Goal: Task Accomplishment & Management: Use online tool/utility

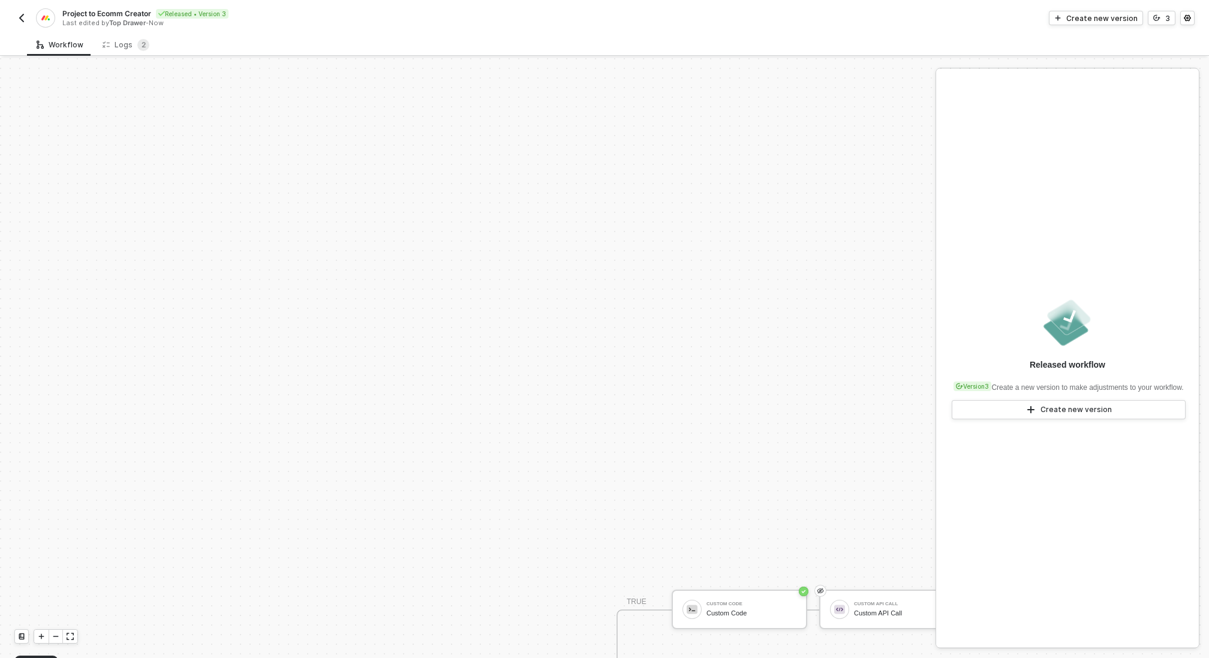
scroll to position [314, 815]
click at [23, 19] on img "button" at bounding box center [22, 18] width 10 height 10
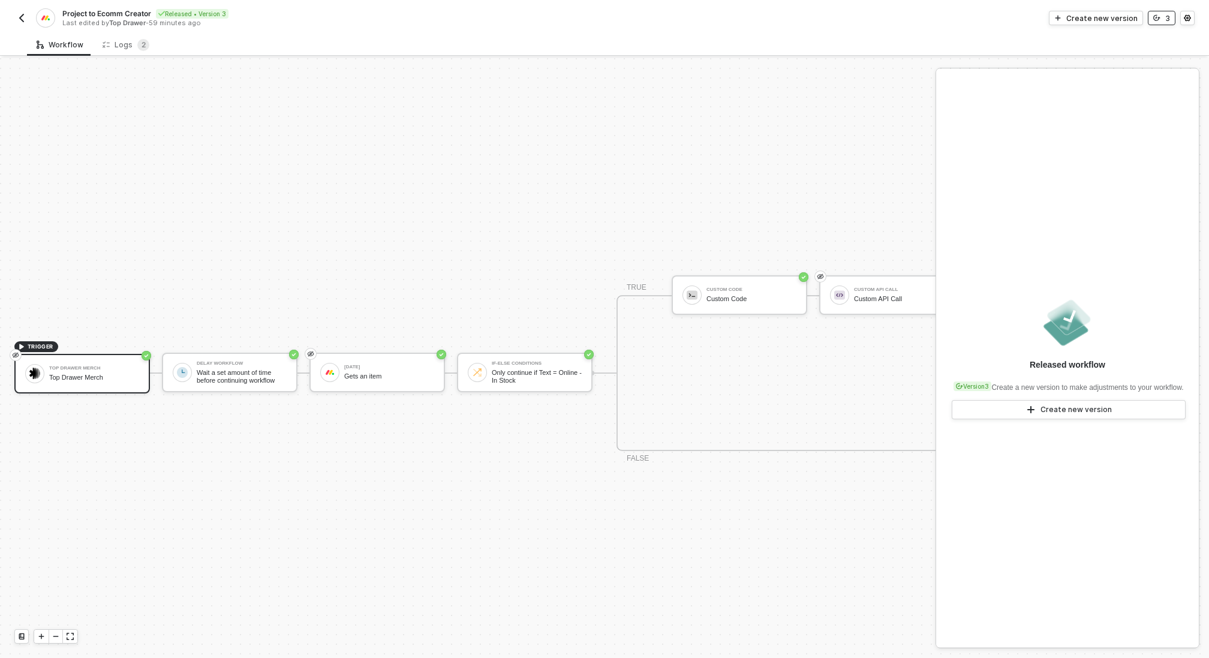
click at [1164, 20] on button "3" at bounding box center [1162, 18] width 28 height 14
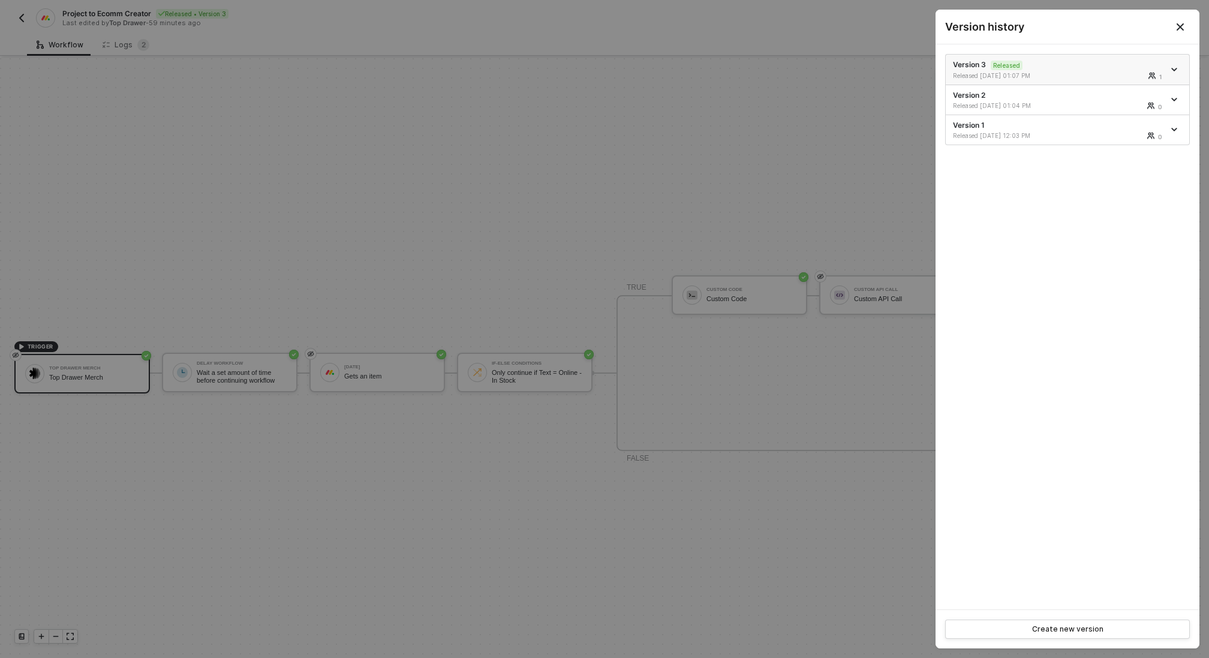
click at [1176, 68] on icon "icon-arrow-down" at bounding box center [1174, 69] width 5 height 2
click at [1141, 84] on div "Make a copy" at bounding box center [1132, 88] width 74 height 11
click at [509, 188] on div at bounding box center [604, 329] width 1209 height 658
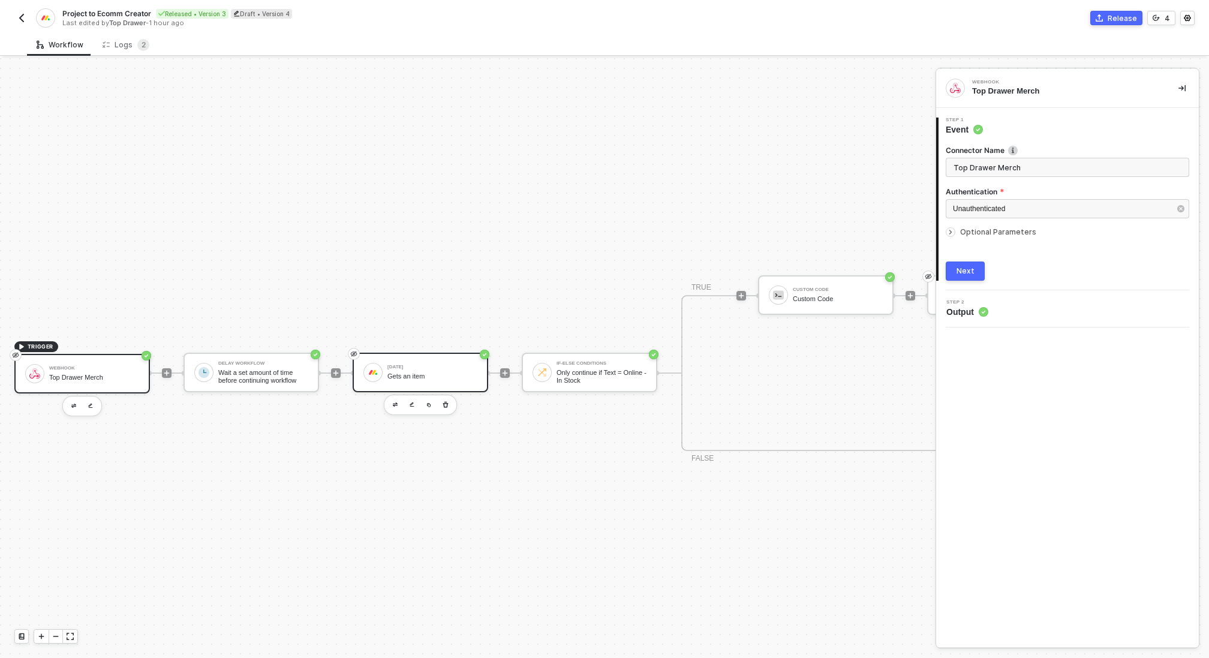
click at [467, 371] on div "Monday Gets an item" at bounding box center [433, 372] width 90 height 23
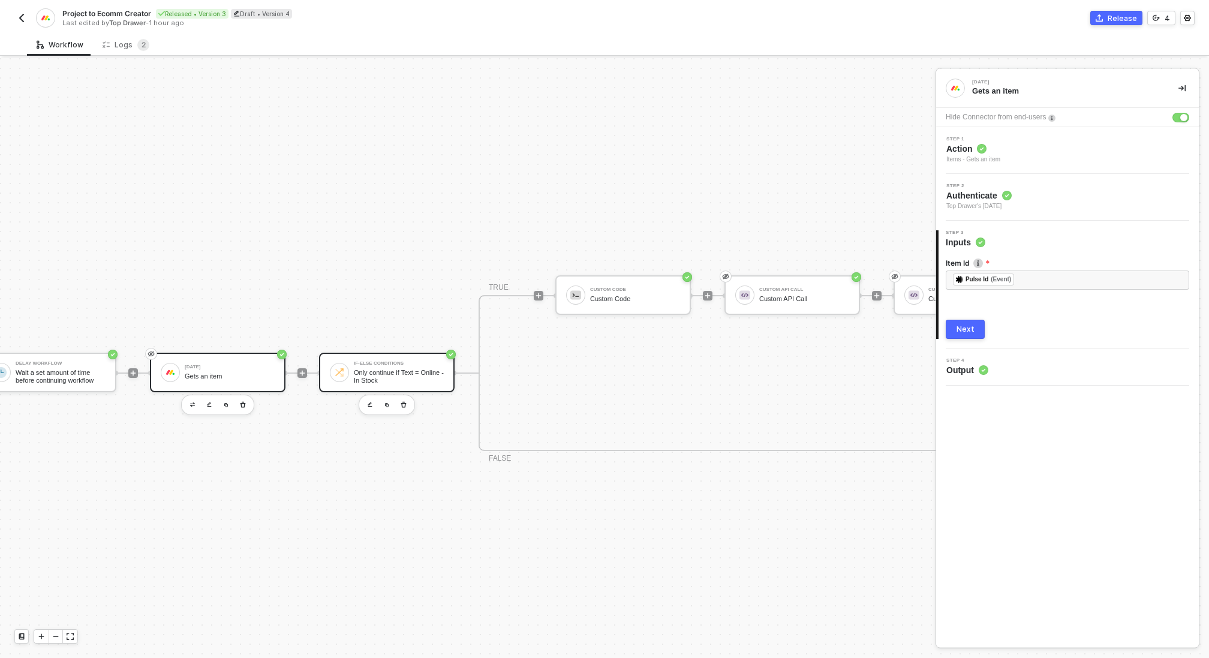
scroll to position [314, 372]
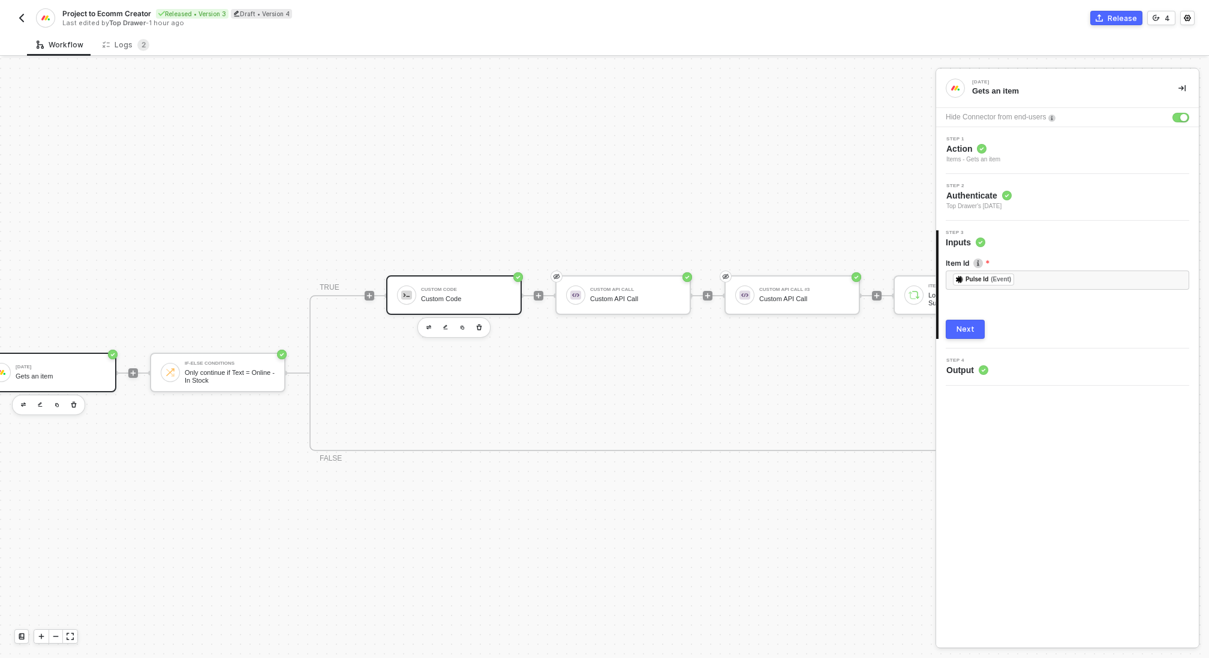
click at [468, 292] on div "Custom Code" at bounding box center [466, 289] width 90 height 5
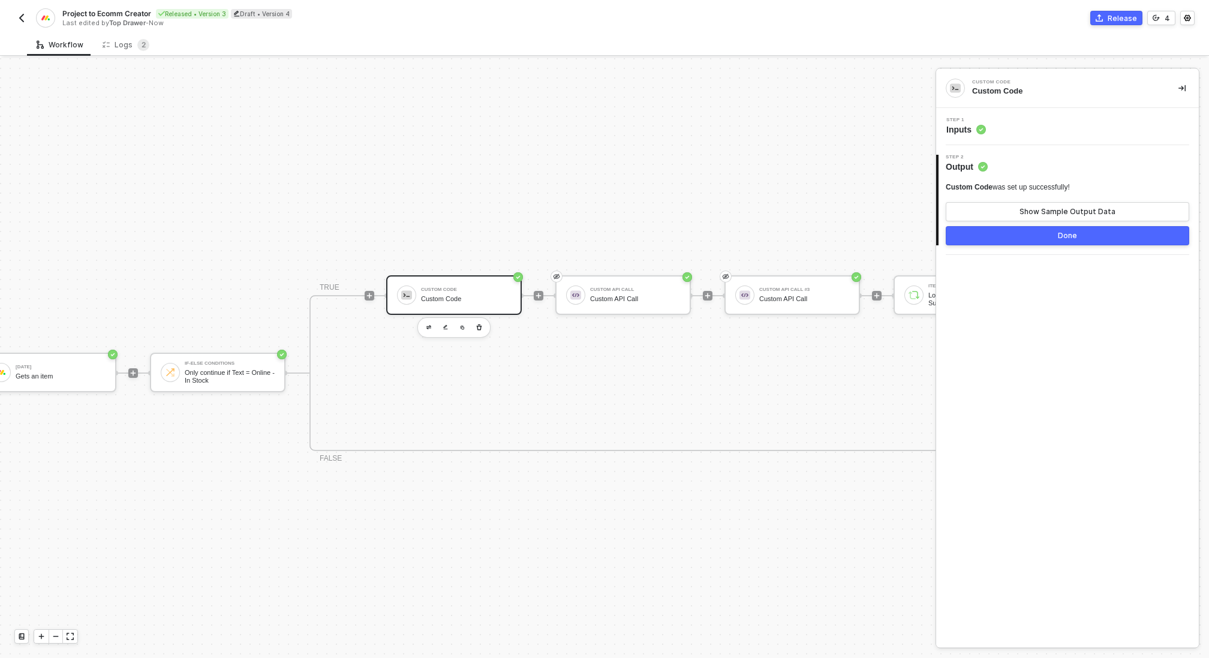
click at [1008, 120] on div "Step 1 Inputs" at bounding box center [1069, 127] width 260 height 18
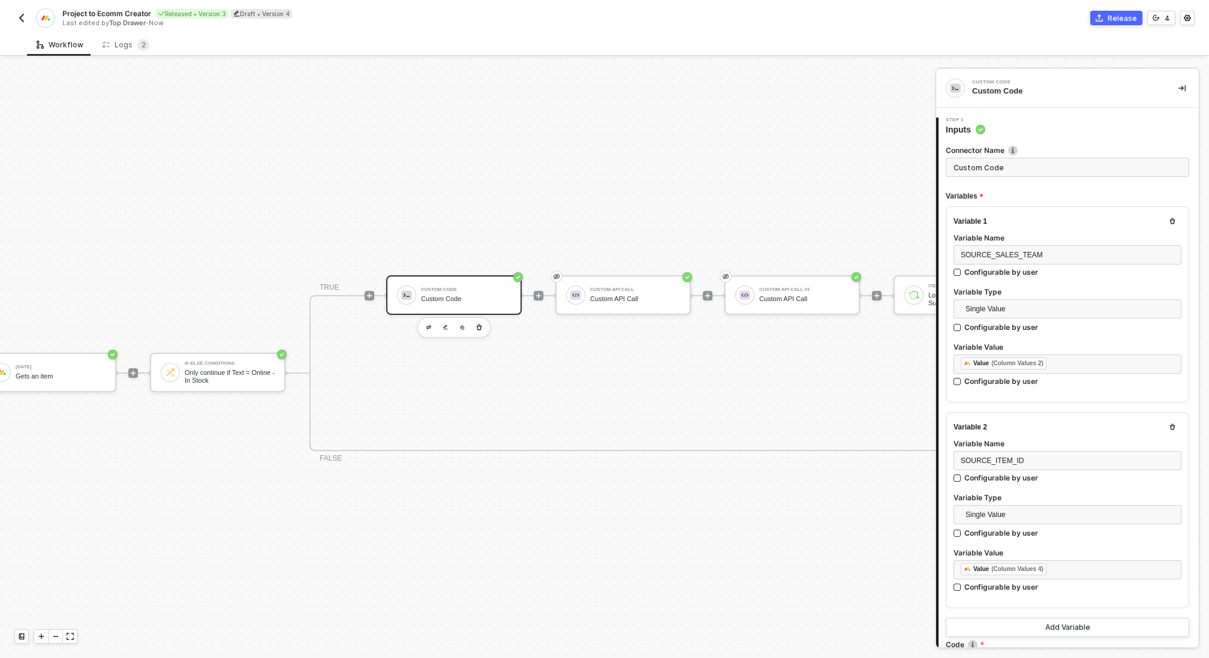
type textarea "/* You can access variables on the inputData object. ex: const myVariable = inp…"
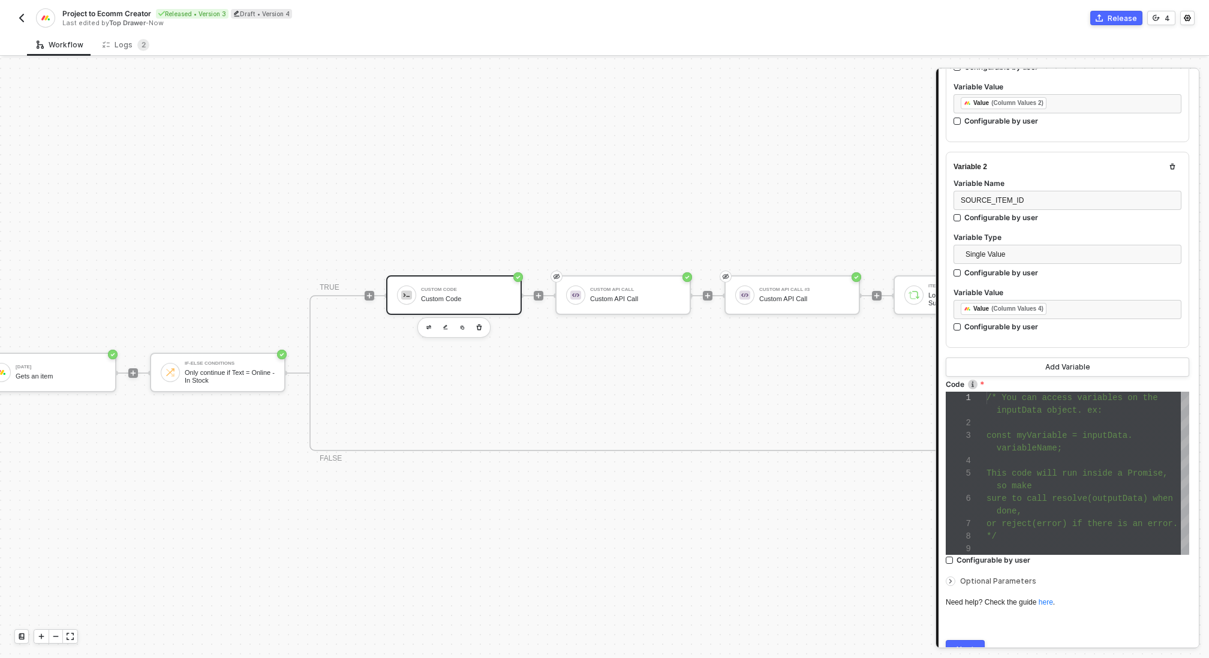
scroll to position [317, 0]
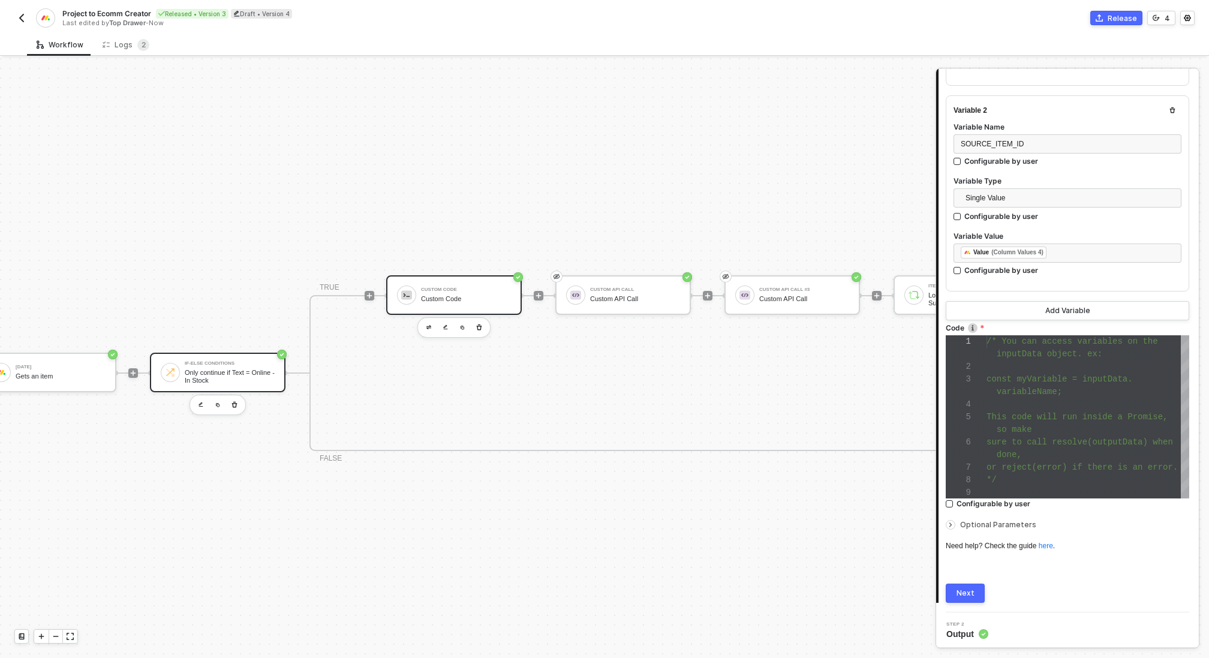
click at [215, 363] on div "If-Else Conditions" at bounding box center [230, 363] width 90 height 5
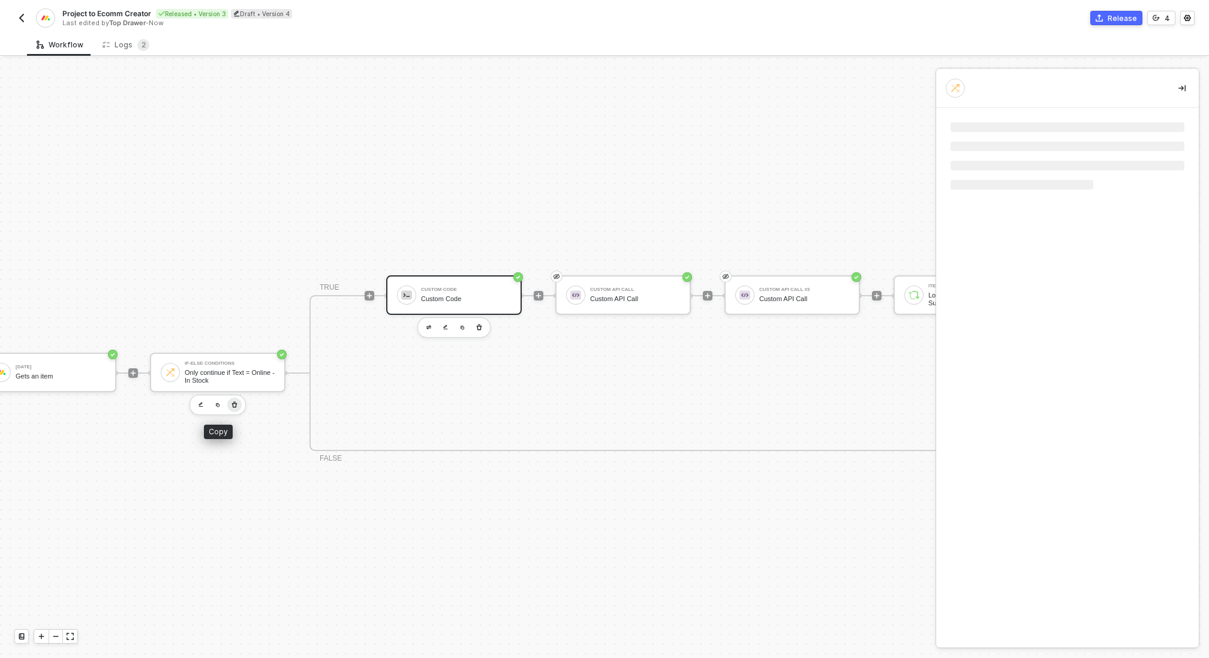
click at [240, 404] on button "button" at bounding box center [234, 405] width 14 height 14
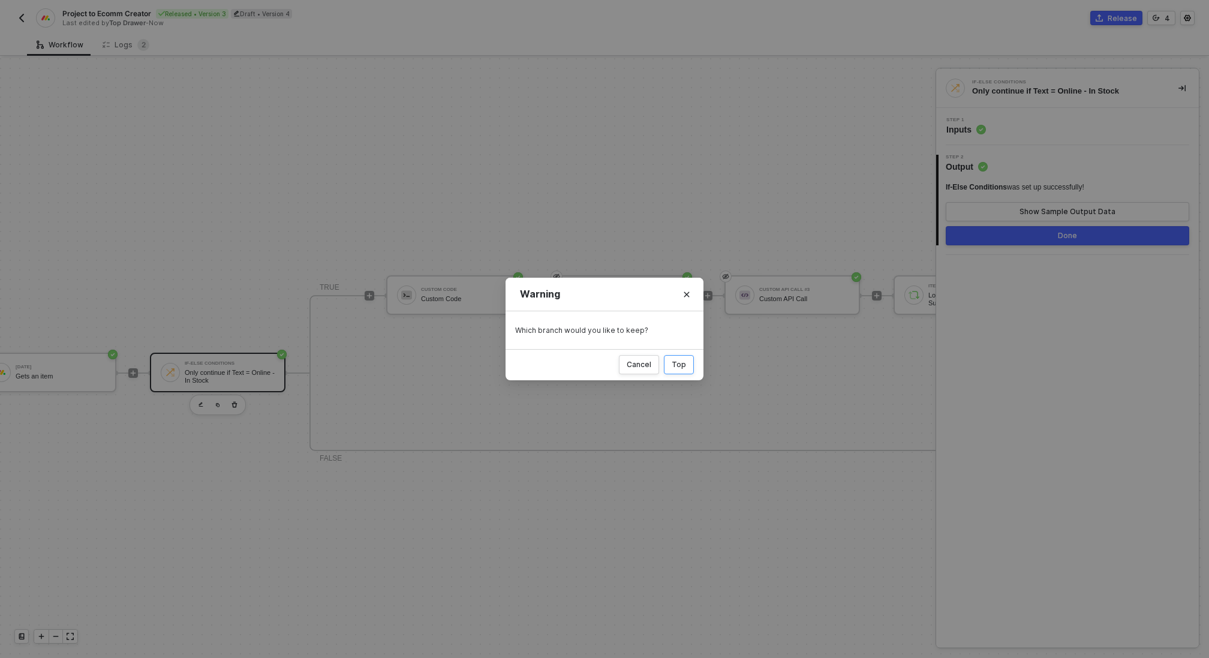
click at [687, 370] on button "Top" at bounding box center [679, 364] width 30 height 19
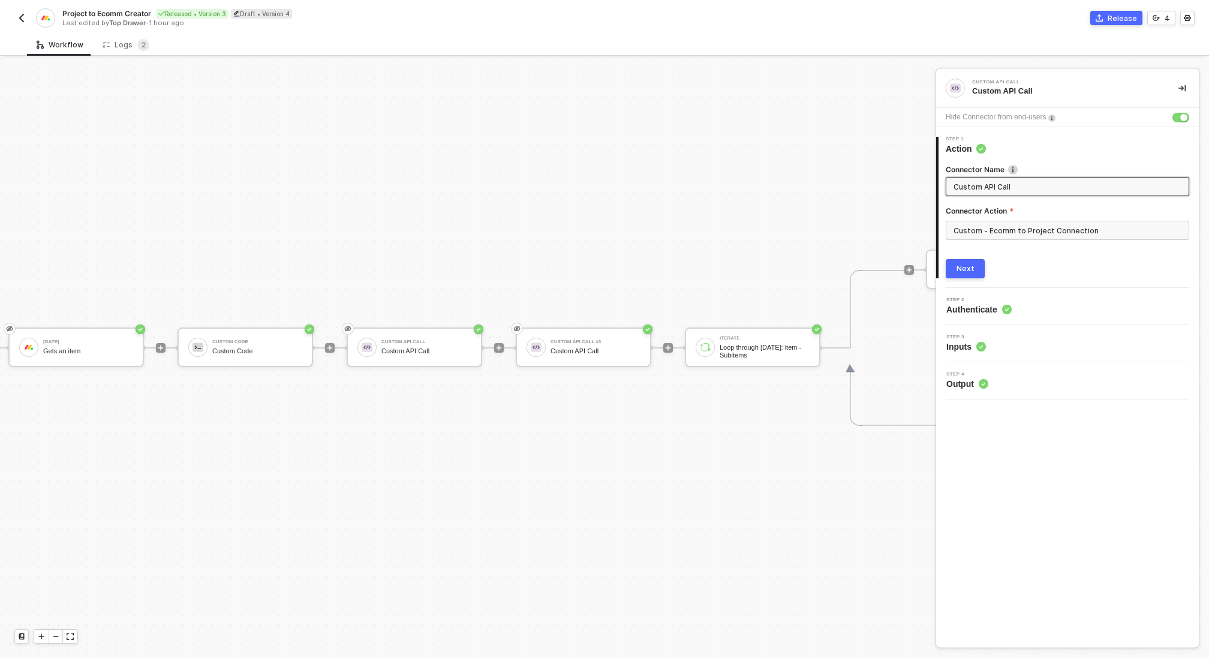
scroll to position [22, 334]
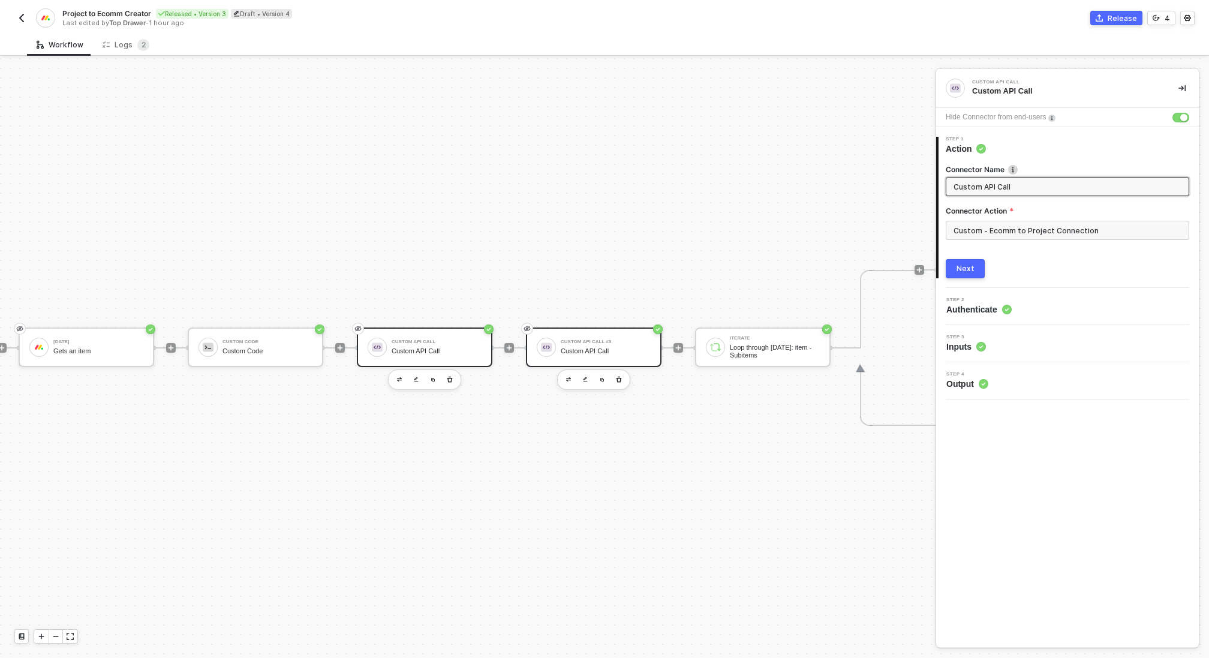
click at [440, 348] on div "Custom API Call" at bounding box center [437, 351] width 90 height 8
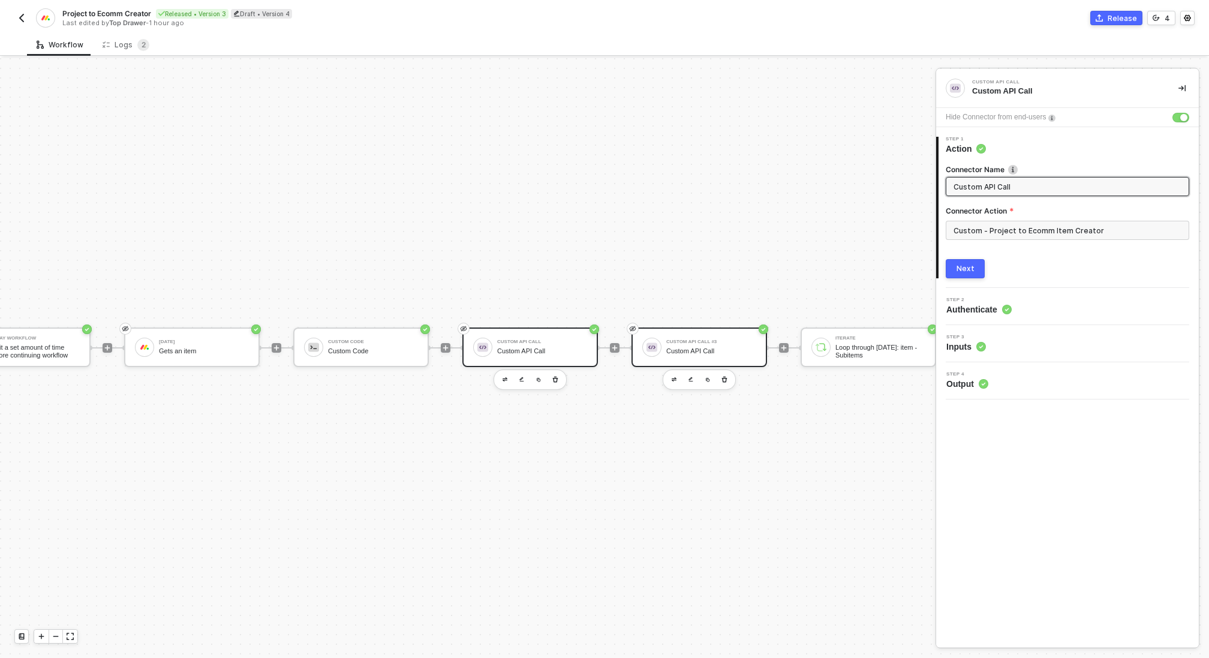
scroll to position [22, 158]
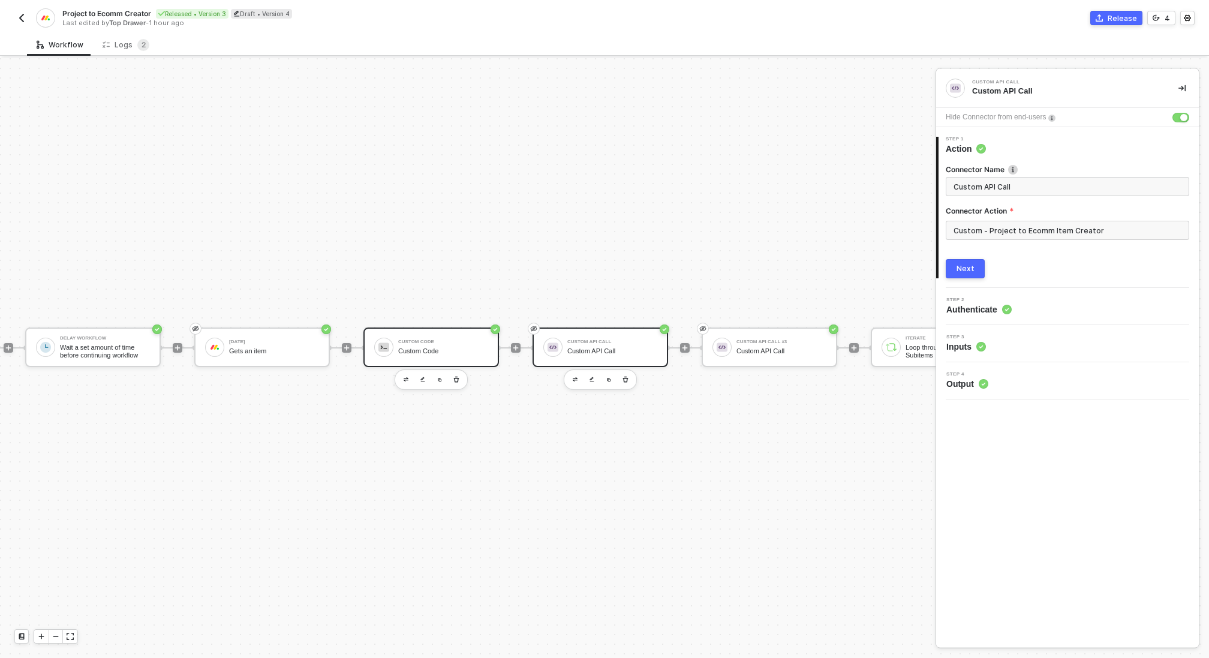
click at [414, 349] on div "Custom Code" at bounding box center [443, 351] width 90 height 8
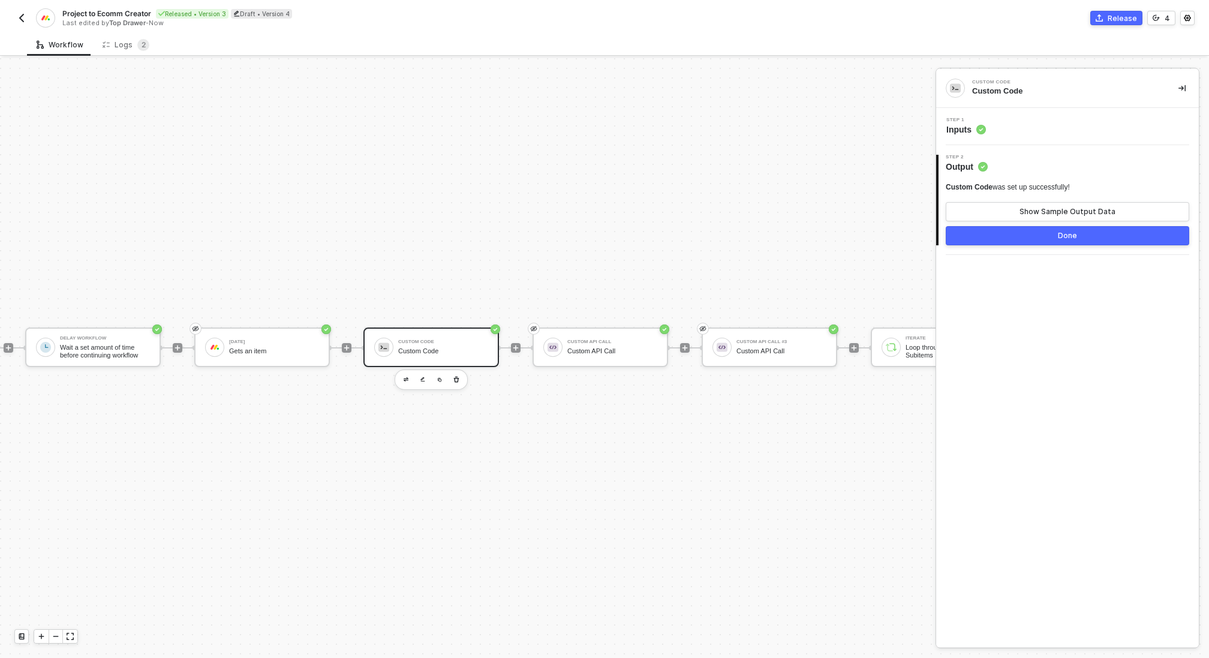
click at [1026, 126] on div "Step 1 Inputs" at bounding box center [1069, 127] width 260 height 18
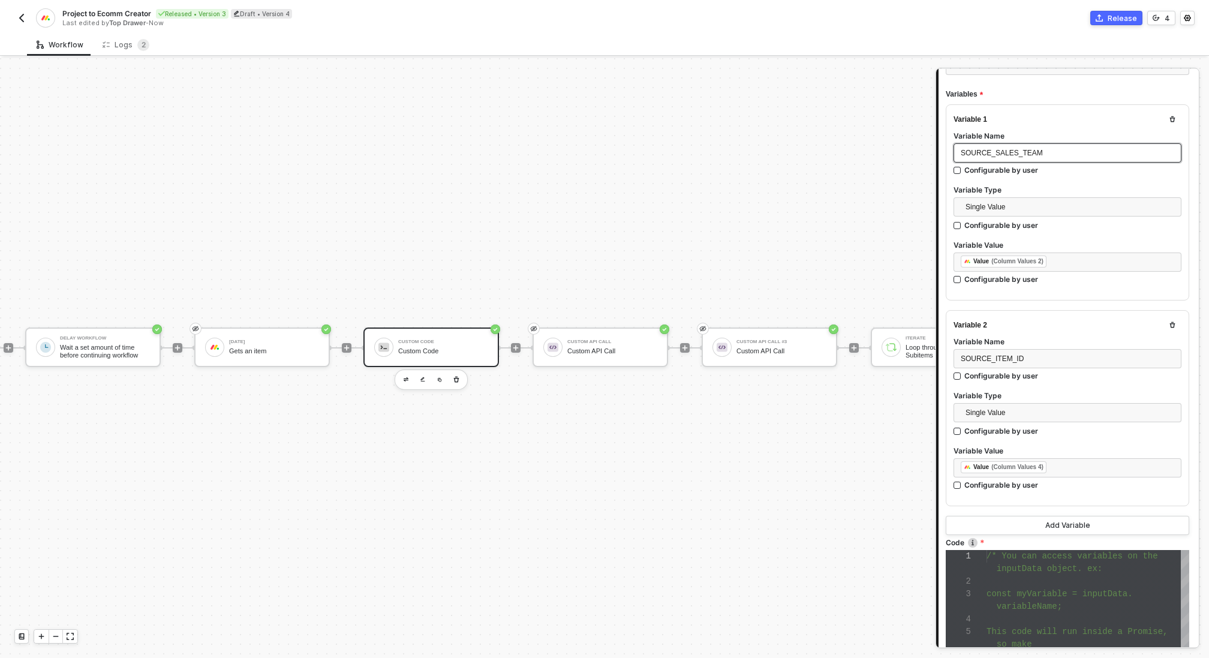
scroll to position [122, 0]
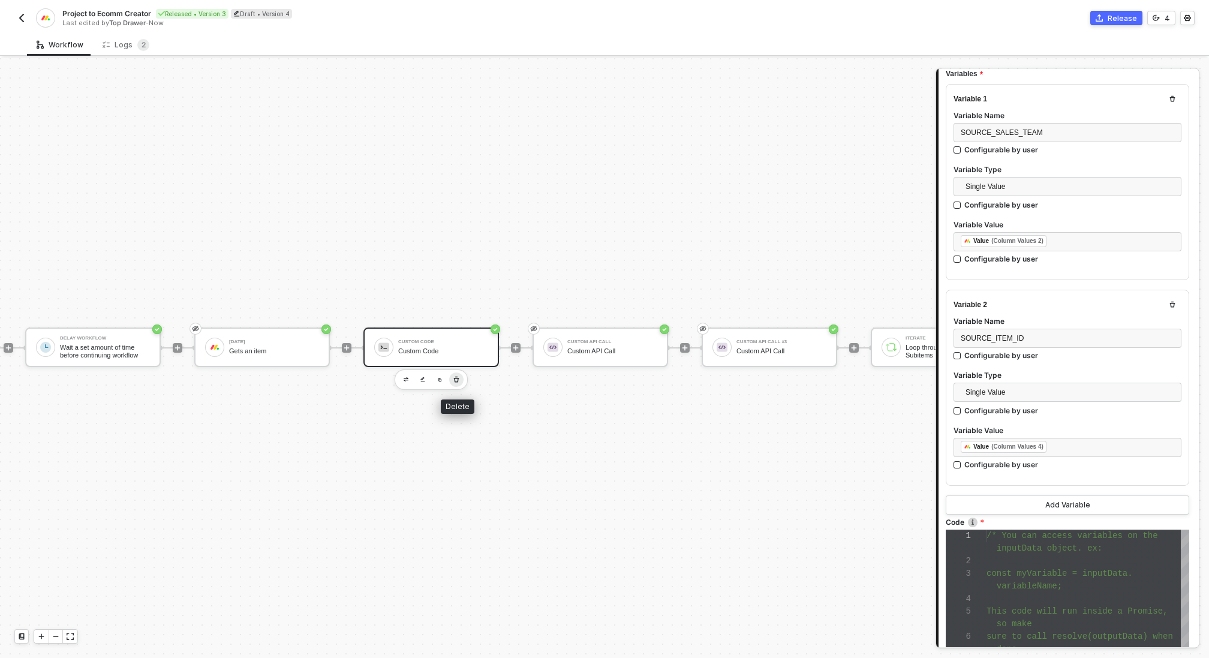
click at [459, 383] on icon "button" at bounding box center [456, 380] width 7 height 10
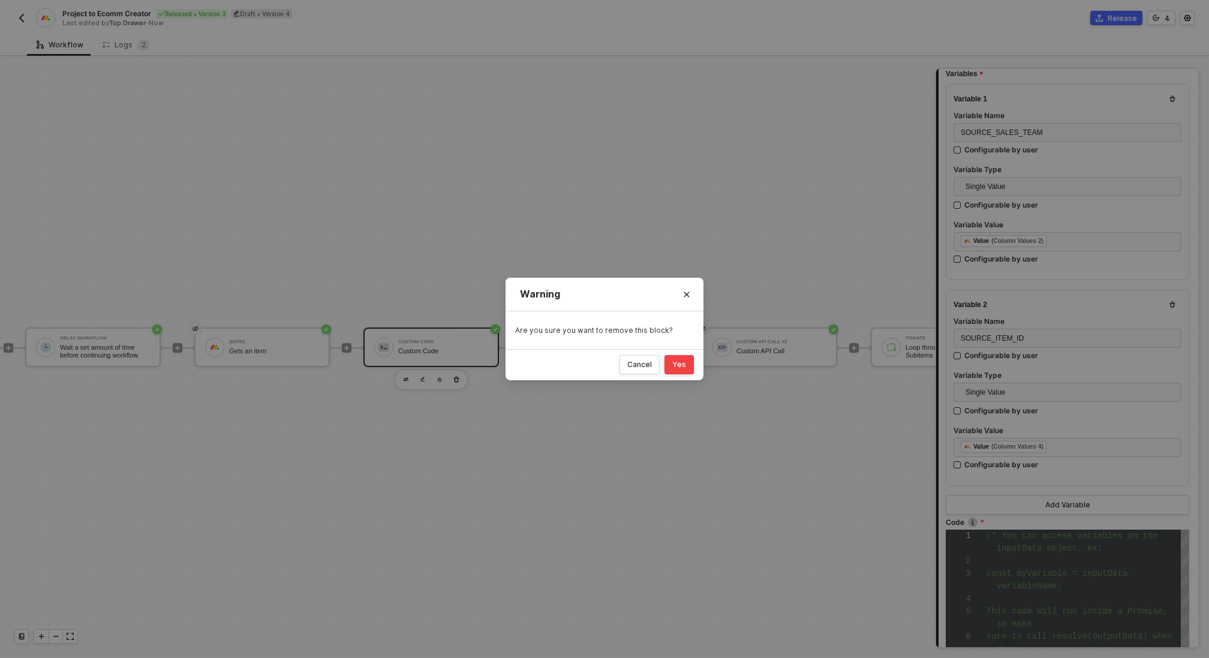
click at [677, 362] on div "Yes" at bounding box center [679, 365] width 14 height 10
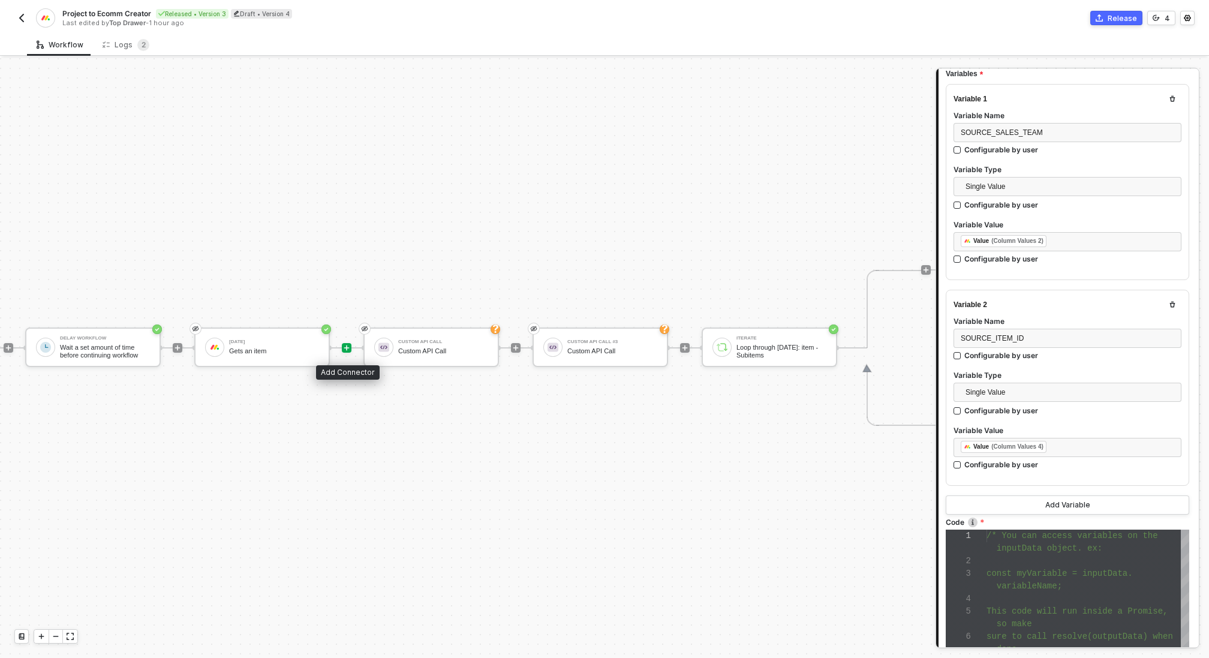
click at [347, 344] on icon "icon-play" at bounding box center [346, 347] width 7 height 7
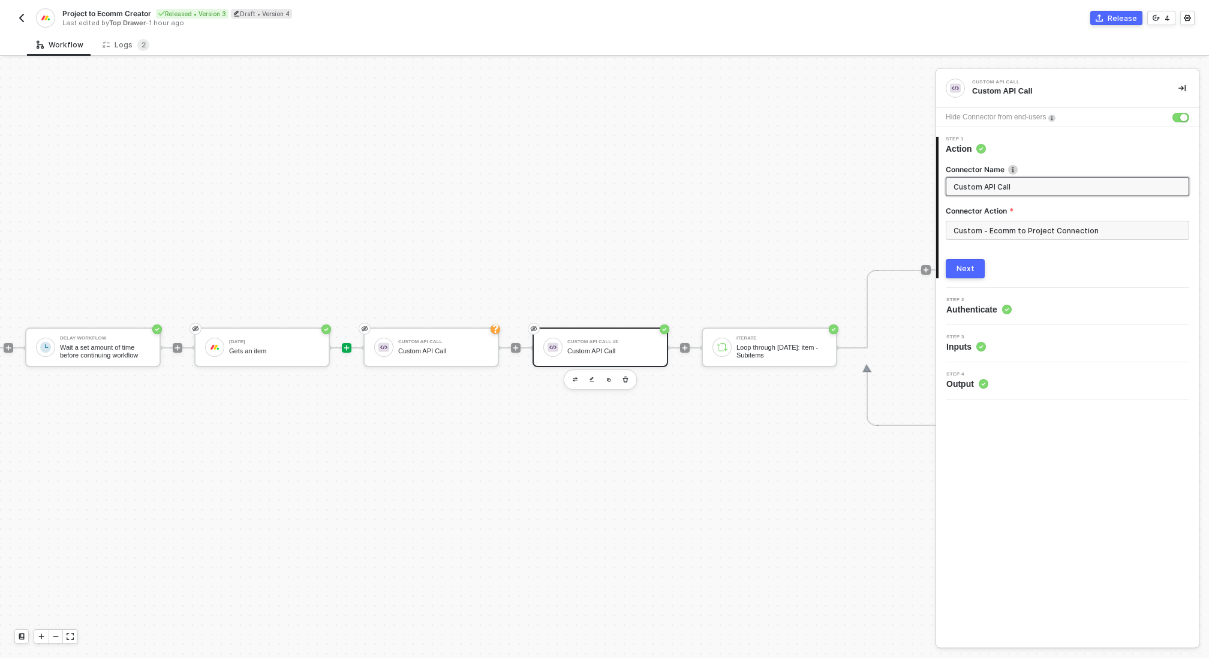
click at [12, 347] on icon "icon-play" at bounding box center [8, 347] width 7 height 7
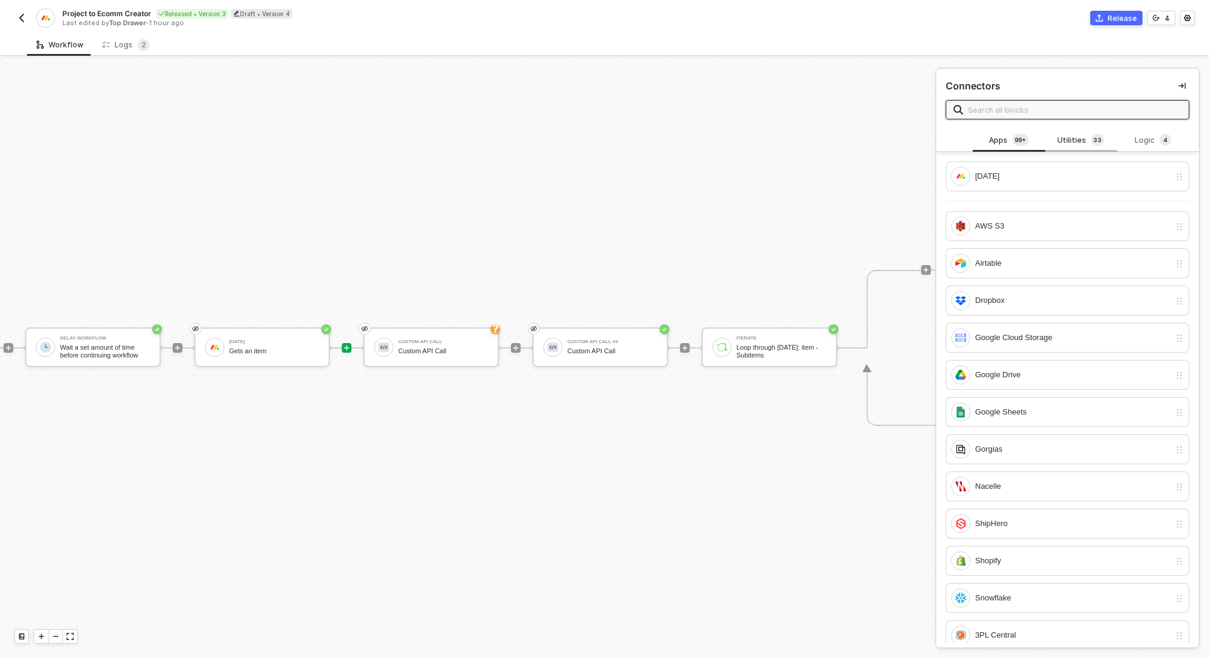
click at [1052, 146] on div "Utilities 3 3" at bounding box center [1081, 140] width 72 height 23
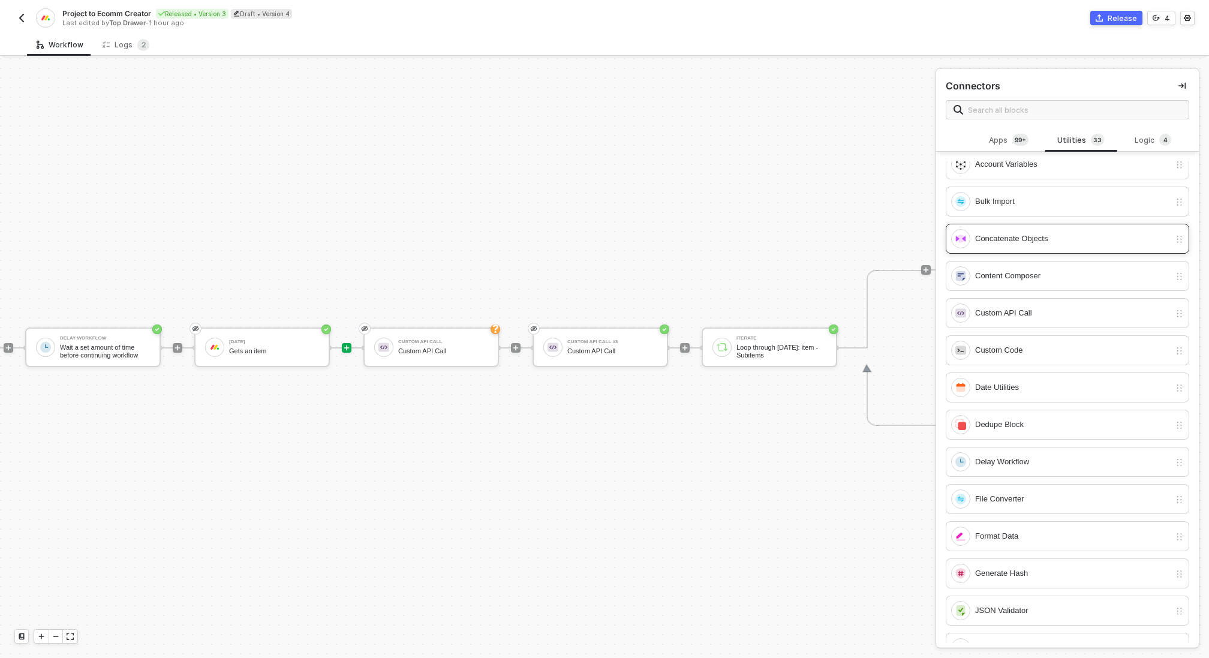
scroll to position [89, 0]
click at [1017, 349] on div "Custom Code" at bounding box center [1072, 347] width 195 height 13
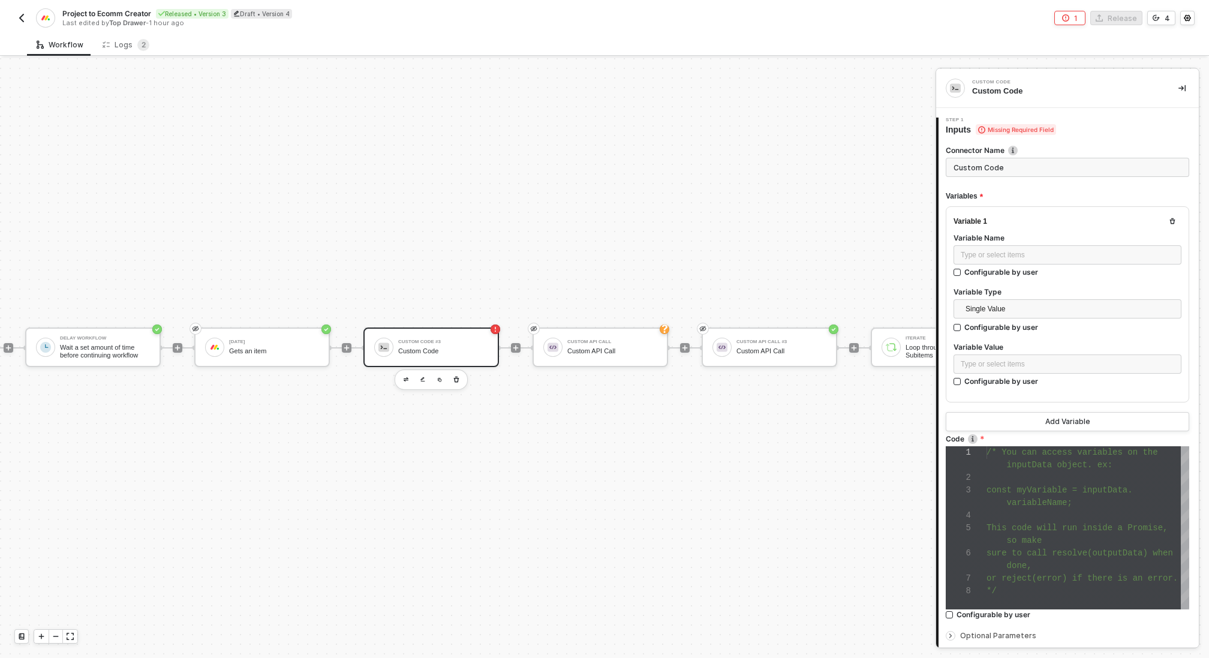
scroll to position [76, 0]
click at [1013, 250] on div "Type or select items ﻿" at bounding box center [1068, 255] width 214 height 11
click at [986, 361] on div "Type or select items ﻿" at bounding box center [1068, 364] width 214 height 11
click at [823, 194] on div "Gets an item" at bounding box center [851, 199] width 149 height 10
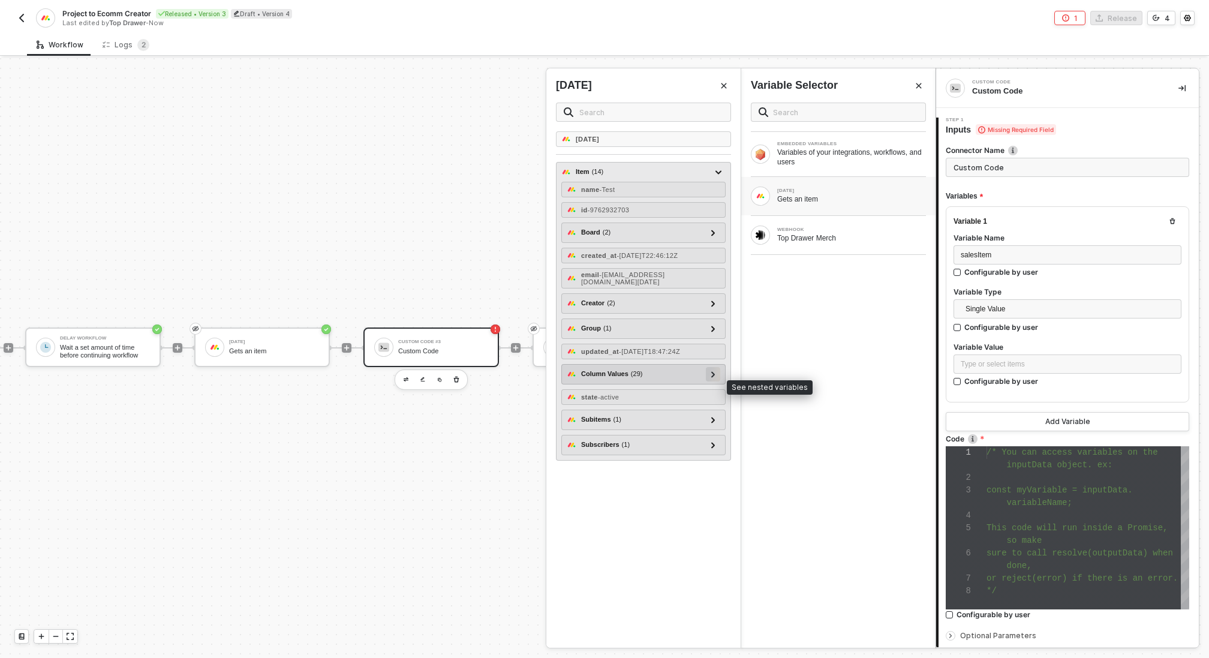
click at [708, 382] on div at bounding box center [713, 374] width 14 height 14
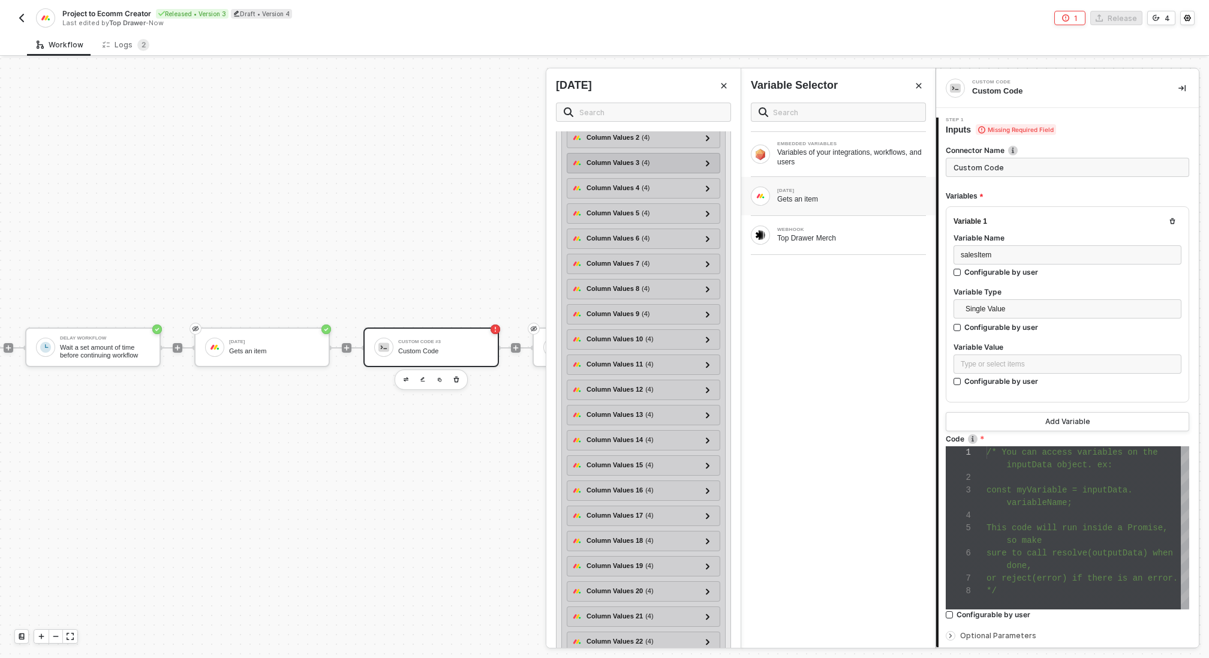
scroll to position [549, 0]
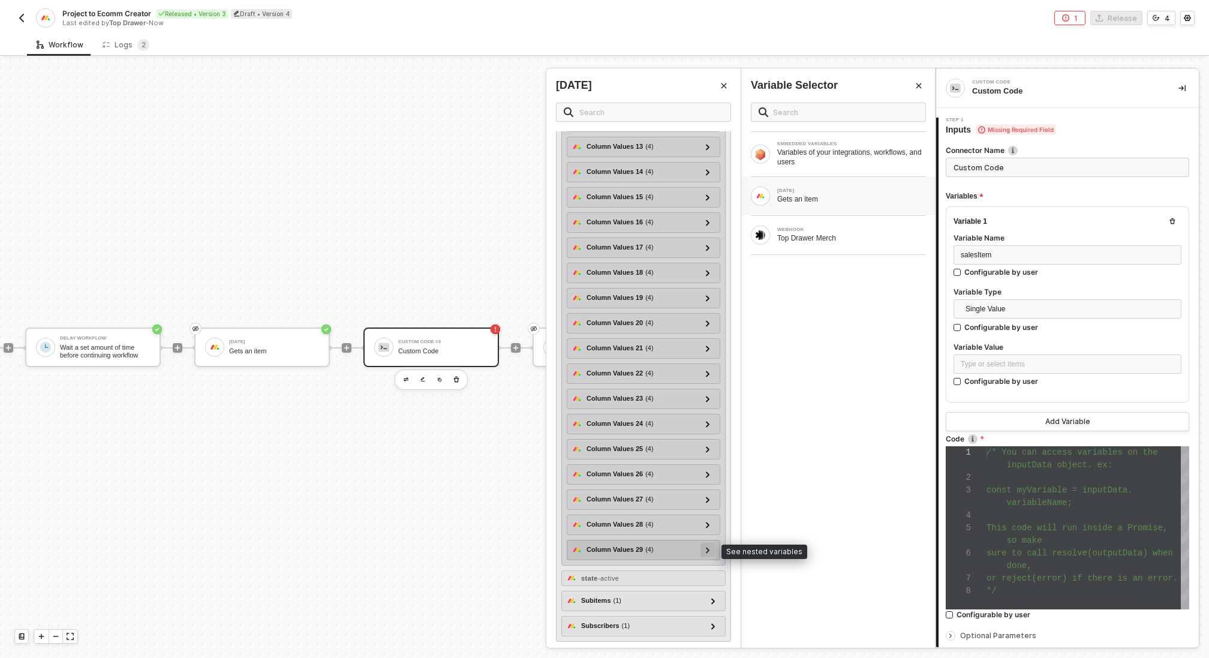
click at [713, 549] on div at bounding box center [708, 550] width 14 height 14
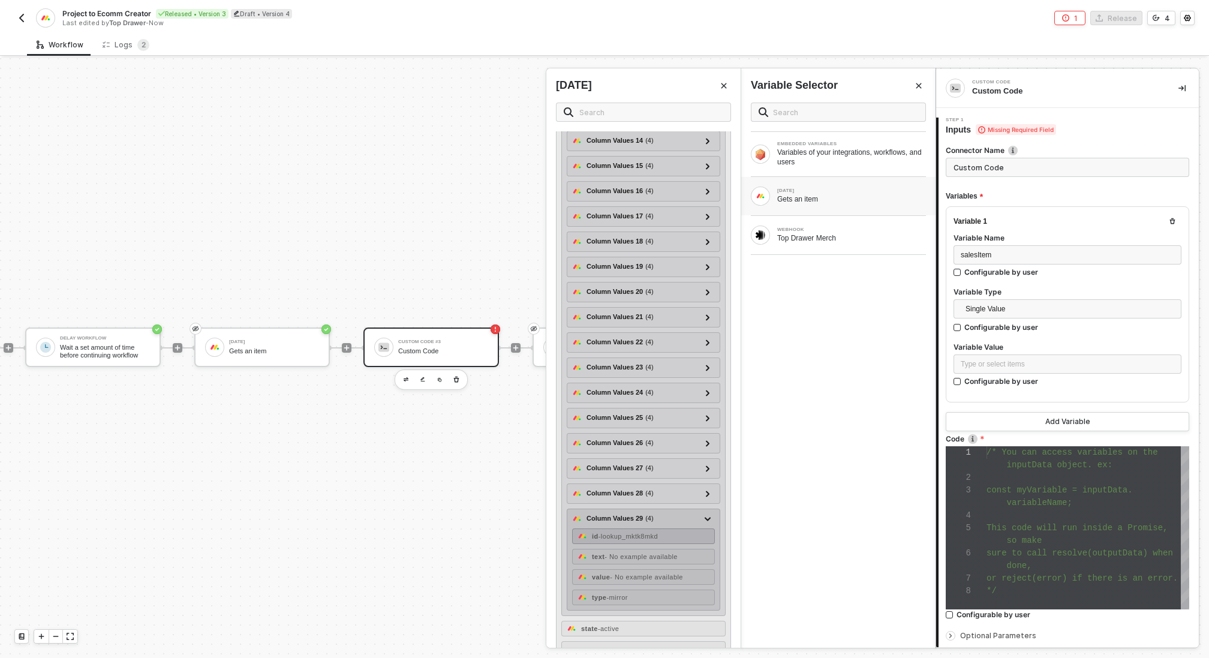
scroll to position [587, 0]
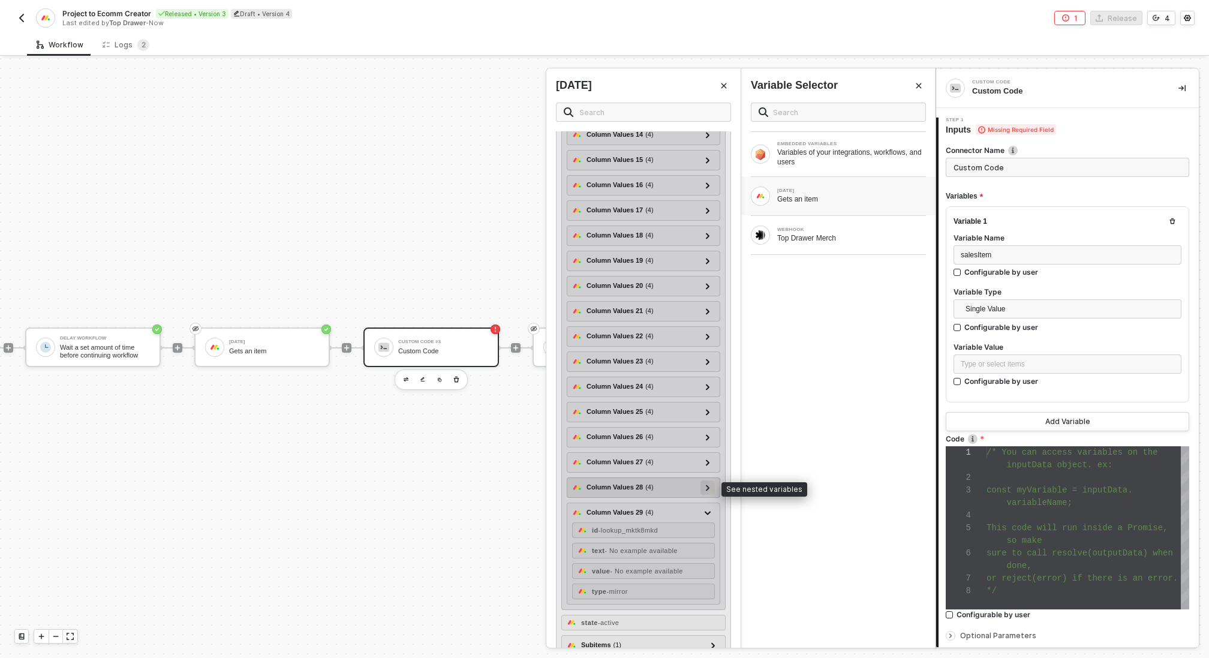
click at [707, 485] on icon at bounding box center [708, 488] width 4 height 6
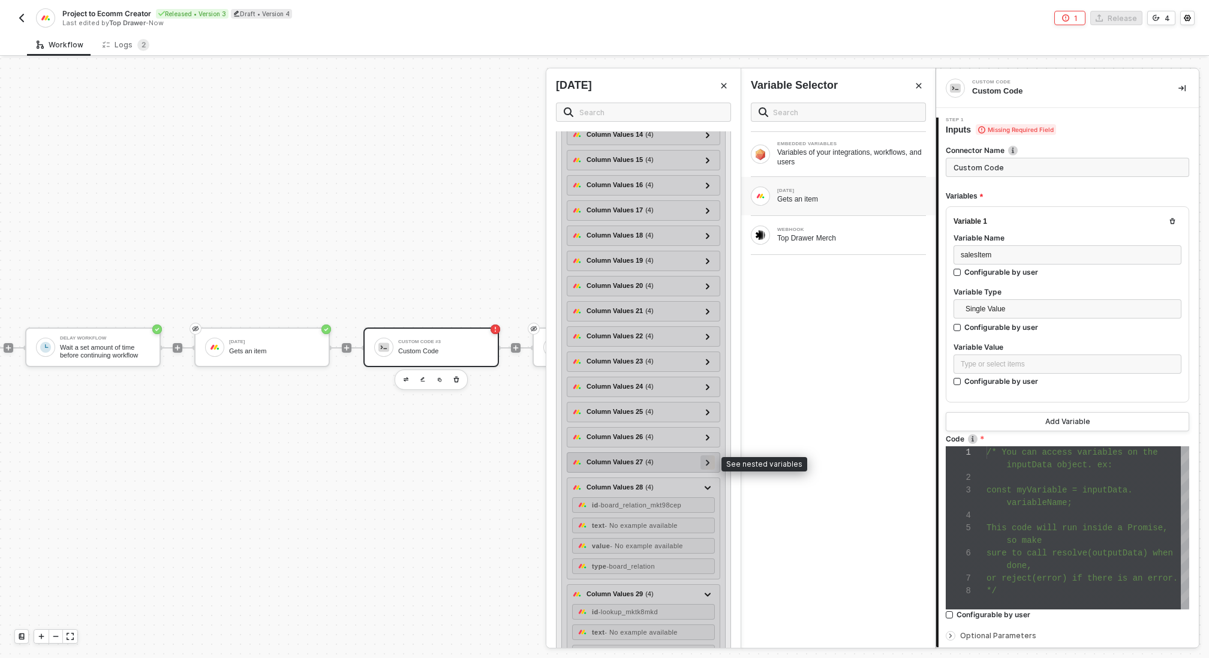
click at [709, 459] on icon at bounding box center [708, 462] width 4 height 6
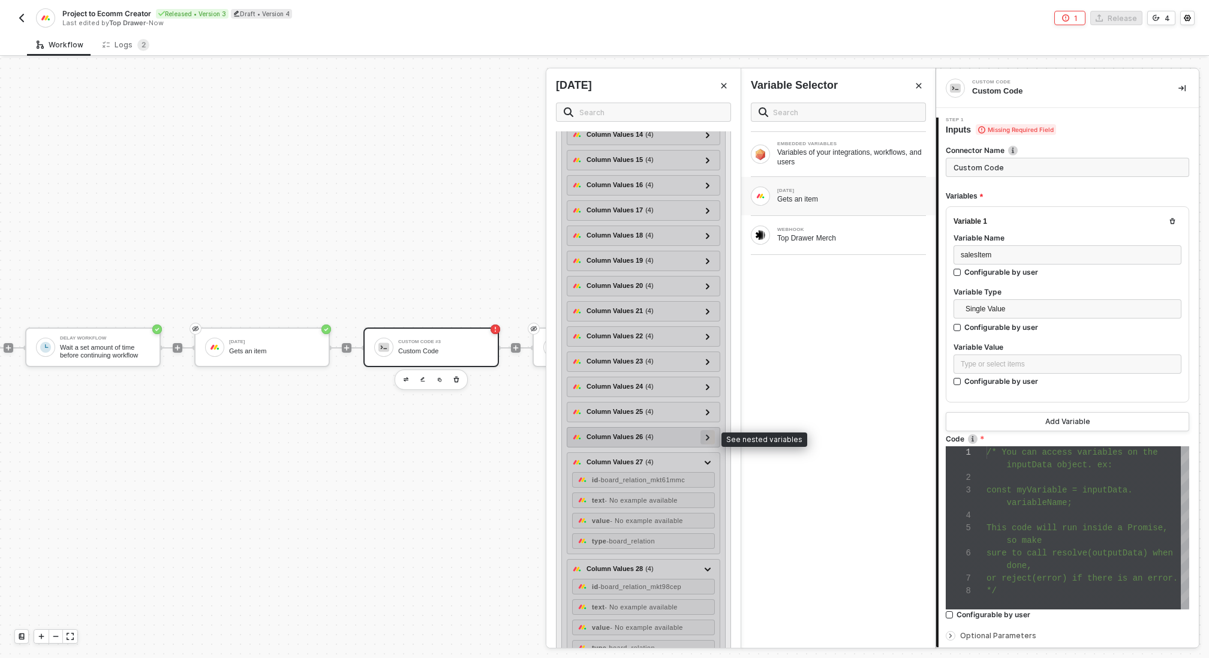
click at [708, 437] on icon at bounding box center [708, 437] width 4 height 6
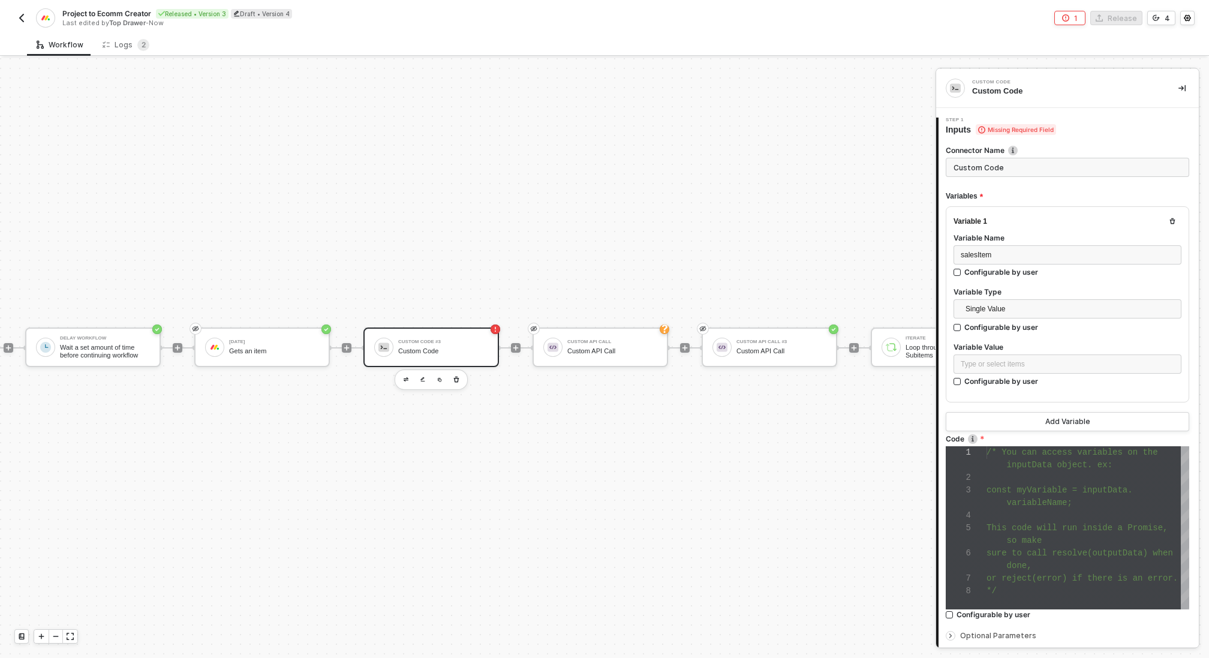
click at [274, 340] on div "[DATE]" at bounding box center [274, 342] width 90 height 5
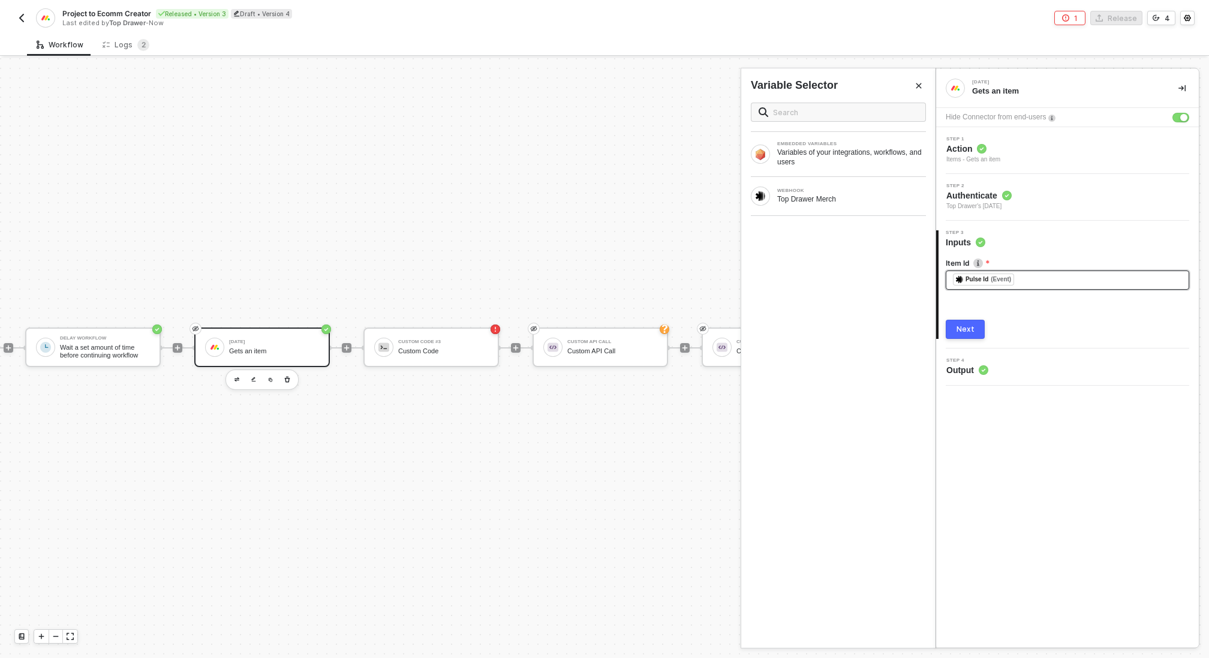
click at [1028, 277] on div "﻿ ﻿ Pulse Id (Event) ﻿" at bounding box center [1067, 280] width 229 height 13
click at [966, 329] on div "Next" at bounding box center [966, 330] width 18 height 10
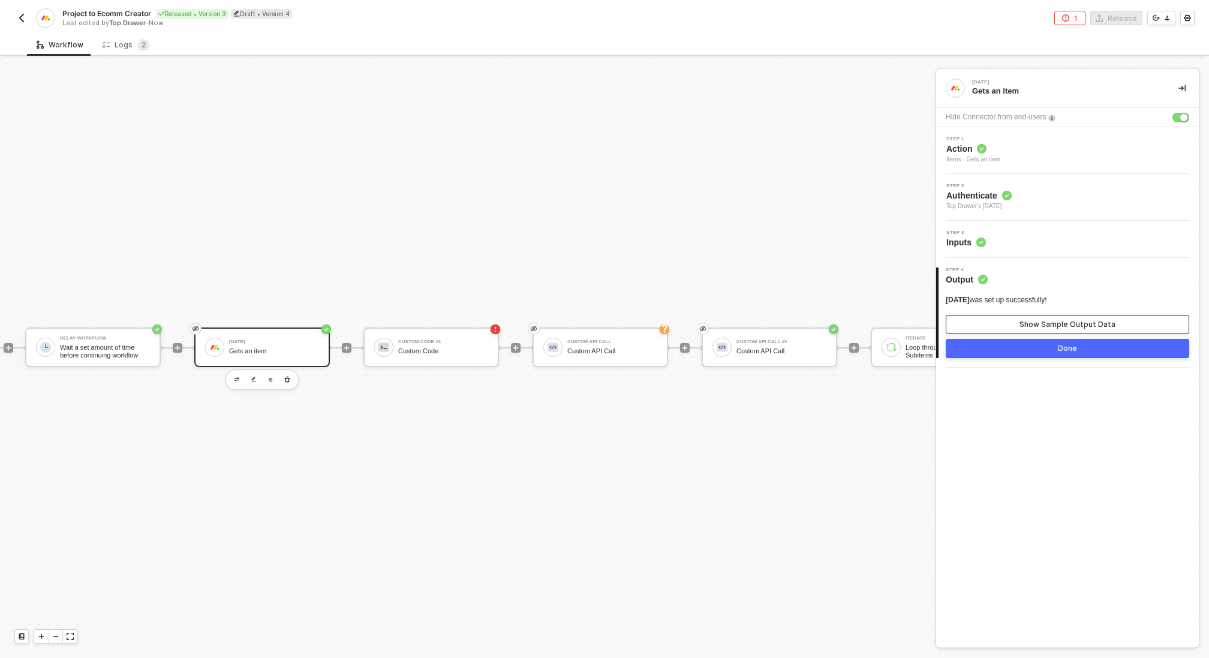
click at [971, 326] on button "Show Sample Output Data" at bounding box center [1068, 324] width 244 height 19
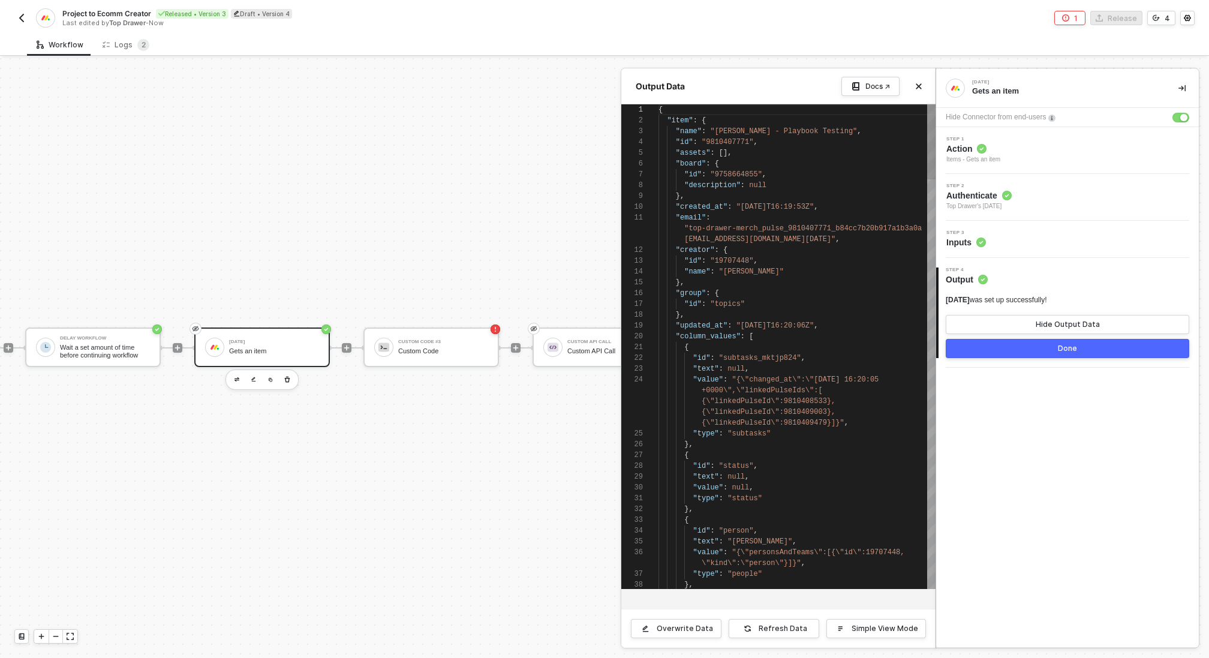
scroll to position [108, 0]
click at [981, 350] on button "Done" at bounding box center [1068, 348] width 244 height 19
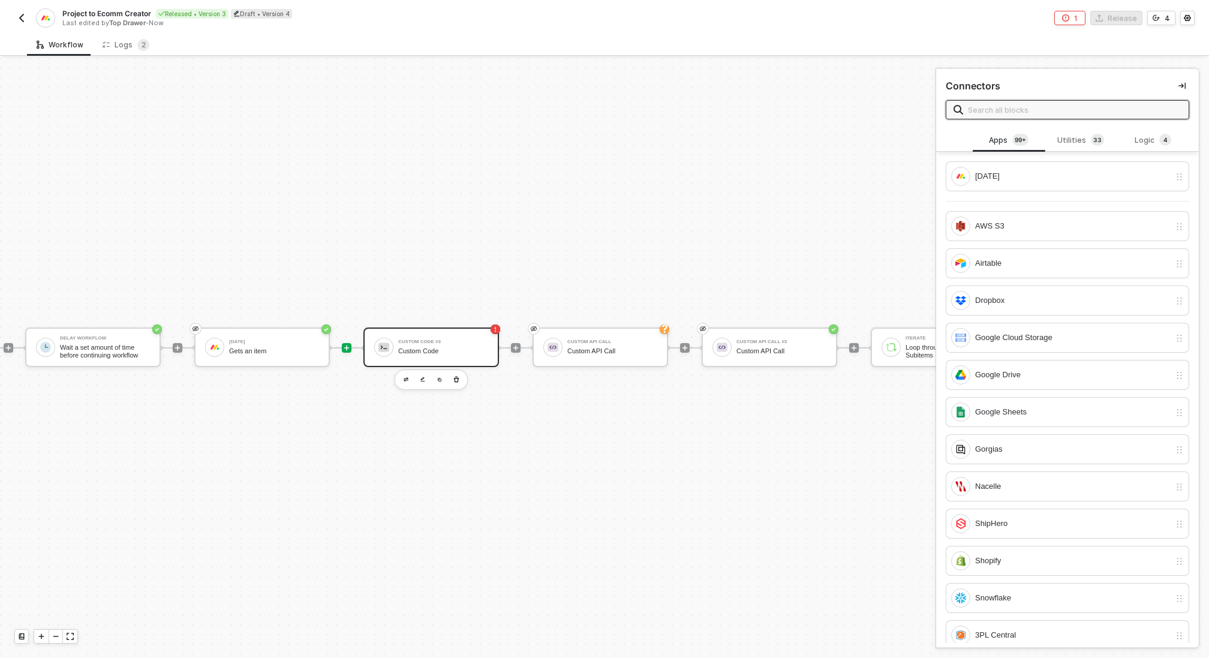
click at [440, 340] on div "Custom Code #3" at bounding box center [443, 342] width 90 height 5
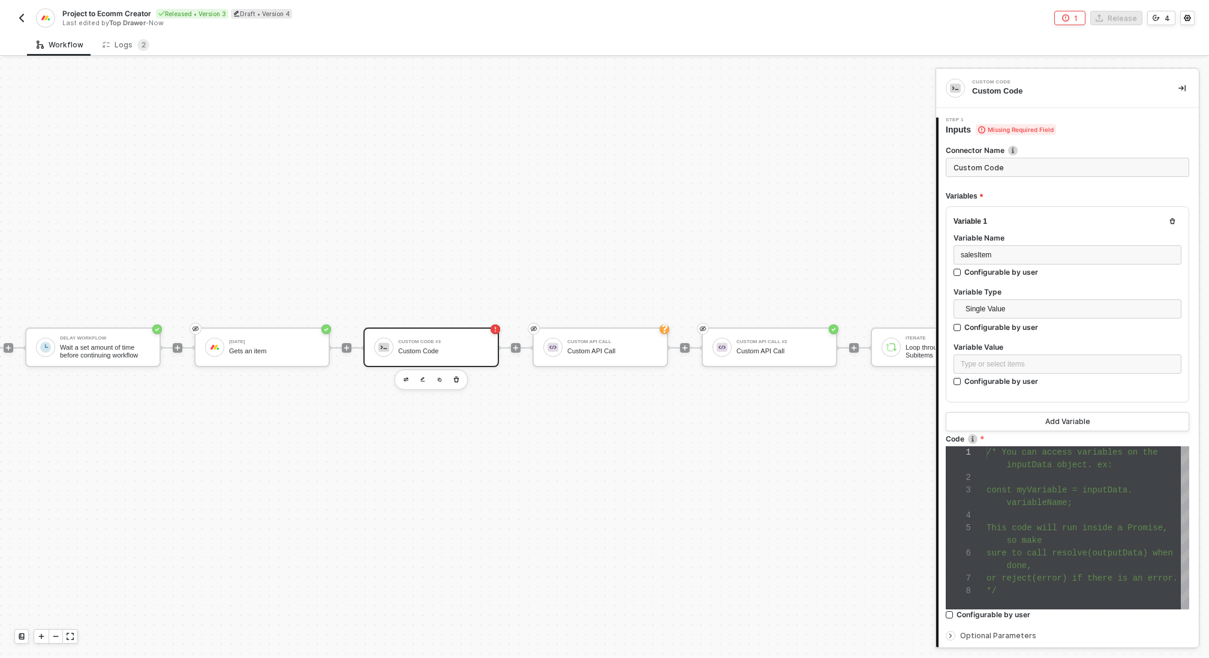
scroll to position [76, 0]
click at [1002, 362] on div "Type or select items ﻿" at bounding box center [1068, 364] width 214 height 11
click at [795, 196] on div "Gets an item" at bounding box center [851, 199] width 149 height 10
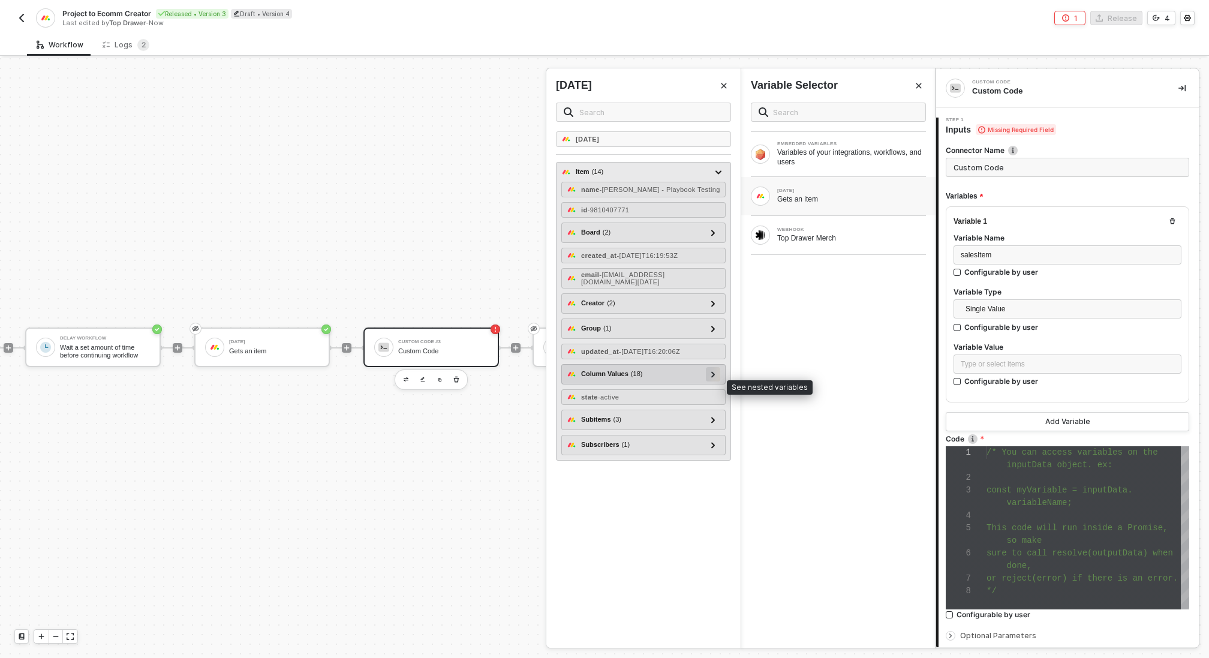
click at [714, 377] on icon at bounding box center [713, 374] width 4 height 6
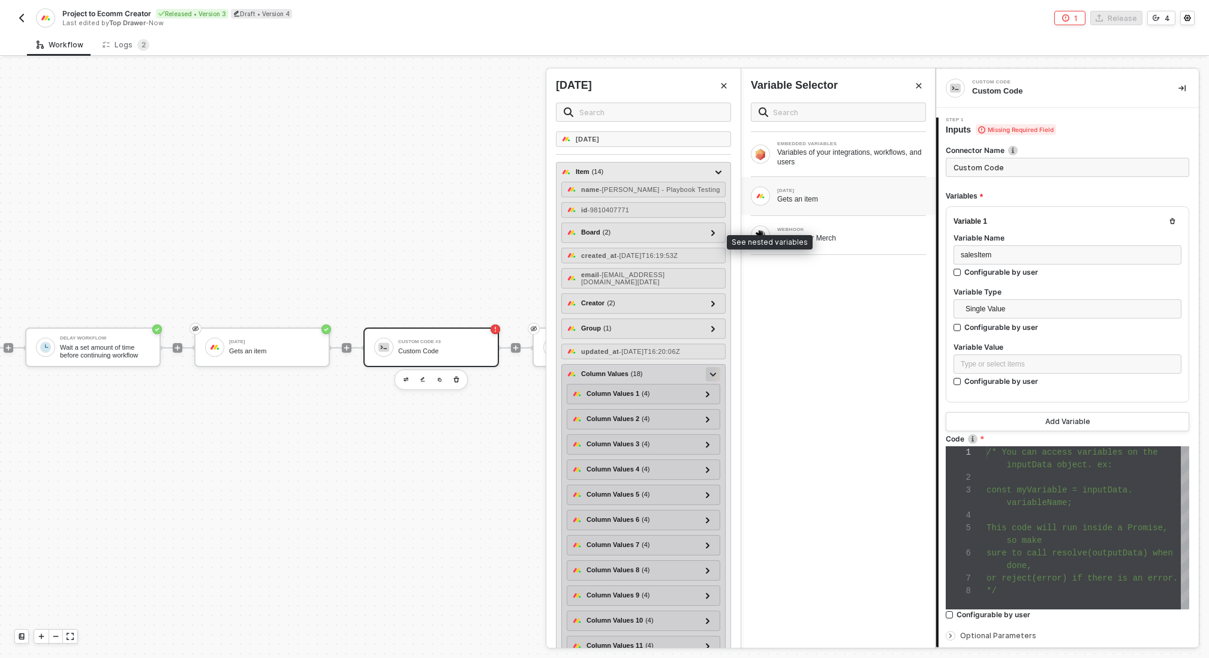
scroll to position [277, 0]
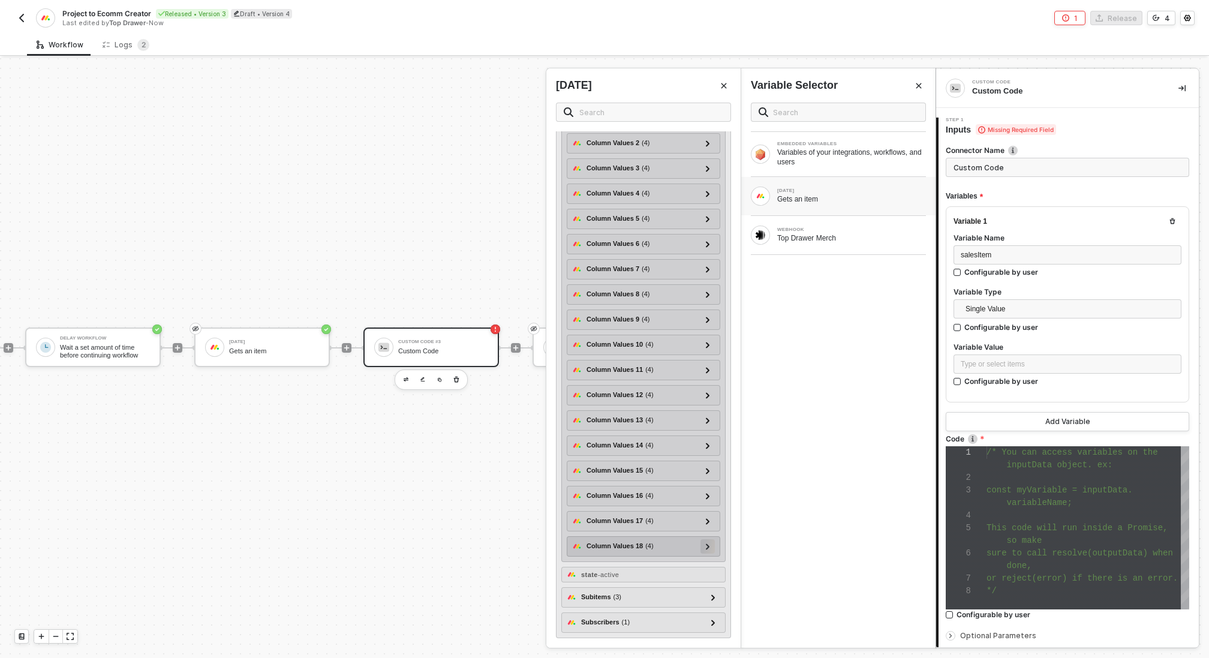
click at [709, 549] on icon at bounding box center [708, 546] width 4 height 6
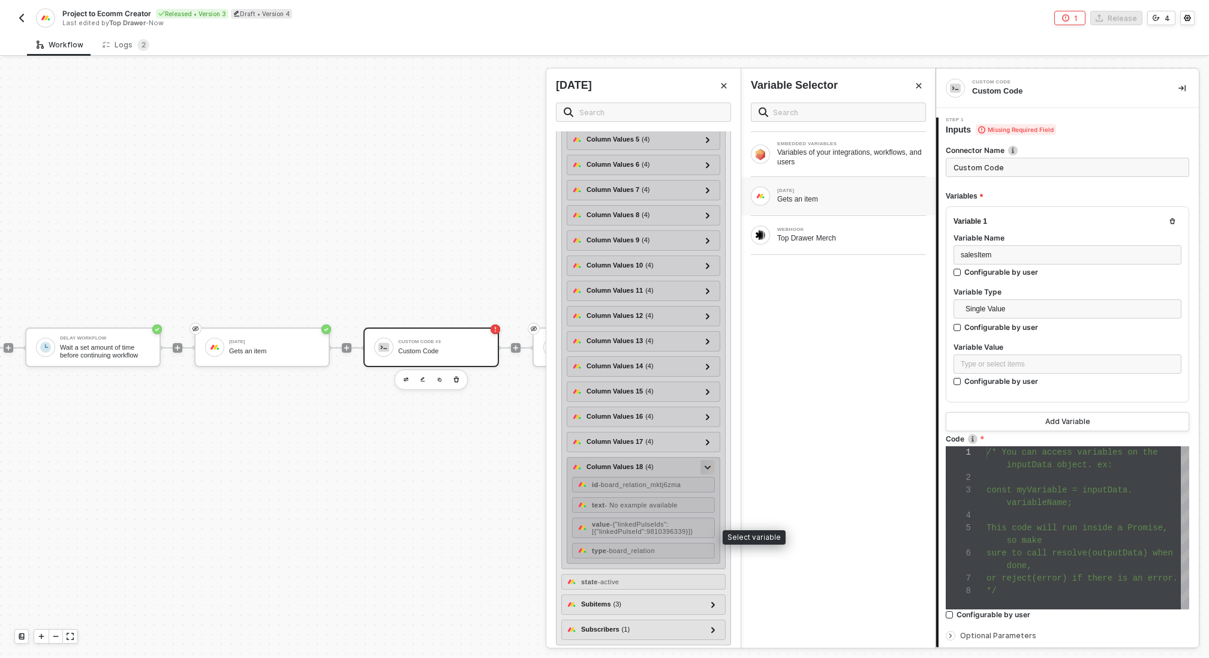
scroll to position [361, 0]
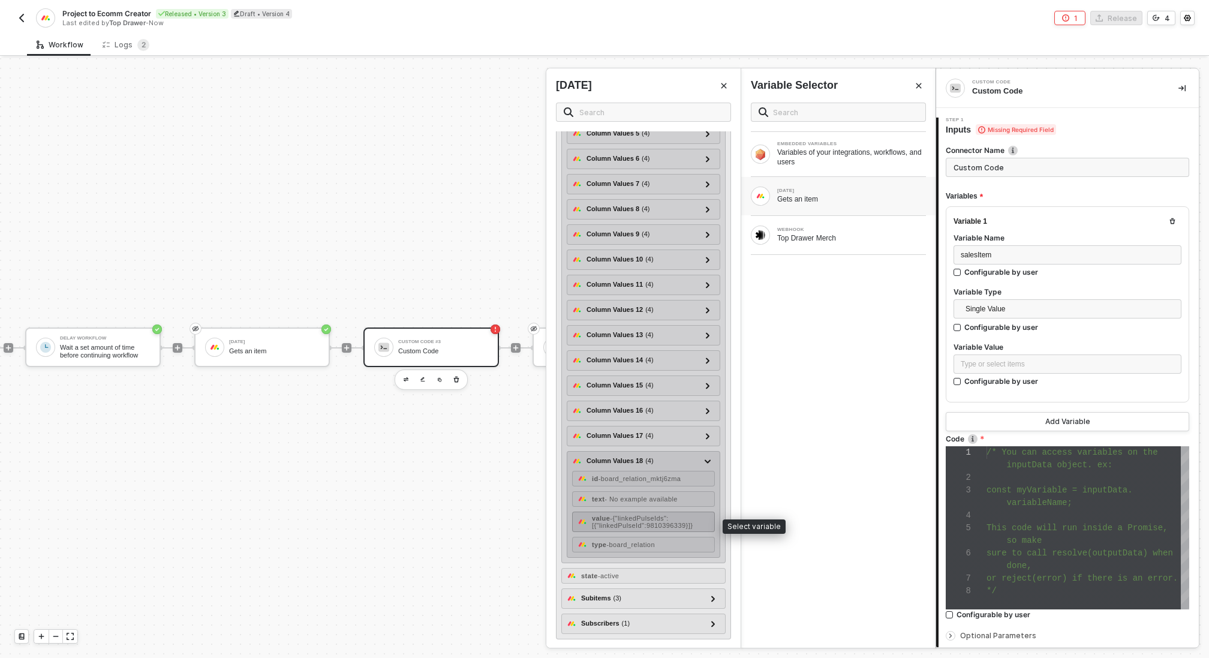
click at [668, 517] on span "- {"linkedPulseIds":[{"linkedPulseId":9810396339}]}" at bounding box center [642, 522] width 101 height 14
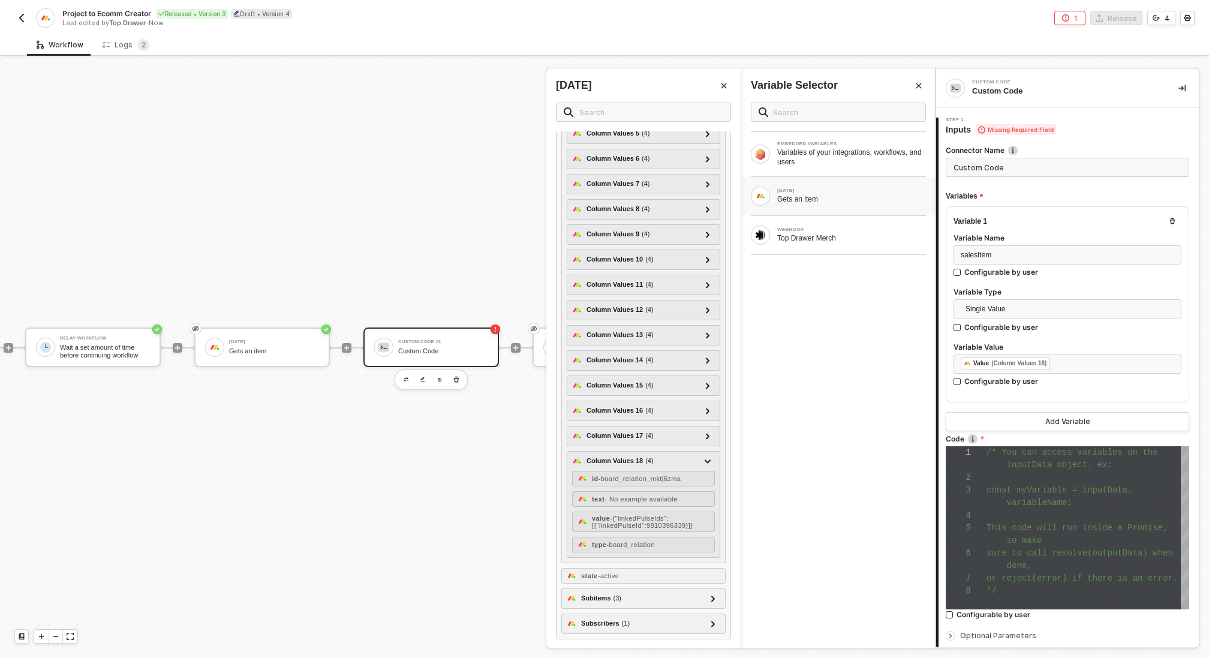
scroll to position [38, 0]
click at [1037, 516] on div at bounding box center [1088, 515] width 203 height 13
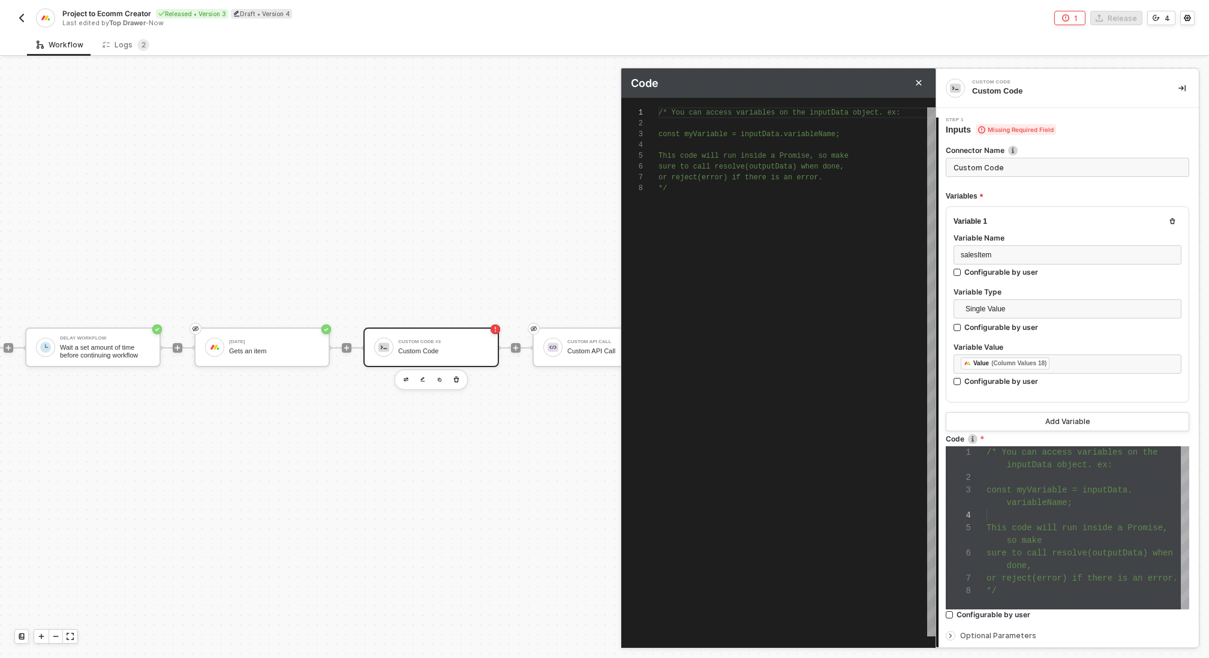
scroll to position [76, 8]
click at [711, 199] on div "/* You can access variables on the inputData objec t. ex: const myVariable = in…" at bounding box center [797, 371] width 277 height 529
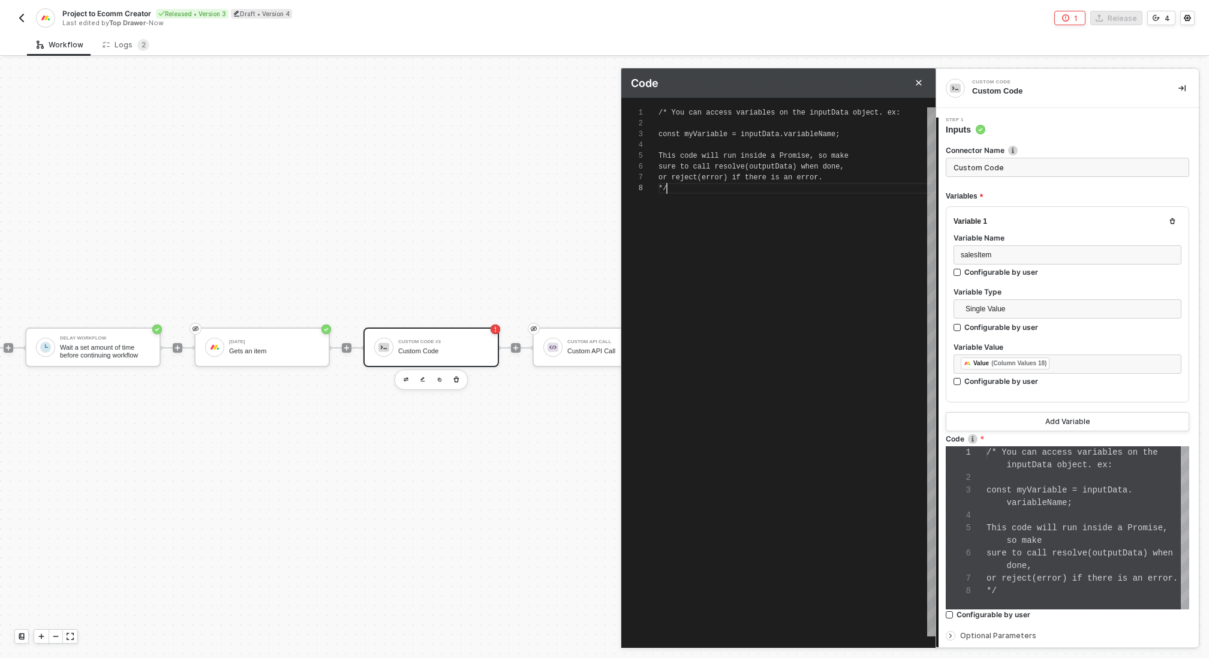
scroll to position [86, 0]
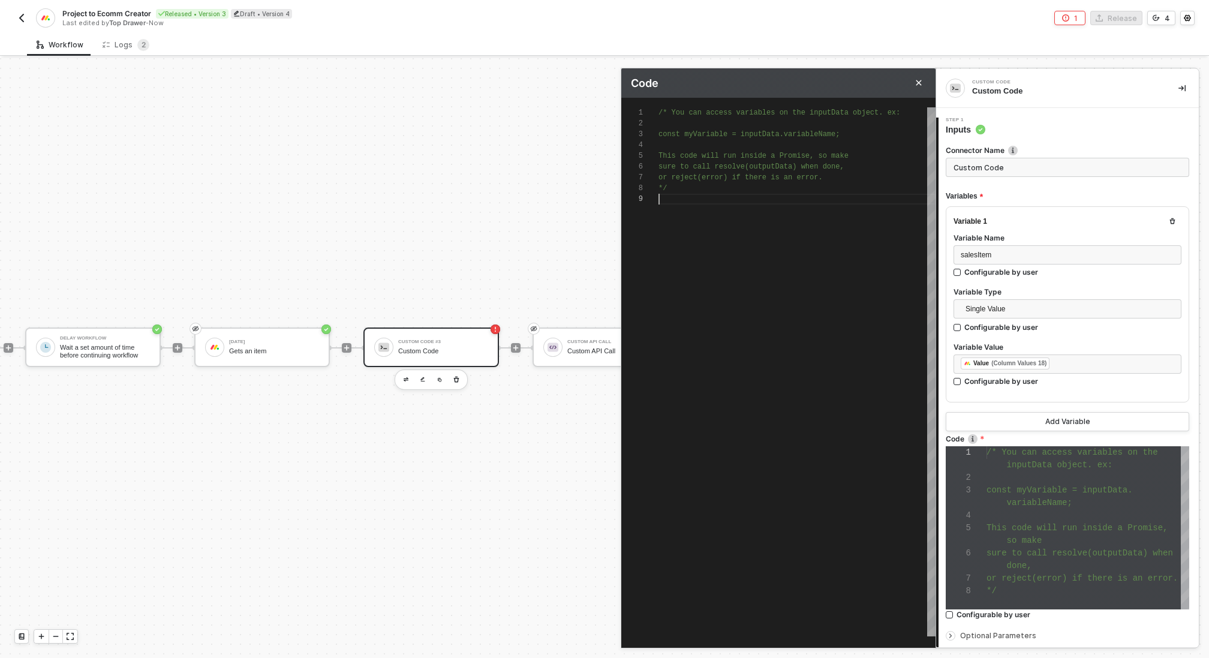
paste textarea ")"
type textarea ")"
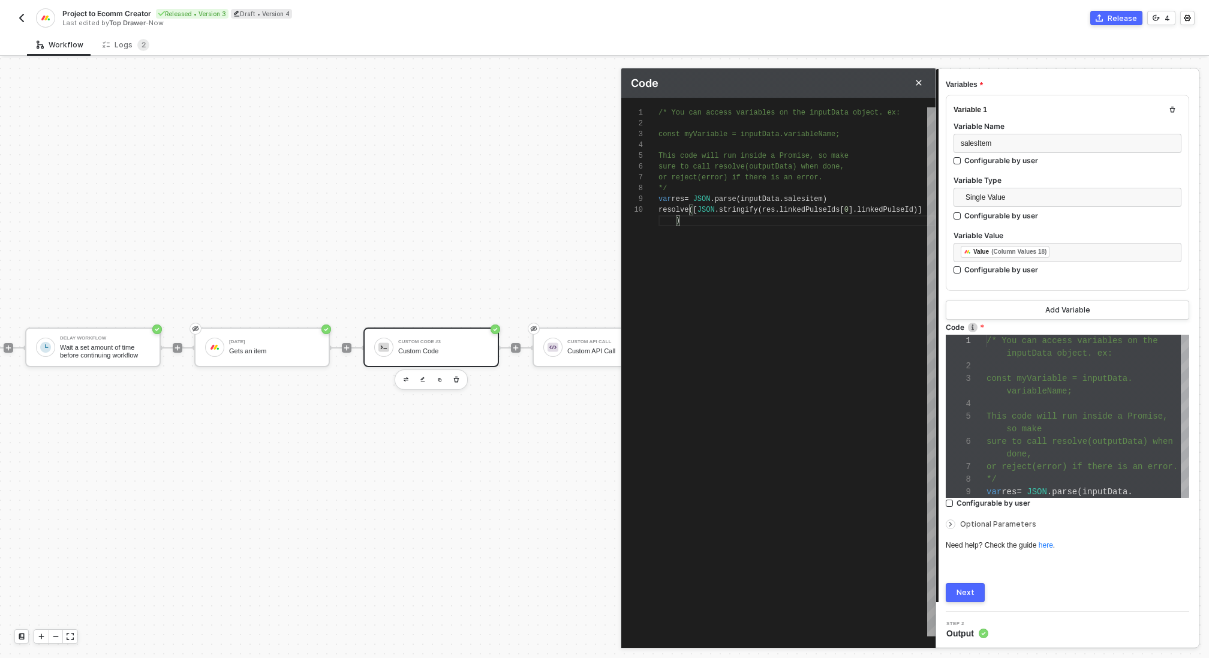
click at [972, 588] on div "Next" at bounding box center [966, 593] width 18 height 10
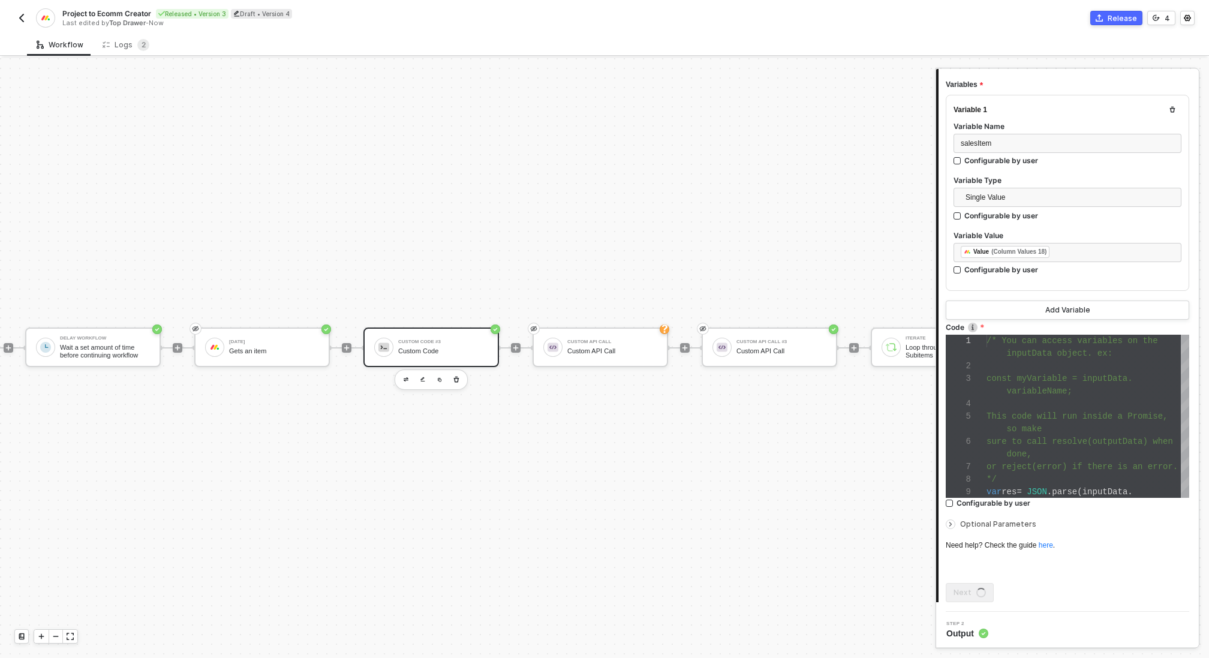
scroll to position [0, 0]
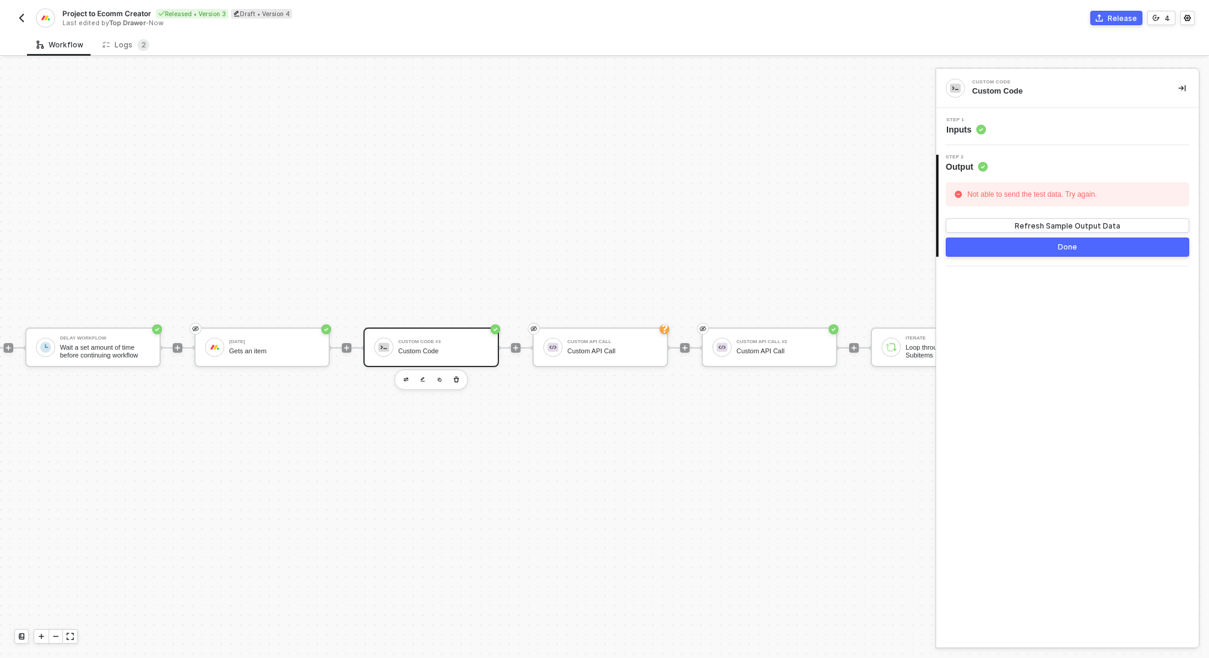
click at [1015, 133] on div "Step 1 Inputs" at bounding box center [1069, 127] width 260 height 18
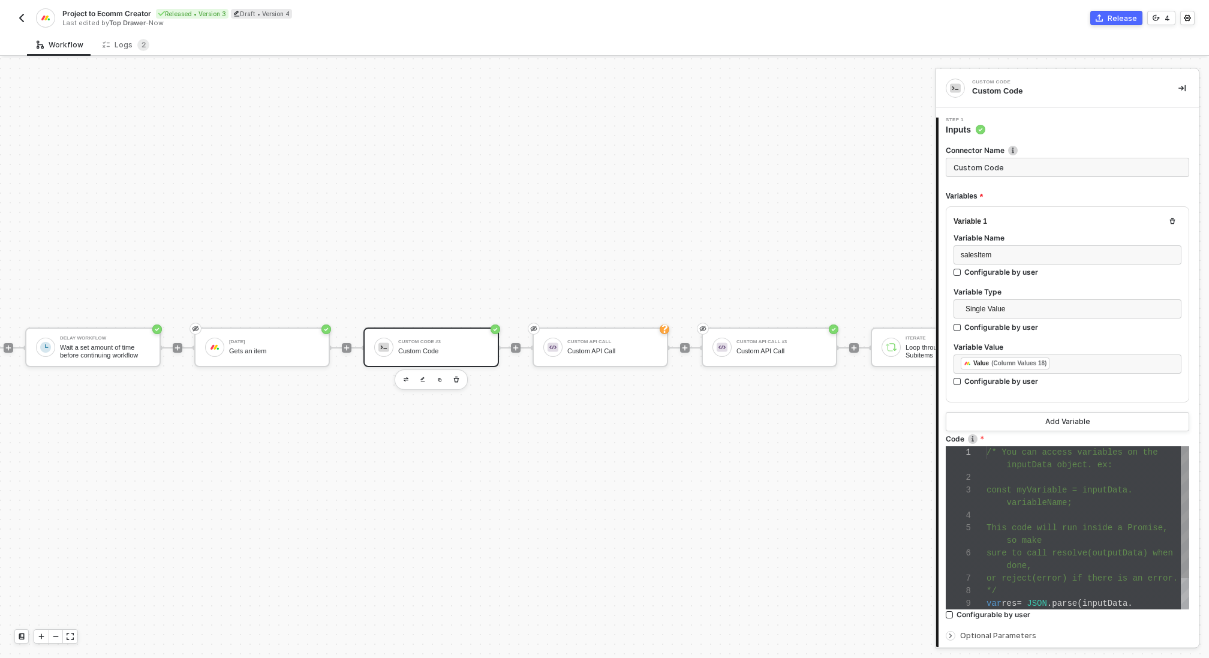
scroll to position [76, 0]
click at [997, 539] on span at bounding box center [997, 541] width 20 height 10
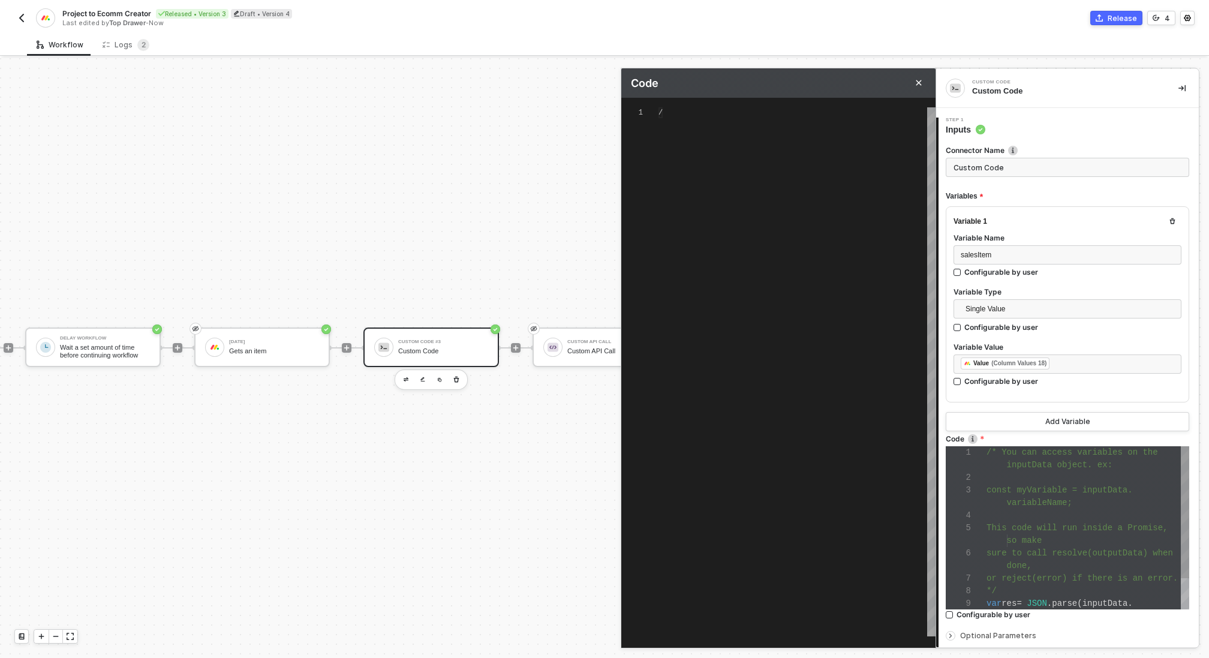
type textarea "/* You can access variables on the inputData object. ex: const myVariable = inp…"
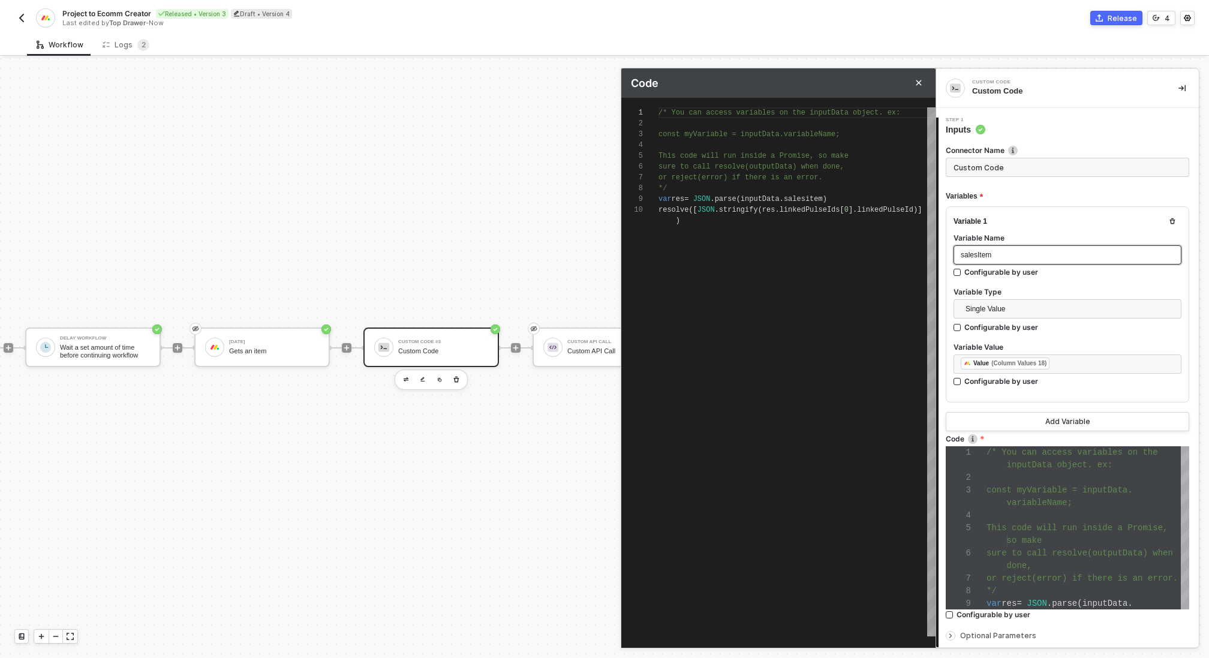
click at [995, 253] on div "salesItem" at bounding box center [1068, 255] width 214 height 11
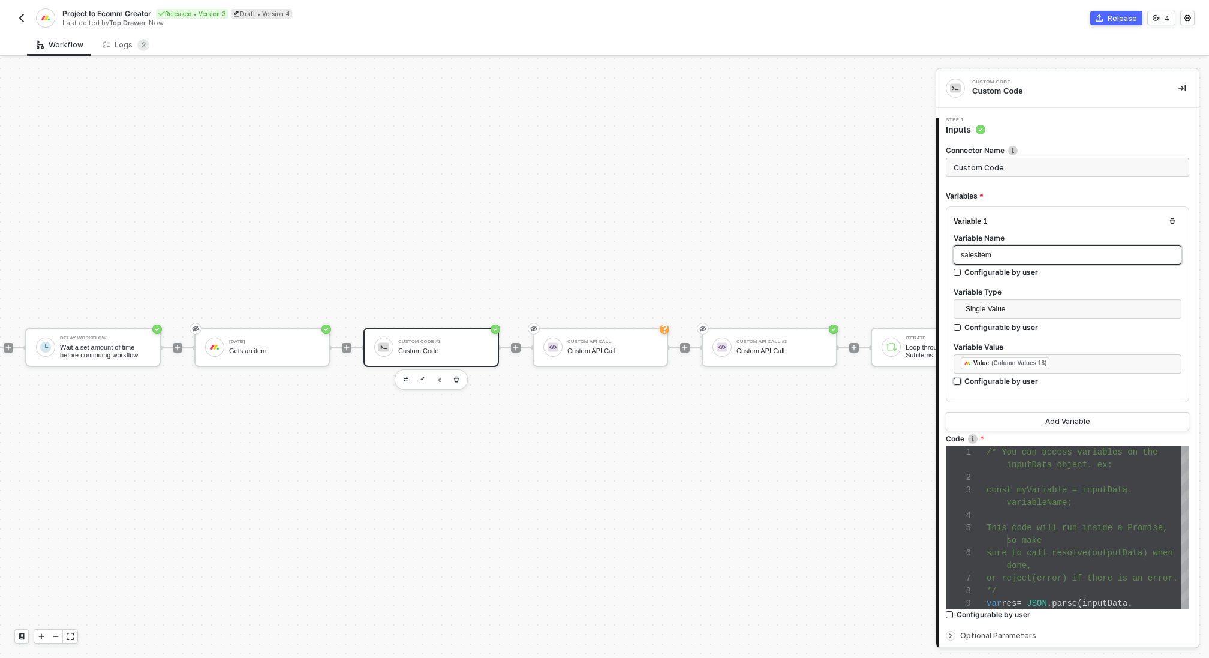
scroll to position [112, 0]
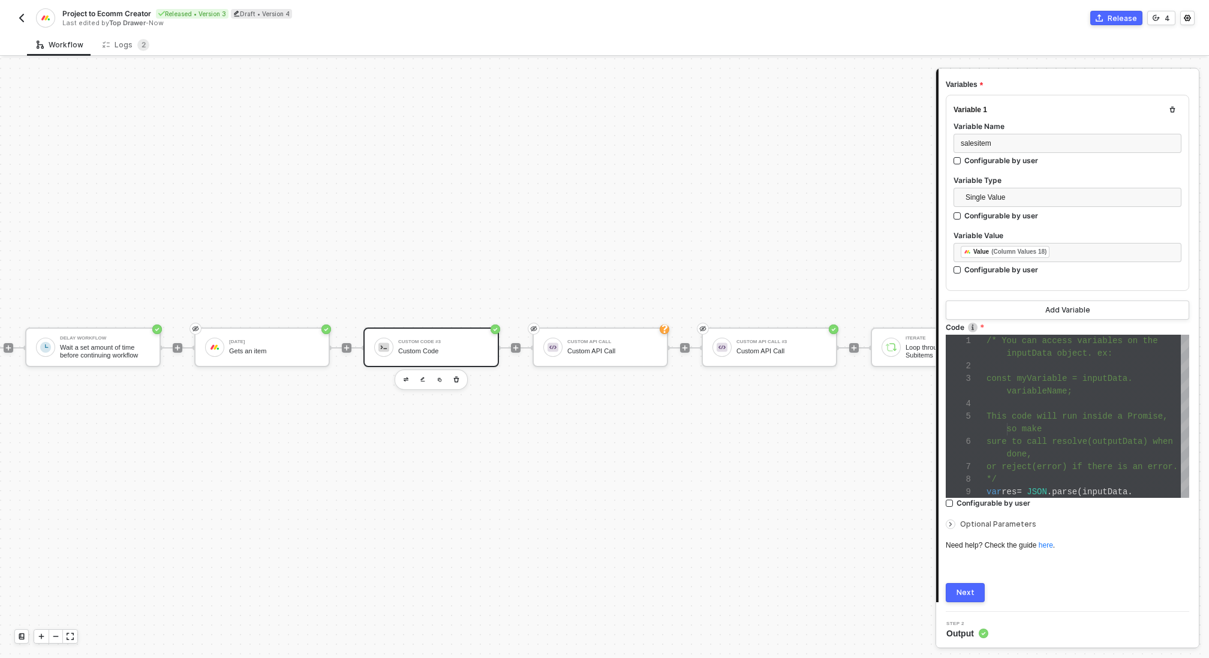
click at [963, 593] on div "Next" at bounding box center [966, 593] width 18 height 10
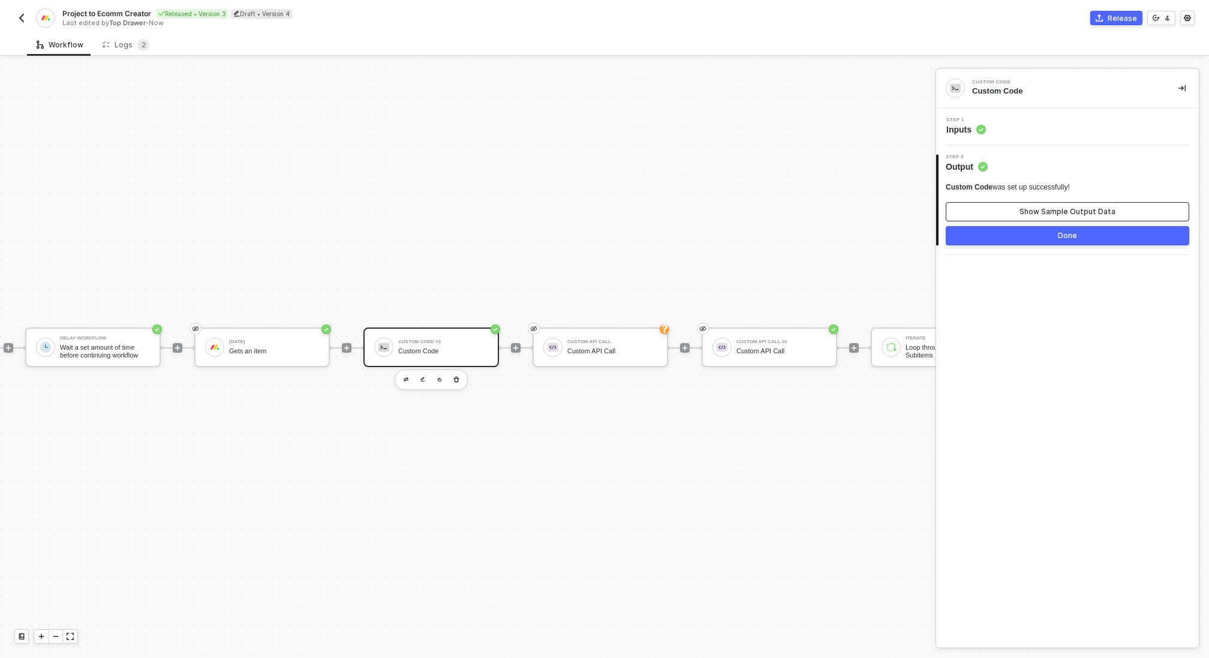
click at [1059, 208] on div "Show Sample Output Data" at bounding box center [1068, 212] width 96 height 10
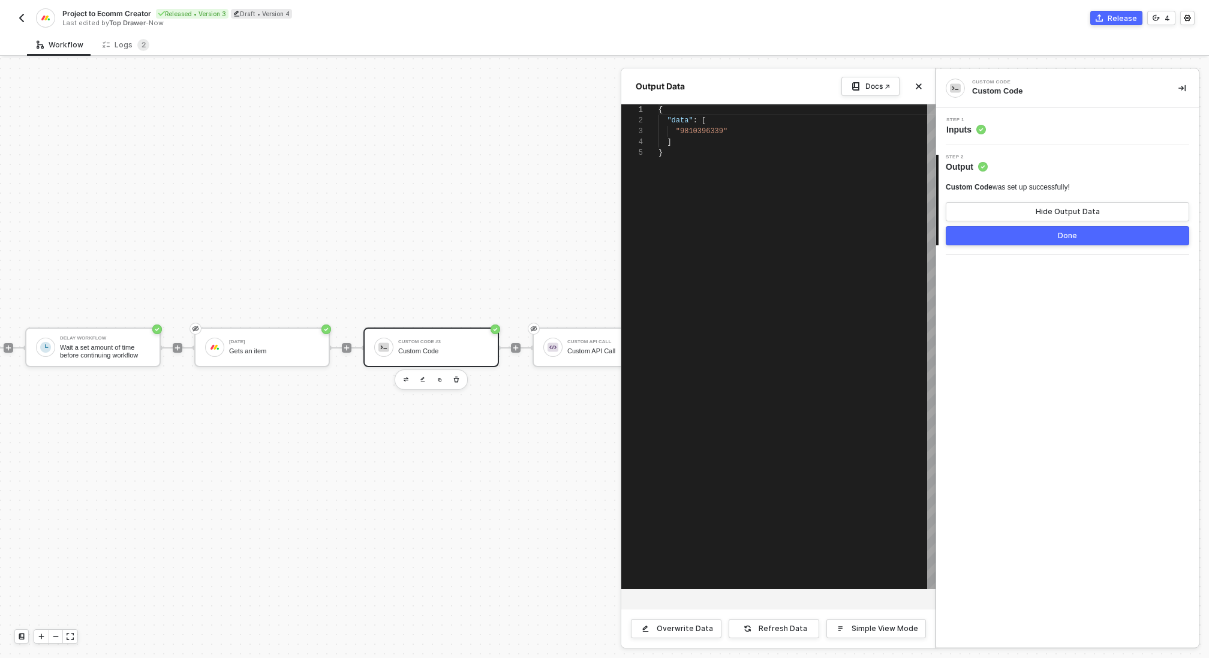
scroll to position [43, 0]
click at [1046, 236] on button "Done" at bounding box center [1068, 235] width 244 height 19
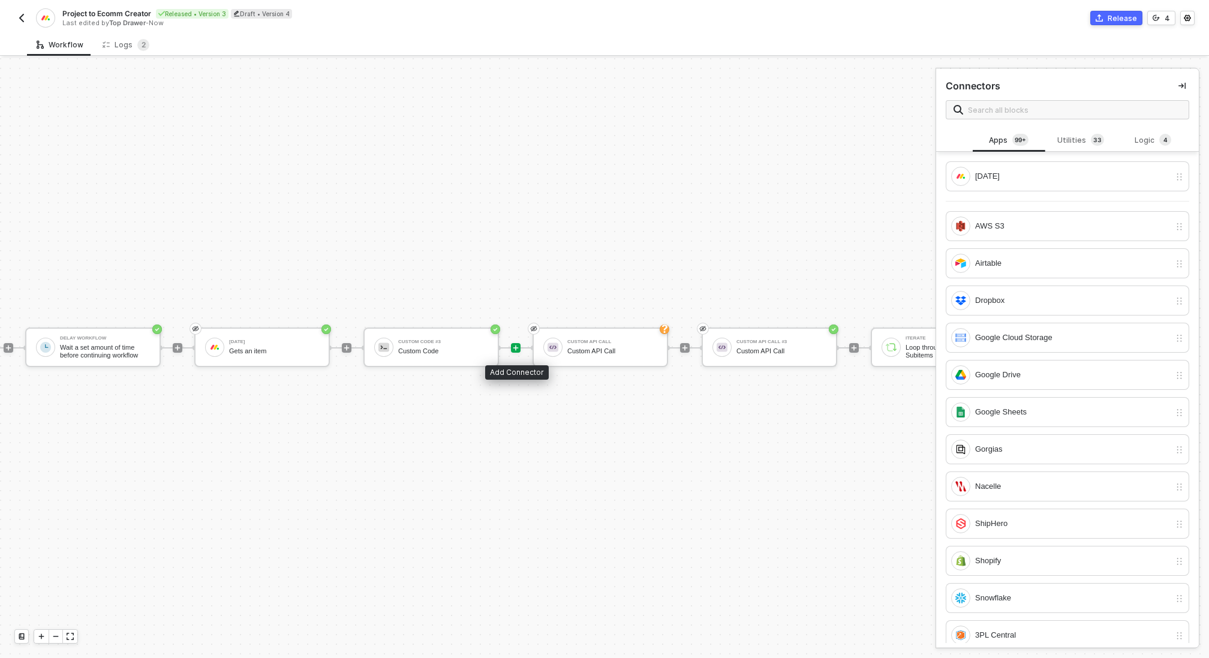
click at [515, 350] on icon "icon-play" at bounding box center [515, 347] width 7 height 7
click at [1030, 178] on div "[DATE]" at bounding box center [1072, 176] width 195 height 13
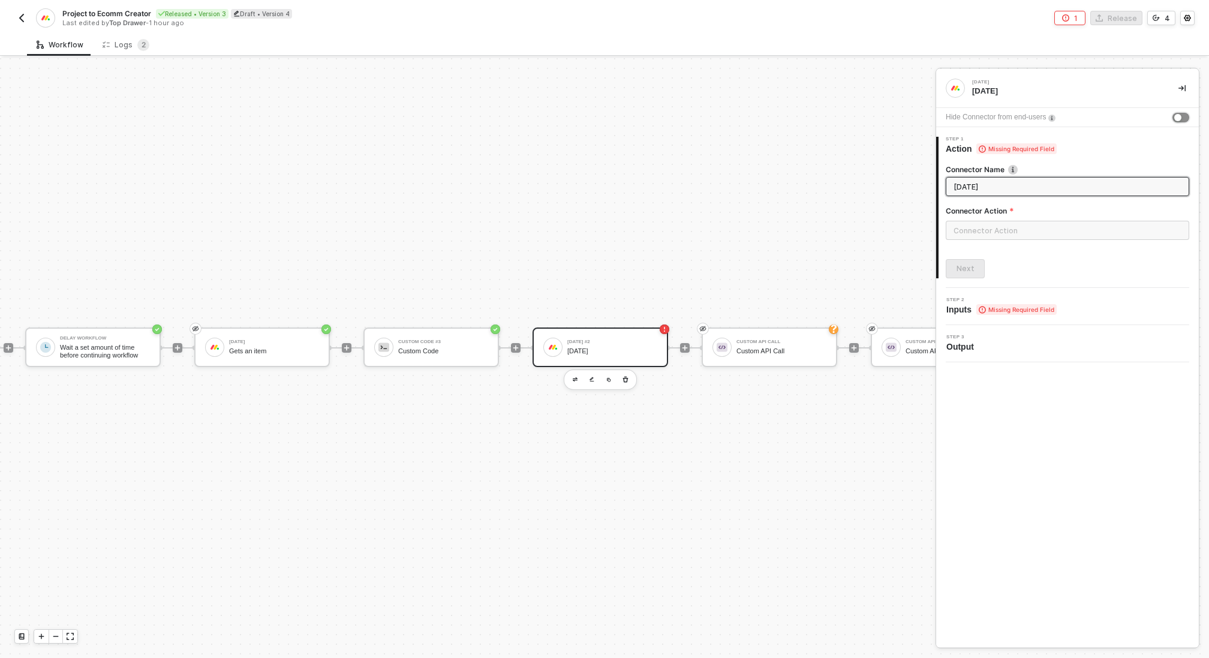
click at [1181, 114] on div "button" at bounding box center [1178, 117] width 7 height 7
click at [994, 221] on input "text" at bounding box center [1068, 230] width 244 height 19
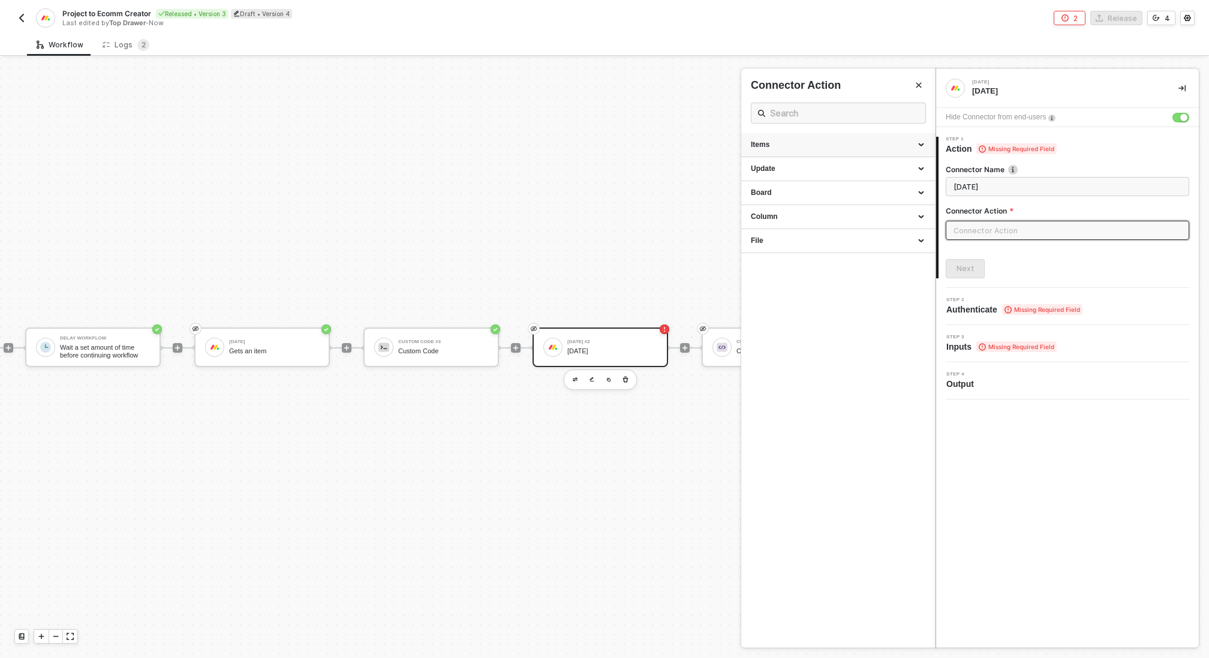
click at [840, 152] on div "Items" at bounding box center [838, 145] width 194 height 24
click at [806, 163] on div "Get an Item" at bounding box center [838, 168] width 175 height 10
type input "Gets an item"
type input "Items - Get an Item"
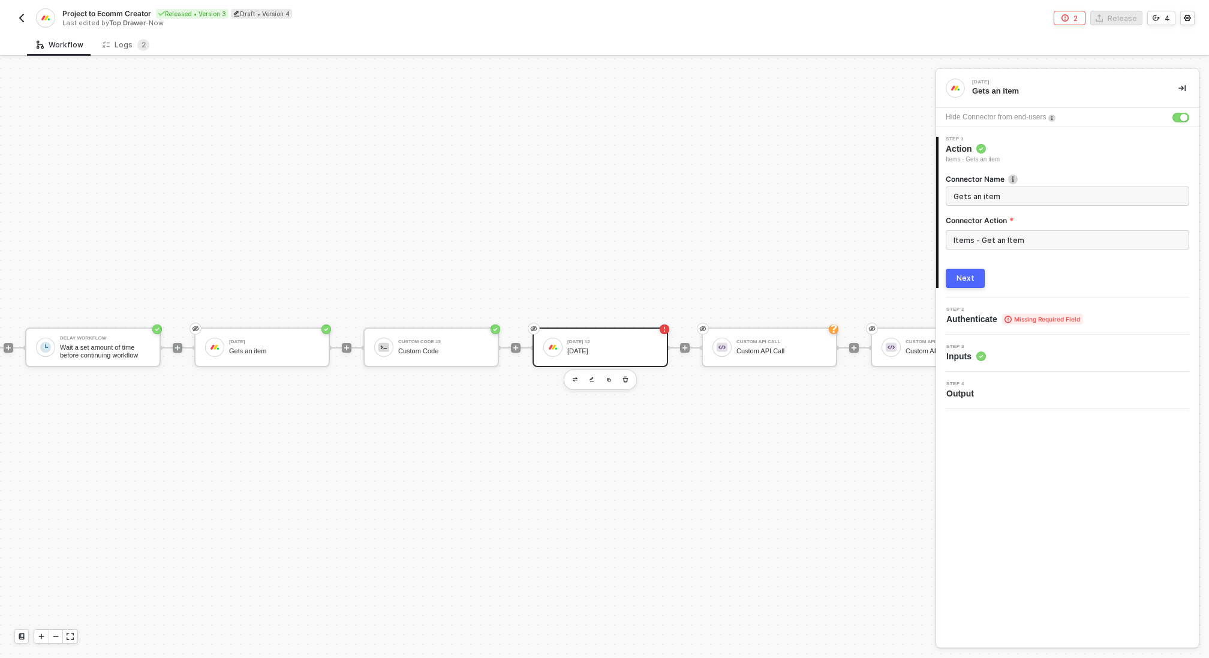
click at [967, 281] on div "Next" at bounding box center [966, 279] width 18 height 10
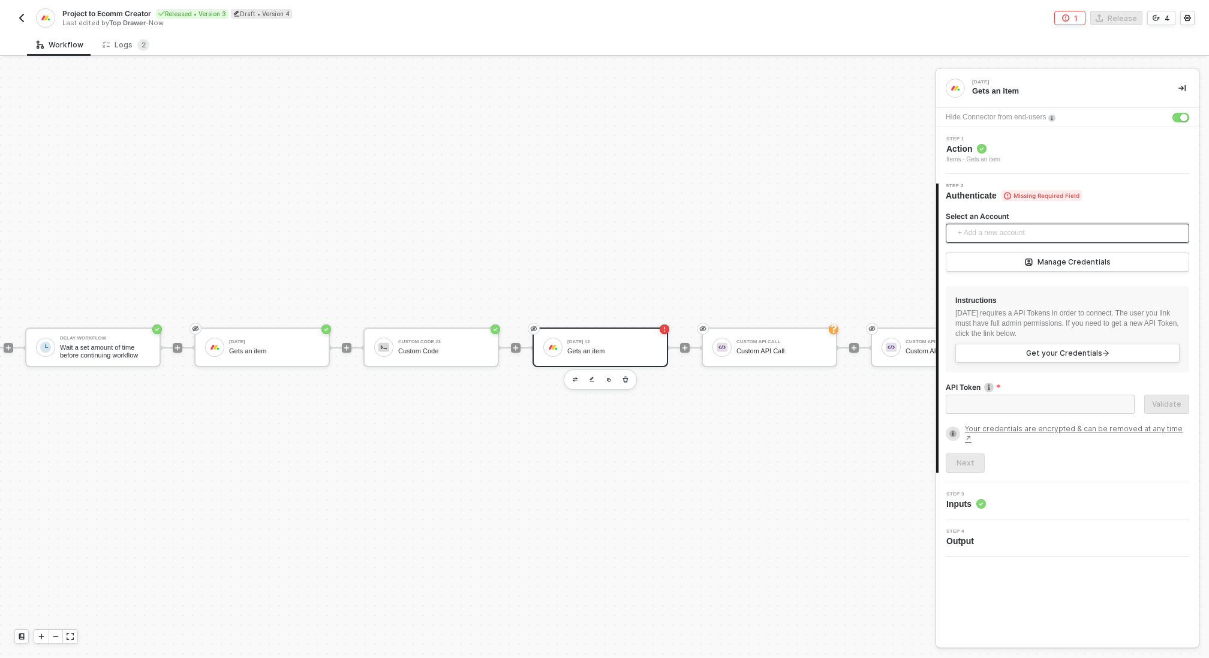
click at [1002, 236] on span "+ Add a new account" at bounding box center [1070, 233] width 224 height 19
click at [1013, 263] on span "Top Drawer's Monday" at bounding box center [1004, 259] width 97 height 13
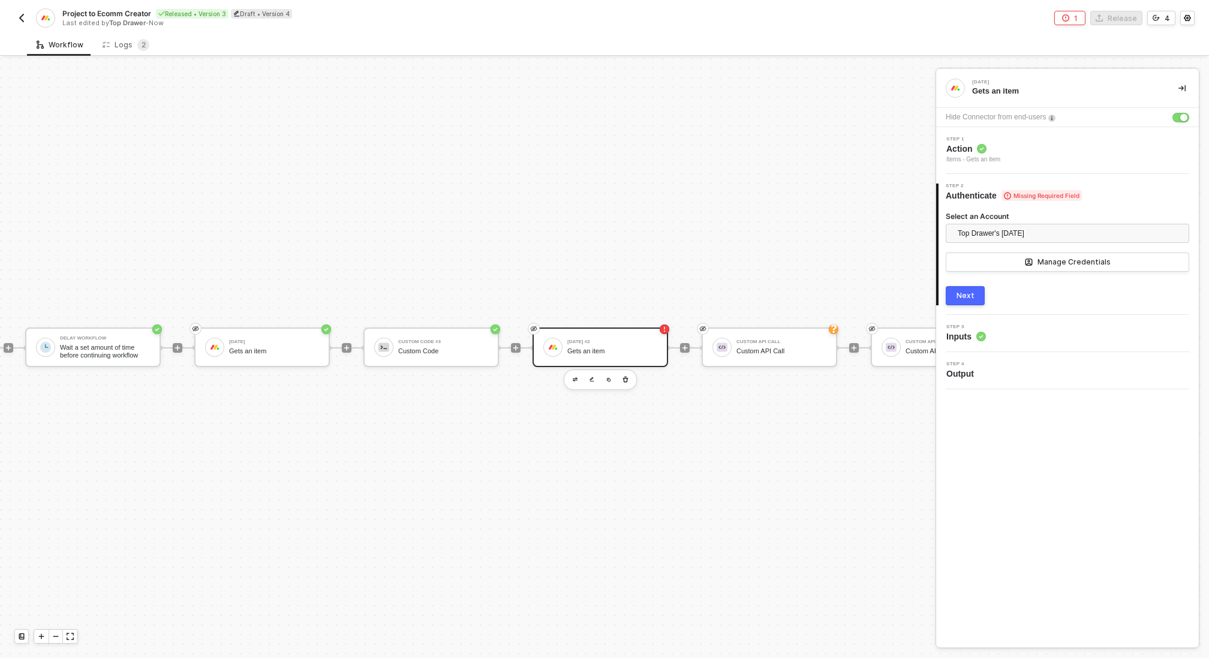
click at [965, 295] on div "Next" at bounding box center [966, 296] width 18 height 10
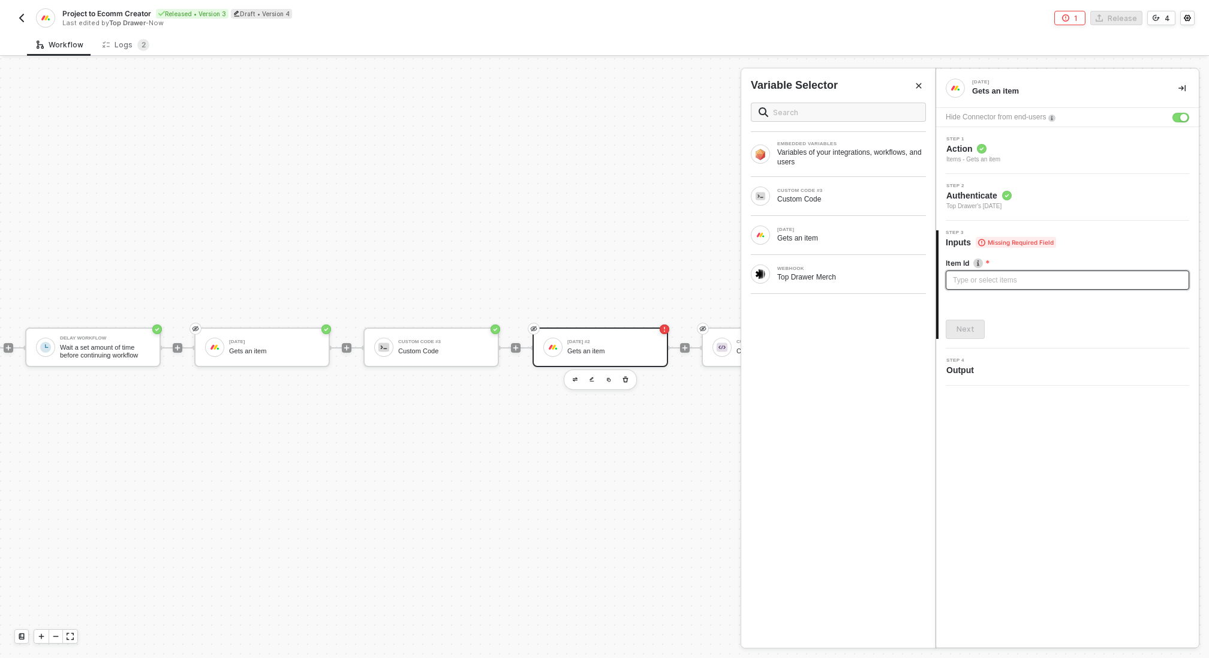
click at [972, 285] on div "Type or select items ﻿" at bounding box center [1067, 280] width 229 height 11
click at [825, 198] on div "Custom Code" at bounding box center [851, 199] width 149 height 10
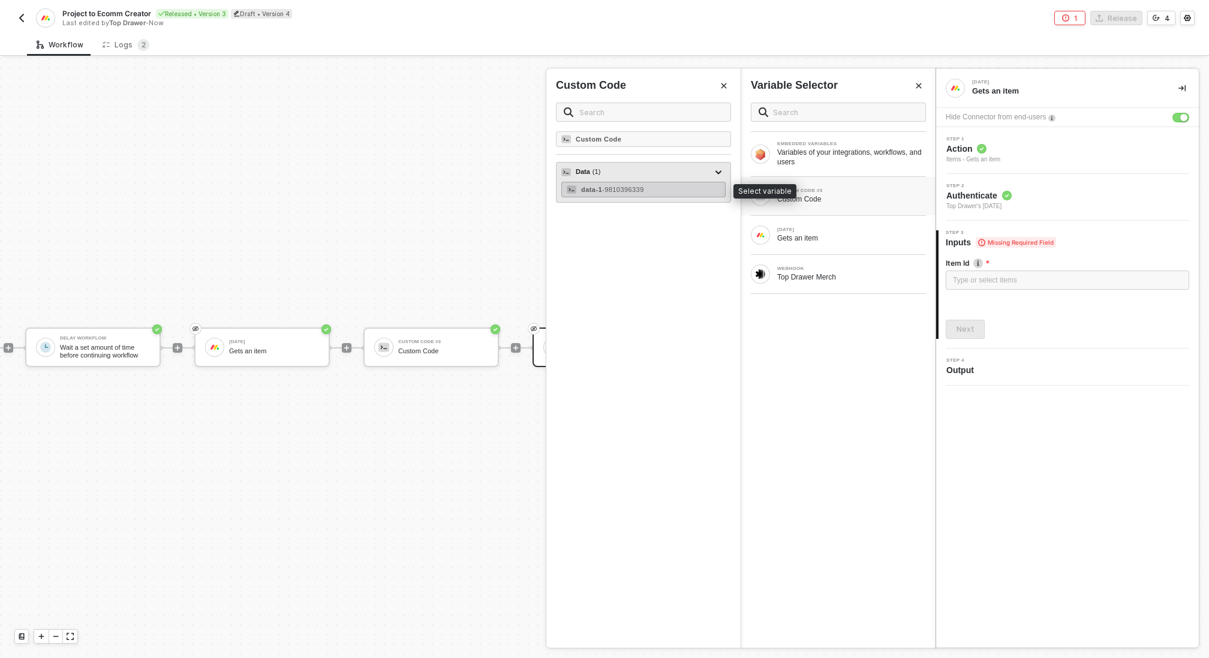
click at [670, 189] on div "data-1 - 9810396339" at bounding box center [643, 190] width 164 height 16
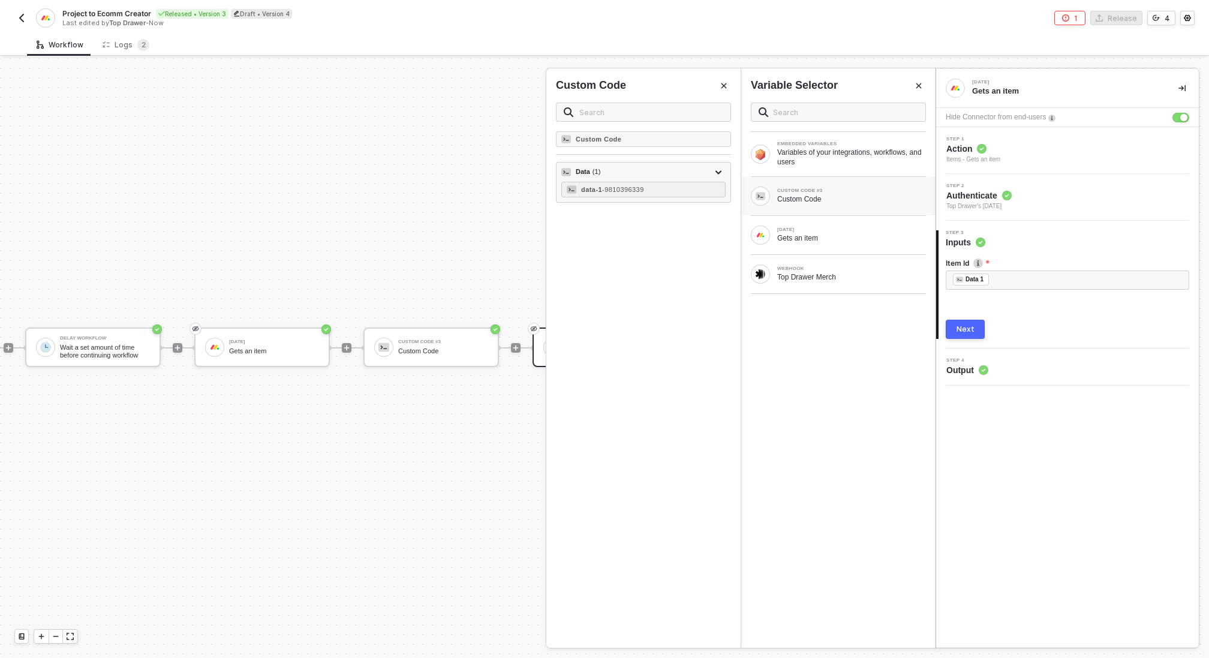
click at [960, 332] on div "Next" at bounding box center [966, 330] width 18 height 10
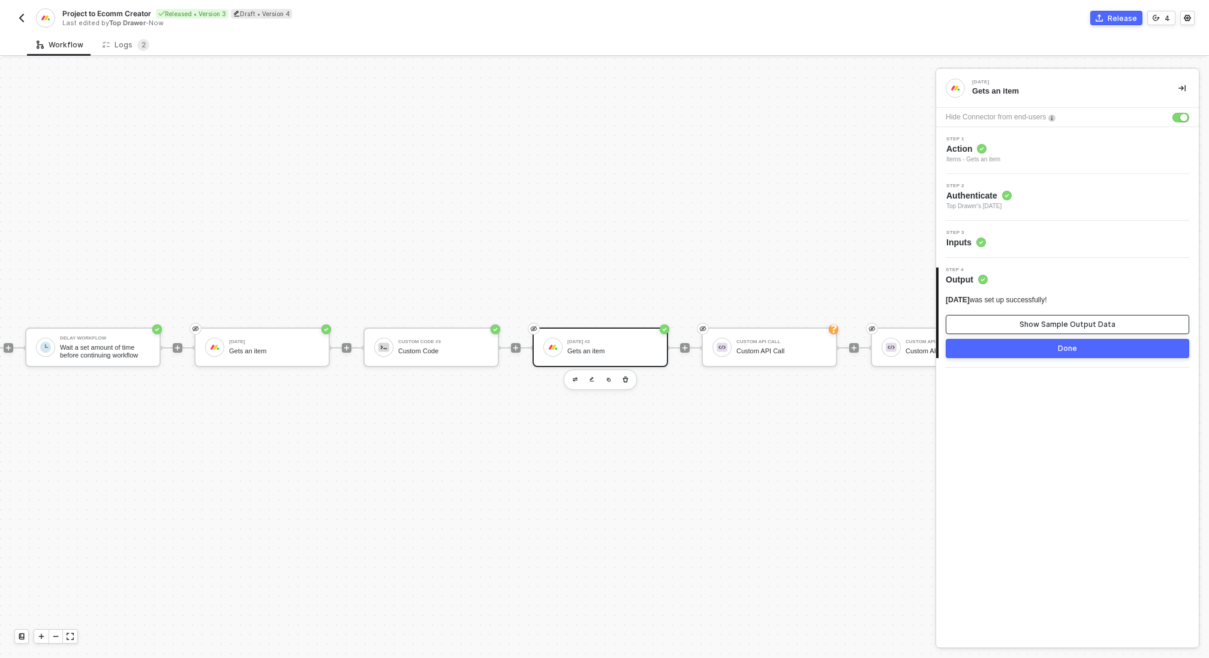
click at [1037, 317] on button "Show Sample Output Data" at bounding box center [1068, 324] width 244 height 19
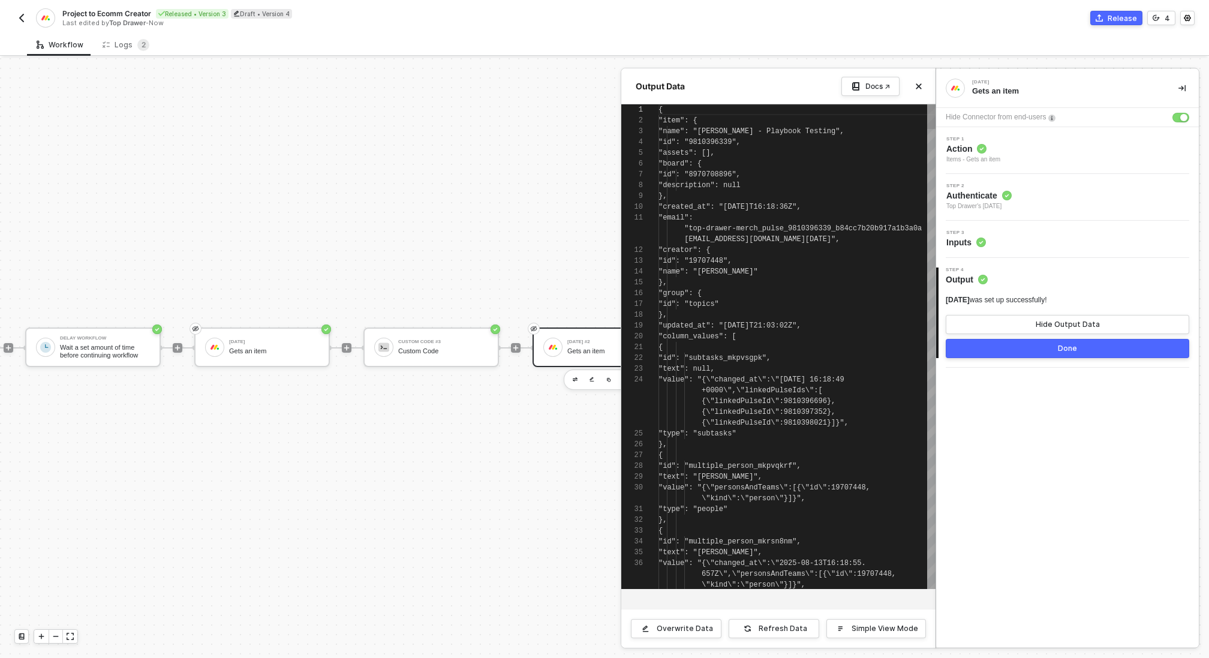
scroll to position [108, 0]
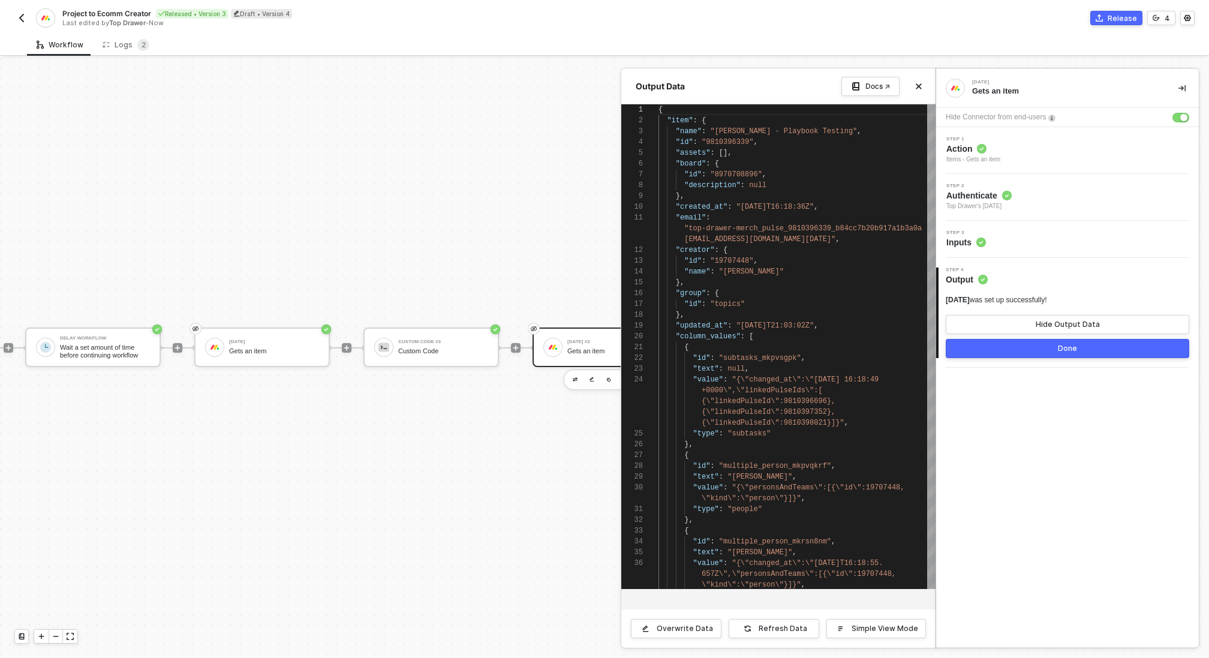
click at [1025, 349] on button "Done" at bounding box center [1068, 348] width 244 height 19
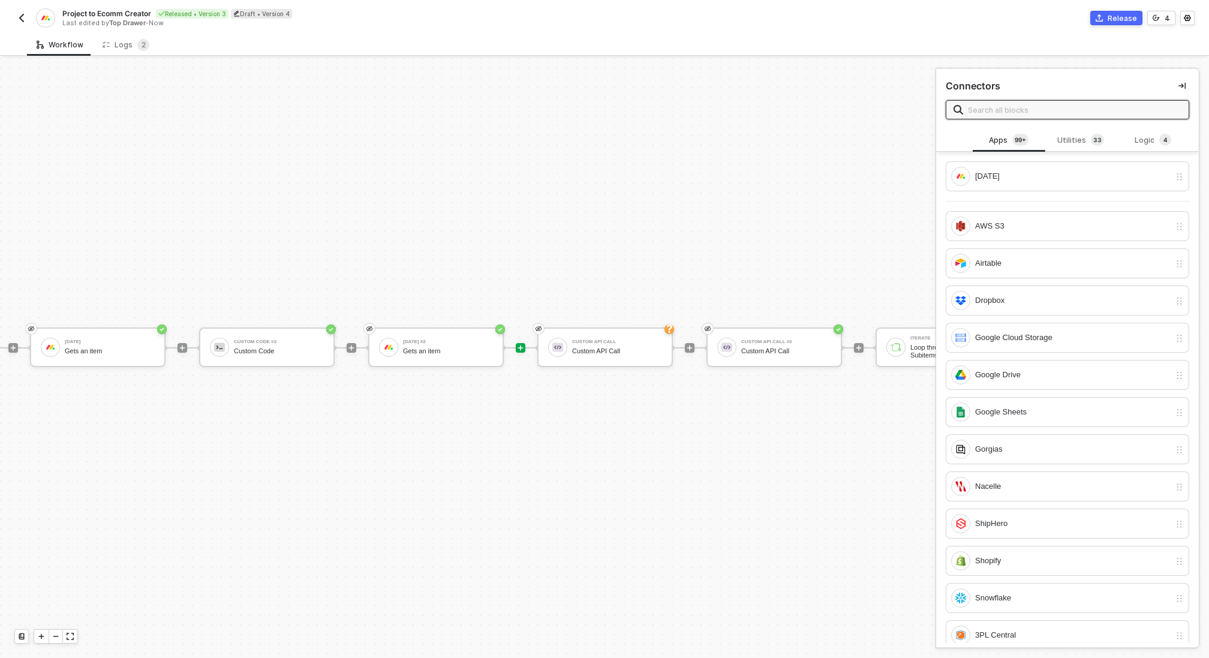
scroll to position [22, 492]
click at [621, 347] on div "Custom API Call" at bounding box center [617, 351] width 90 height 8
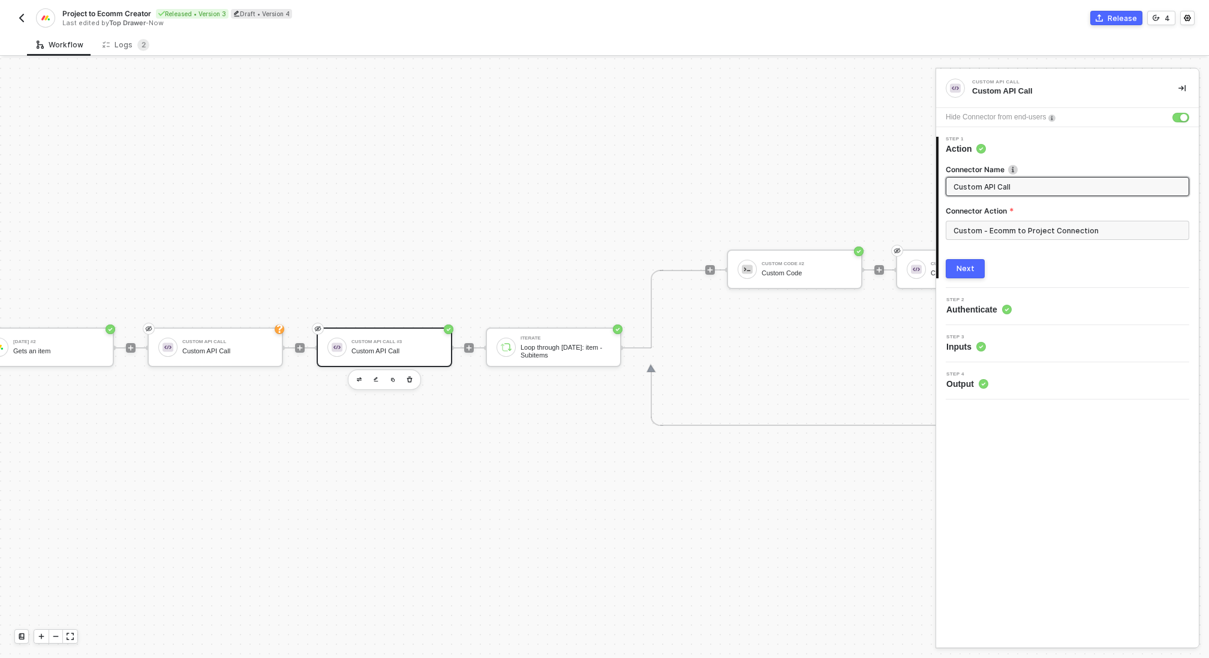
scroll to position [22, 840]
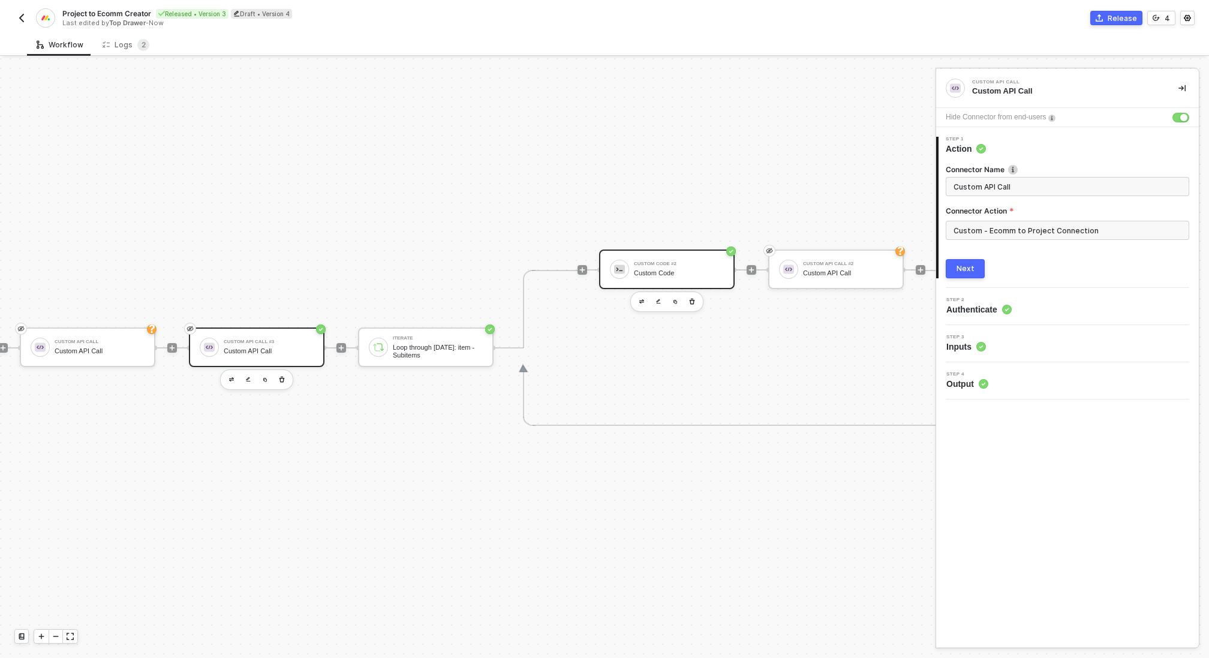
click at [659, 259] on div "Custom Code #2 Custom Code" at bounding box center [679, 269] width 90 height 23
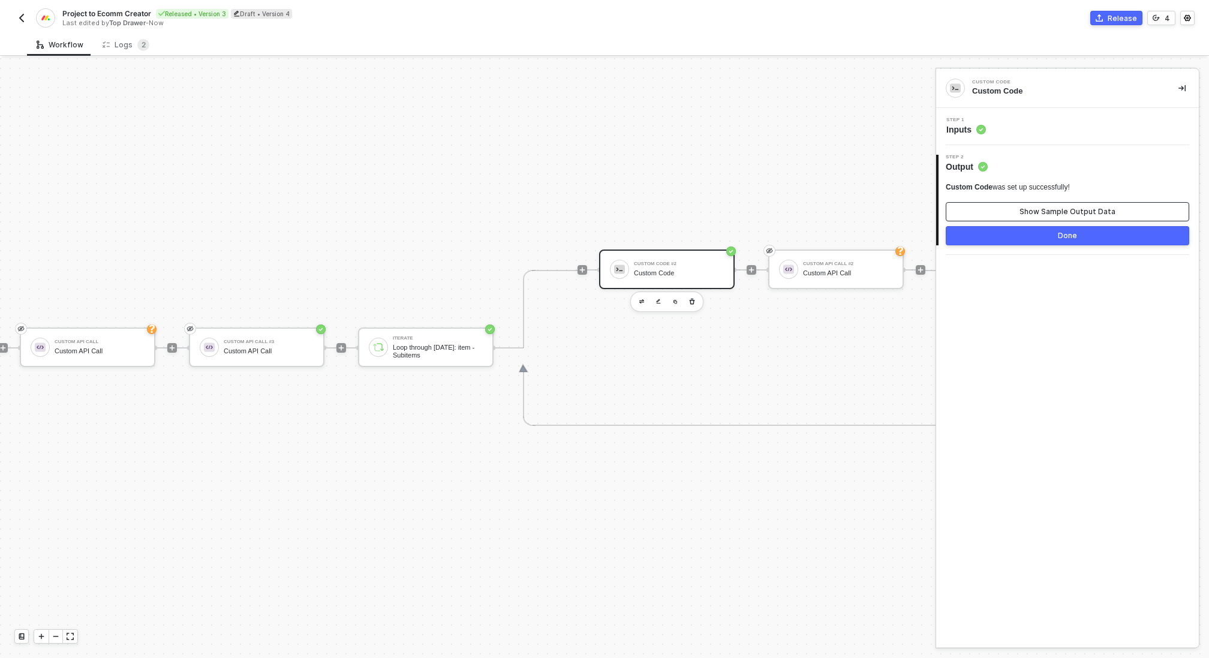
click at [981, 208] on button "Show Sample Output Data" at bounding box center [1068, 211] width 244 height 19
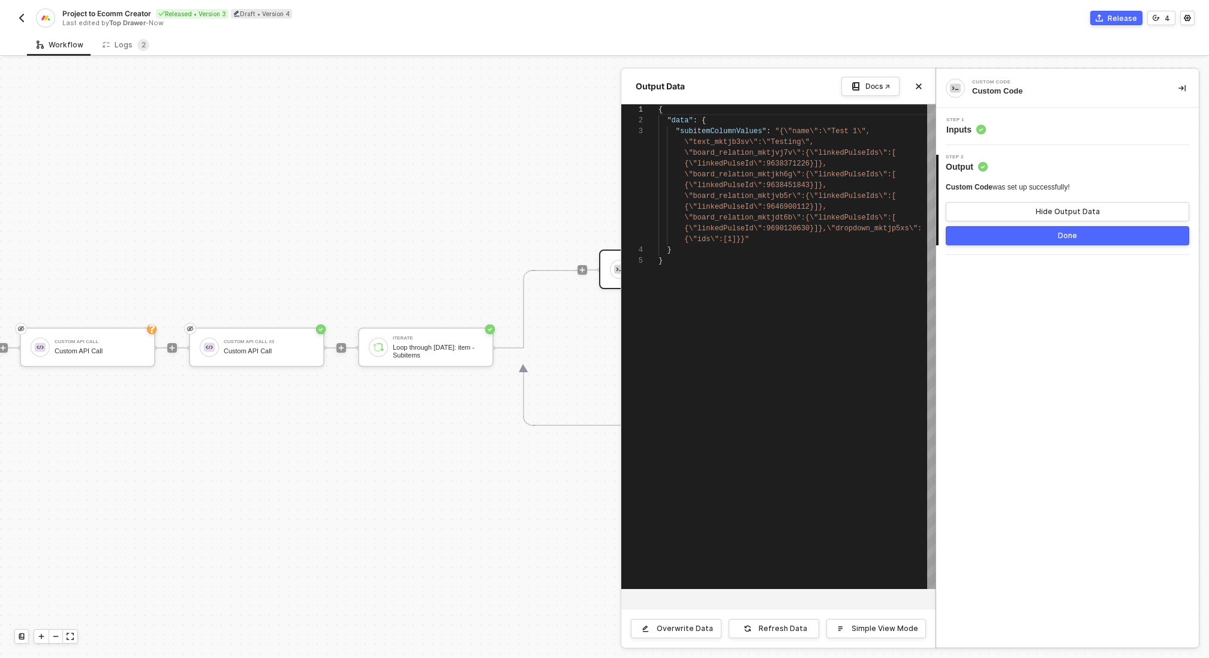
scroll to position [22, 0]
click at [981, 208] on button "Hide Output Data" at bounding box center [1068, 211] width 244 height 19
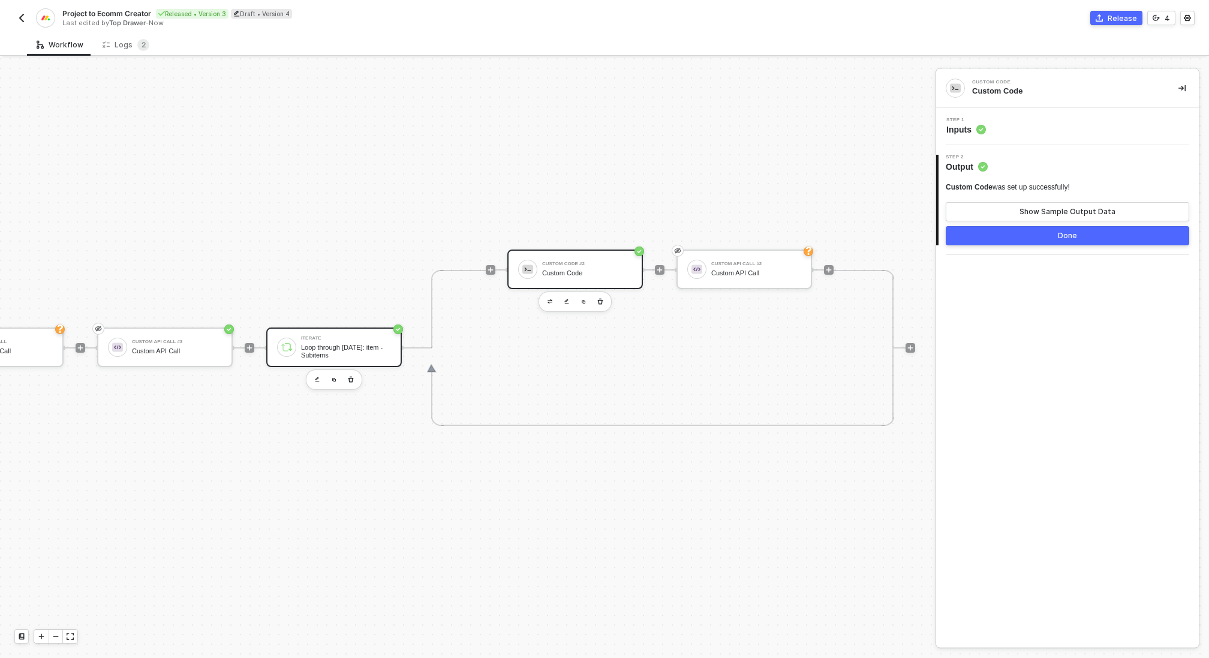
scroll to position [22, 979]
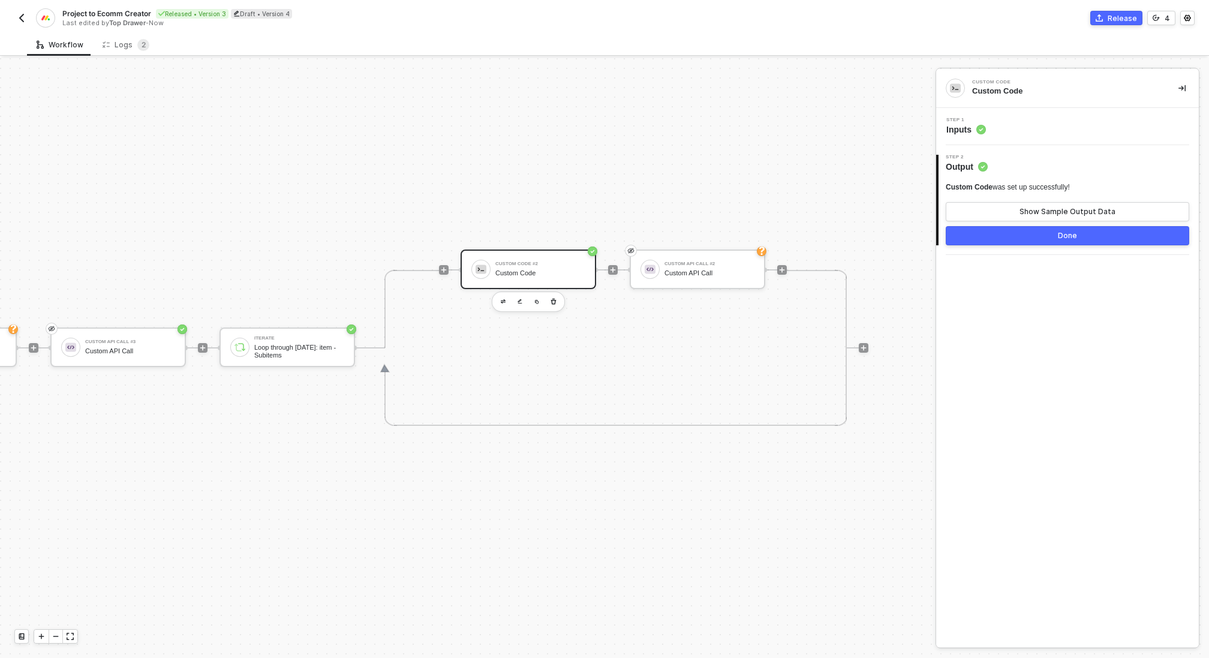
click at [513, 270] on div "Custom Code" at bounding box center [540, 273] width 90 height 8
click at [1052, 133] on div "Step 1 Inputs" at bounding box center [1069, 127] width 260 height 18
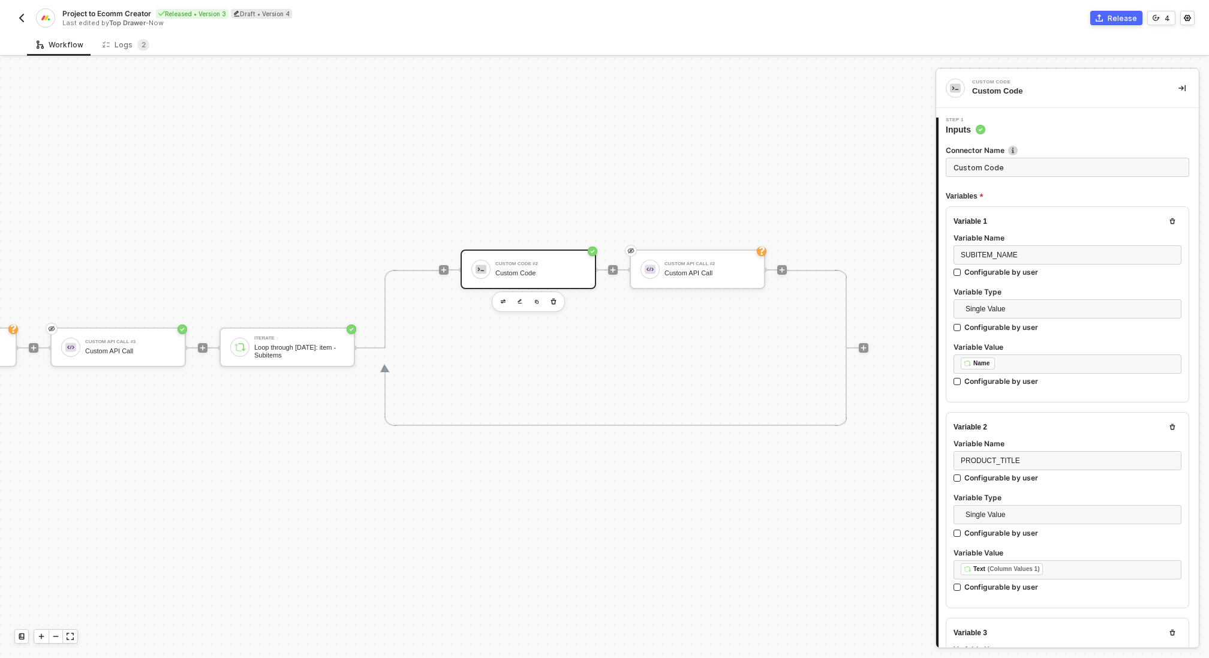
type textarea "/* You can access variables on the inputData object. ex: const myVariable = inp…"
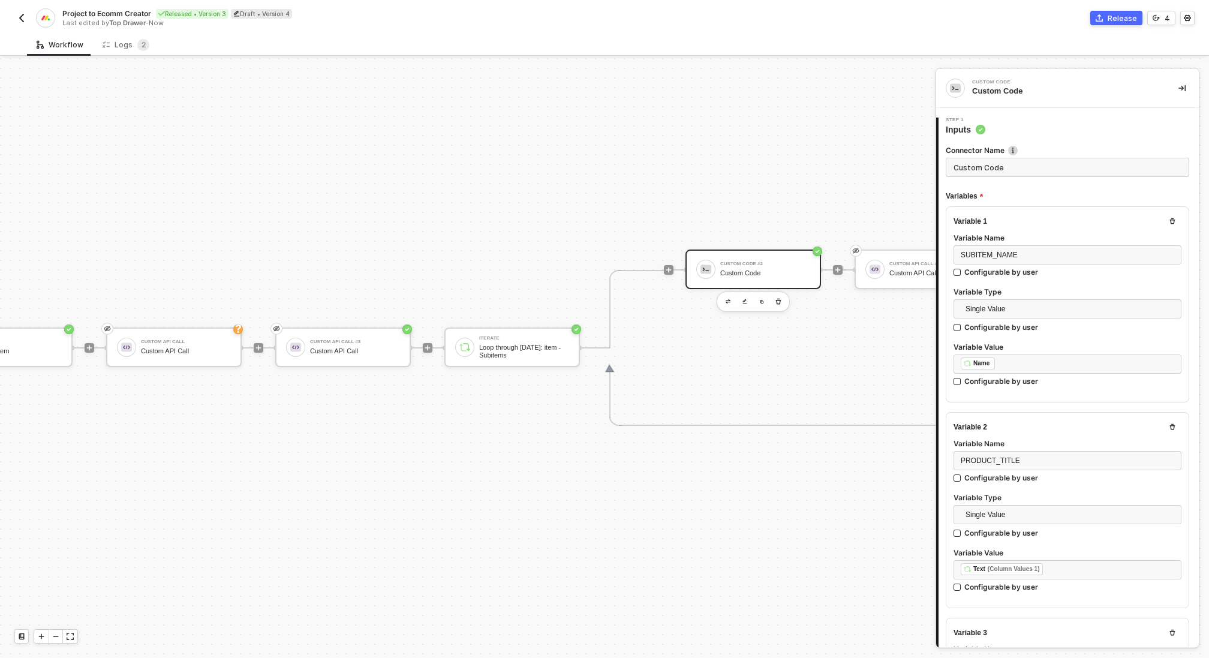
scroll to position [22, 500]
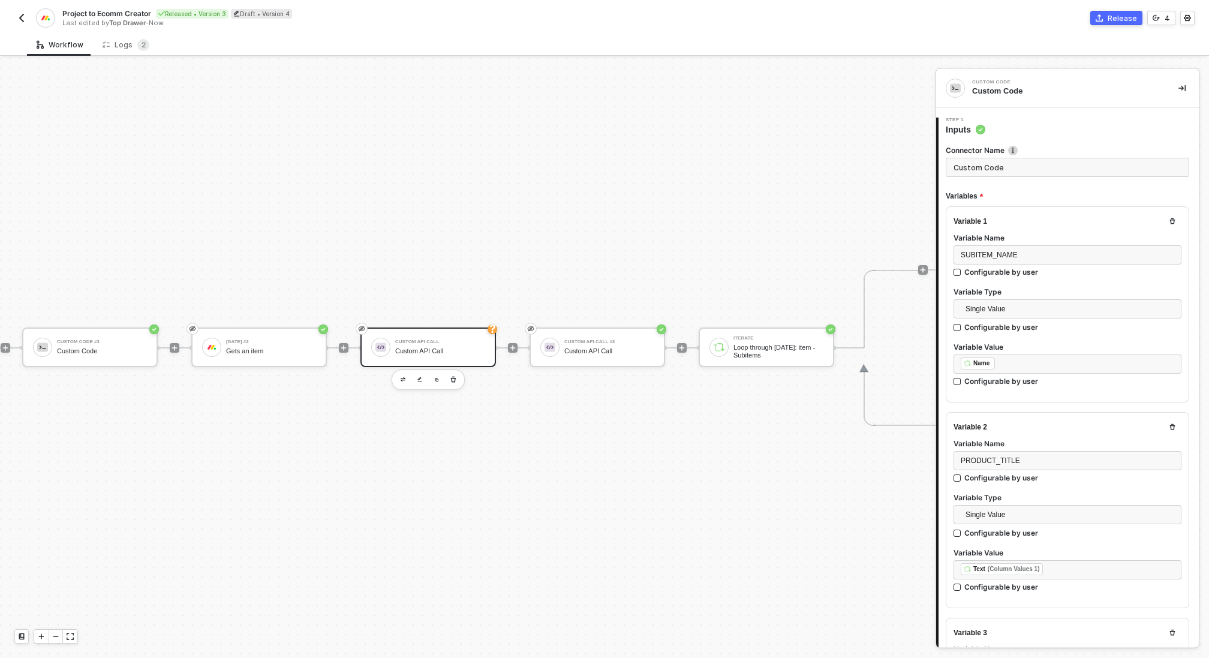
click at [448, 353] on div "Custom API Call" at bounding box center [440, 351] width 90 height 8
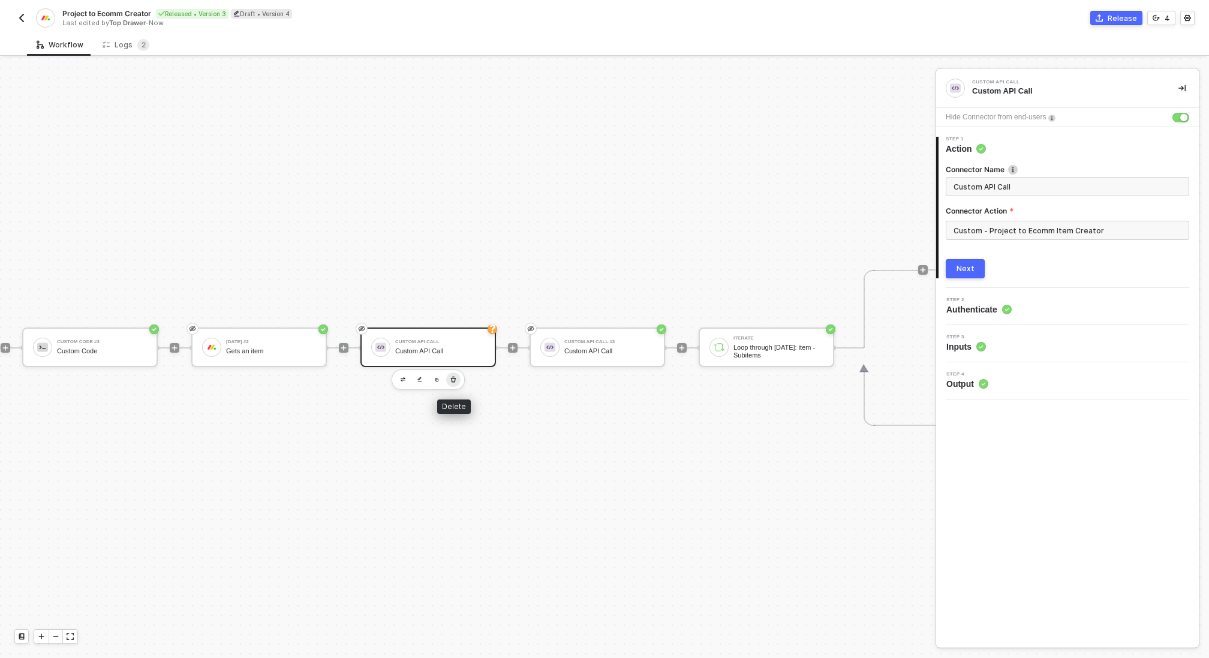
click at [451, 376] on icon "button" at bounding box center [453, 380] width 7 height 10
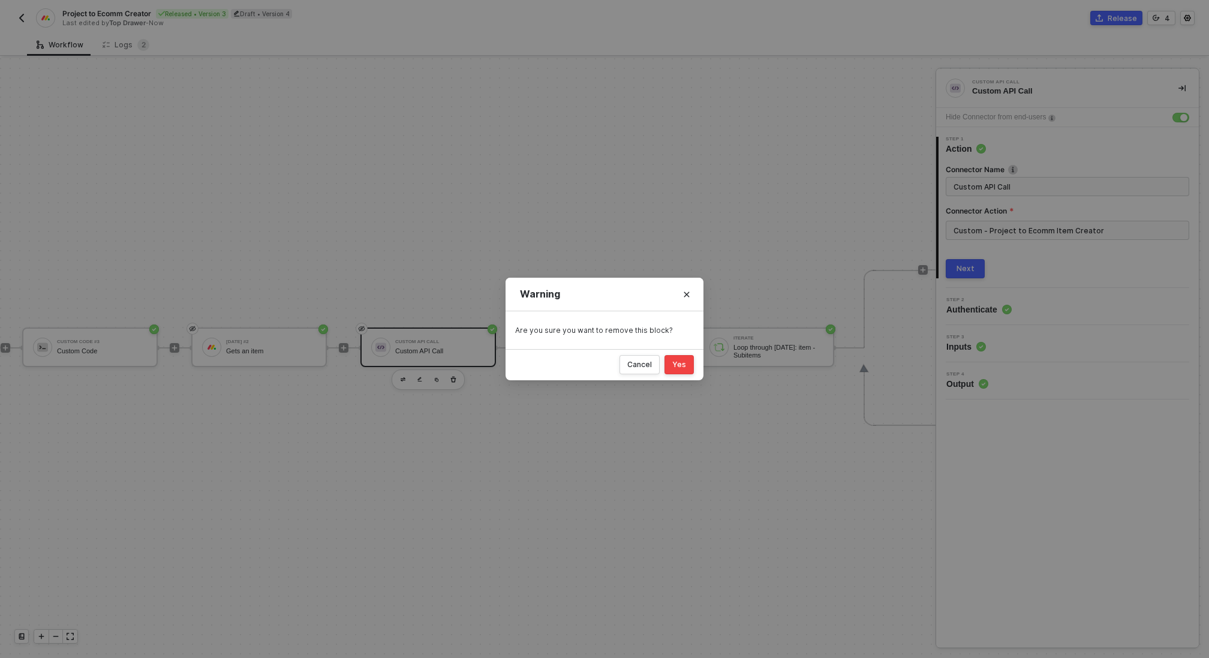
click at [678, 367] on div "Yes" at bounding box center [679, 365] width 14 height 10
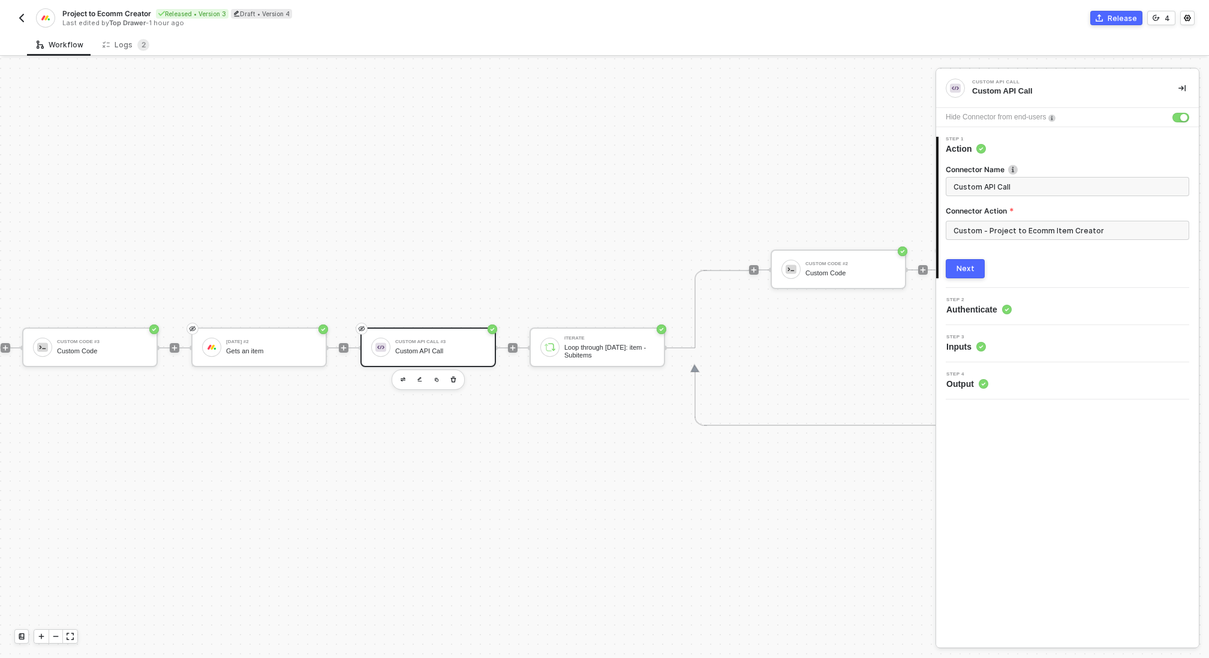
click at [457, 347] on div "Custom API Call" at bounding box center [440, 351] width 90 height 8
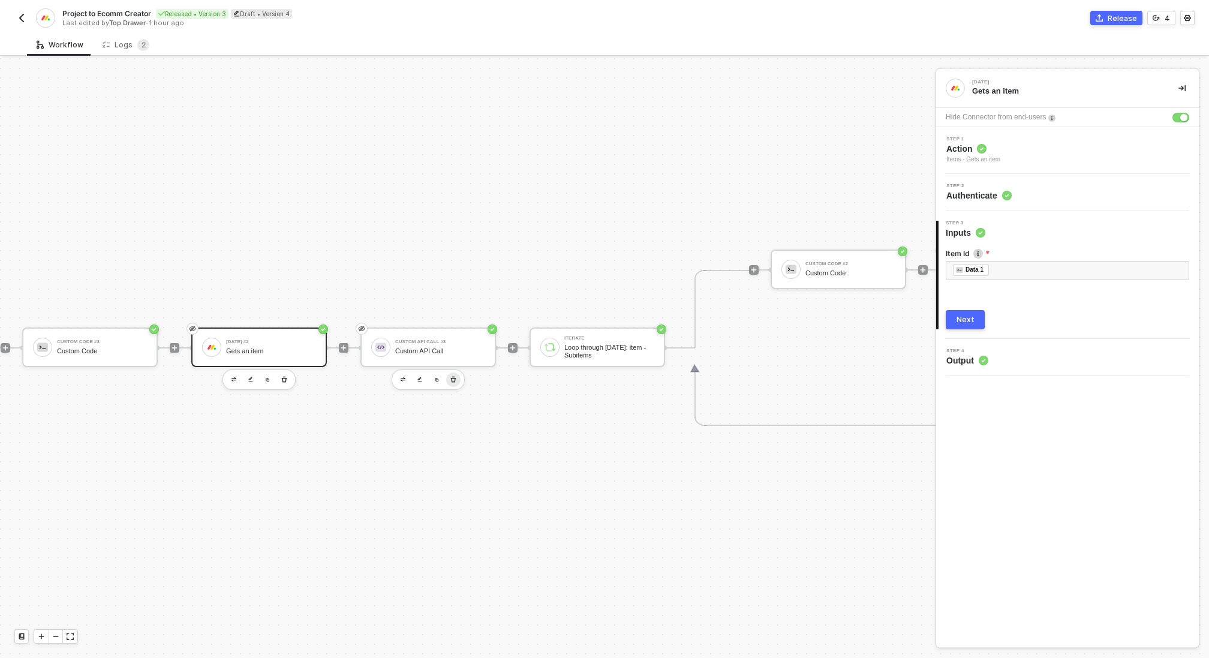
click at [455, 377] on icon "button" at bounding box center [453, 379] width 5 height 6
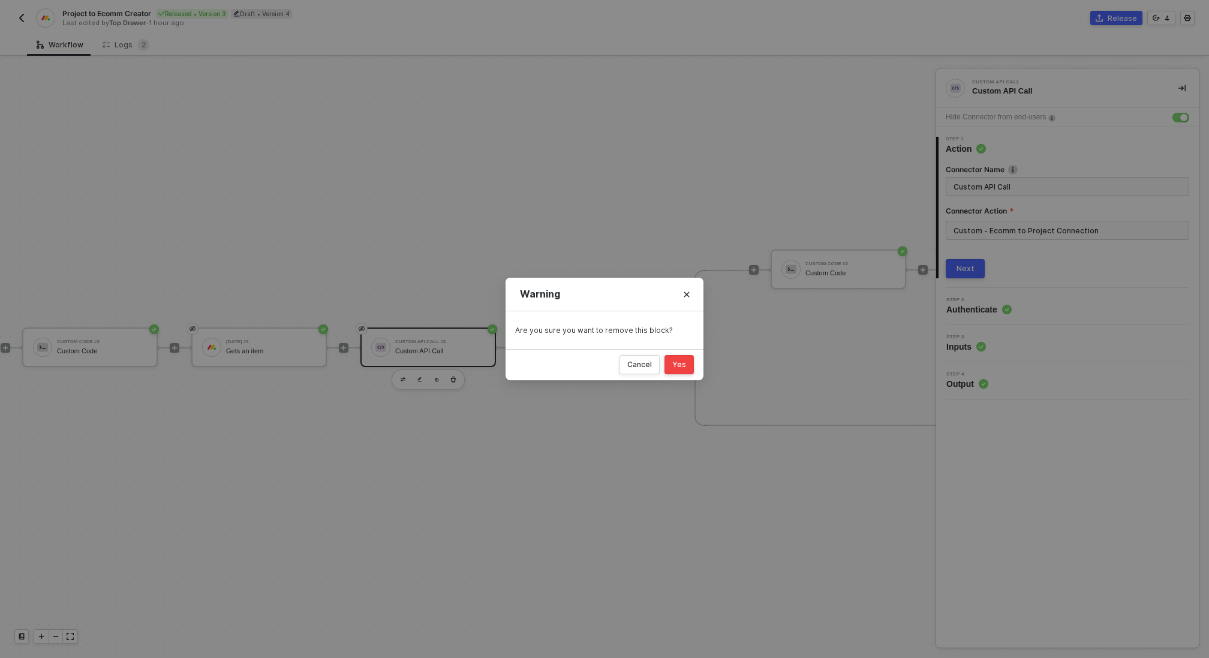
click at [683, 367] on div "Yes" at bounding box center [679, 365] width 14 height 10
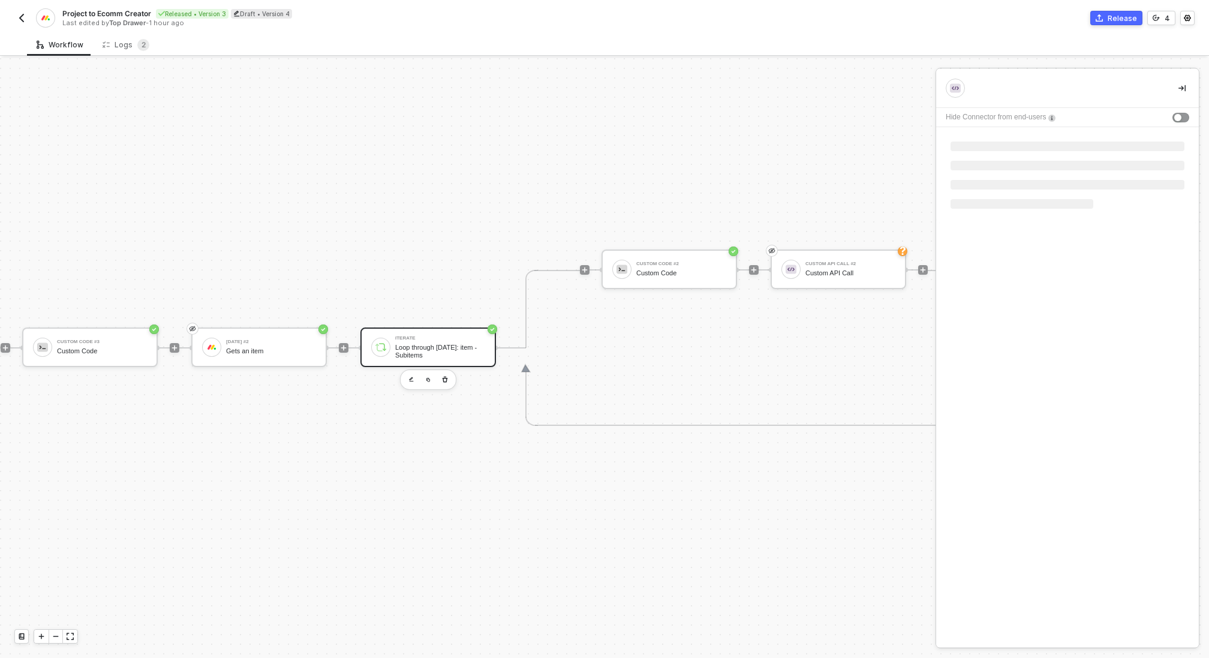
click at [457, 350] on div "Loop through [DATE]: item - Subitems" at bounding box center [440, 351] width 90 height 15
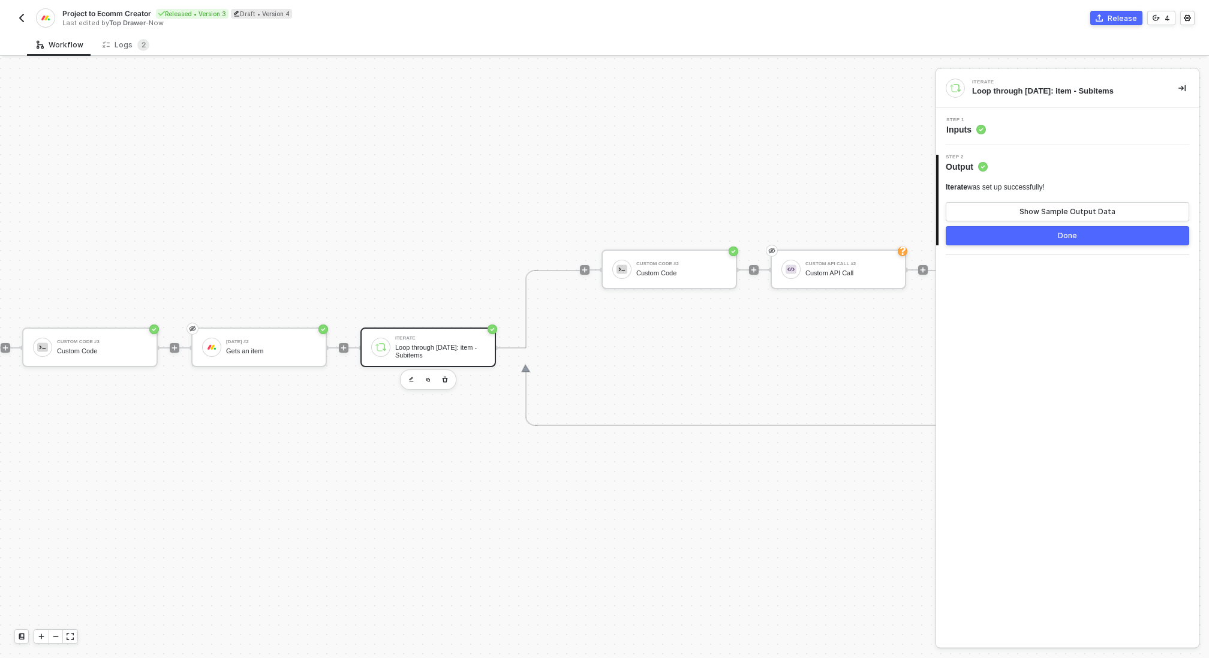
click at [1011, 130] on div "Step 1 Inputs" at bounding box center [1069, 127] width 260 height 18
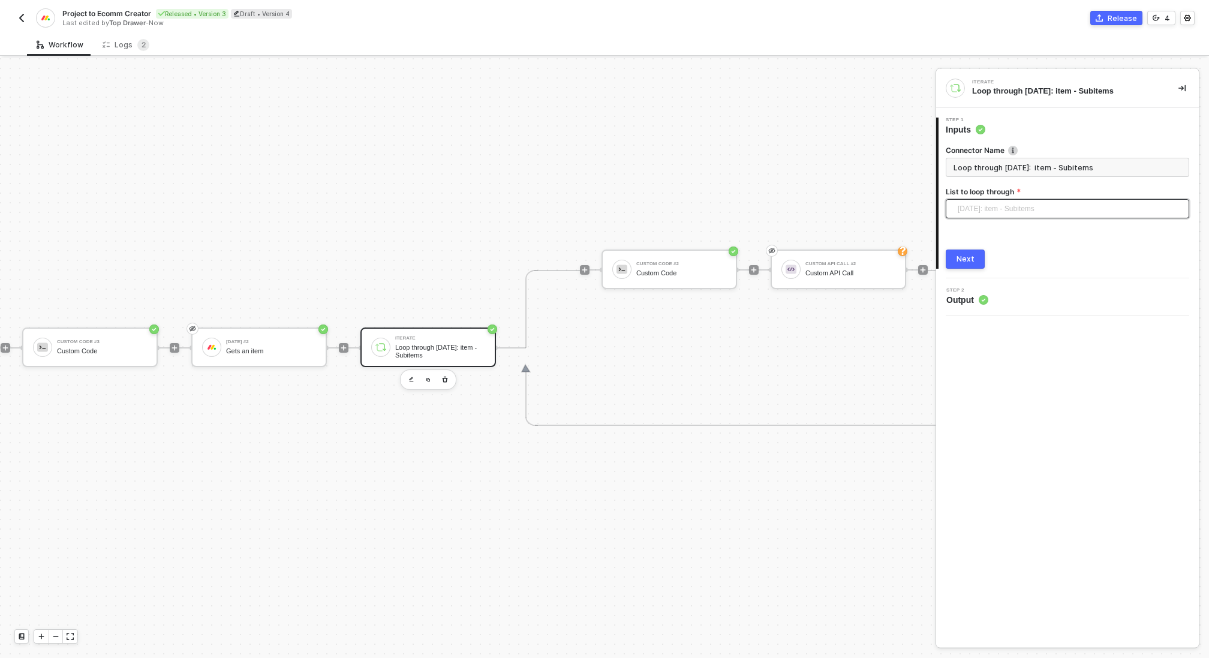
click at [1032, 211] on span "Monday: item - Subitems" at bounding box center [1070, 209] width 224 height 18
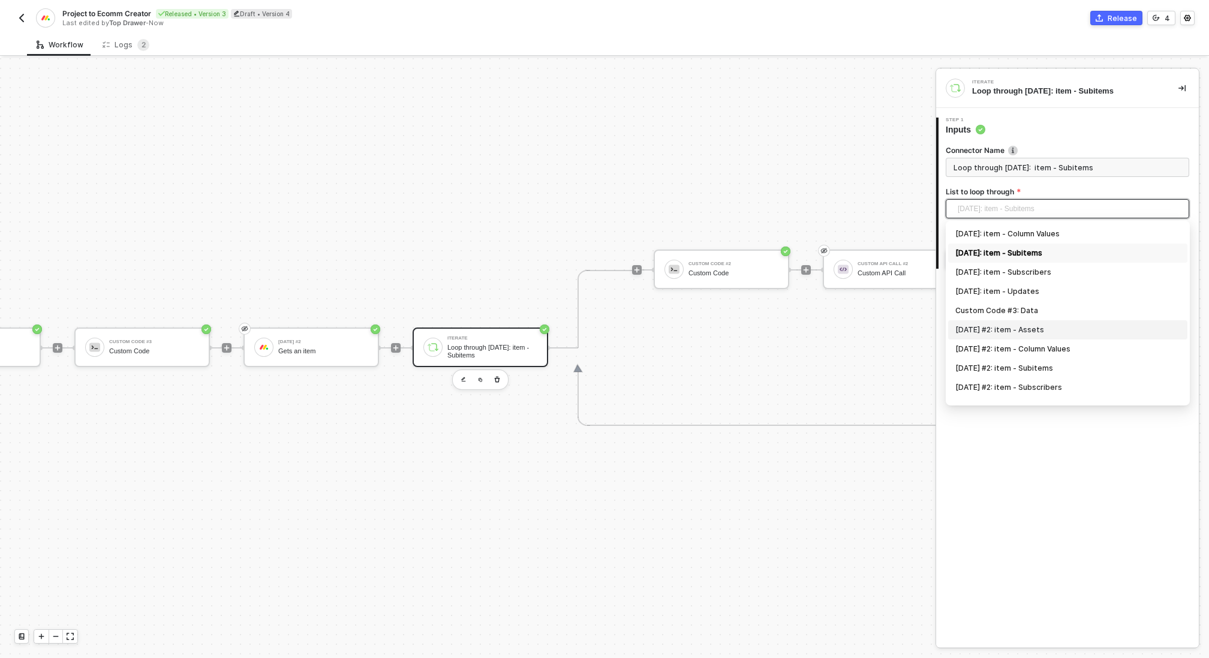
scroll to position [31, 0]
click at [1026, 354] on div "Monday #2: item - Subitems" at bounding box center [1068, 355] width 225 height 13
type input "Loop through Monday #2: item - Subitems"
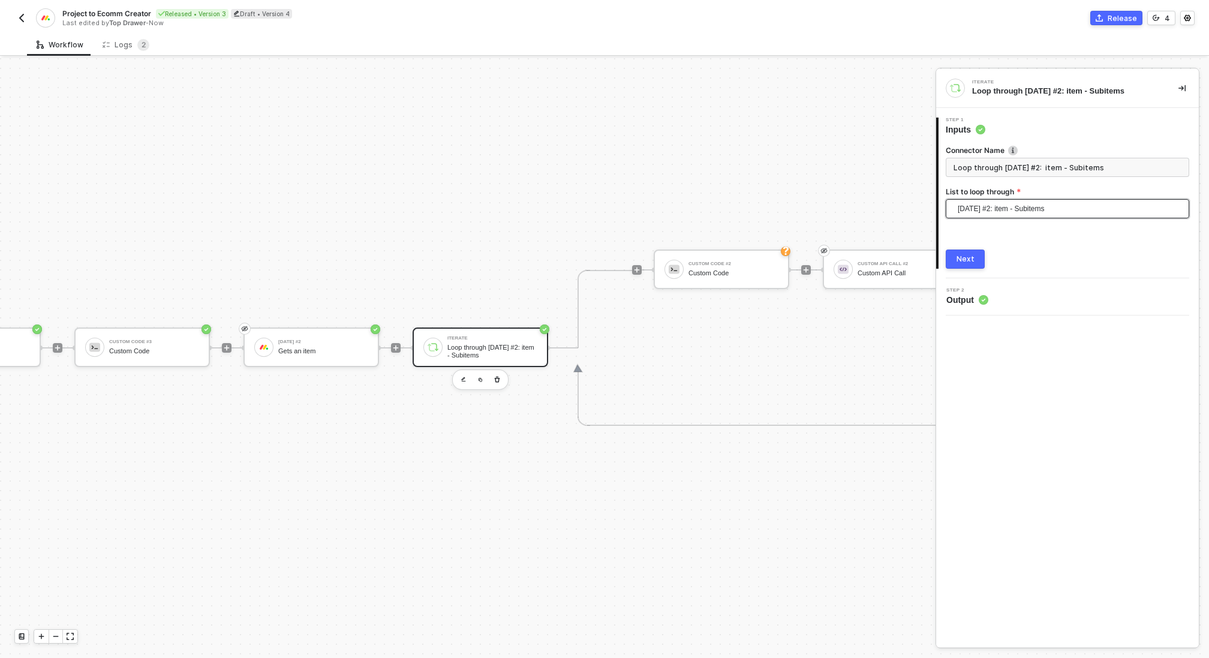
click at [965, 258] on div "Next" at bounding box center [966, 259] width 18 height 10
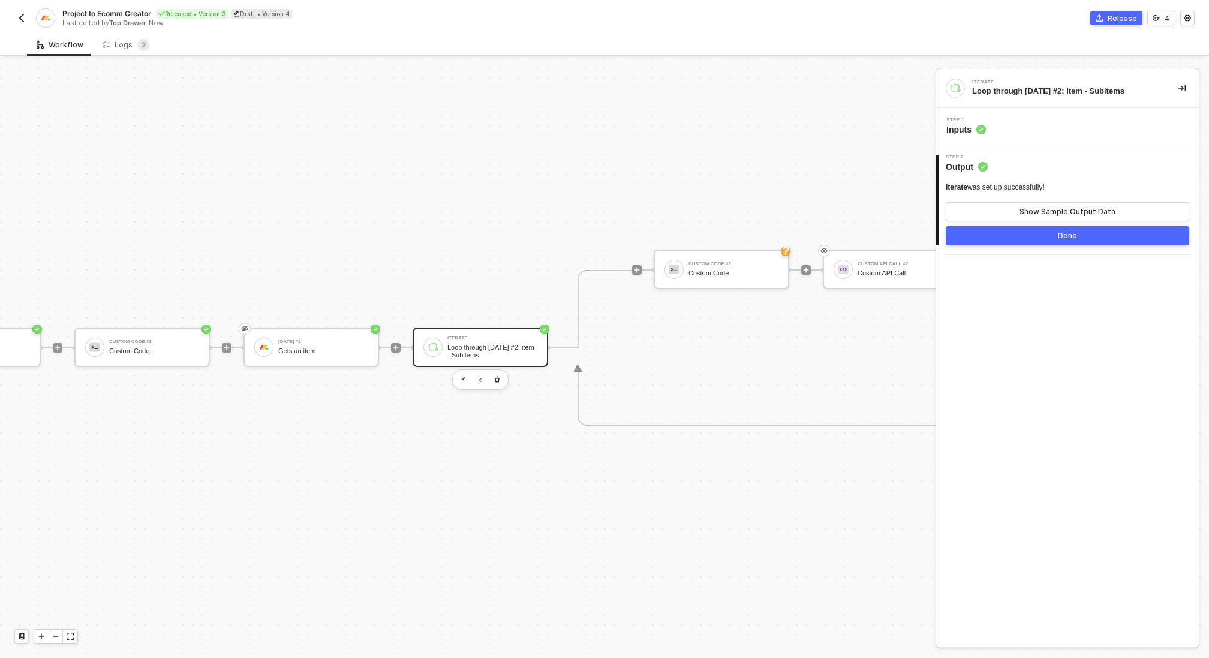
click at [1067, 234] on div "Done" at bounding box center [1067, 236] width 19 height 10
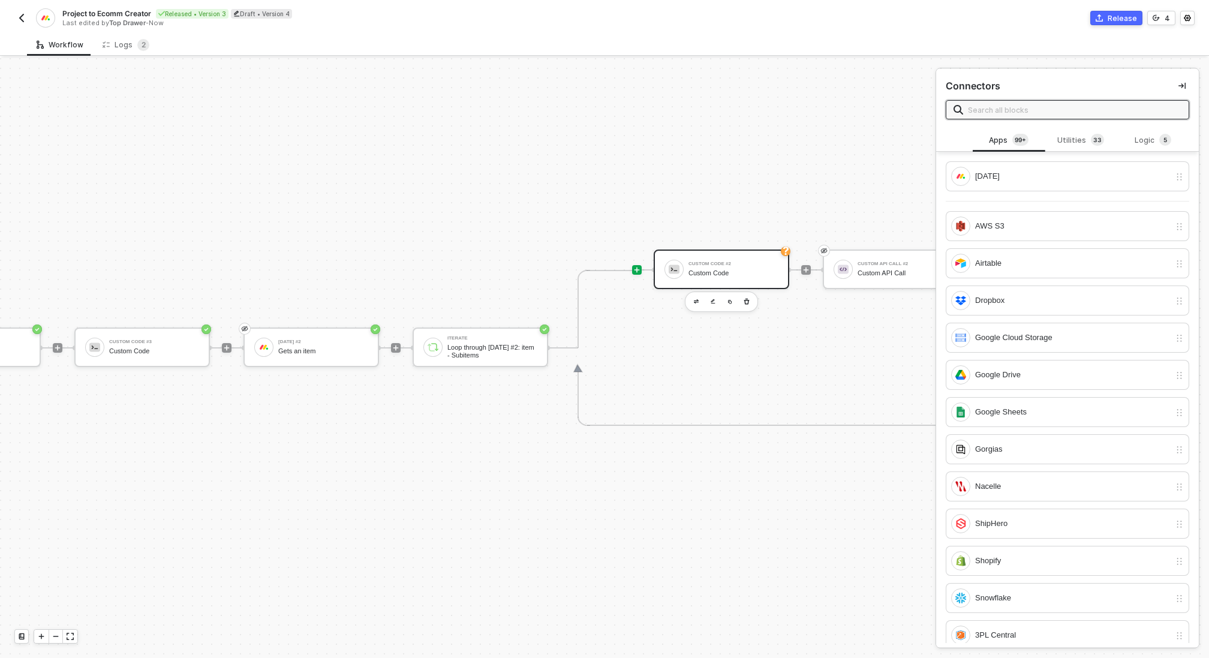
click at [729, 277] on div "Custom Code #2 Custom Code" at bounding box center [734, 269] width 90 height 23
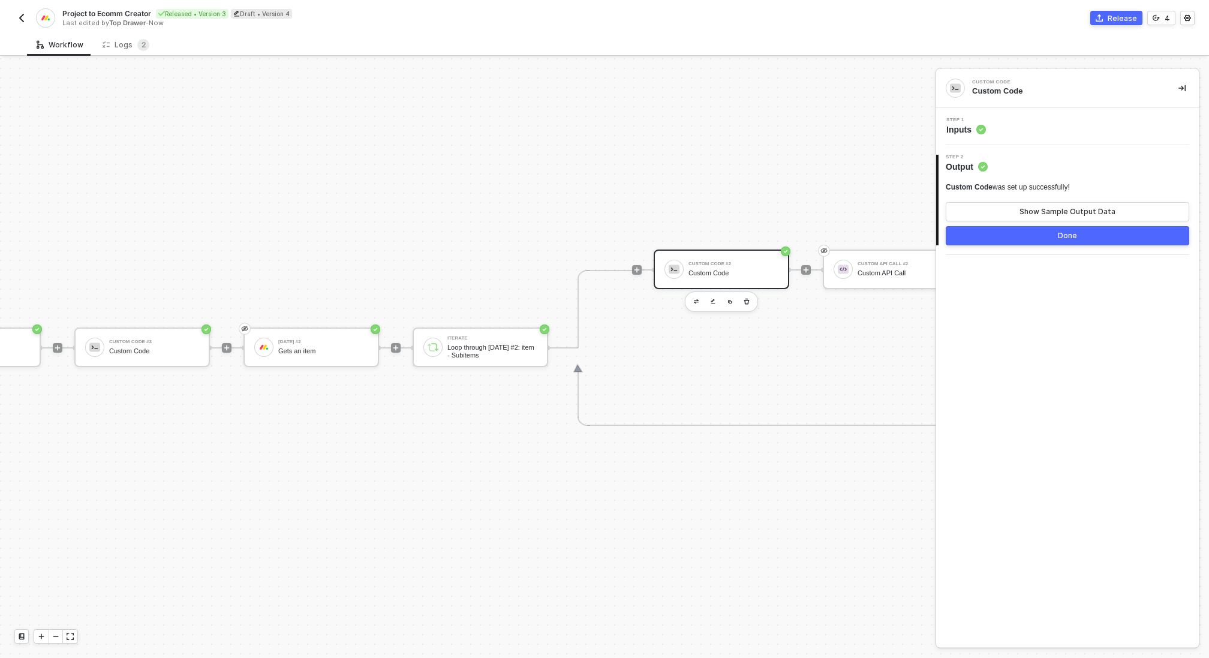
click at [1003, 126] on div "Step 1 Inputs" at bounding box center [1069, 127] width 260 height 18
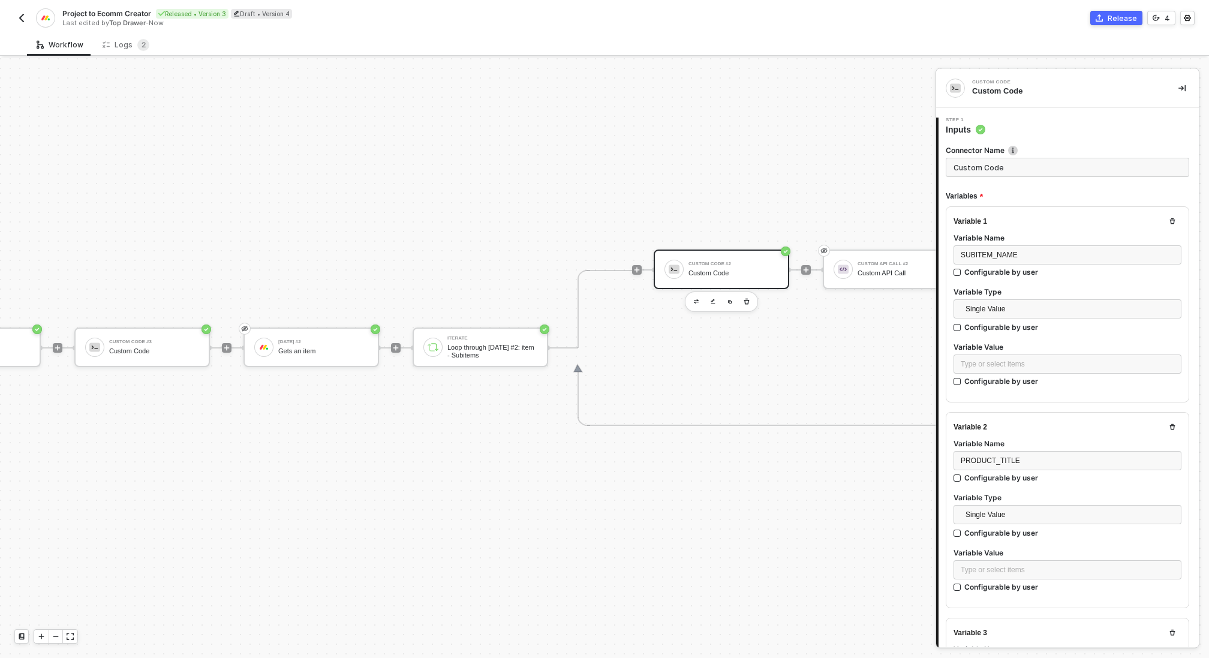
type textarea "/* You can access variables on the inputData object. ex: const myVariable = inp…"
click at [1002, 361] on div "Type or select items ﻿" at bounding box center [1068, 364] width 214 height 11
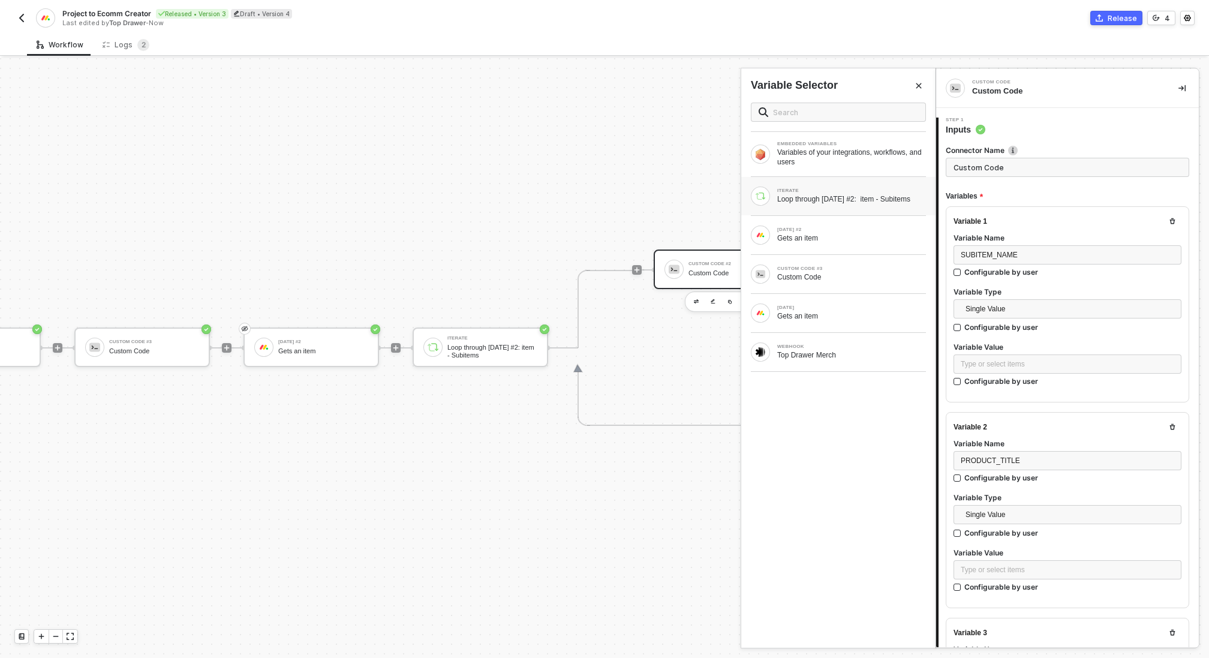
click at [854, 199] on div "Loop through Monday #2: item - Subitems" at bounding box center [851, 199] width 149 height 10
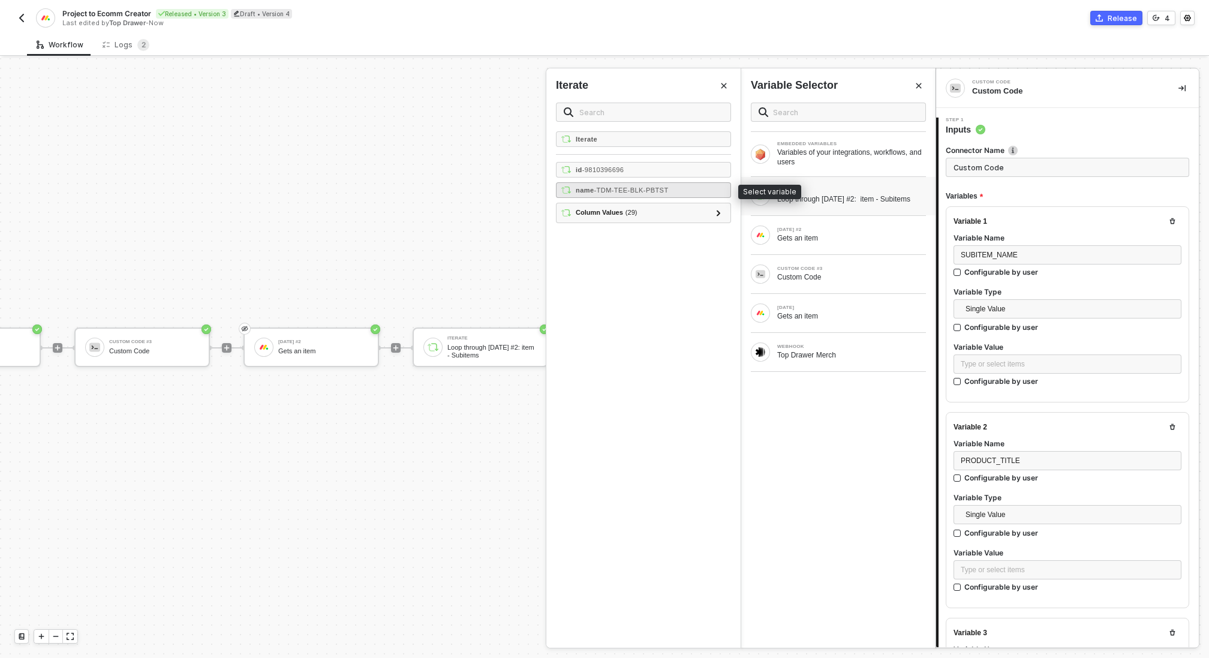
click at [653, 191] on span "- TDM-TEE-BLK-PBTST" at bounding box center [631, 190] width 74 height 7
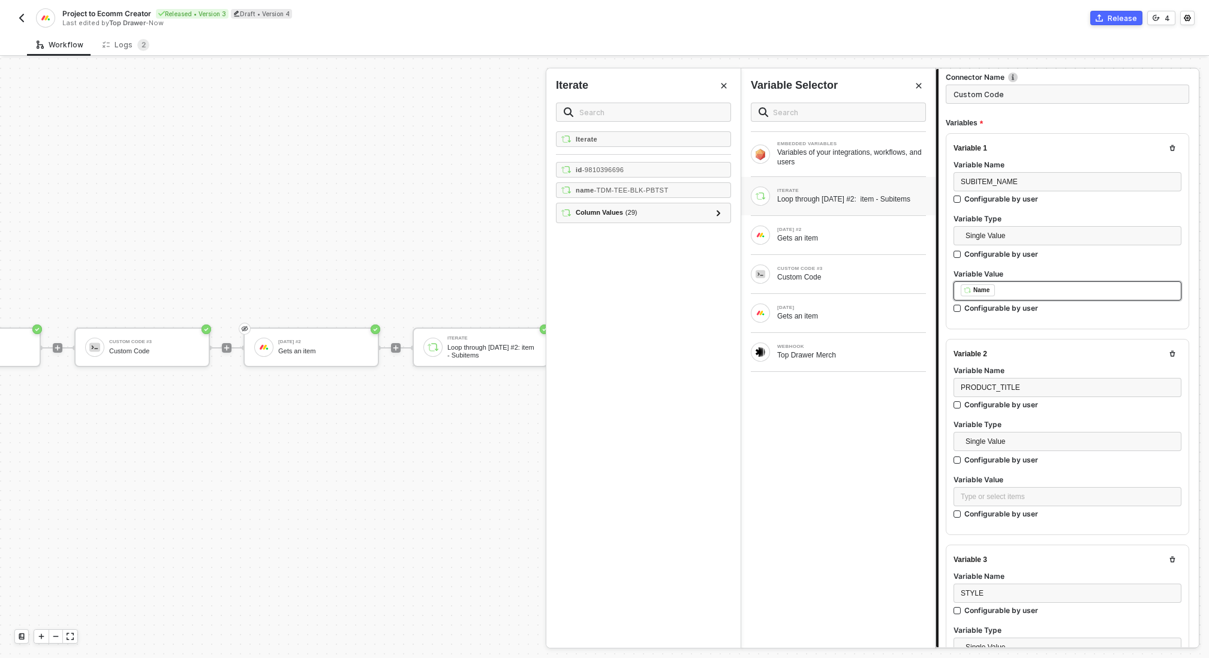
scroll to position [97, 0]
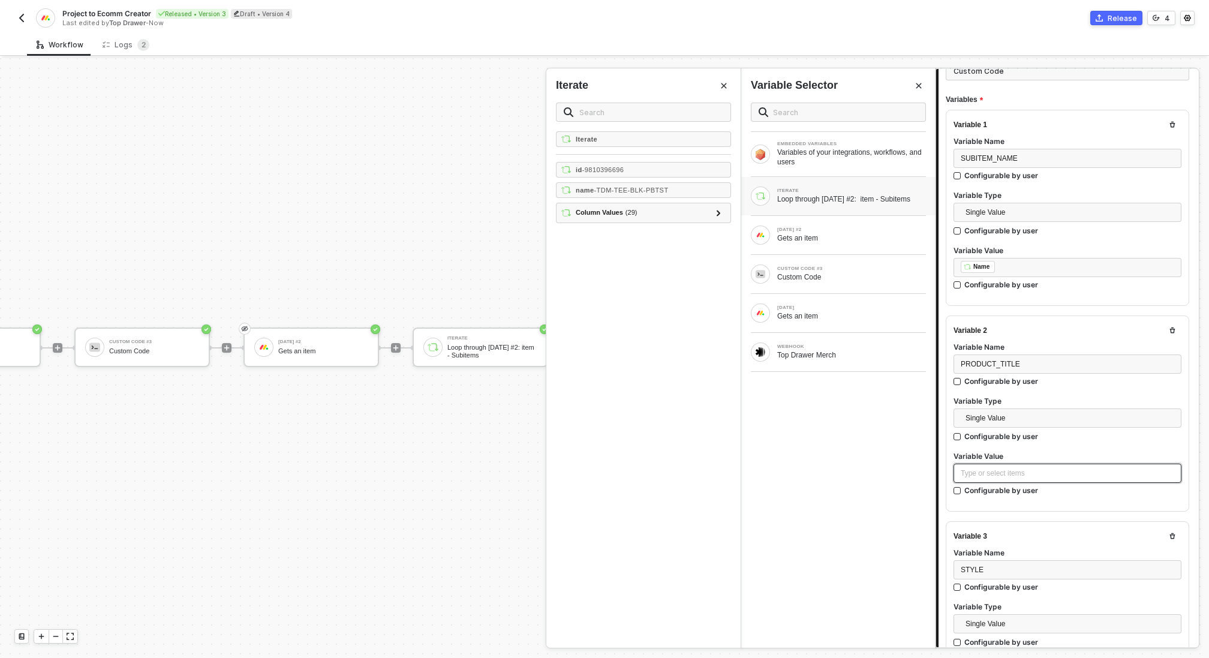
click at [1018, 473] on div "Type or select items ﻿" at bounding box center [1068, 473] width 214 height 11
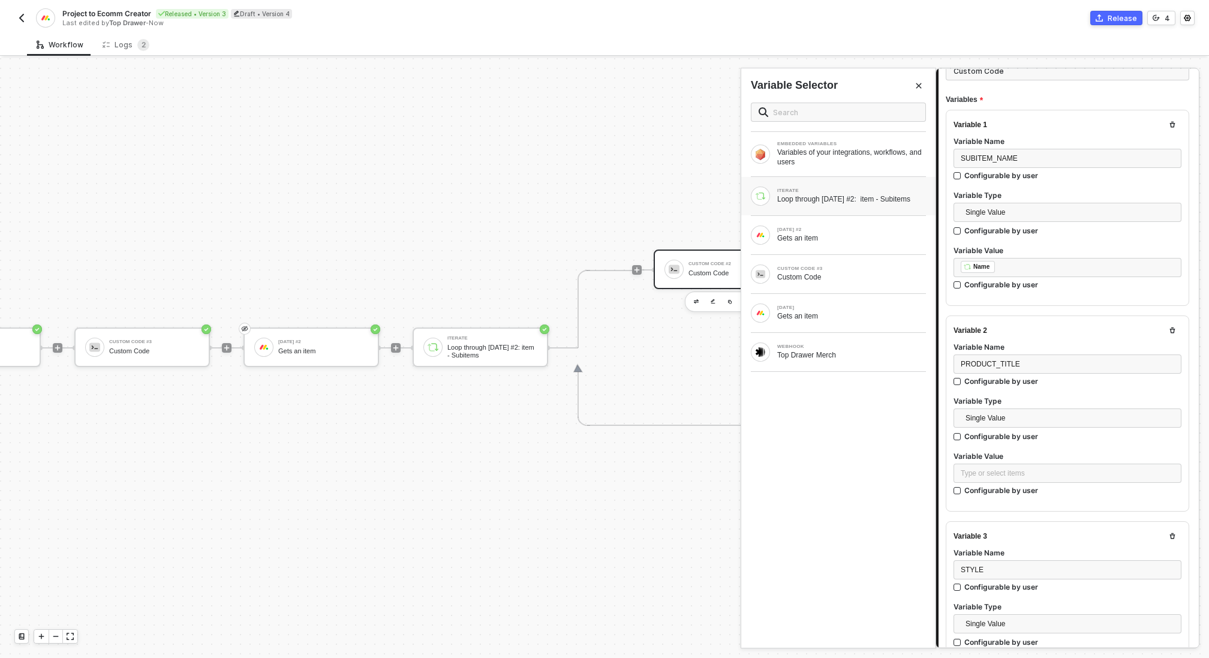
click at [852, 194] on div "Loop through Monday #2: item - Subitems" at bounding box center [851, 199] width 149 height 10
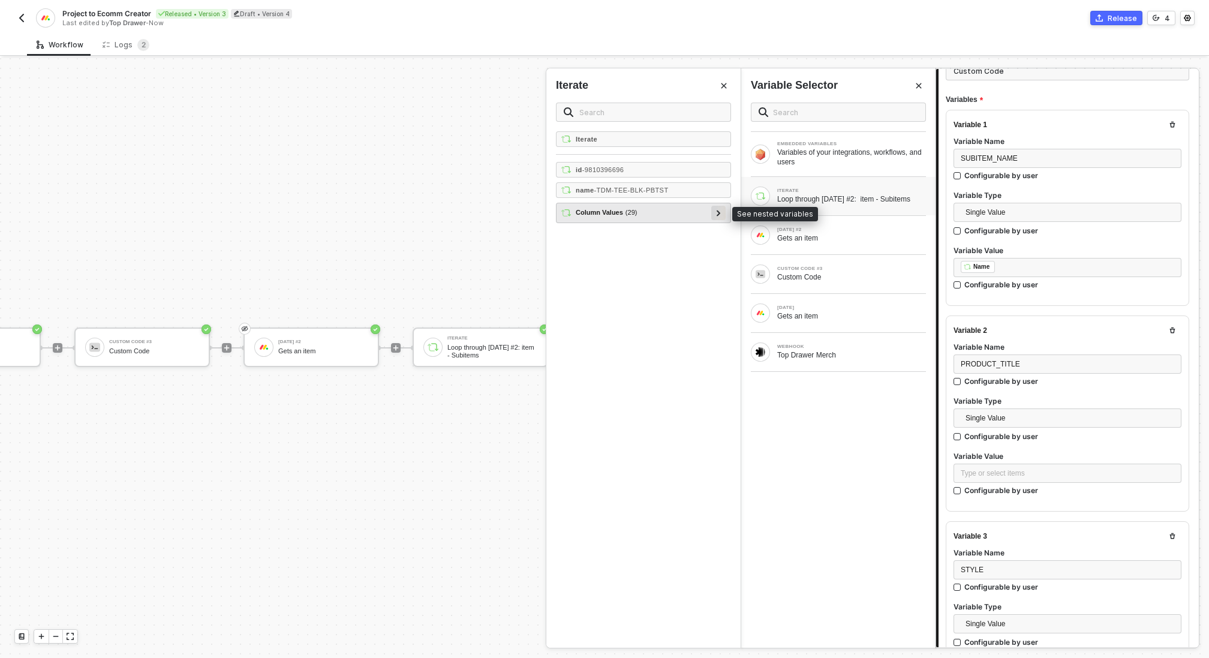
click at [718, 212] on icon at bounding box center [719, 213] width 4 height 6
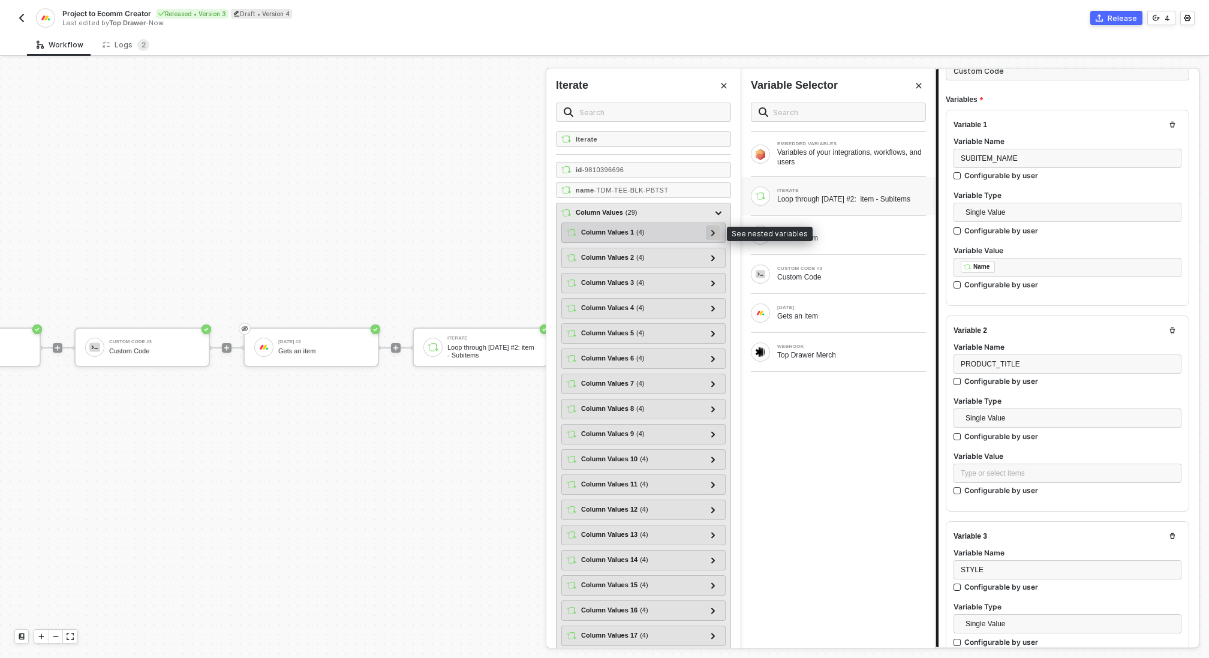
click at [715, 232] on icon at bounding box center [713, 233] width 4 height 6
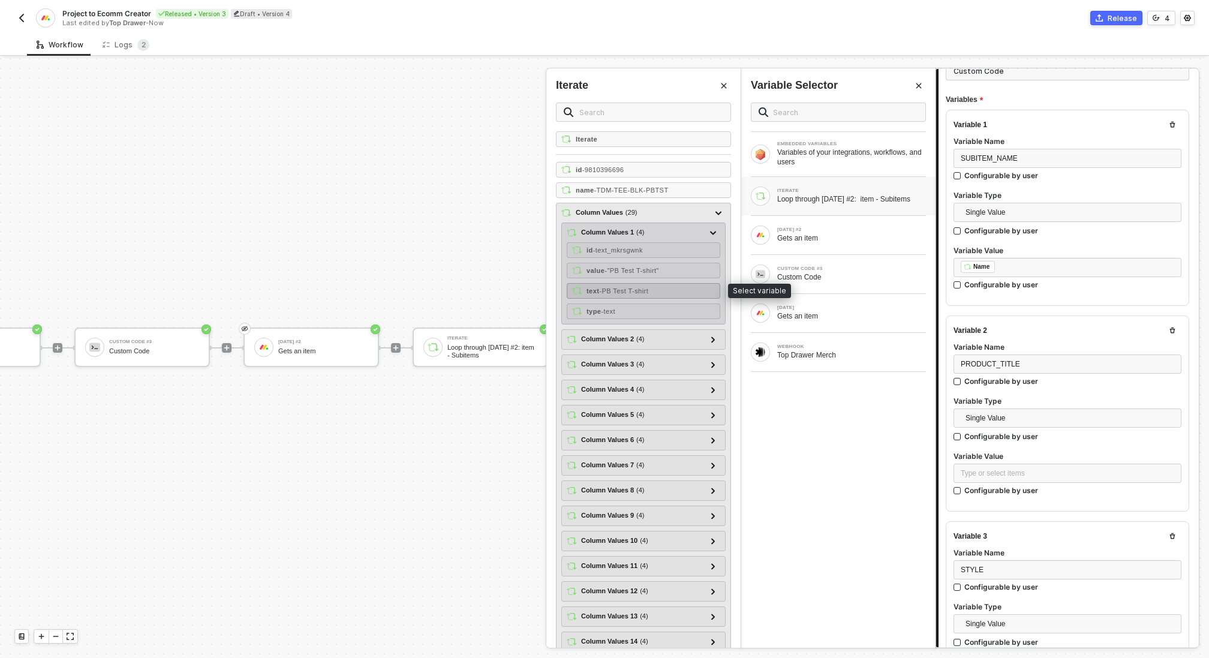
click at [648, 289] on span "- PB Test T-shirt" at bounding box center [623, 290] width 49 height 7
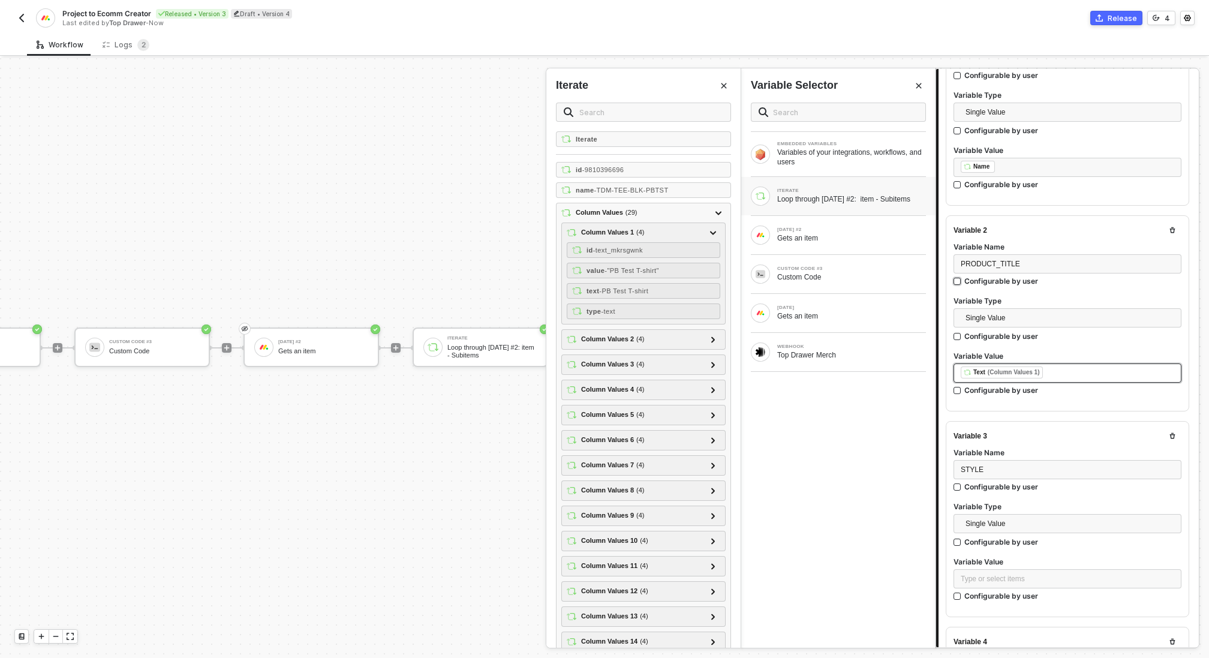
scroll to position [291, 0]
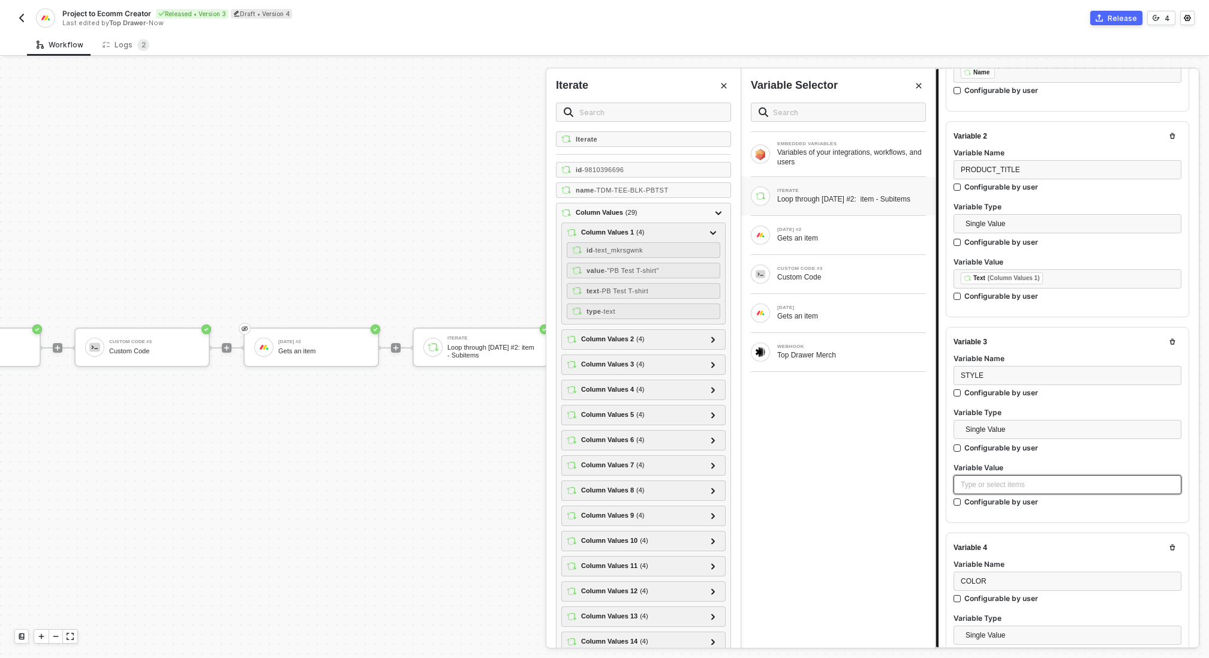
click at [1013, 488] on div "Type or select items ﻿" at bounding box center [1068, 484] width 228 height 19
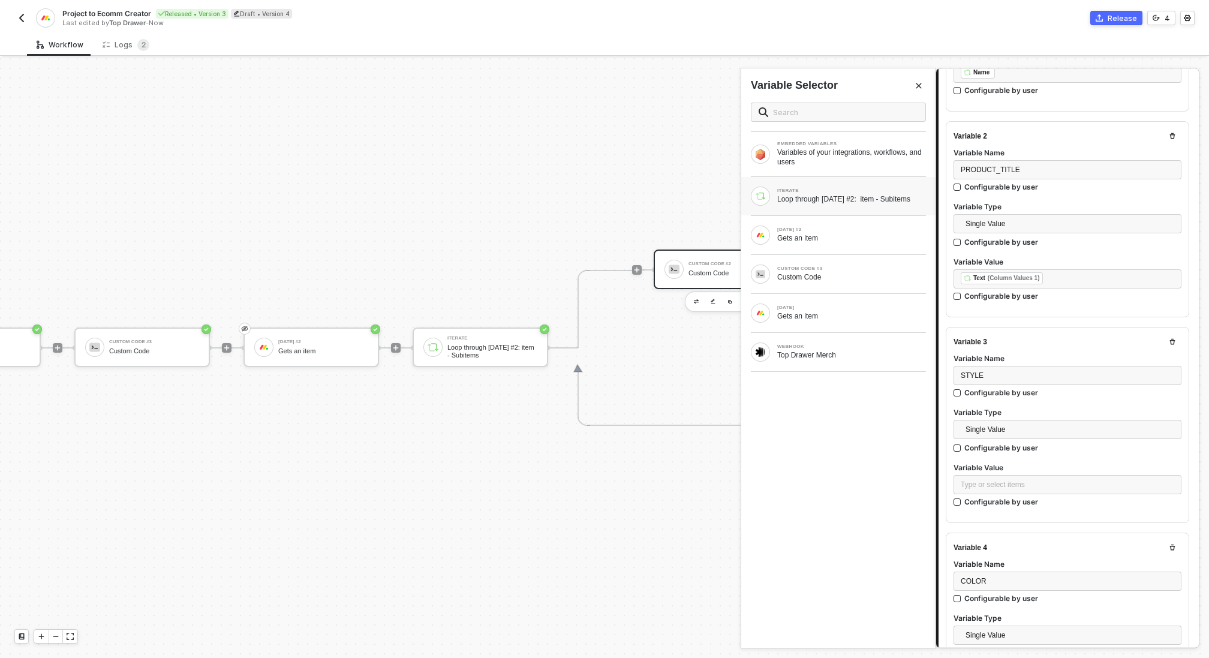
click at [824, 200] on div "Loop through Monday #2: item - Subitems" at bounding box center [851, 199] width 149 height 10
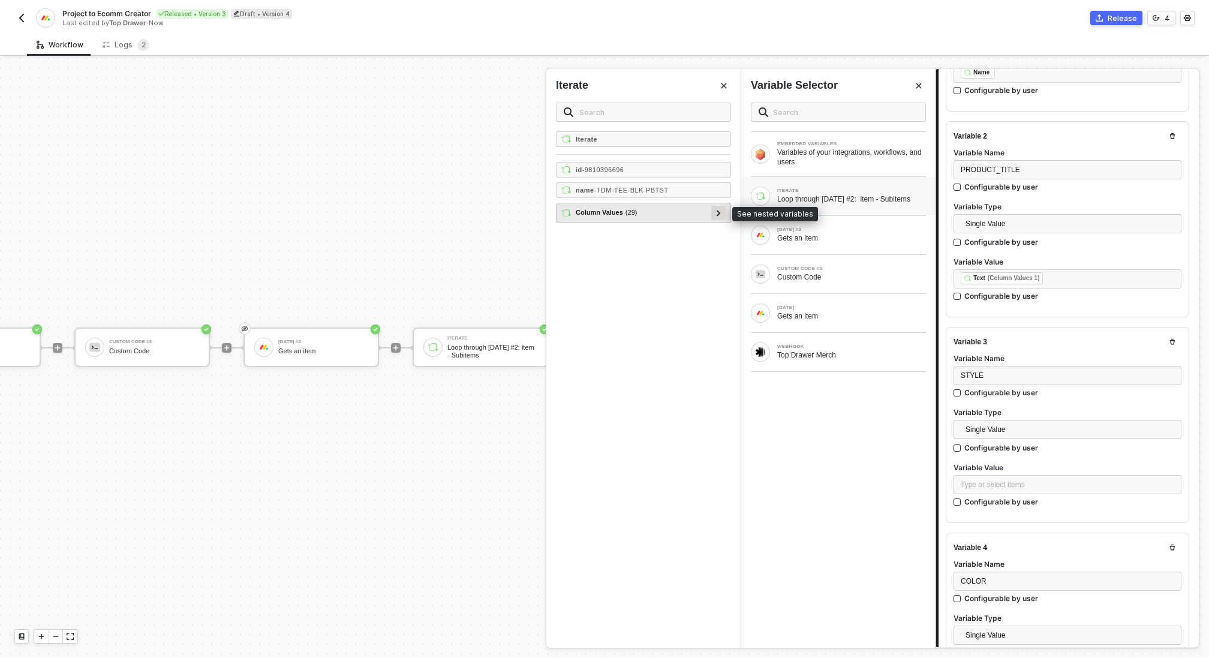
click at [719, 214] on div at bounding box center [719, 212] width 6 height 13
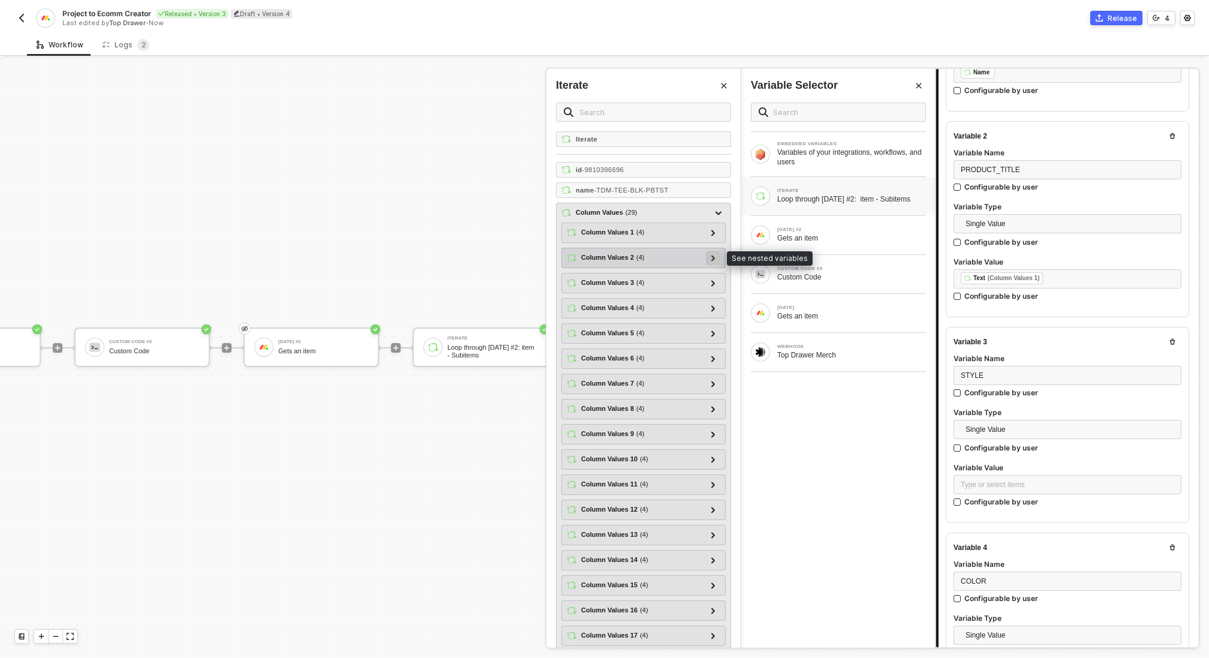
click at [714, 257] on icon at bounding box center [713, 258] width 4 height 6
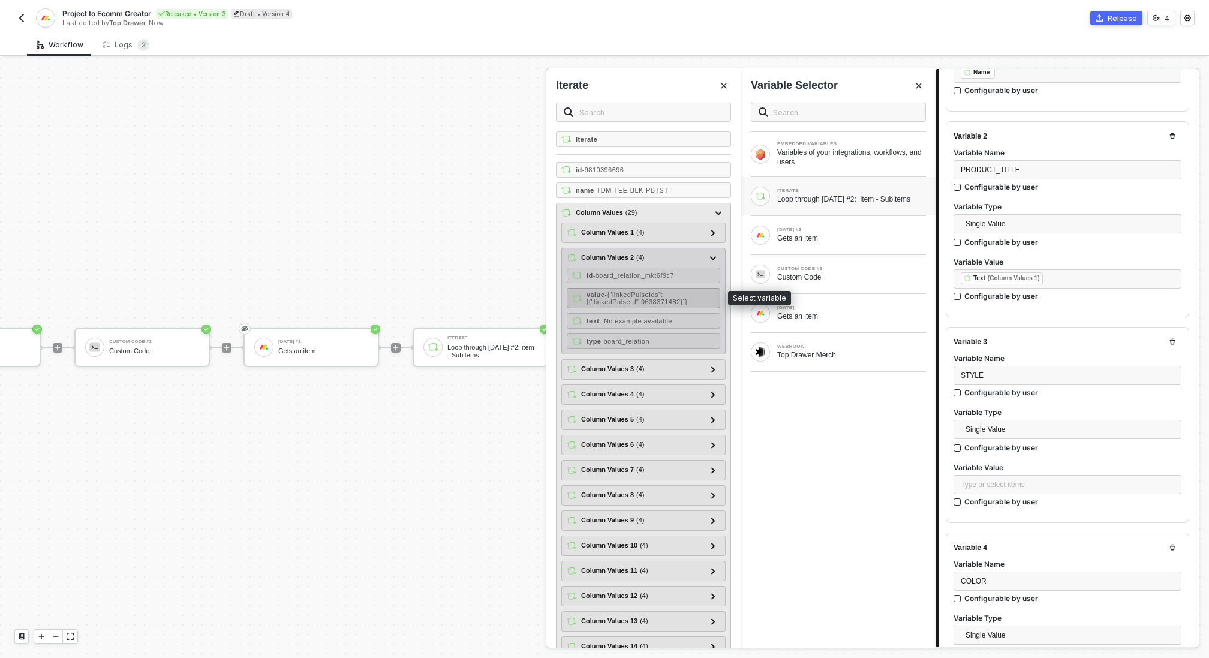
click at [671, 295] on span "- {"linkedPulseIds":[{"linkedPulseId":9638371482}]}" at bounding box center [637, 298] width 101 height 14
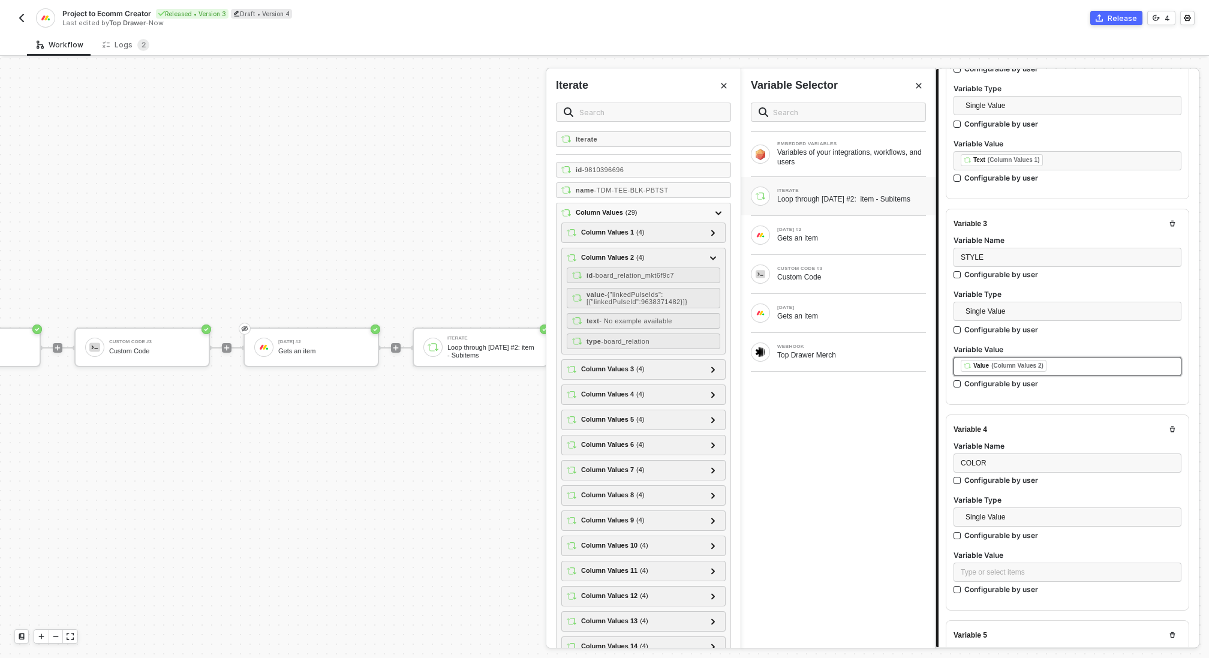
scroll to position [492, 0]
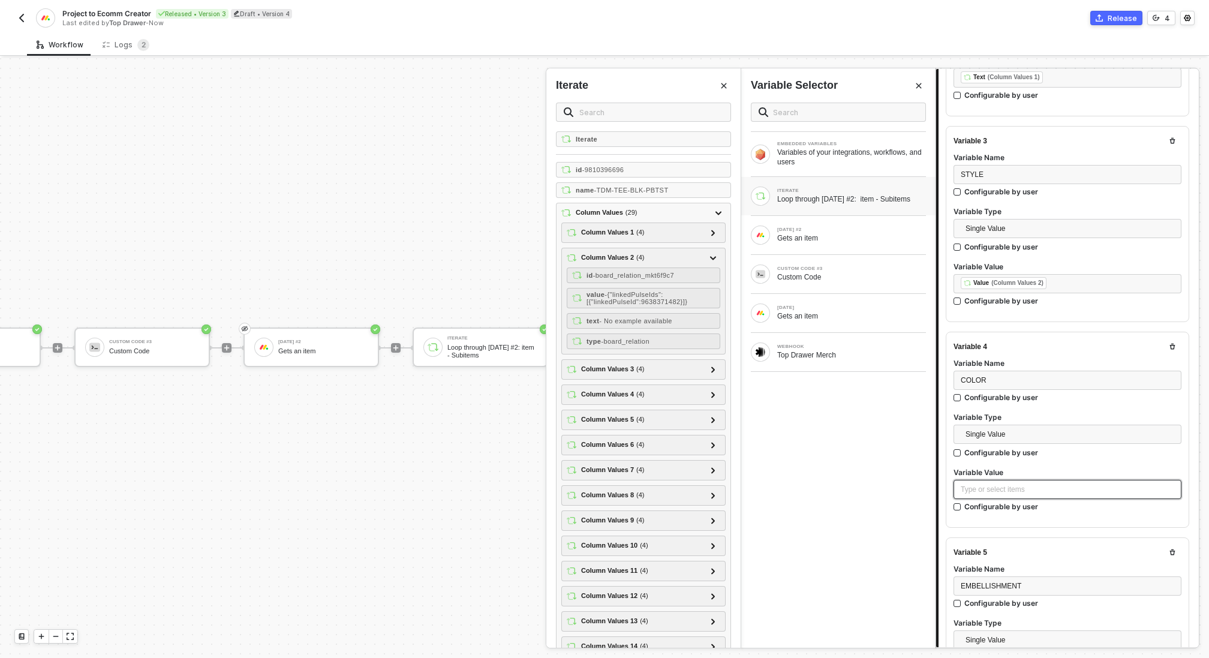
click at [1046, 488] on div "Type or select items ﻿" at bounding box center [1068, 489] width 214 height 11
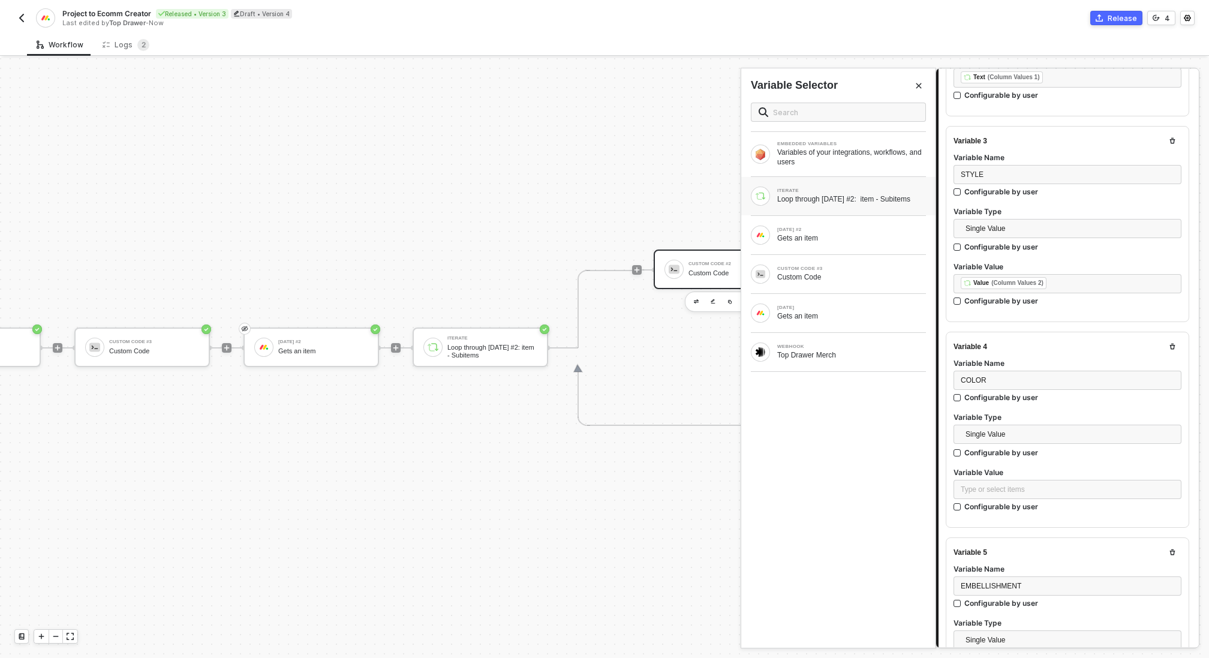
click at [840, 200] on div "Loop through Monday #2: item - Subitems" at bounding box center [851, 199] width 149 height 10
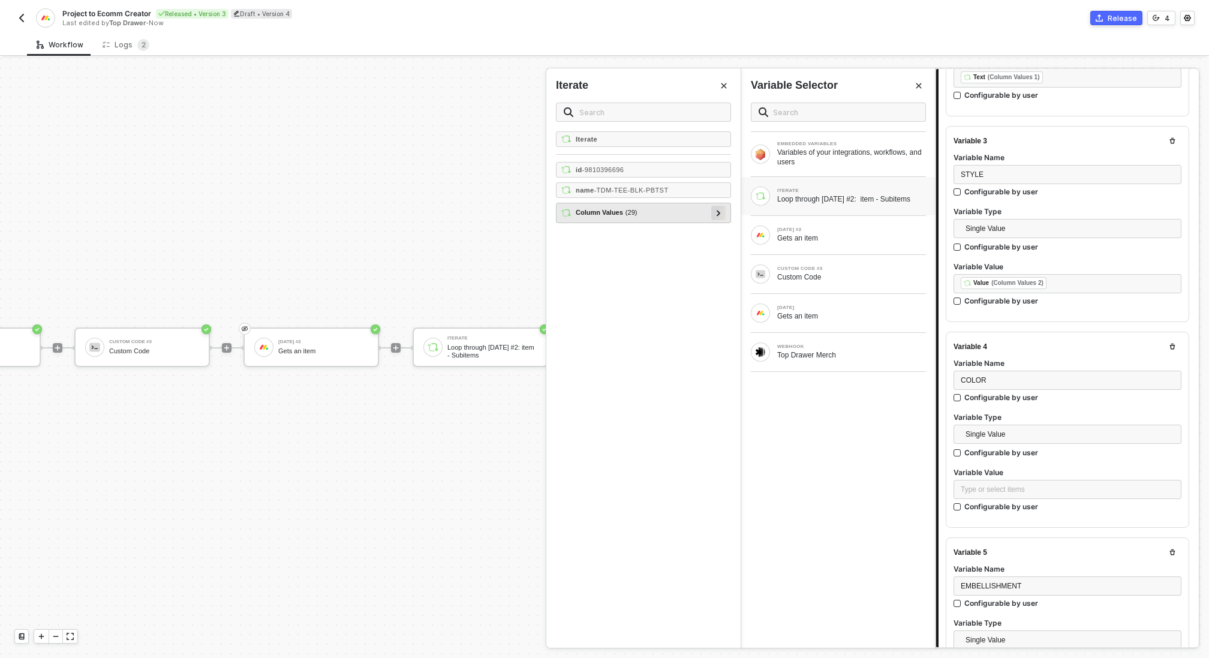
click at [720, 211] on icon at bounding box center [719, 213] width 4 height 6
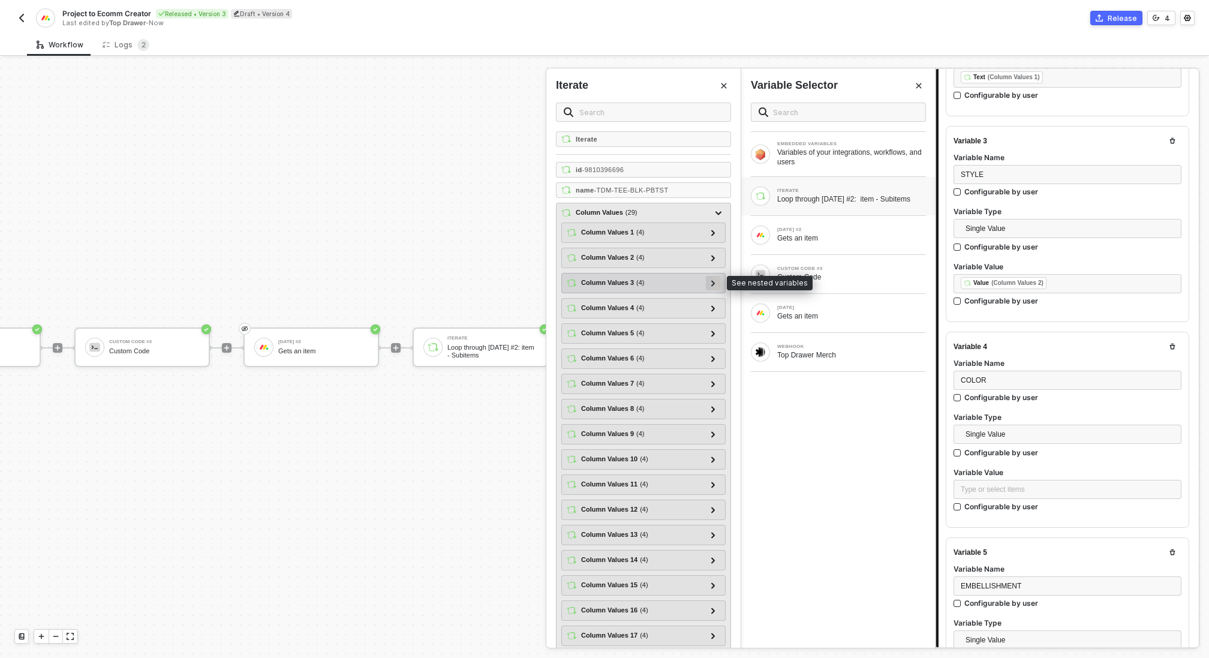
click at [712, 280] on icon at bounding box center [713, 283] width 4 height 6
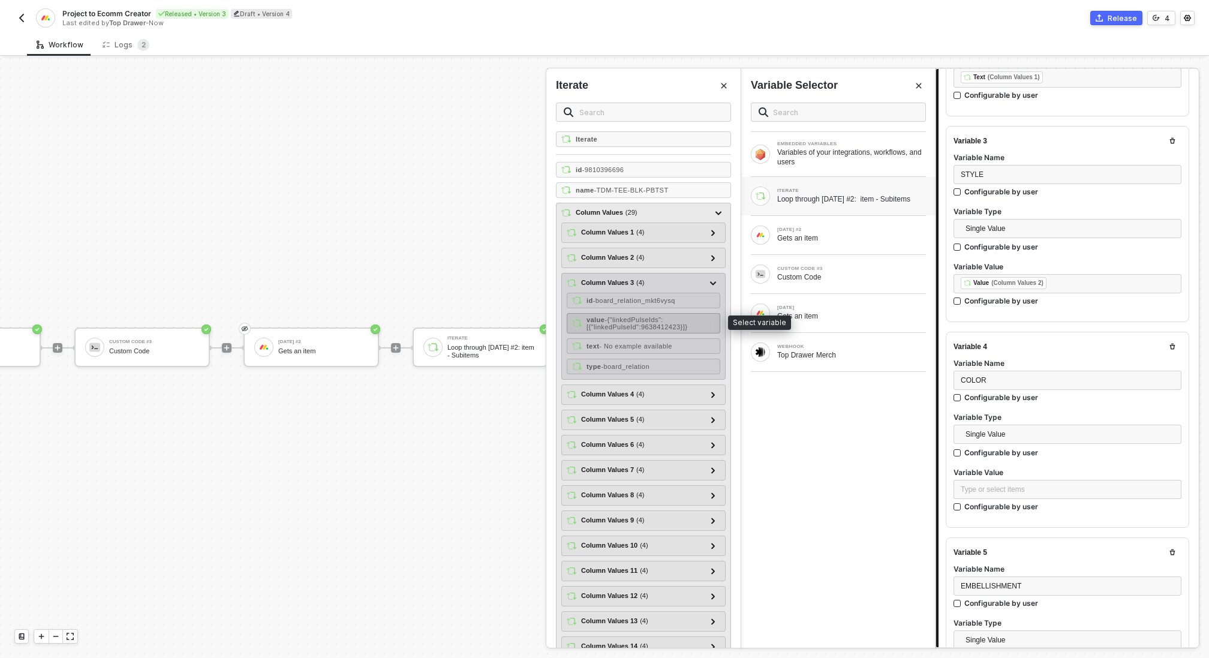
click at [666, 321] on span "- {"linkedPulseIds":[{"linkedPulseId":9638412423}]}" at bounding box center [637, 323] width 101 height 14
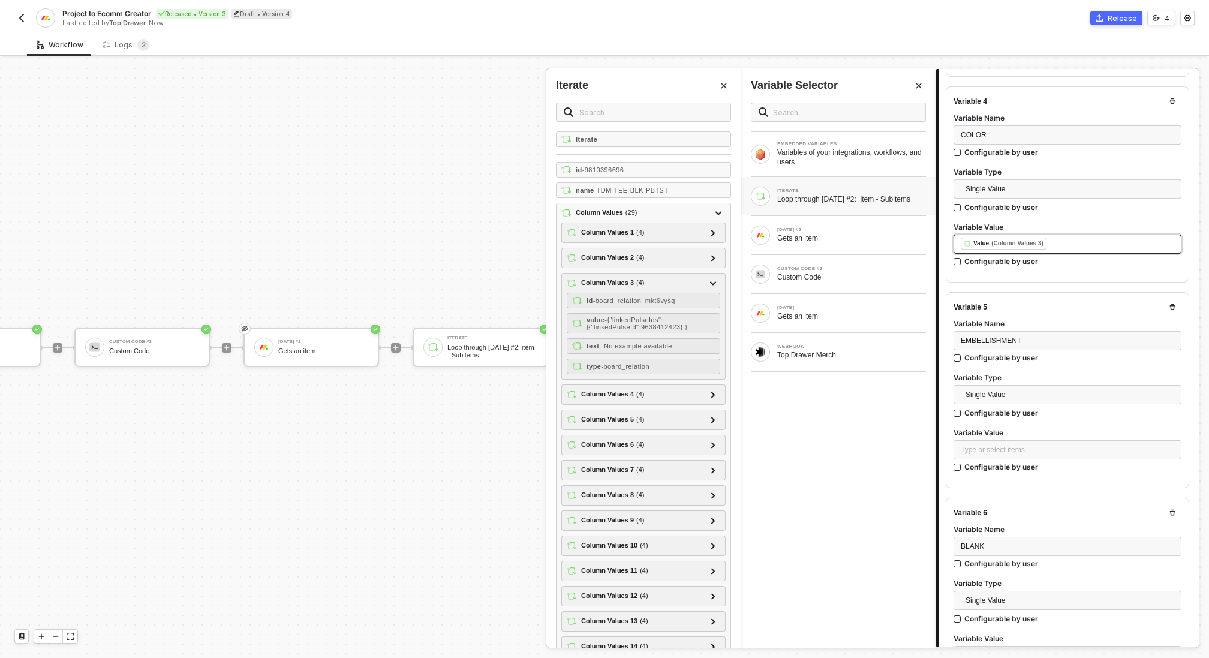
scroll to position [749, 0]
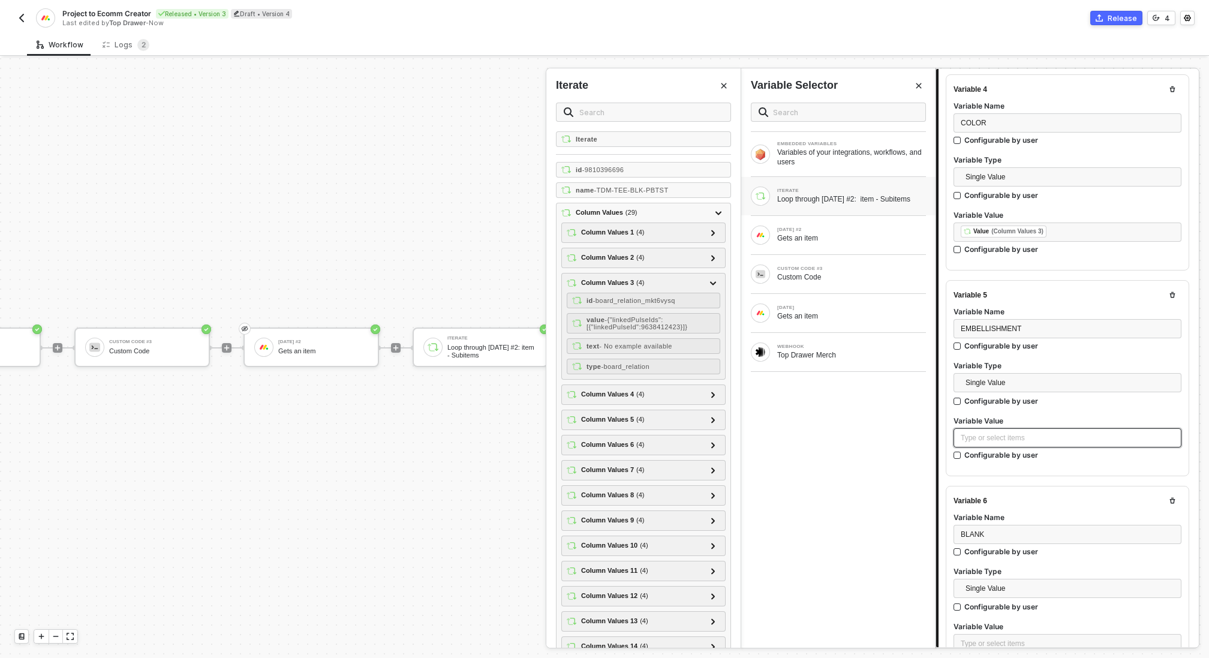
click at [1059, 434] on div "Type or select items ﻿" at bounding box center [1068, 438] width 214 height 11
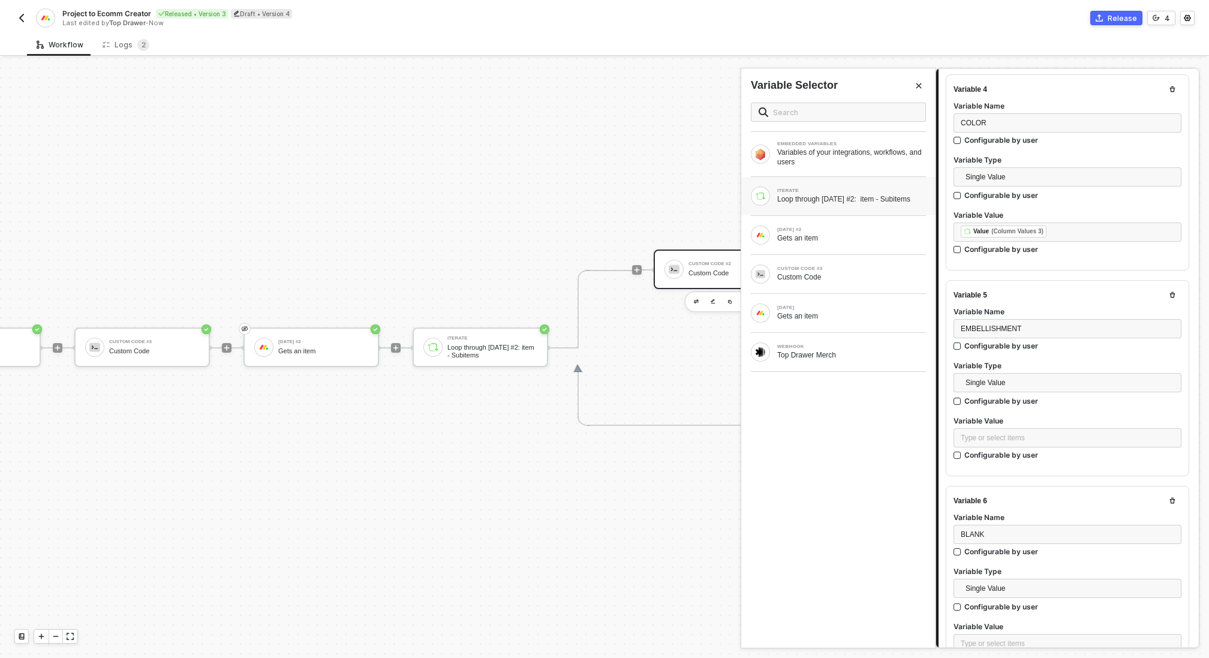
click at [828, 200] on div "Loop through Monday #2: item - Subitems" at bounding box center [851, 199] width 149 height 10
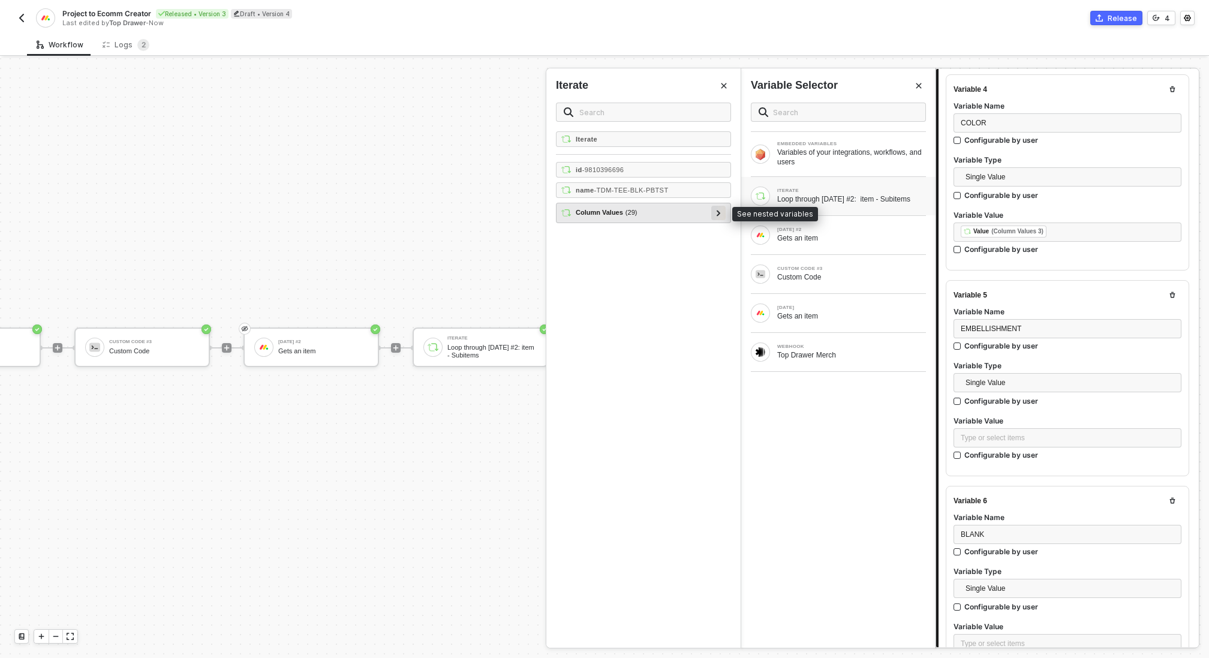
click at [718, 210] on icon at bounding box center [719, 213] width 4 height 6
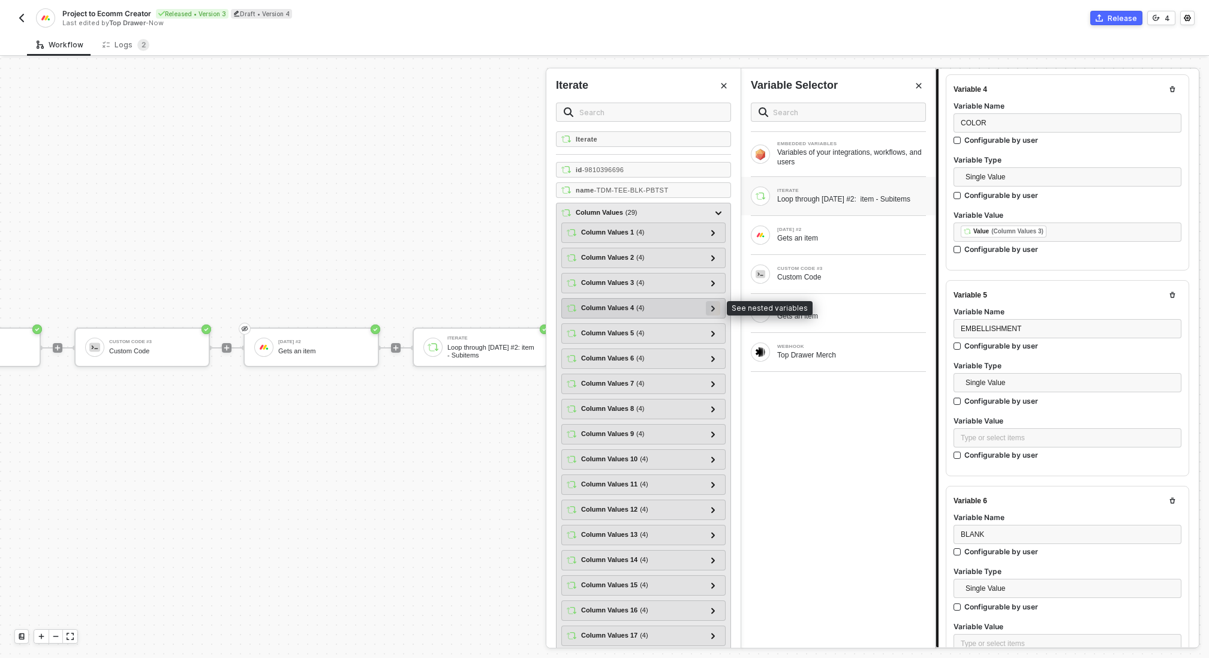
click at [714, 305] on icon at bounding box center [713, 308] width 4 height 6
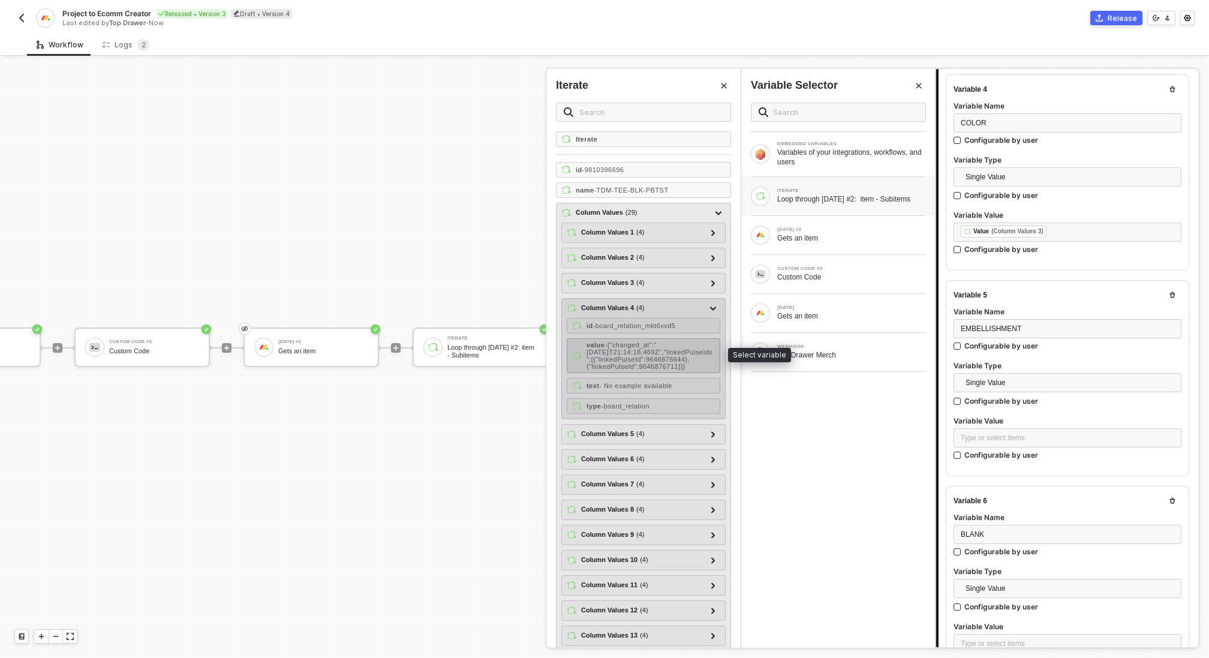
click at [662, 351] on span "- {"changed_at":"2025-08-15T21:14:18.469Z","linkedPulseIds":[{"linkedPulseId":9…" at bounding box center [650, 355] width 126 height 29
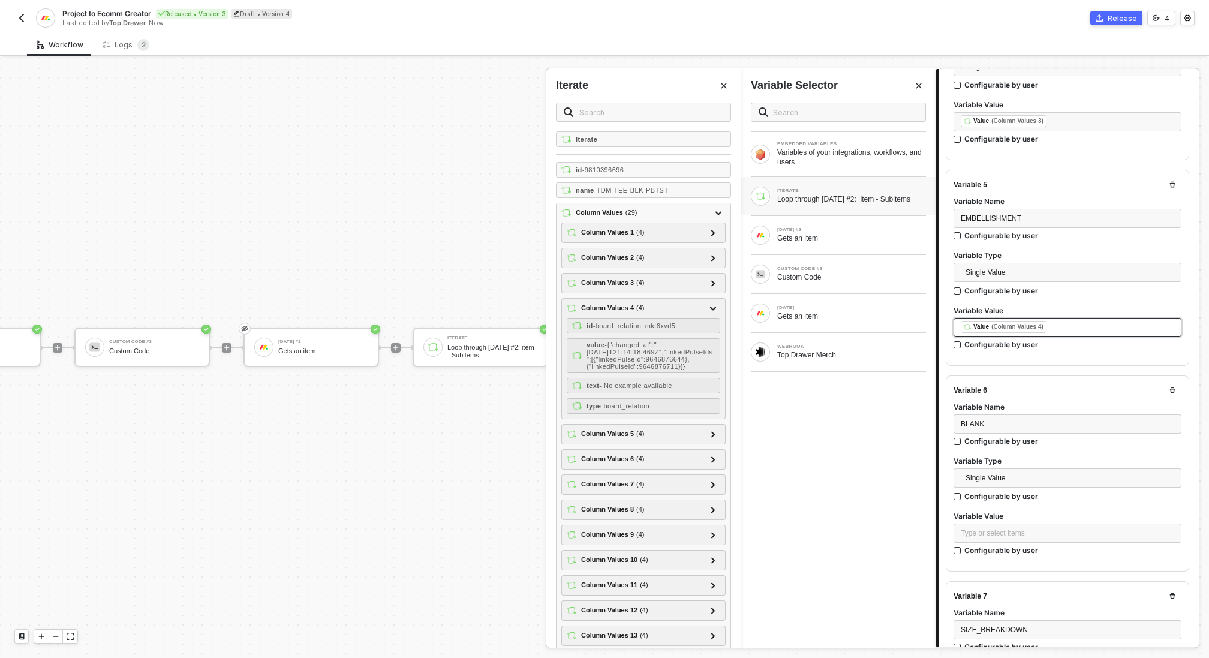
scroll to position [941, 0]
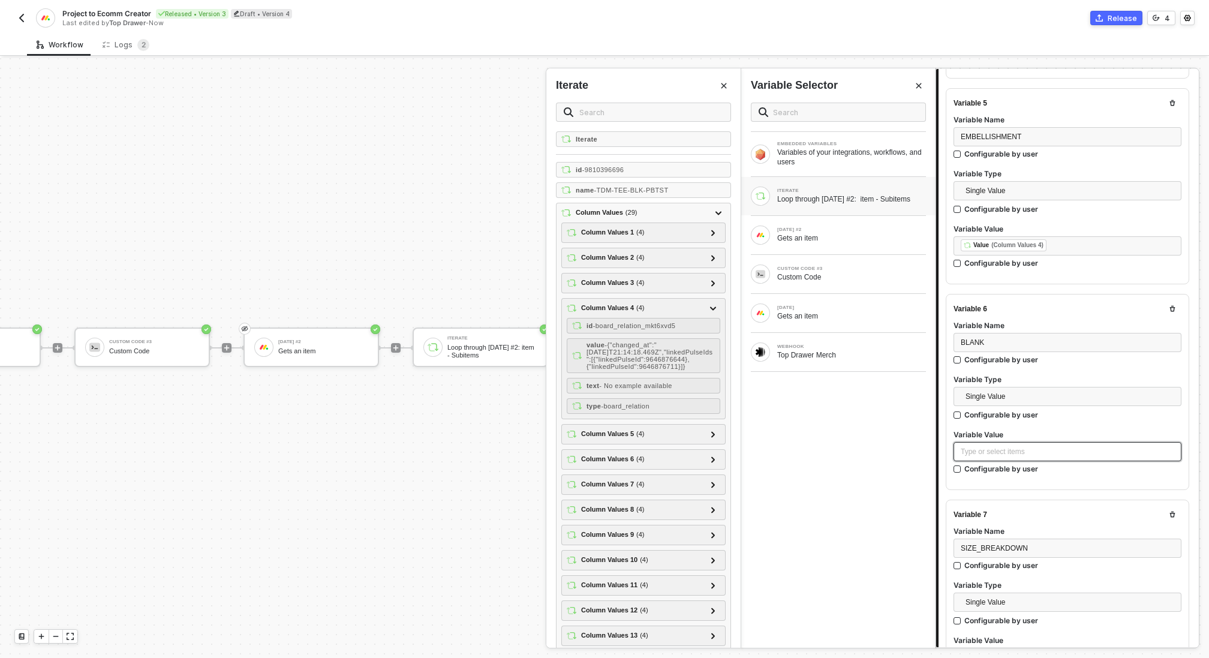
click at [1020, 449] on div "Type or select items ﻿" at bounding box center [1068, 451] width 214 height 11
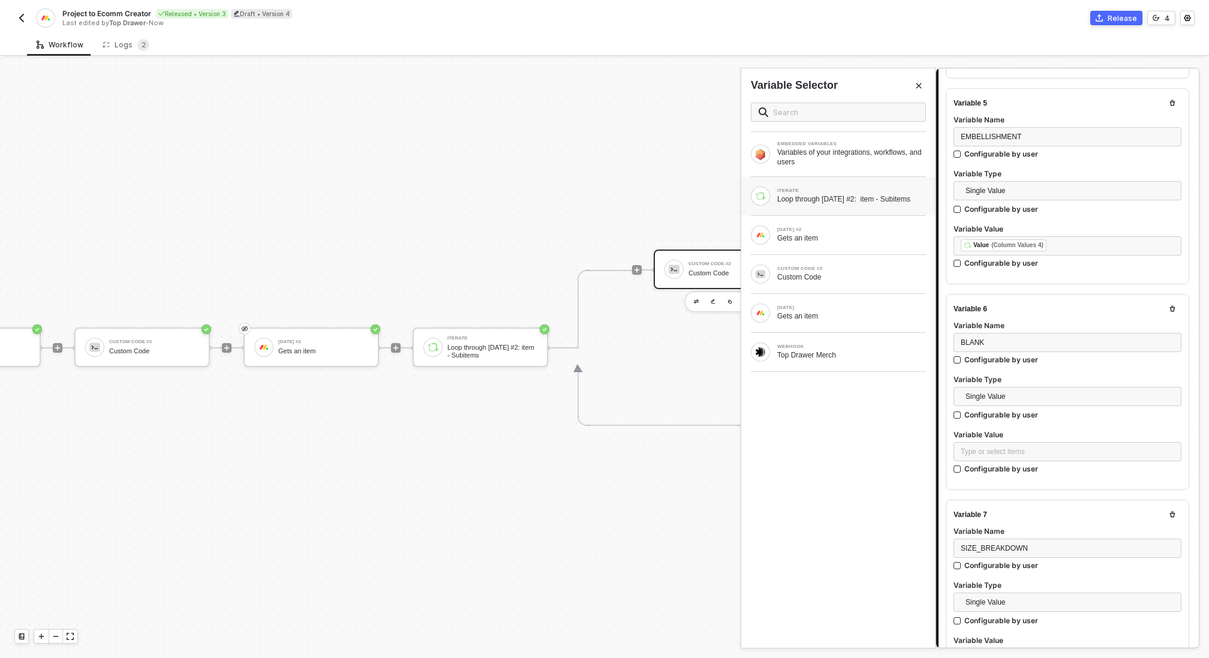
click at [849, 200] on div "Loop through Monday #2: item - Subitems" at bounding box center [851, 199] width 149 height 10
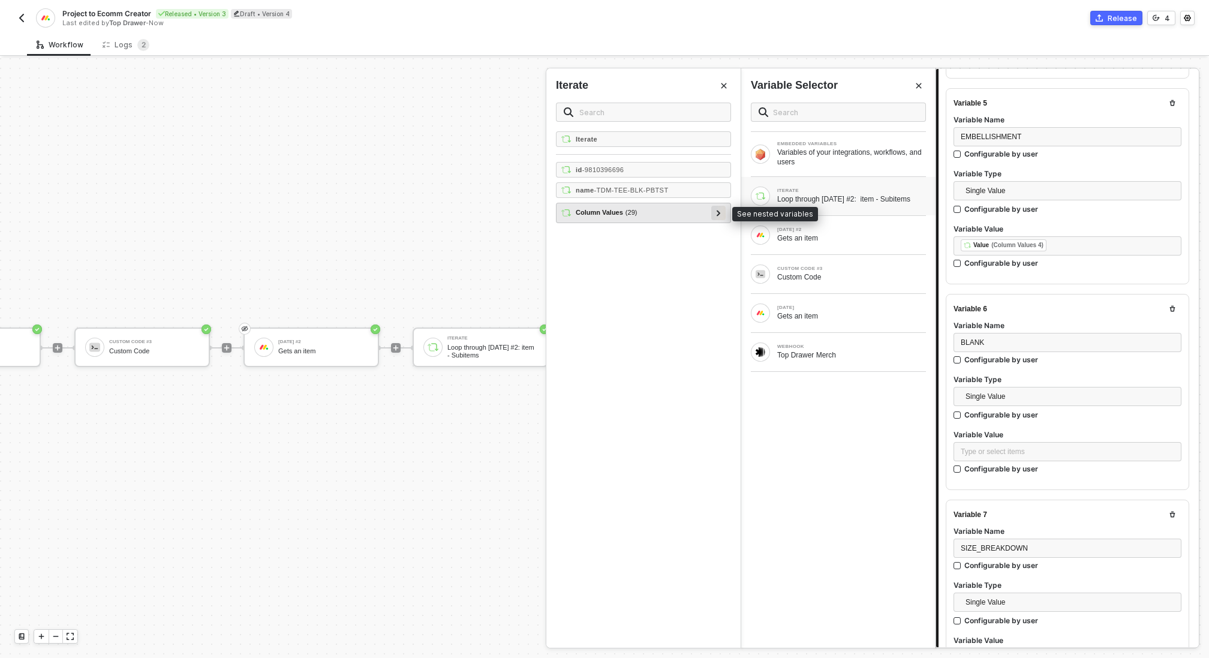
click at [716, 214] on div at bounding box center [719, 212] width 6 height 13
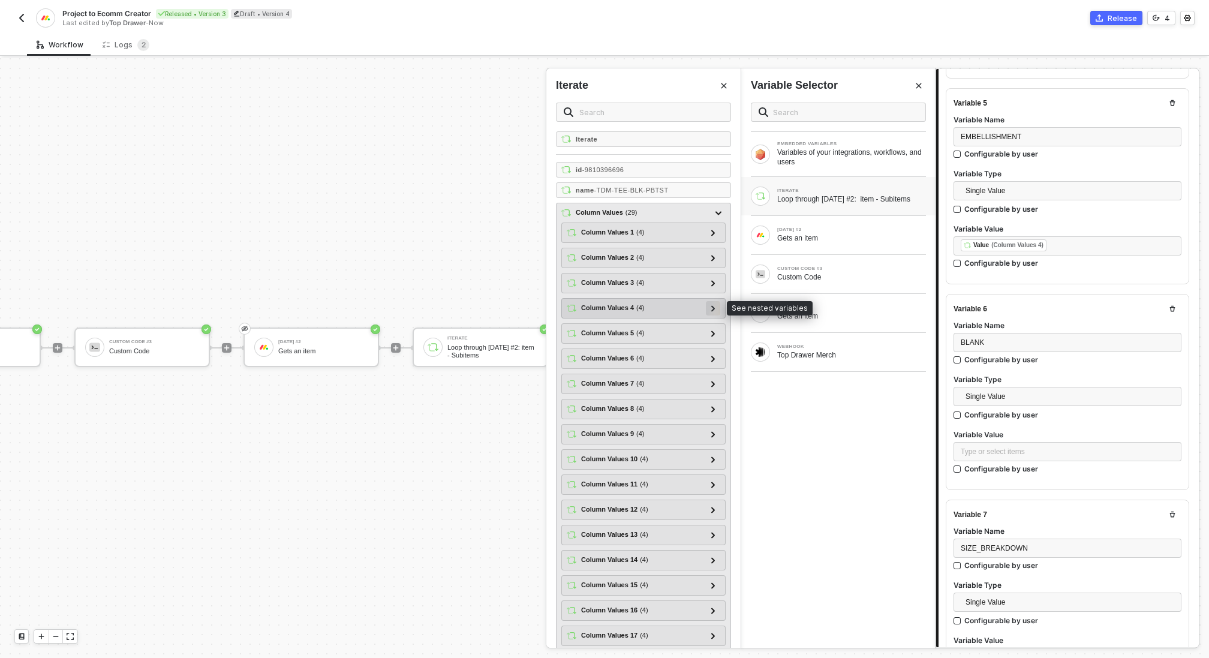
click at [711, 307] on div at bounding box center [713, 307] width 6 height 13
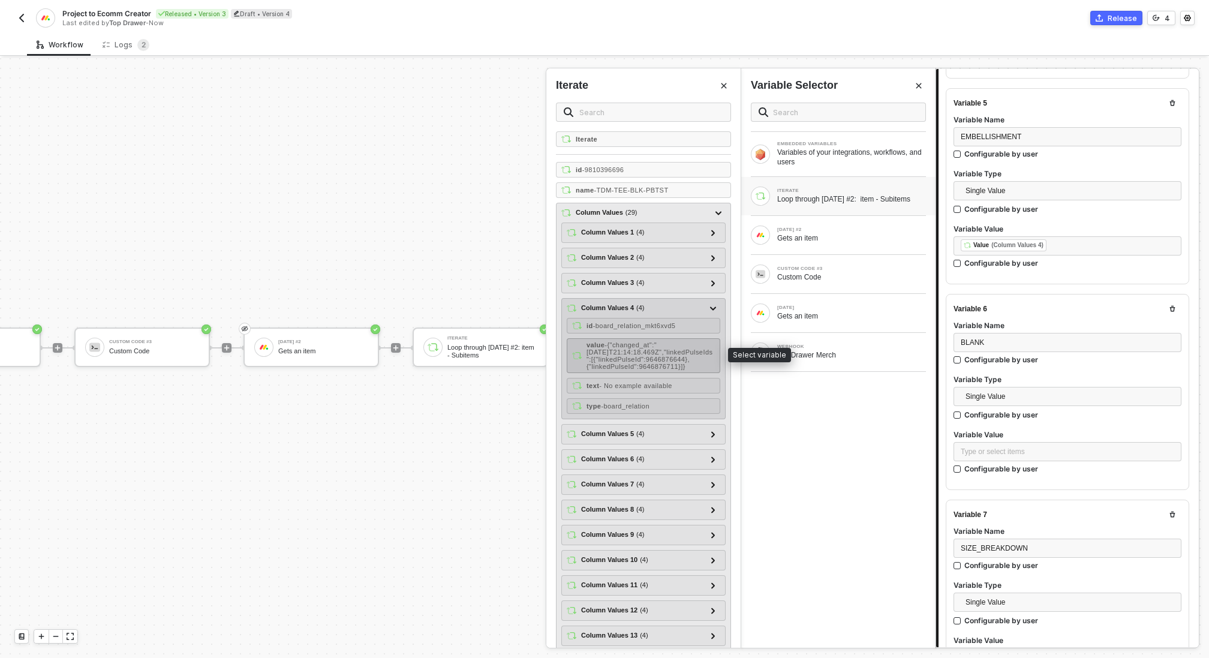
click at [666, 353] on span "- {"changed_at":"2025-08-15T21:14:18.469Z","linkedPulseIds":[{"linkedPulseId":9…" at bounding box center [650, 355] width 126 height 29
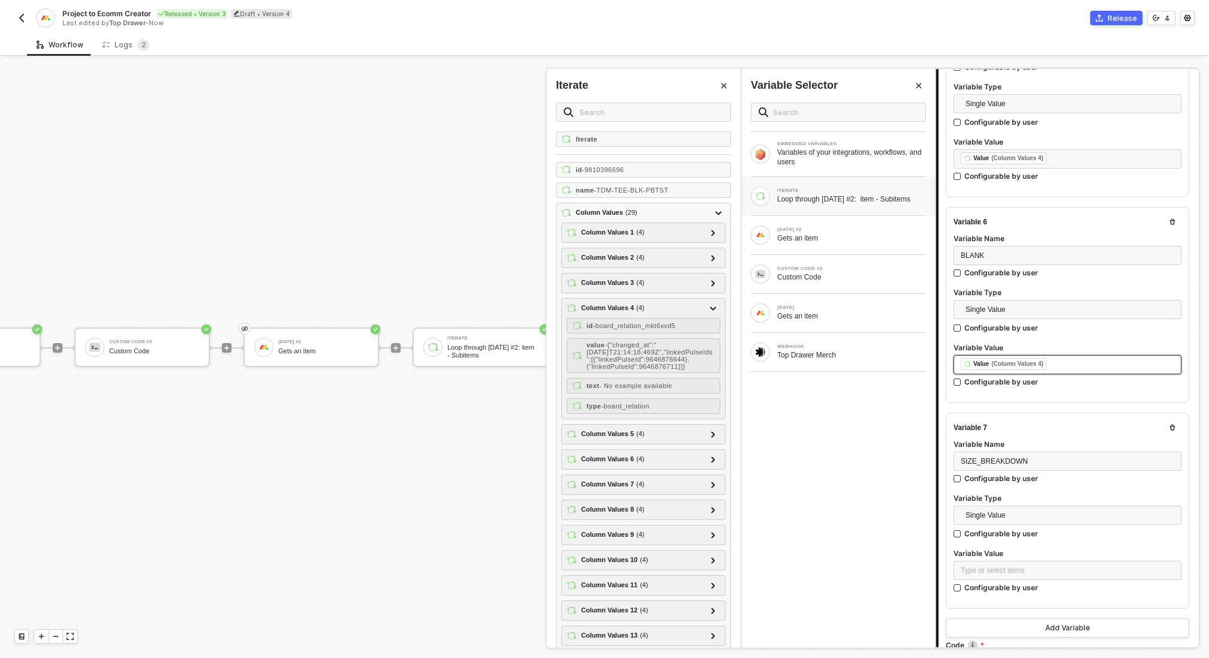
scroll to position [1114, 0]
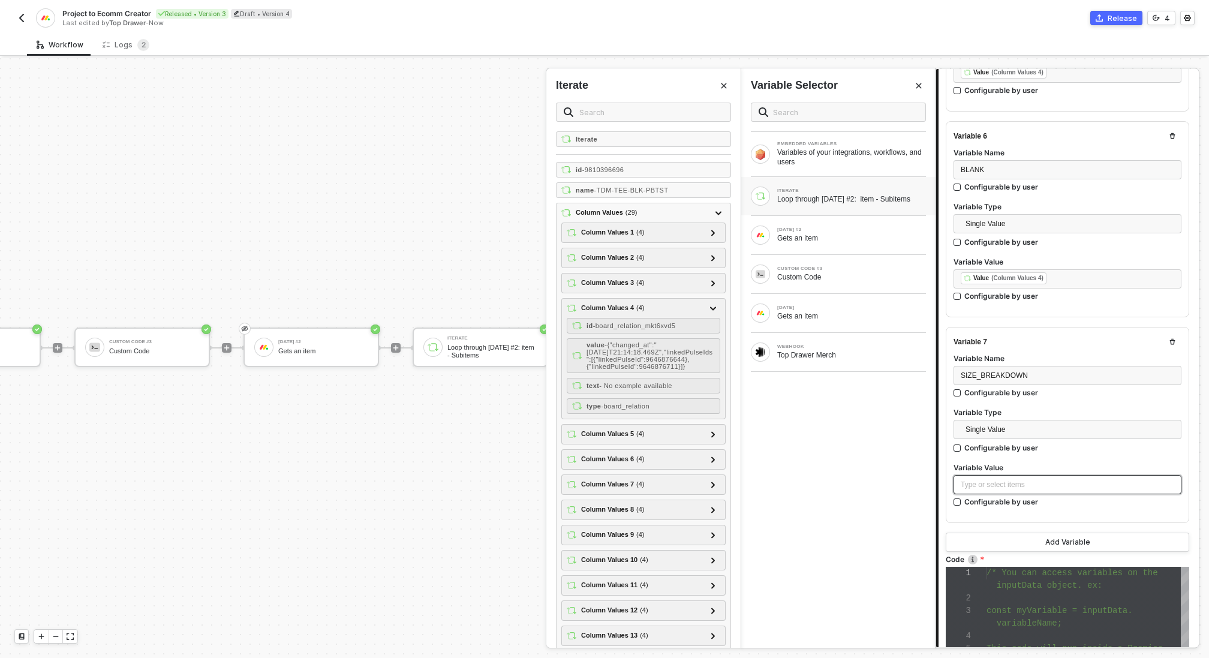
click at [1018, 484] on div "Type or select items ﻿" at bounding box center [1068, 484] width 214 height 11
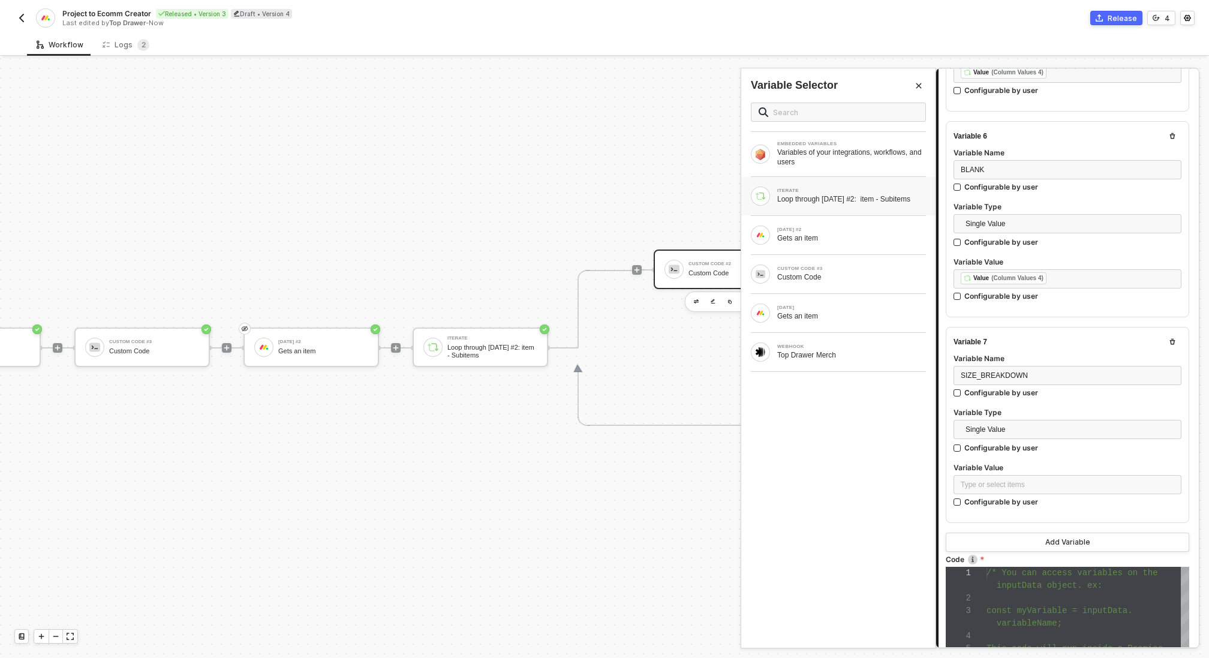
click at [818, 199] on div "Loop through Monday #2: item - Subitems" at bounding box center [851, 199] width 149 height 10
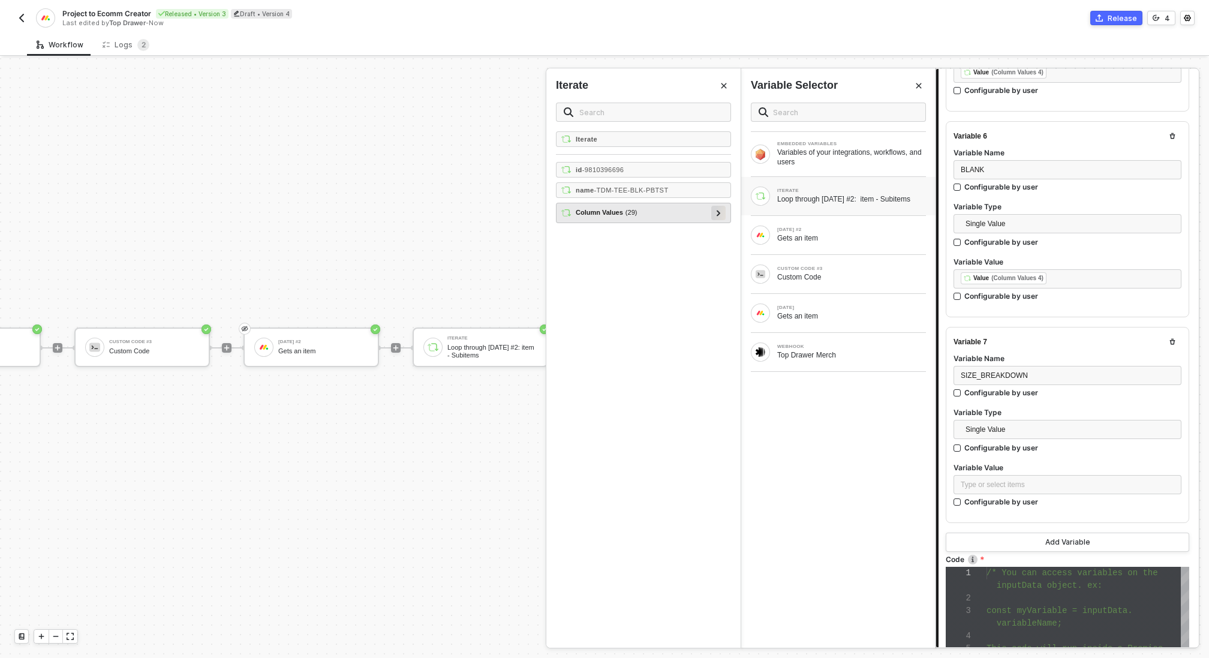
click at [717, 214] on icon at bounding box center [719, 213] width 4 height 6
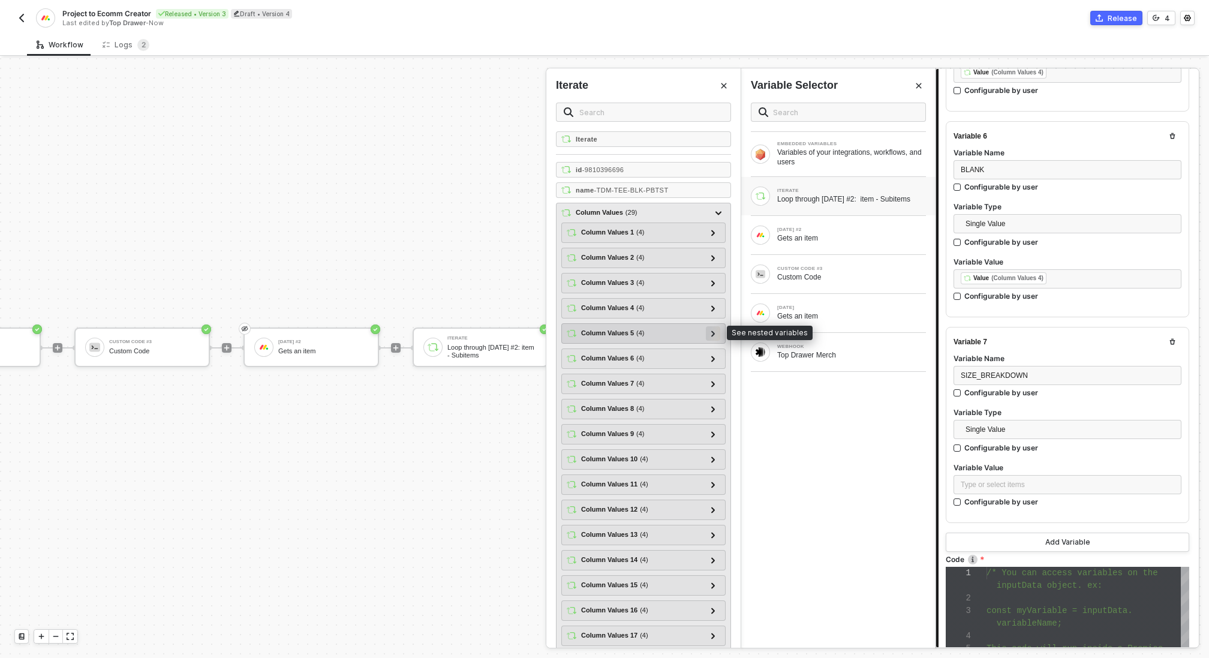
click at [712, 331] on icon at bounding box center [713, 334] width 4 height 6
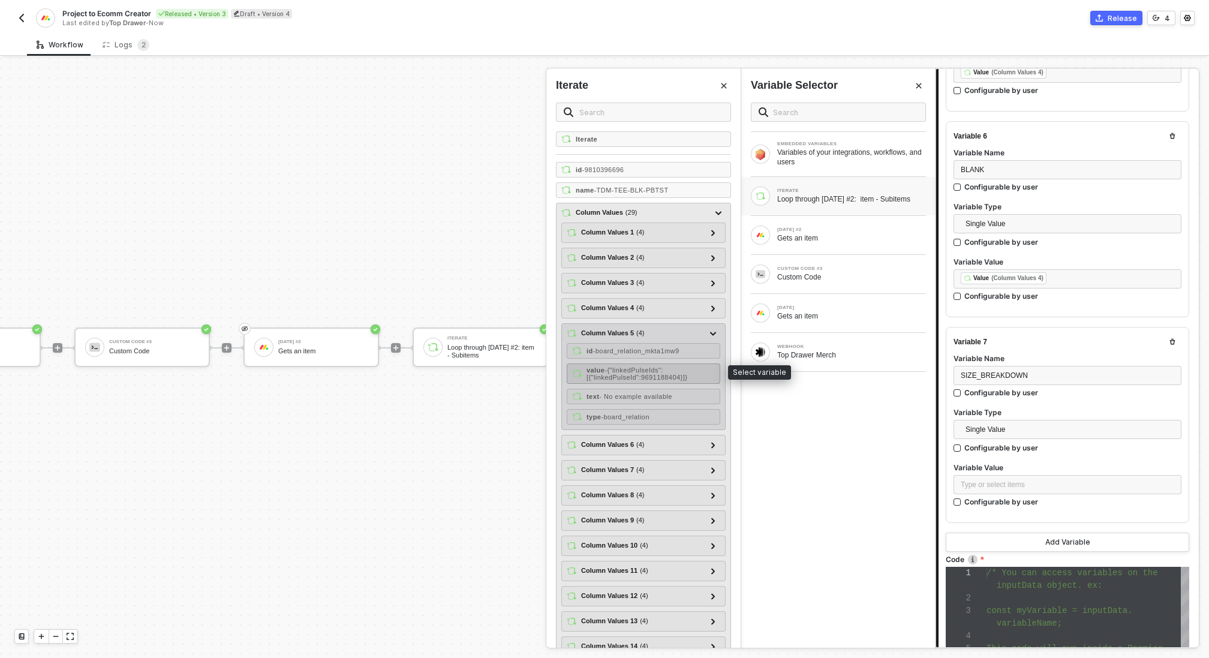
click at [669, 375] on span "- {"linkedPulseIds":[{"linkedPulseId":9691188404}]}" at bounding box center [637, 374] width 101 height 14
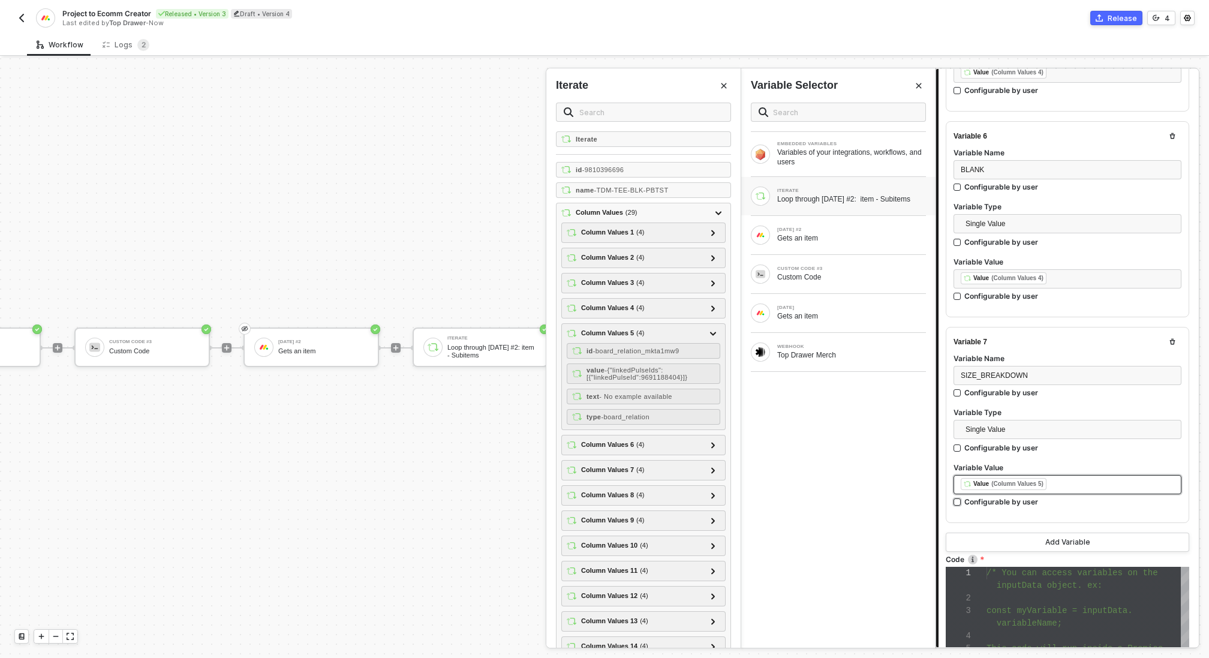
scroll to position [1341, 0]
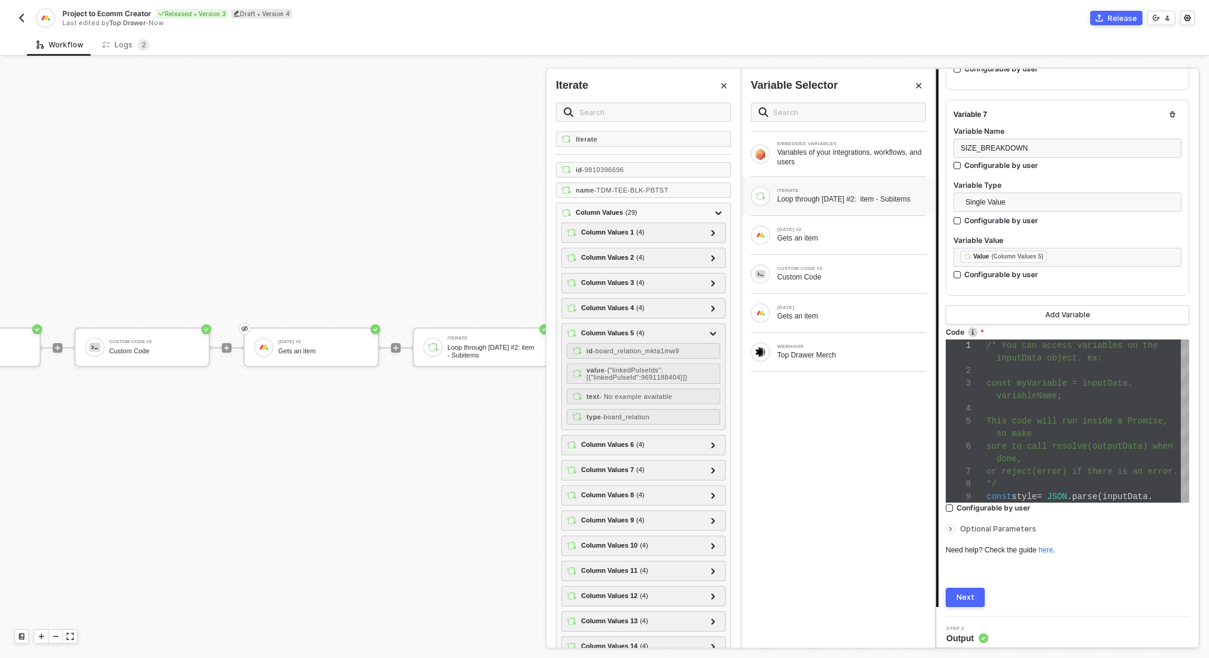
click at [969, 593] on div "Next" at bounding box center [966, 598] width 18 height 10
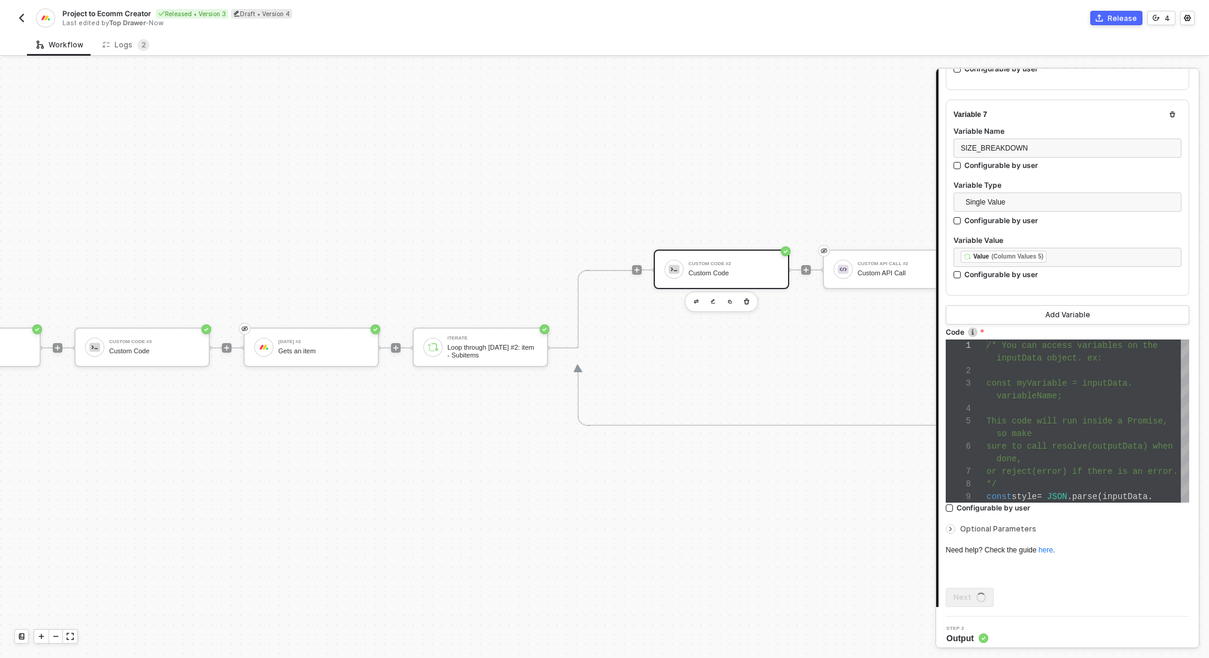
scroll to position [0, 0]
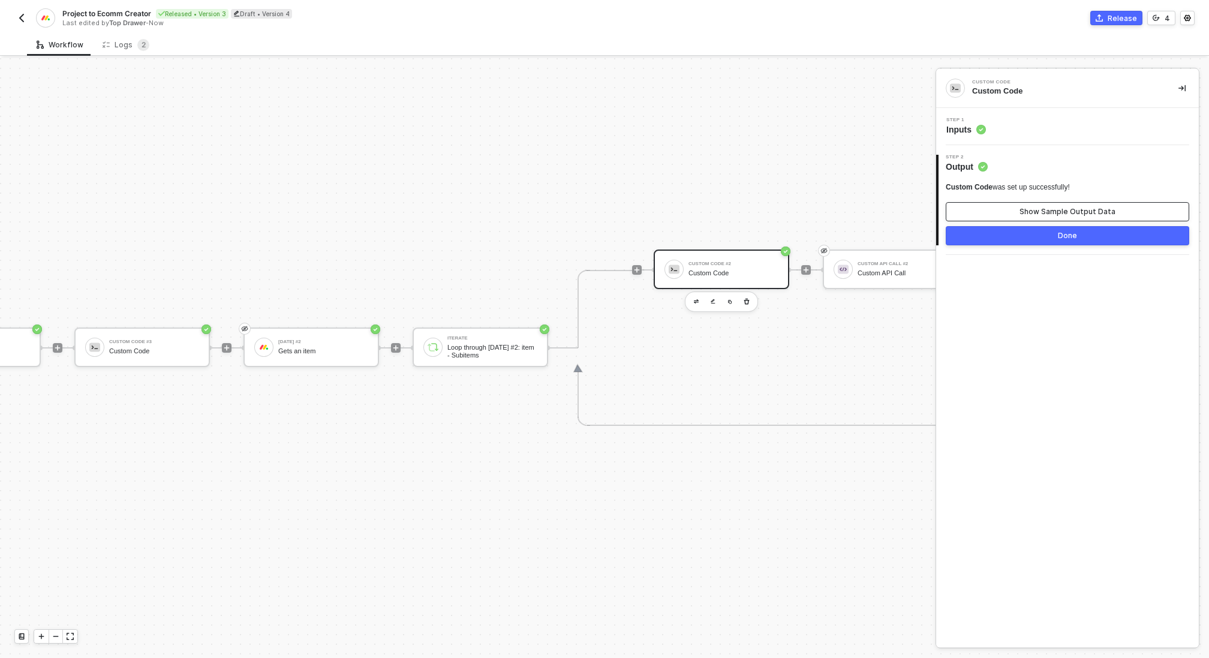
click at [1049, 206] on button "Show Sample Output Data" at bounding box center [1068, 211] width 244 height 19
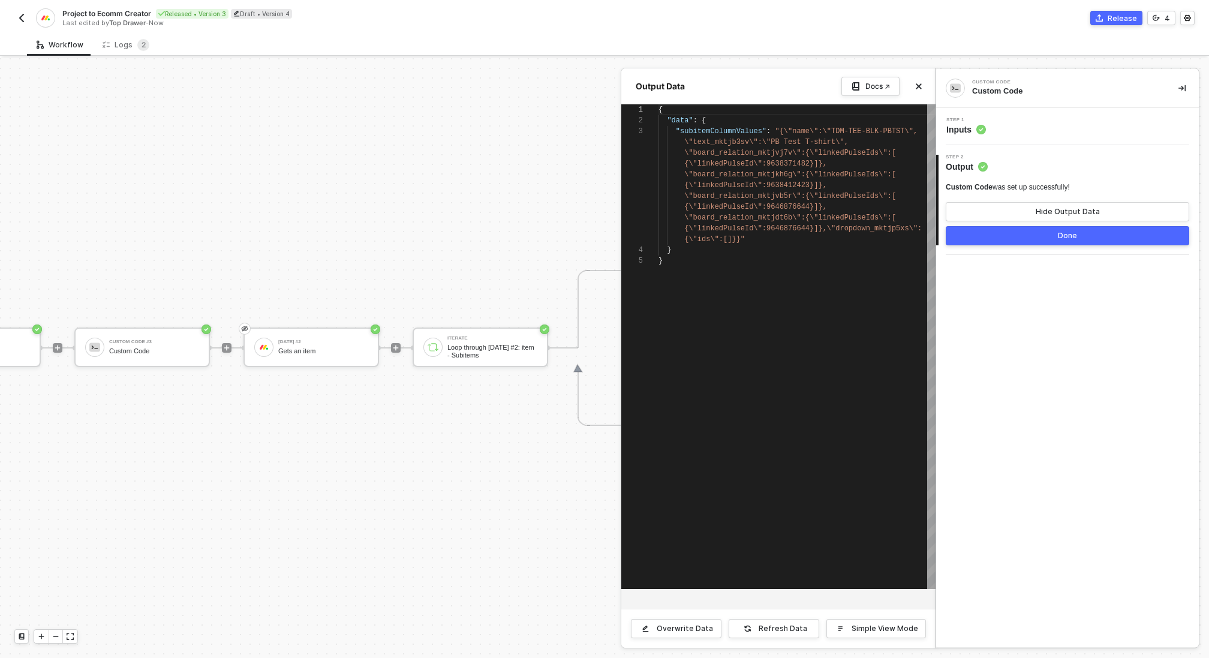
scroll to position [22, 0]
click at [1036, 238] on button "Done" at bounding box center [1068, 235] width 244 height 19
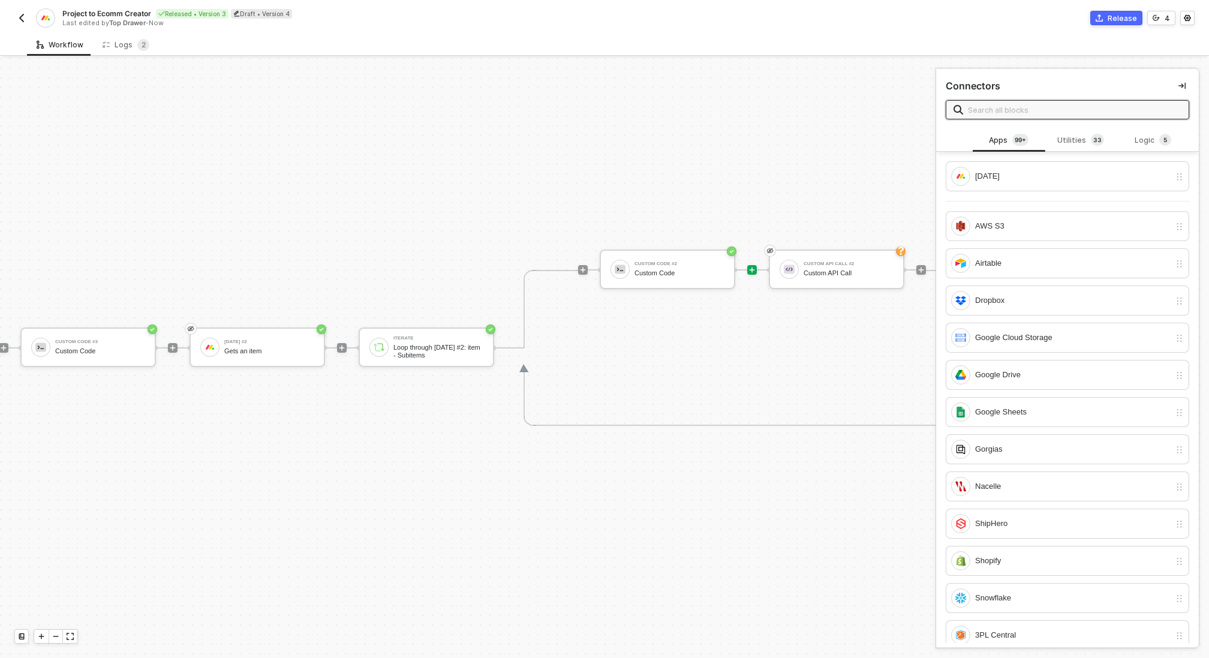
scroll to position [22, 648]
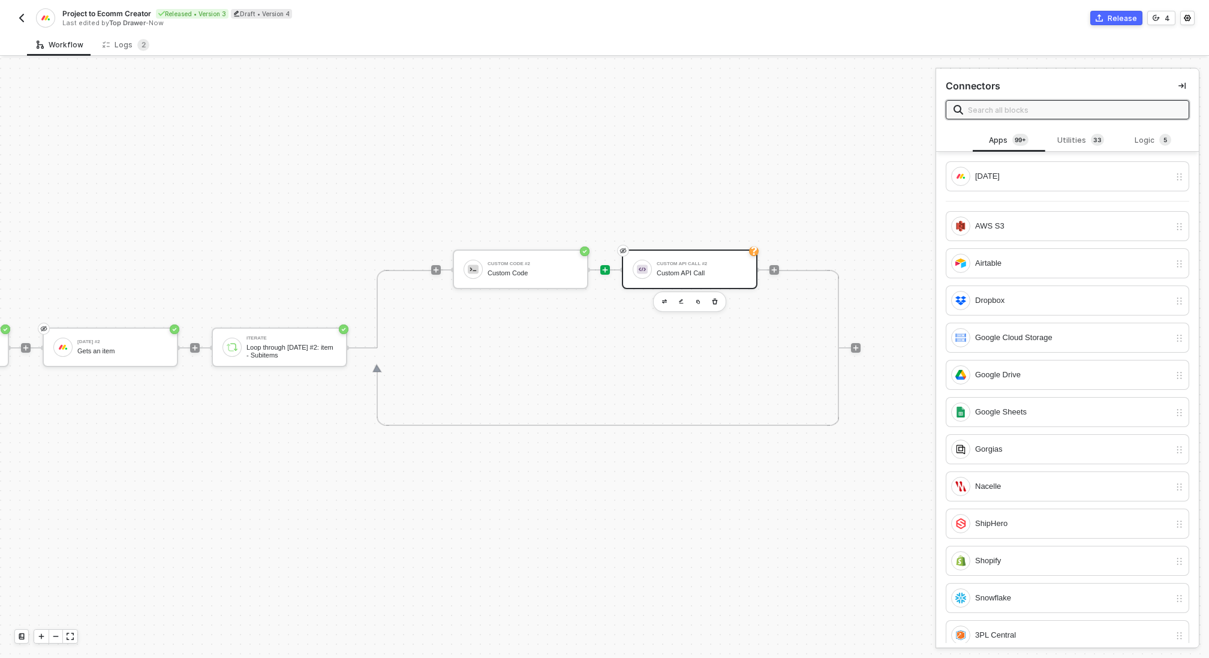
click at [693, 258] on div "Custom API Call #2 Custom API Call" at bounding box center [702, 269] width 90 height 23
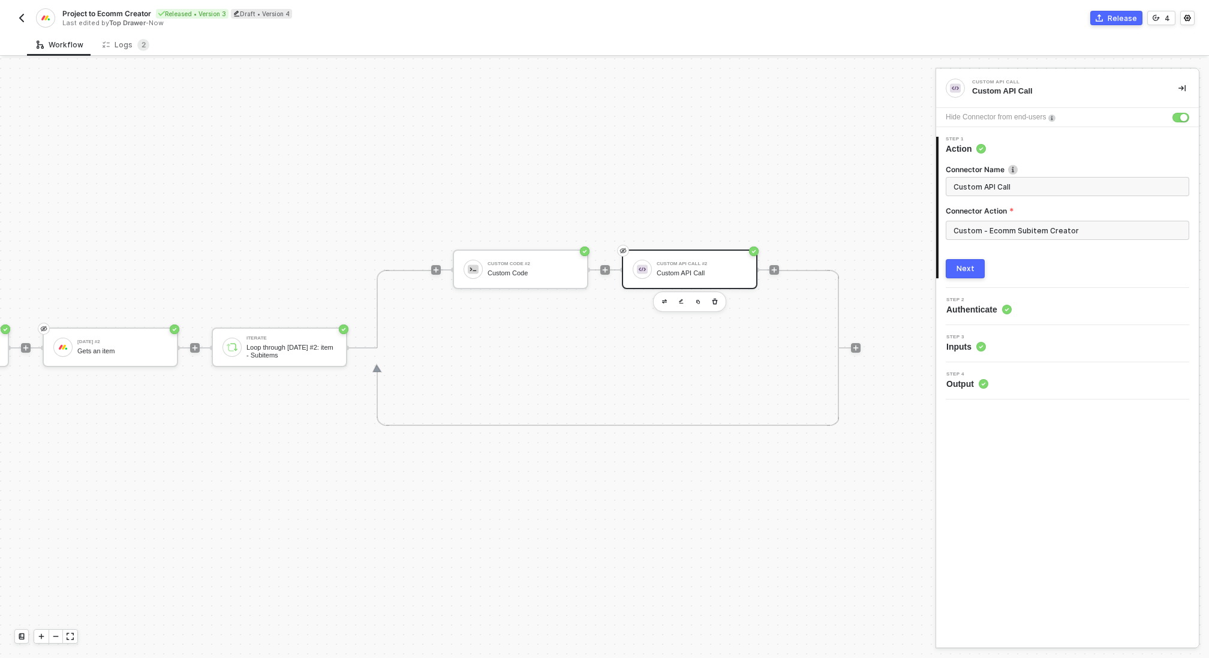
click at [963, 268] on div "Next" at bounding box center [966, 269] width 18 height 10
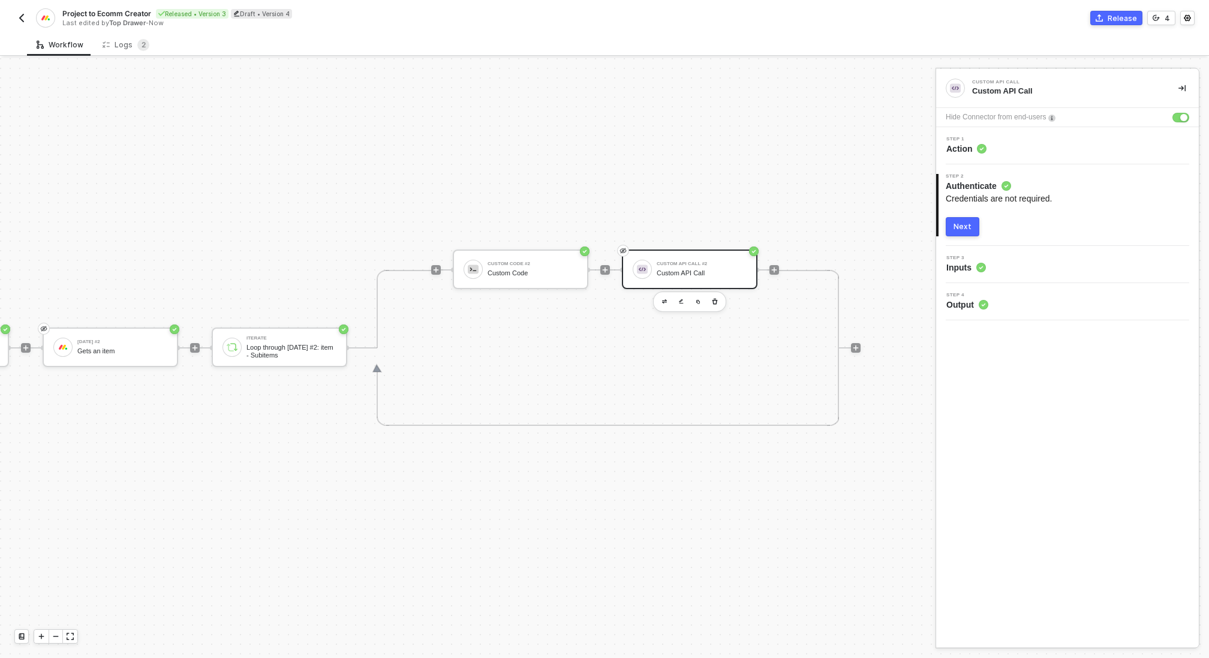
click at [960, 225] on div "Next" at bounding box center [963, 227] width 18 height 10
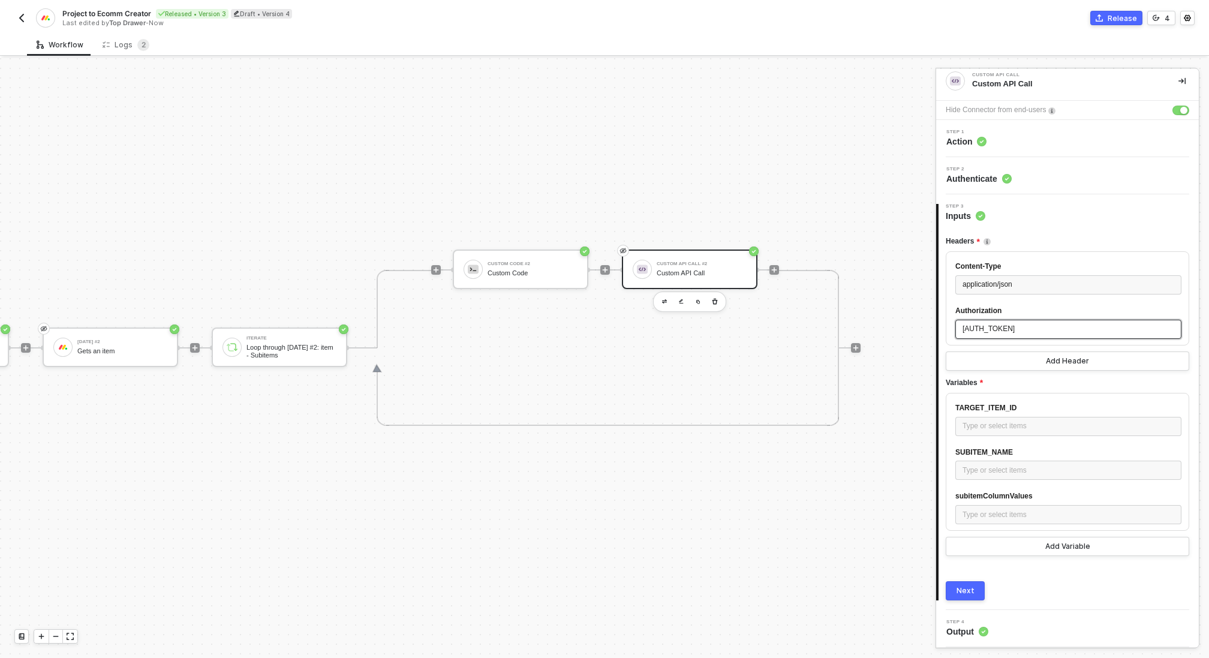
scroll to position [58, 0]
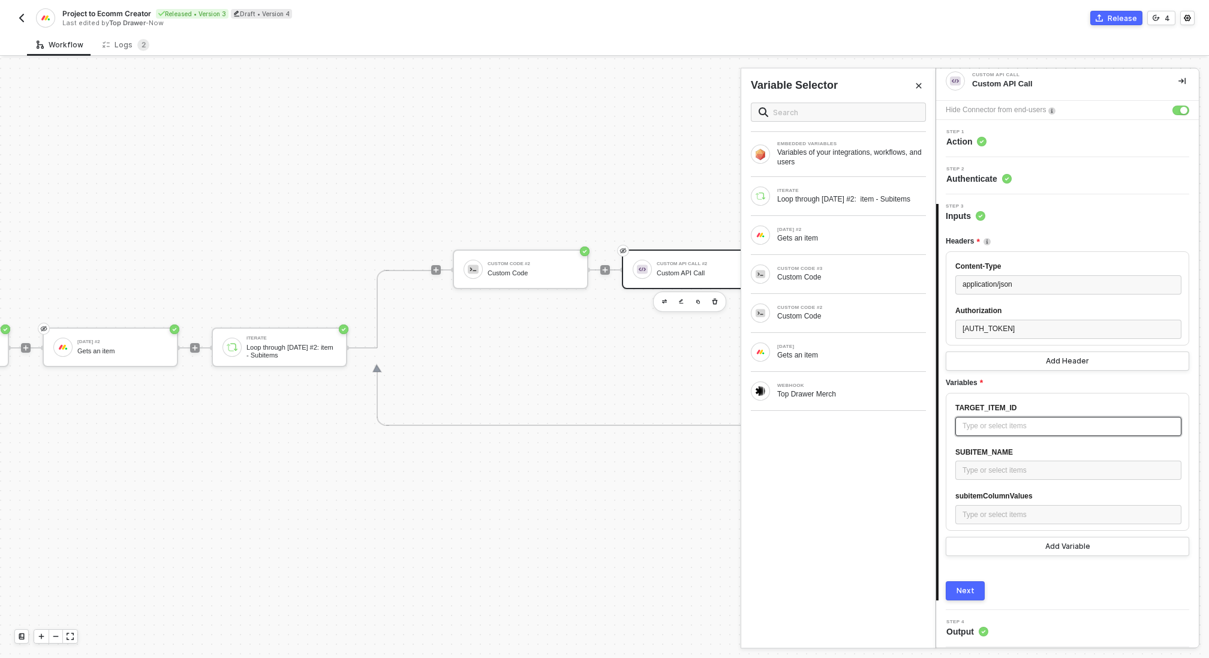
click at [1068, 430] on div "Type or select items ﻿" at bounding box center [1069, 426] width 212 height 11
click at [822, 356] on div "Gets an item" at bounding box center [851, 355] width 149 height 10
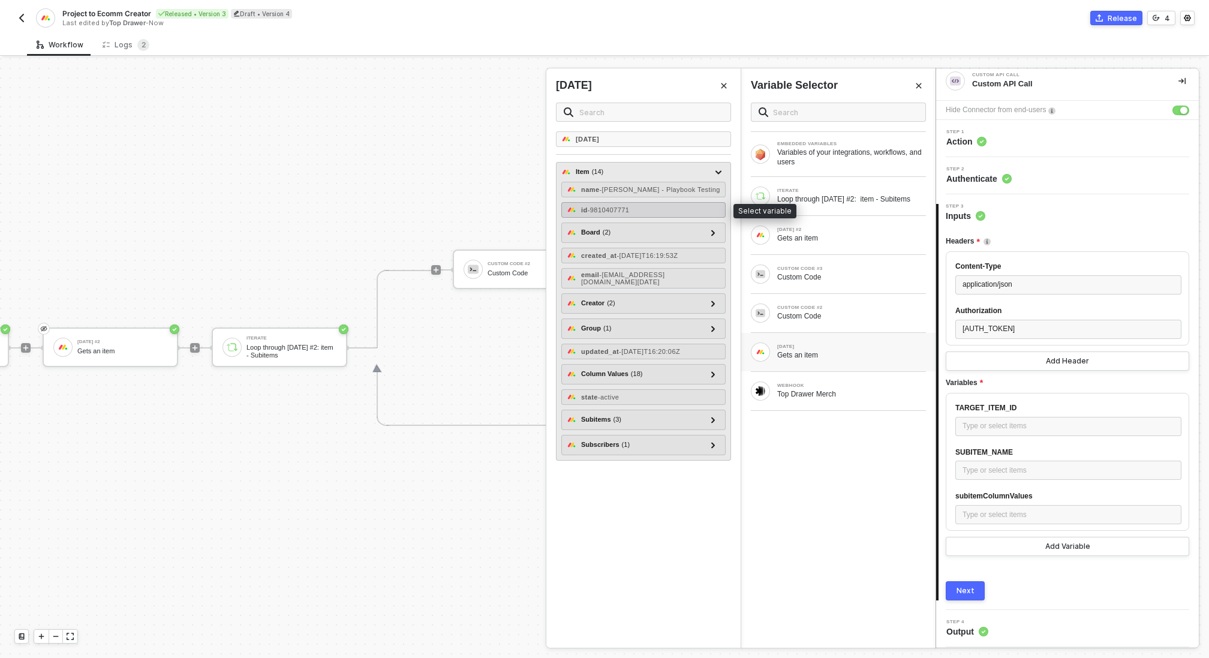
click at [630, 211] on span "- 9810407771" at bounding box center [609, 209] width 42 height 7
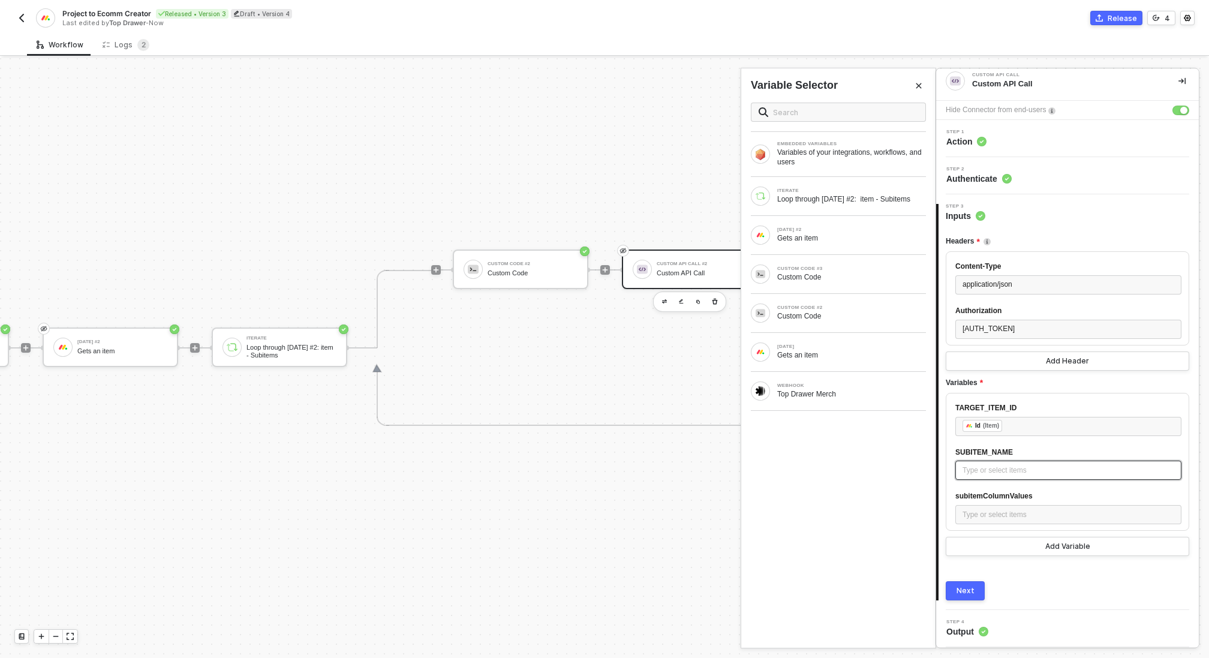
click at [997, 470] on div "Type or select items ﻿" at bounding box center [1069, 470] width 212 height 11
click at [823, 310] on div "CUSTOM CODE #2" at bounding box center [851, 307] width 149 height 5
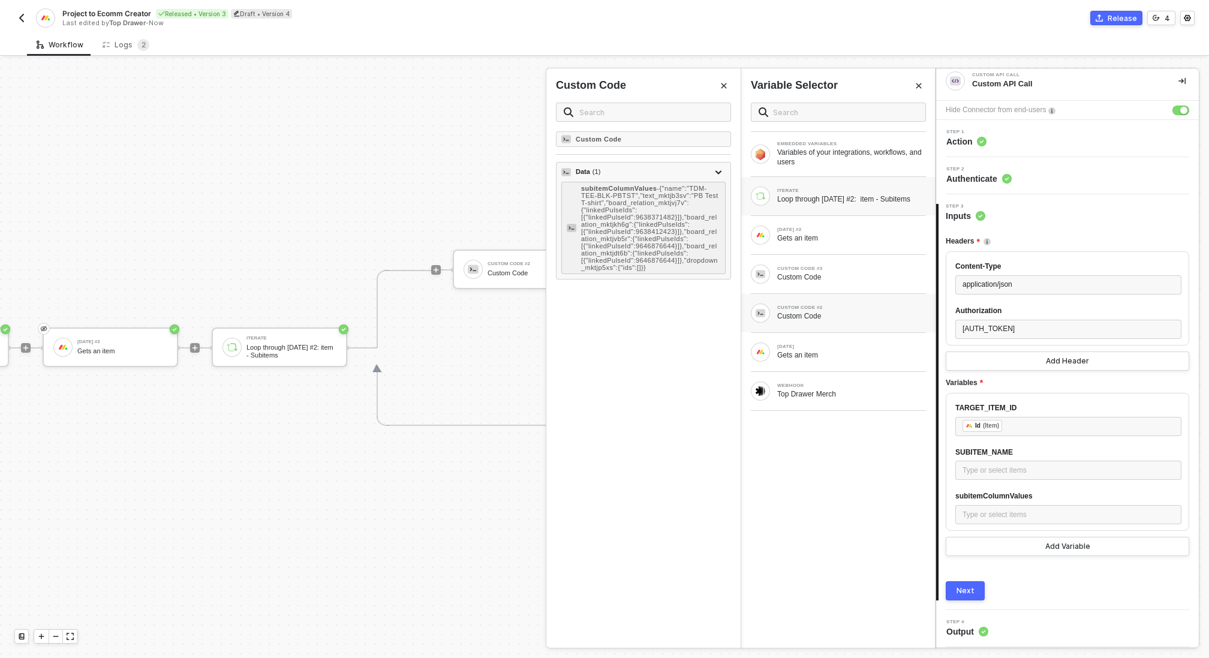
click at [845, 203] on div "Loop through Monday #2: item - Subitems" at bounding box center [851, 199] width 149 height 10
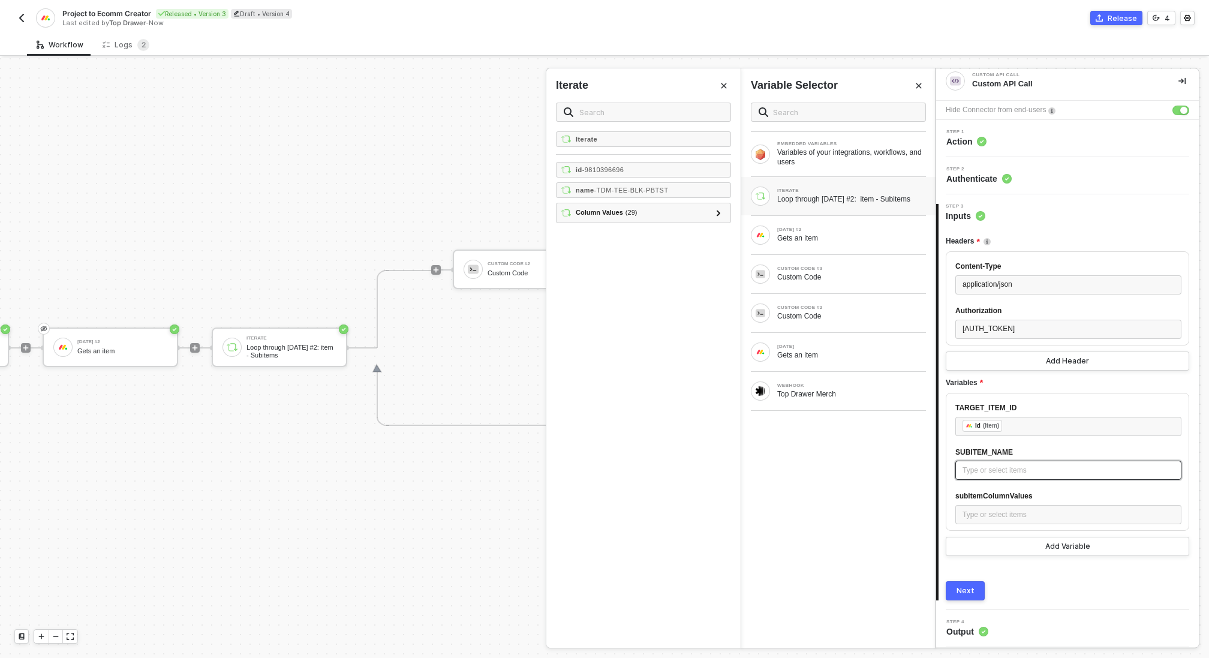
click at [998, 473] on div "Type or select items ﻿" at bounding box center [1069, 470] width 212 height 11
click at [626, 187] on span "- TDM-TEE-BLK-PBTST" at bounding box center [631, 190] width 74 height 7
click at [1013, 519] on div "Type or select items ﻿" at bounding box center [1069, 514] width 212 height 11
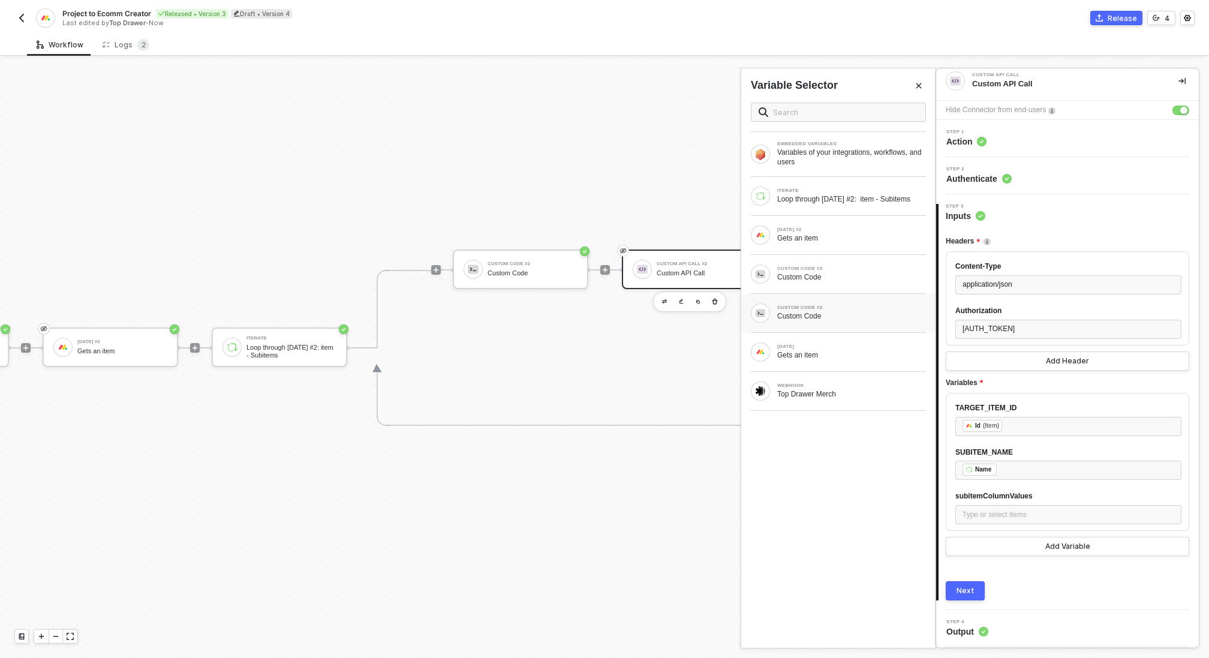
click at [803, 316] on div "Custom Code" at bounding box center [851, 316] width 149 height 10
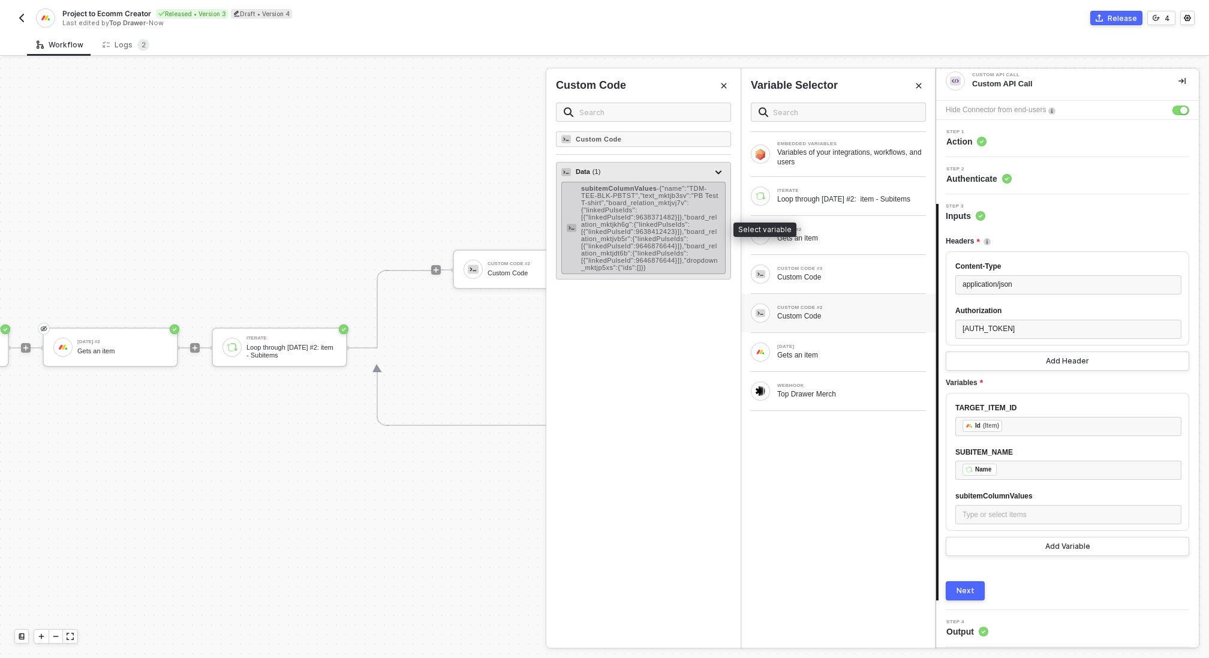
click at [648, 225] on span "- {"name":"TDM-TEE-BLK-PBTST","text_mktjb3sv":"PB Test T-shirt","board_relation…" at bounding box center [649, 228] width 137 height 86
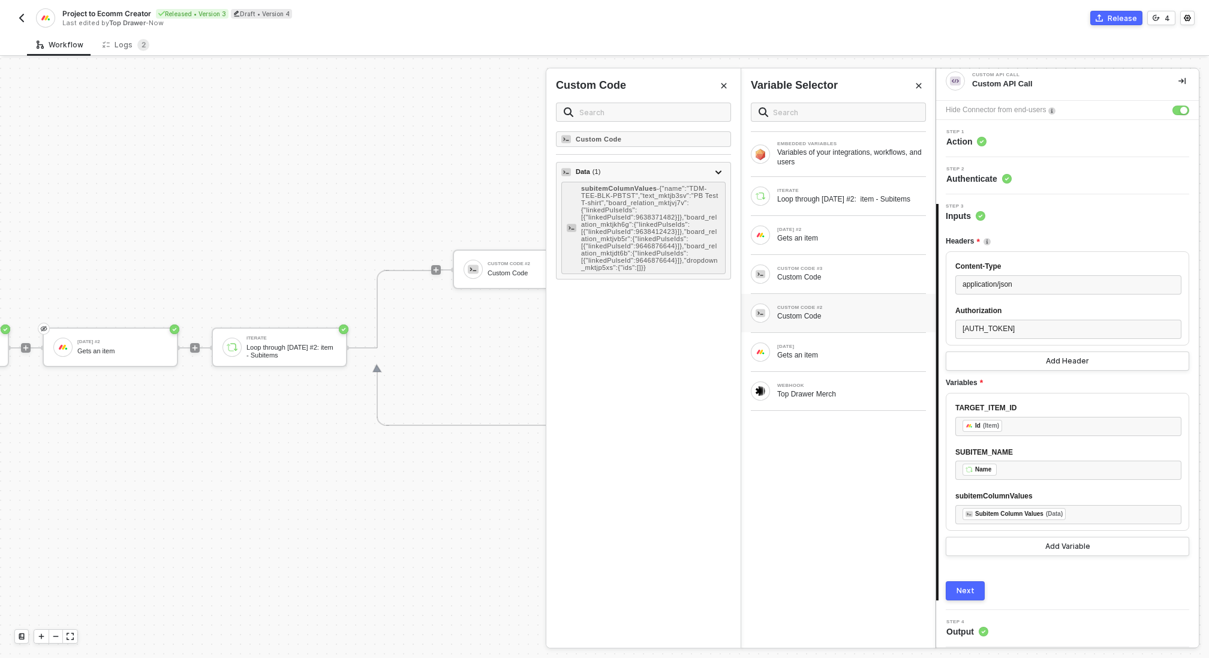
click at [969, 587] on div "Next" at bounding box center [966, 591] width 18 height 10
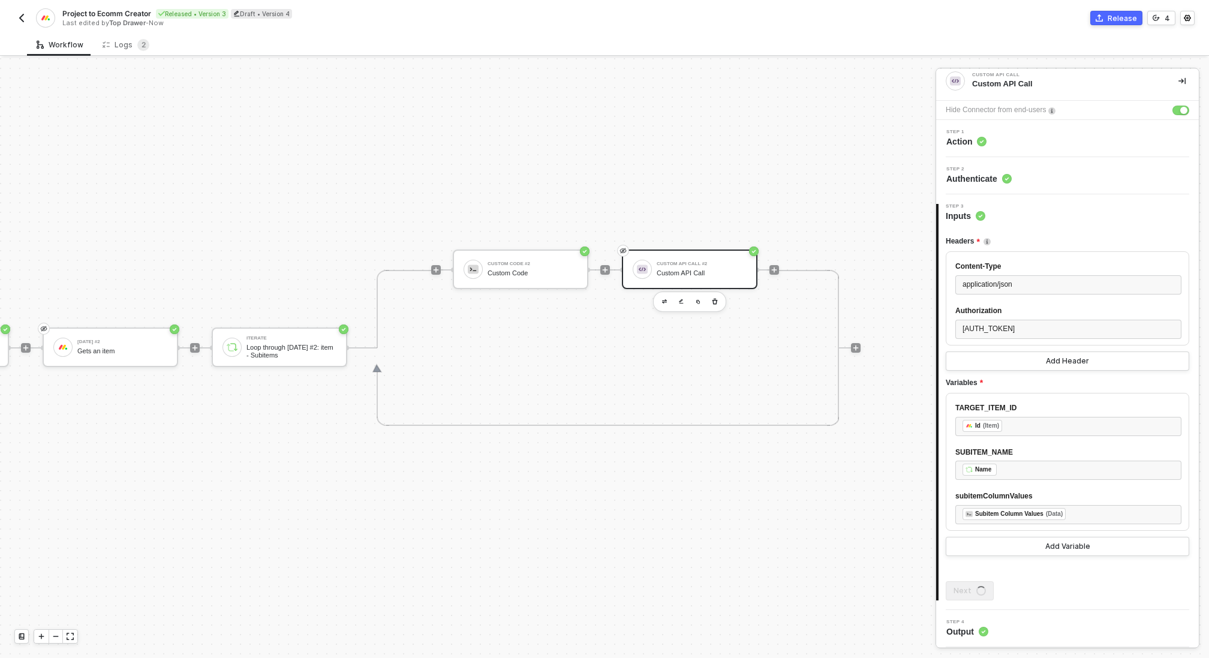
scroll to position [0, 0]
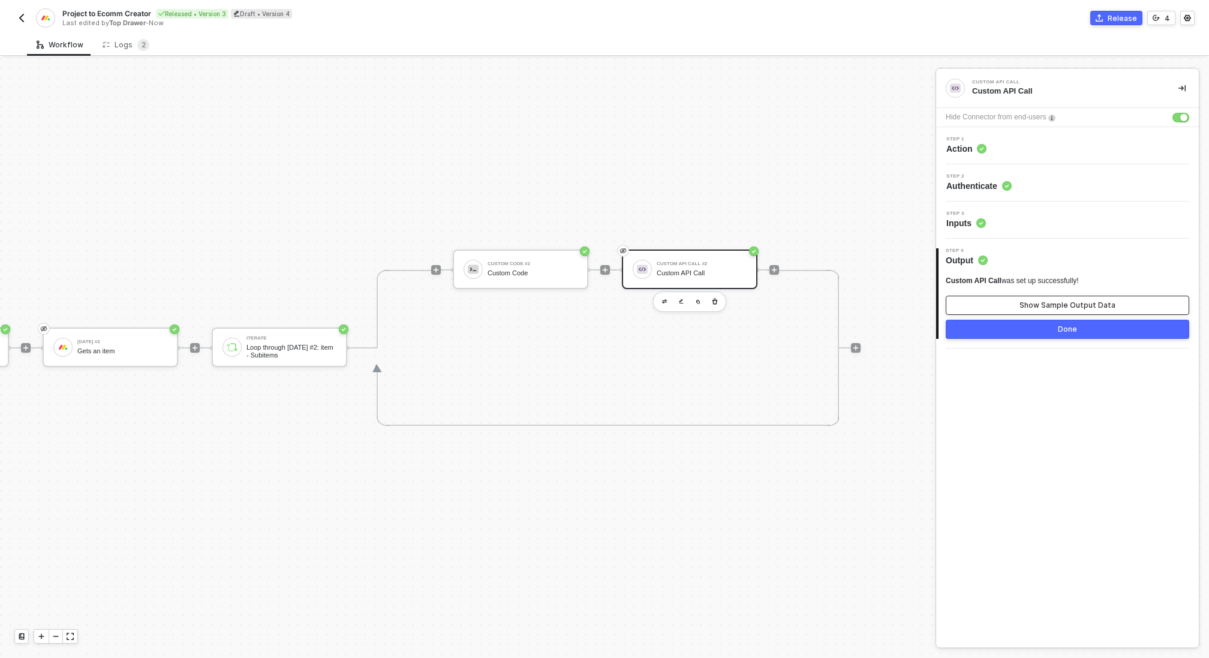
click at [1074, 305] on div "Show Sample Output Data" at bounding box center [1068, 306] width 96 height 10
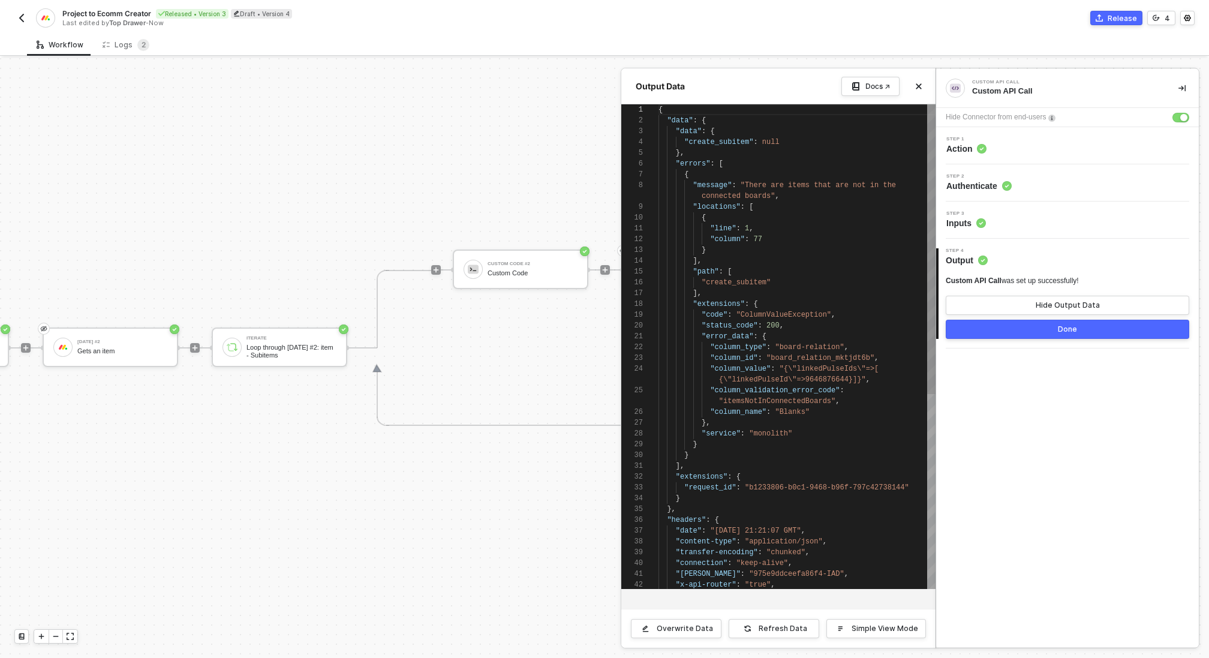
scroll to position [97, 0]
click at [1068, 328] on div "Done" at bounding box center [1067, 330] width 19 height 10
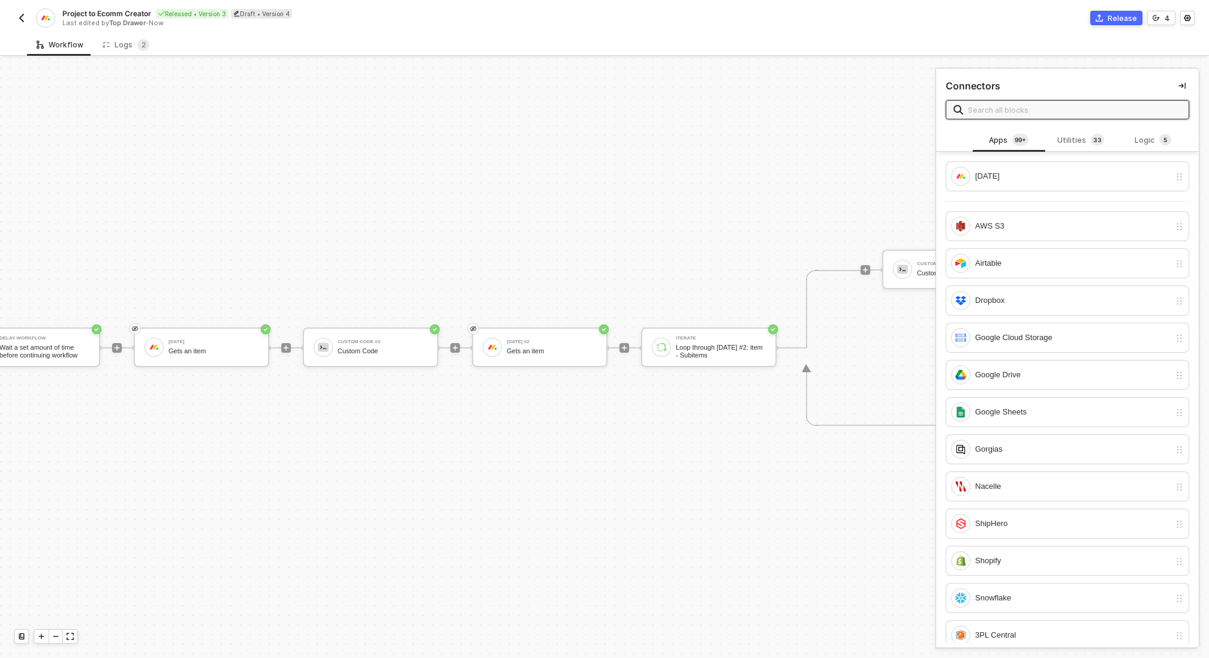
scroll to position [22, 0]
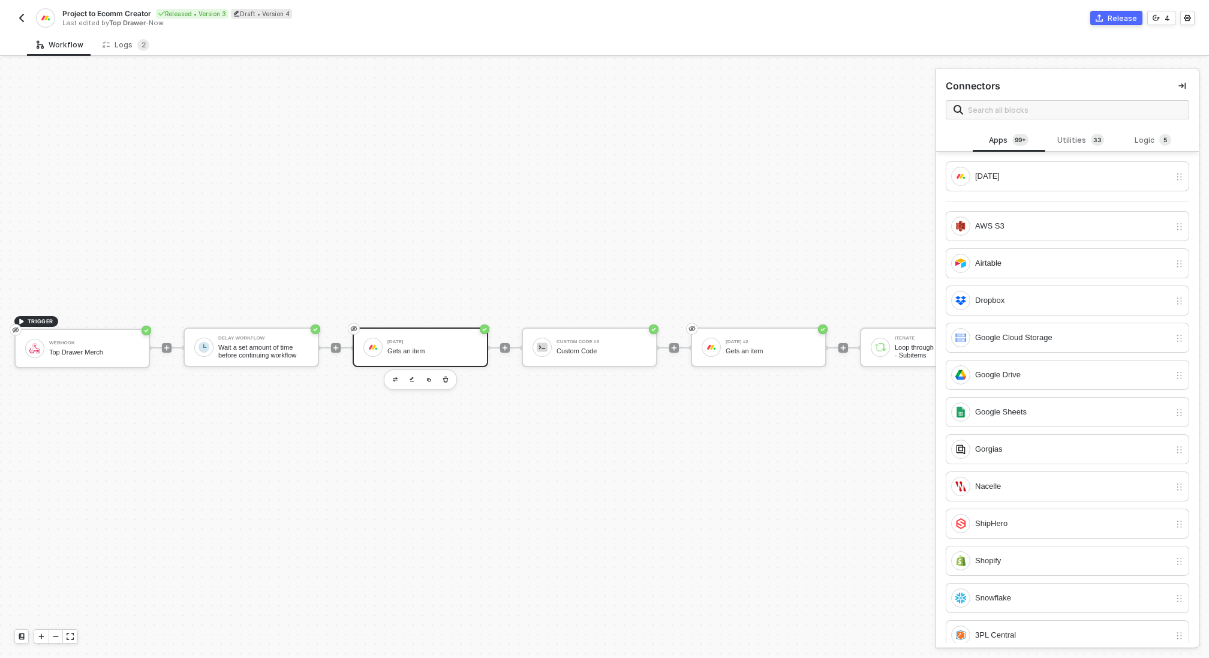
click at [409, 352] on div "Gets an item" at bounding box center [433, 351] width 90 height 8
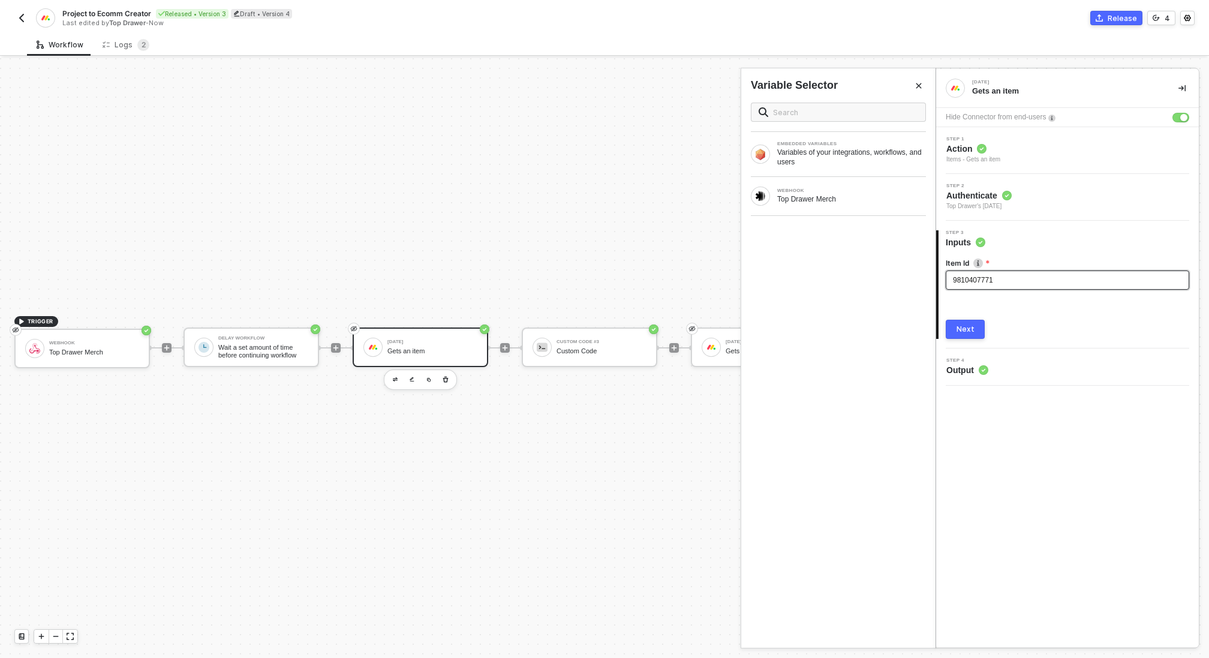
click at [998, 280] on div "9810407771" at bounding box center [1067, 280] width 229 height 11
click at [789, 188] on div "WEBHOOK" at bounding box center [851, 190] width 149 height 5
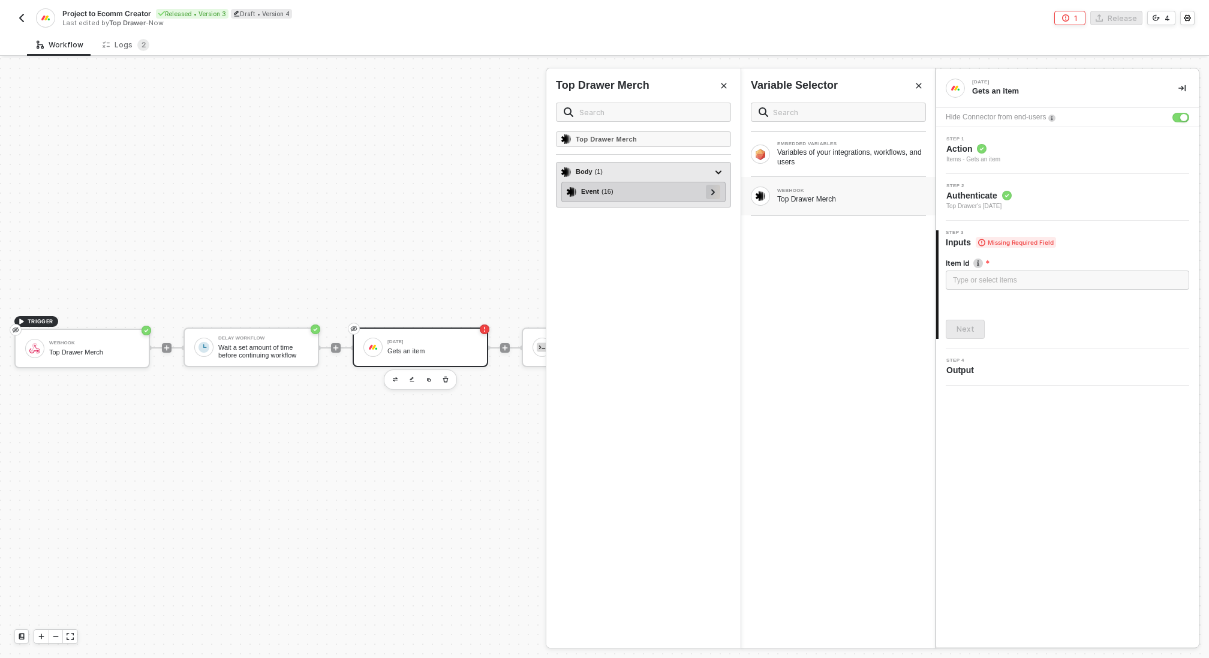
click at [717, 191] on div at bounding box center [713, 192] width 14 height 14
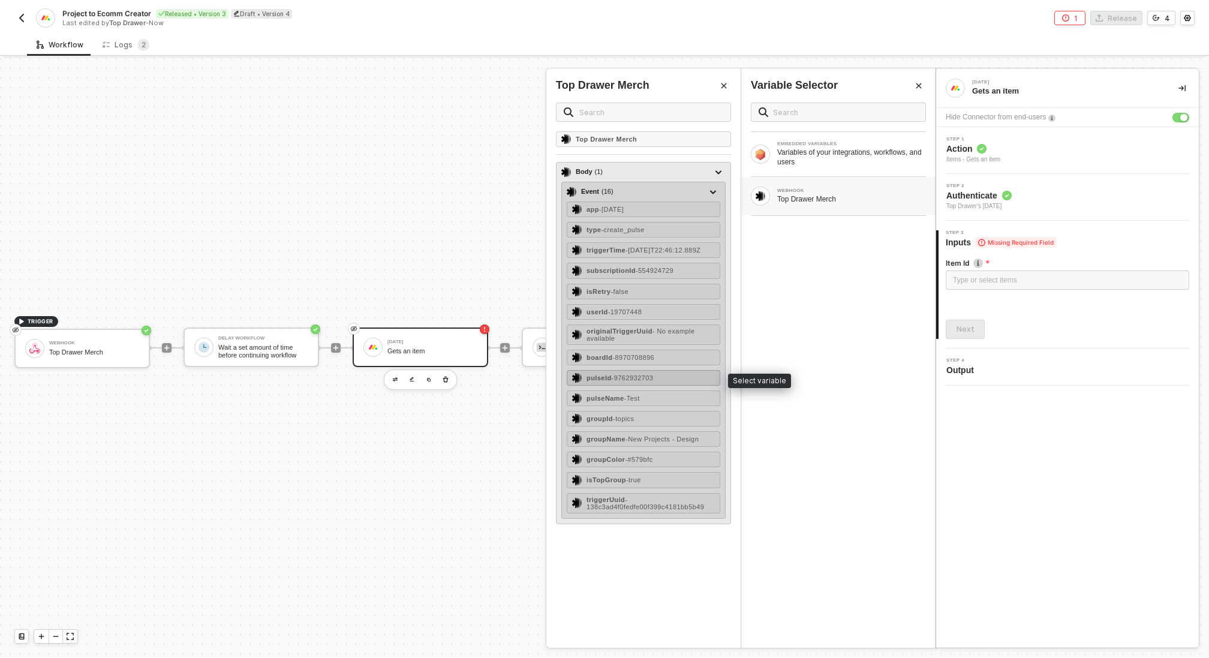
click at [653, 378] on span "- 9762932703" at bounding box center [633, 377] width 42 height 7
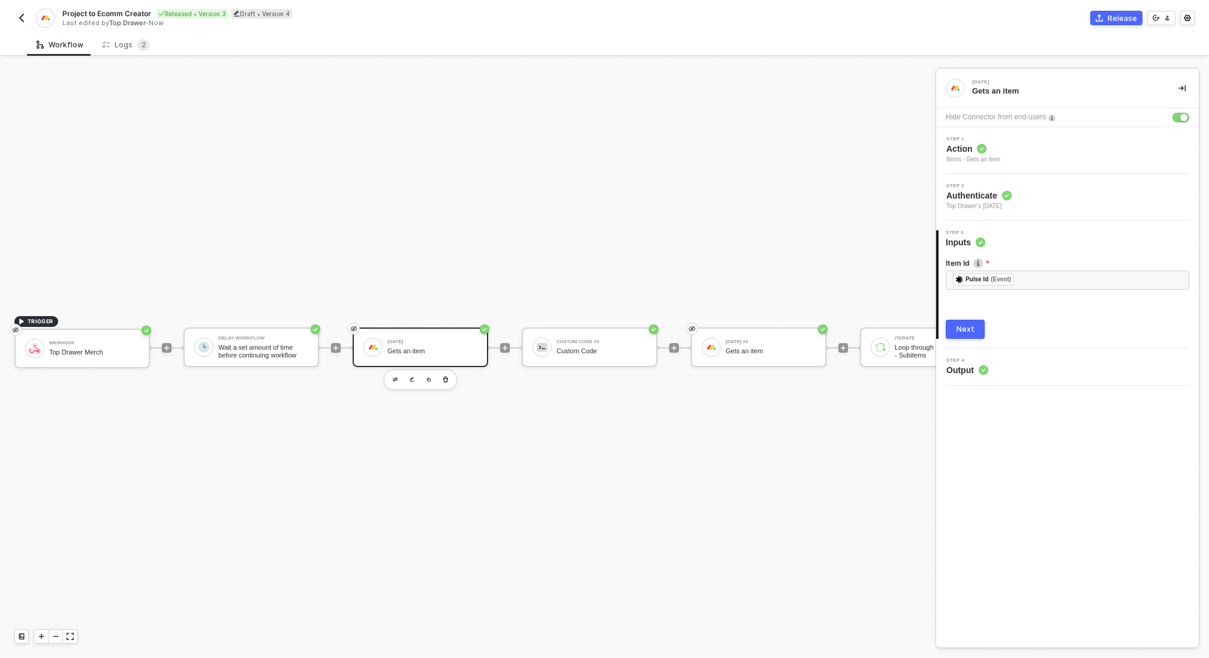
click at [962, 331] on div "Next" at bounding box center [966, 330] width 18 height 10
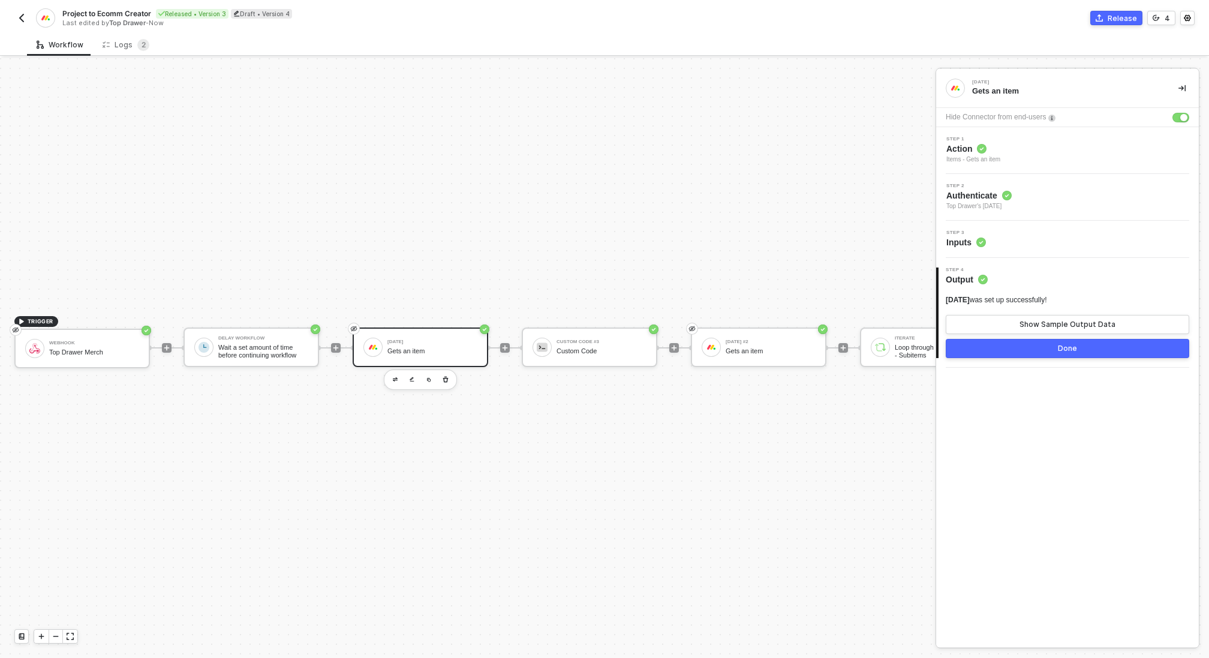
click at [988, 347] on button "Done" at bounding box center [1068, 348] width 244 height 19
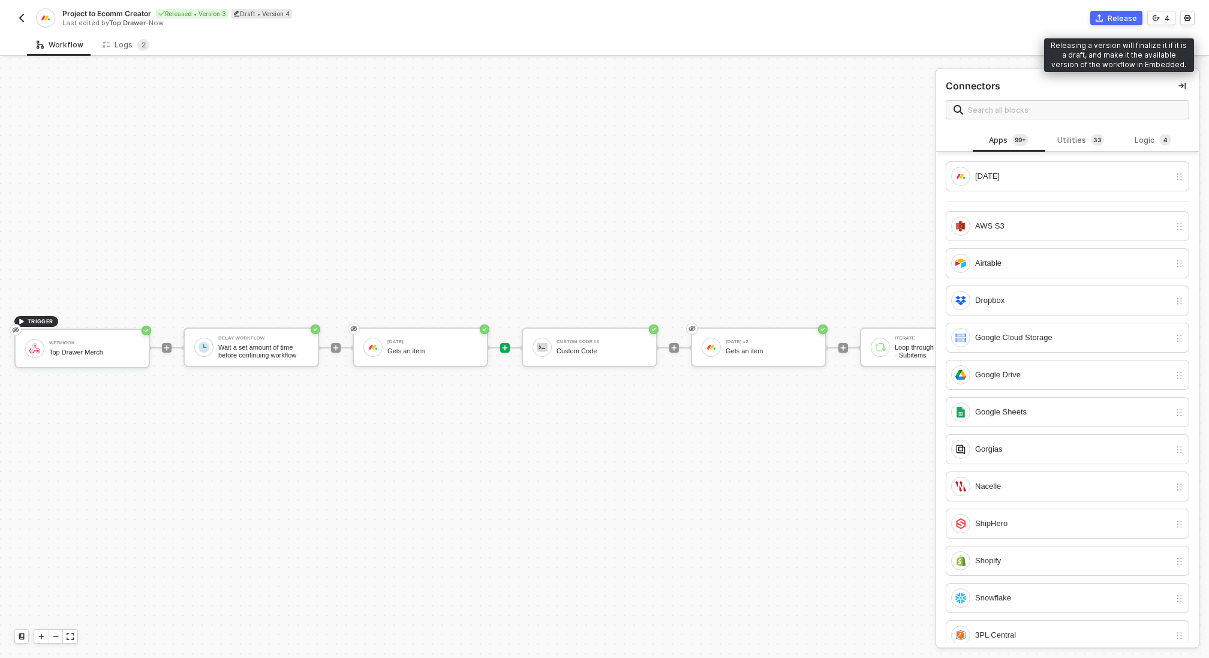
click at [1109, 19] on button "Release" at bounding box center [1117, 18] width 52 height 14
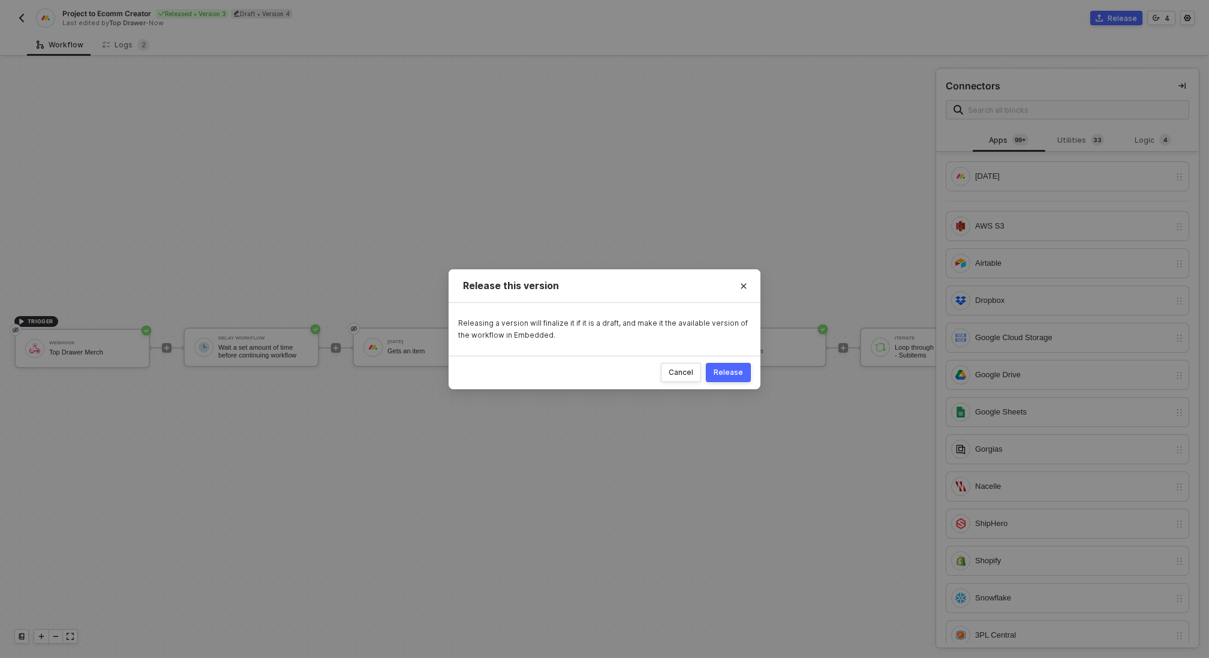
click at [721, 373] on div "Release" at bounding box center [728, 373] width 29 height 10
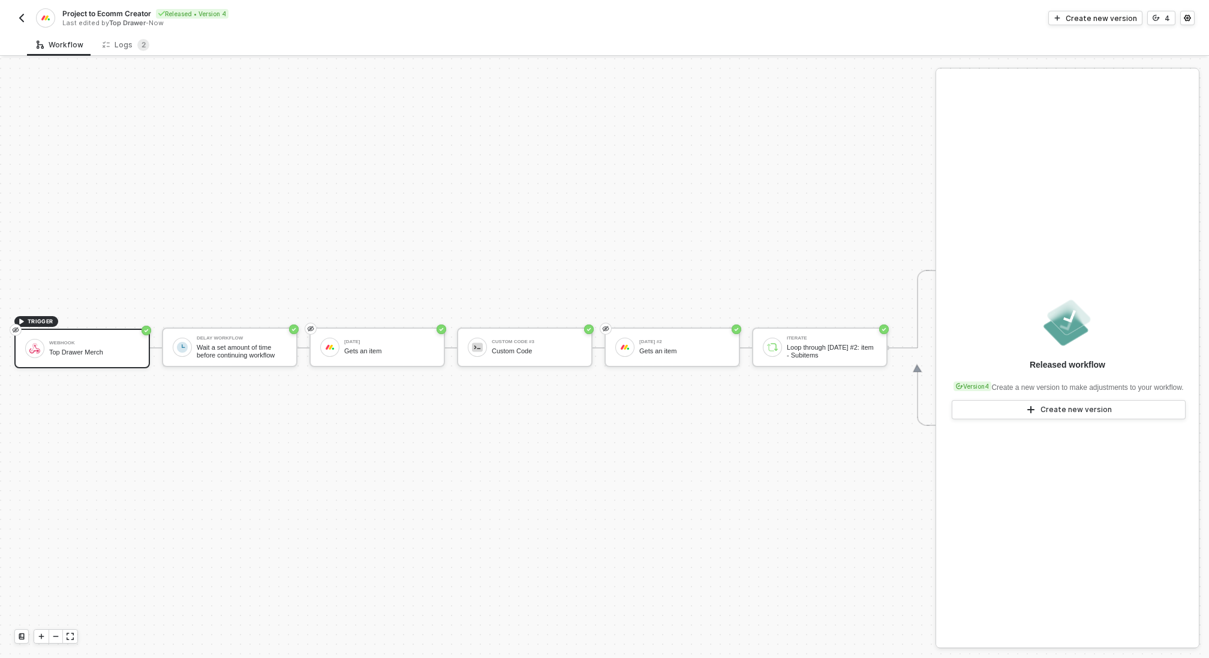
click at [22, 13] on img "button" at bounding box center [22, 18] width 10 height 10
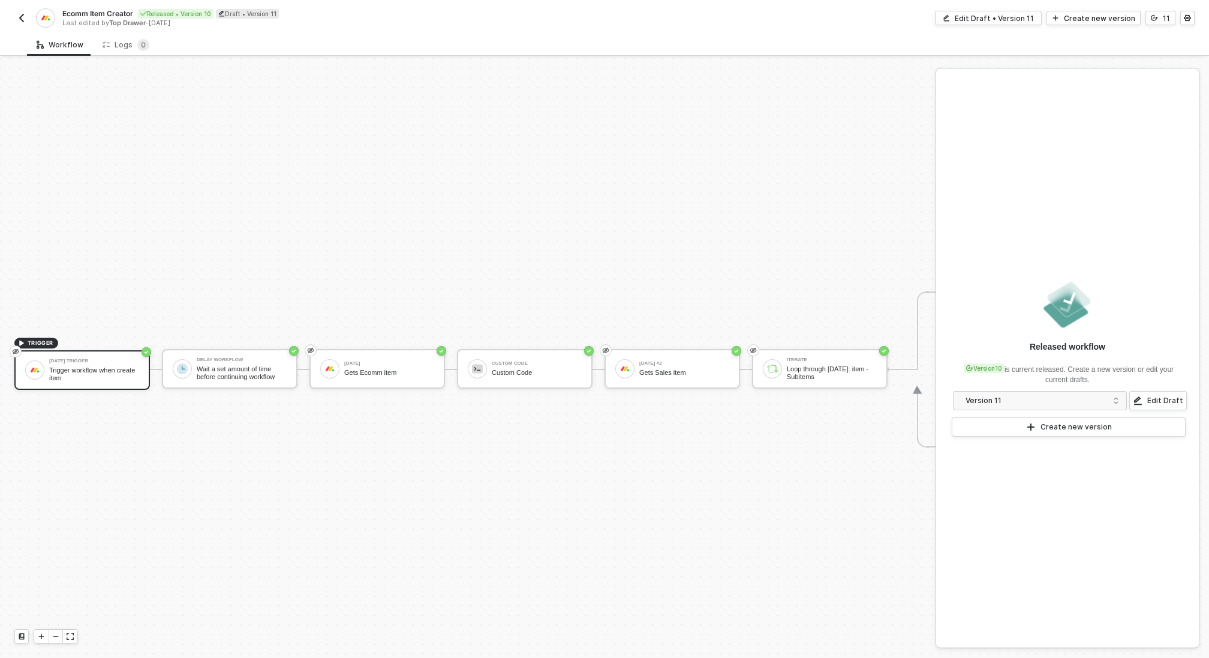
scroll to position [22, 0]
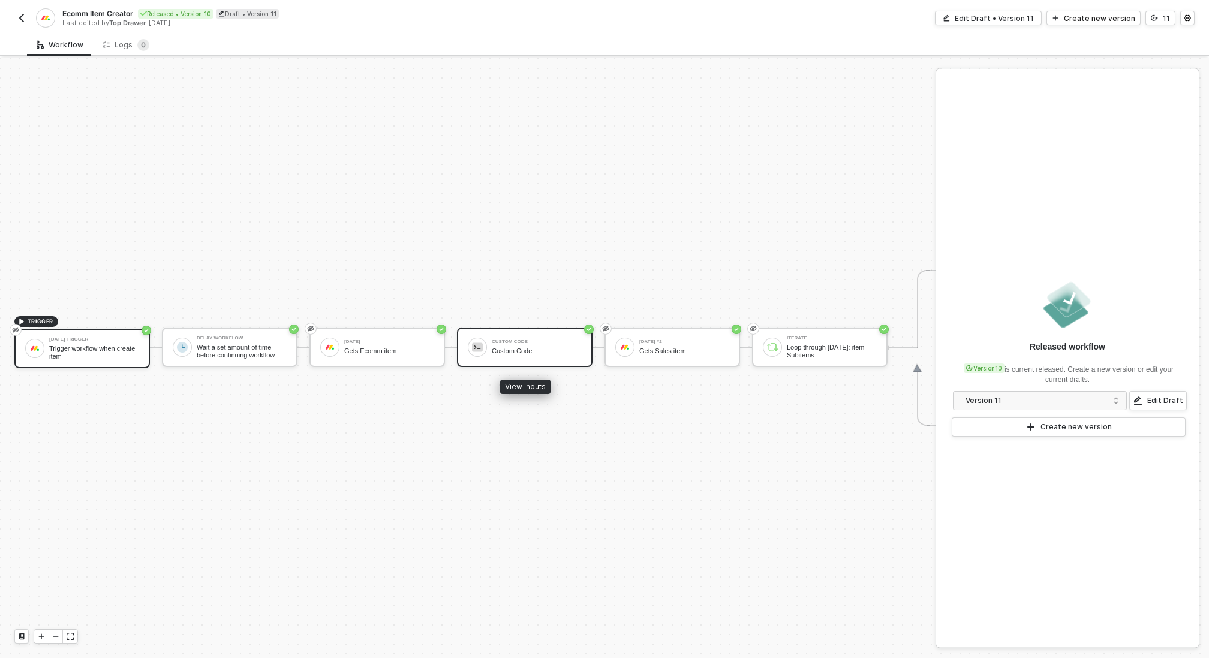
click at [512, 347] on div "Custom Code" at bounding box center [537, 351] width 90 height 8
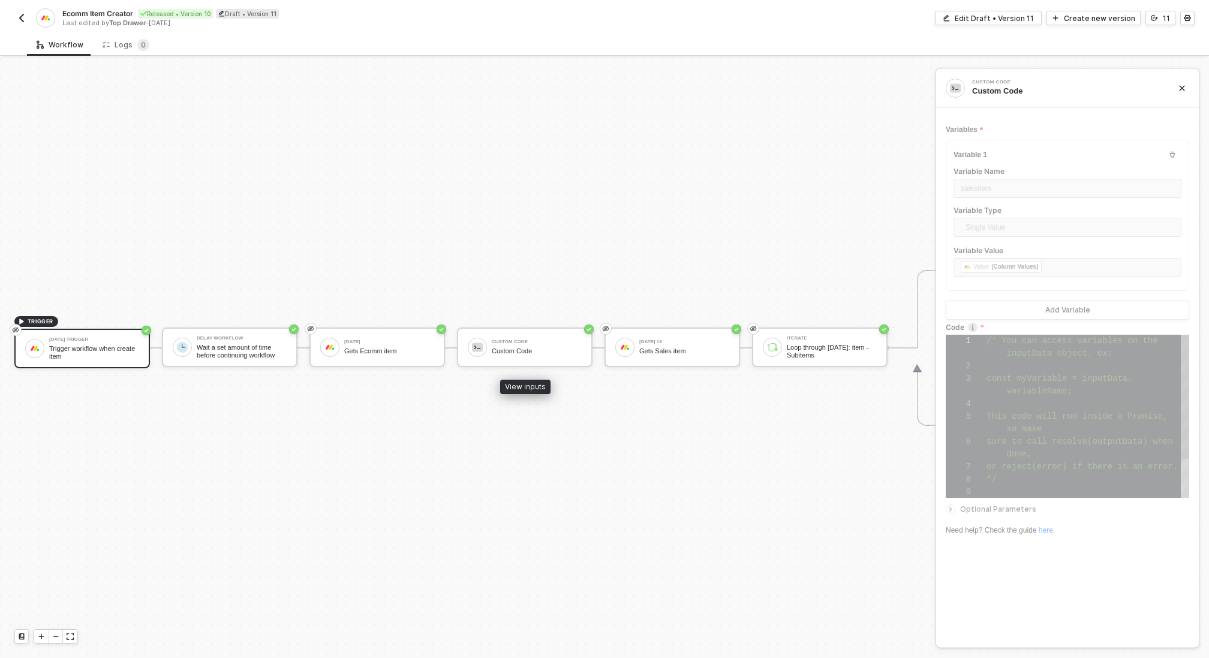
scroll to position [76, 0]
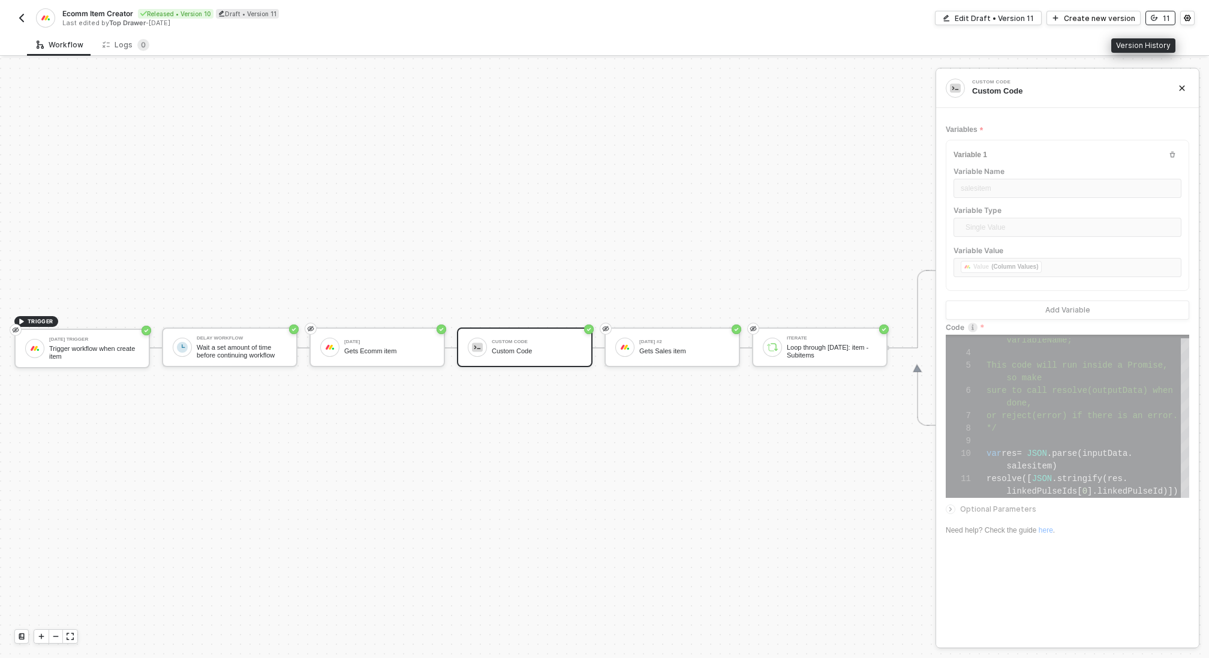
click at [1161, 14] on button "11" at bounding box center [1161, 18] width 30 height 14
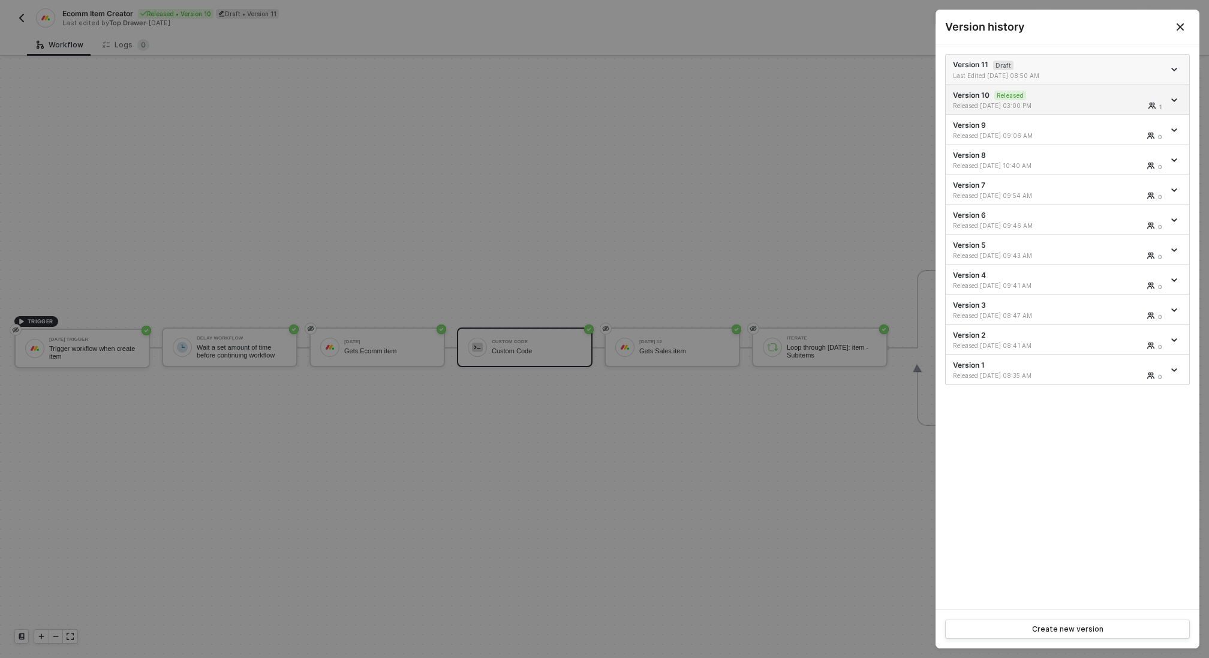
click at [1088, 57] on li "Version 11 Draft Last Edited 08/26/2025 08:50 AM" at bounding box center [1068, 70] width 244 height 31
click at [1026, 67] on div "Version 11 Draft Last Edited 08/26/2025 08:50 AM" at bounding box center [1058, 69] width 211 height 20
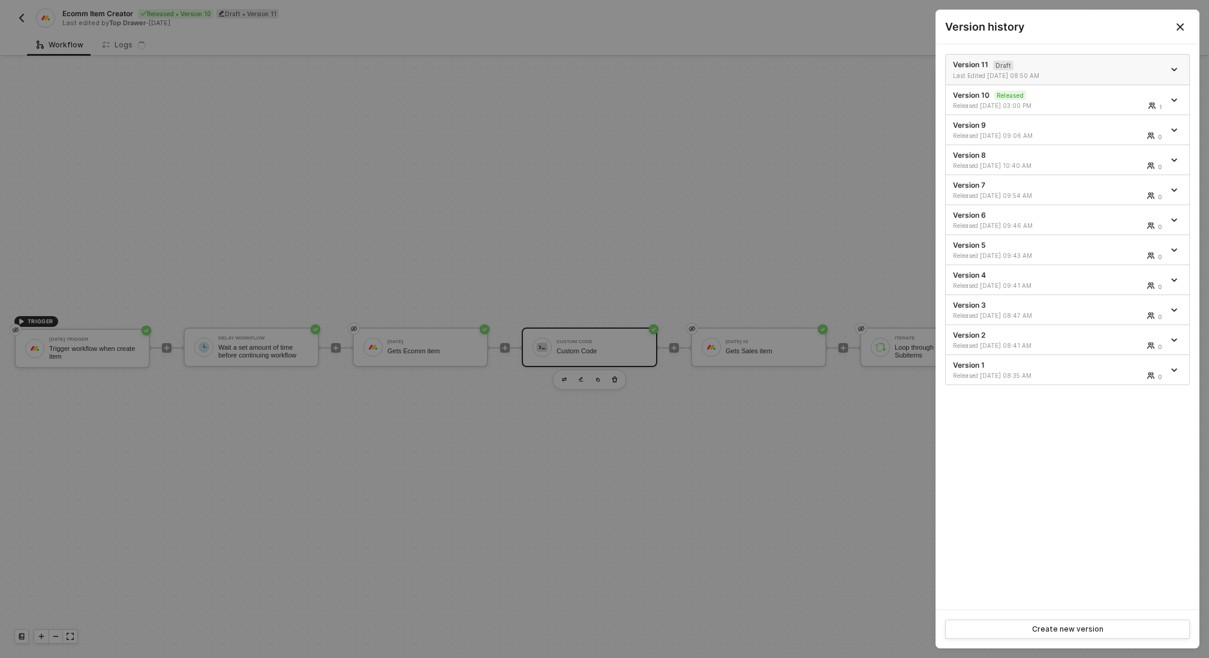
click at [1014, 67] on div "Version 11 Draft Last Edited 08/26/2025 08:50 AM" at bounding box center [1058, 69] width 211 height 20
click at [683, 212] on div at bounding box center [604, 329] width 1209 height 658
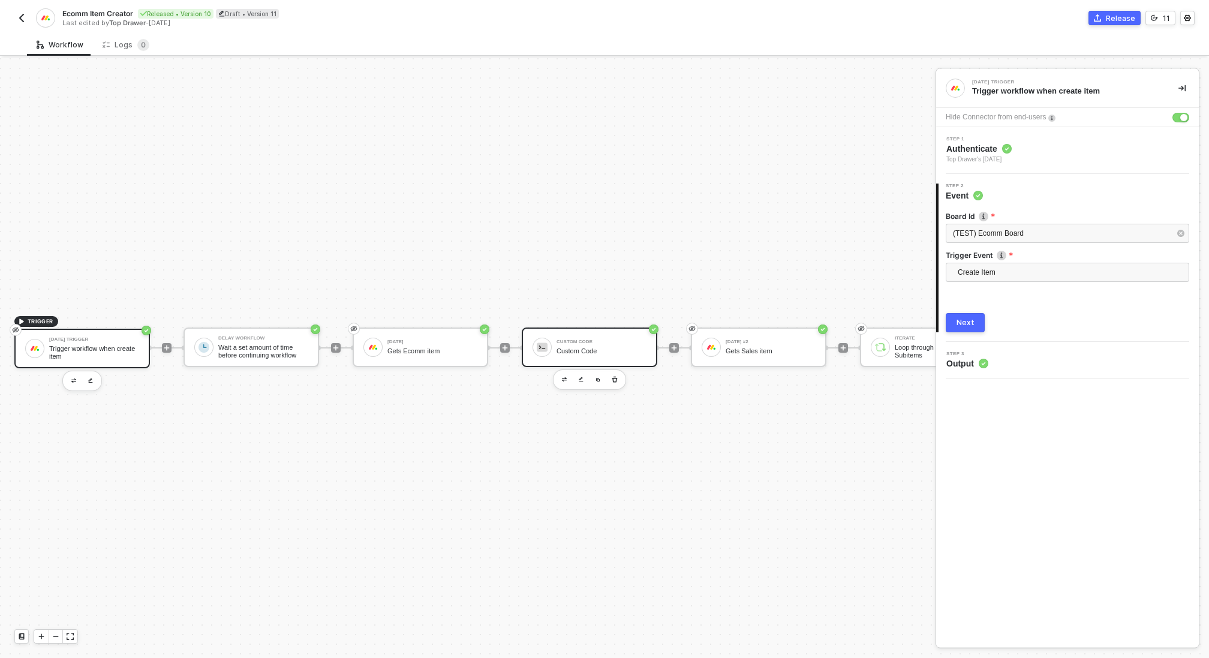
click at [593, 340] on div "Custom Code" at bounding box center [602, 342] width 90 height 5
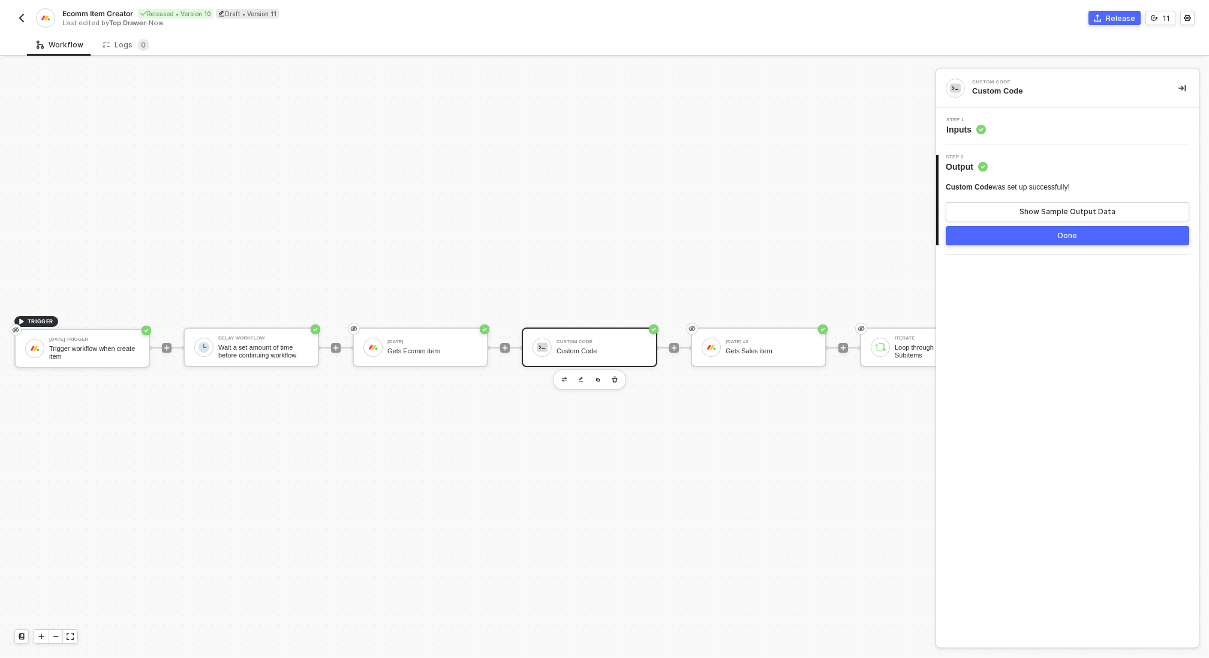
click at [1062, 121] on div "Step 1 Inputs" at bounding box center [1069, 127] width 260 height 18
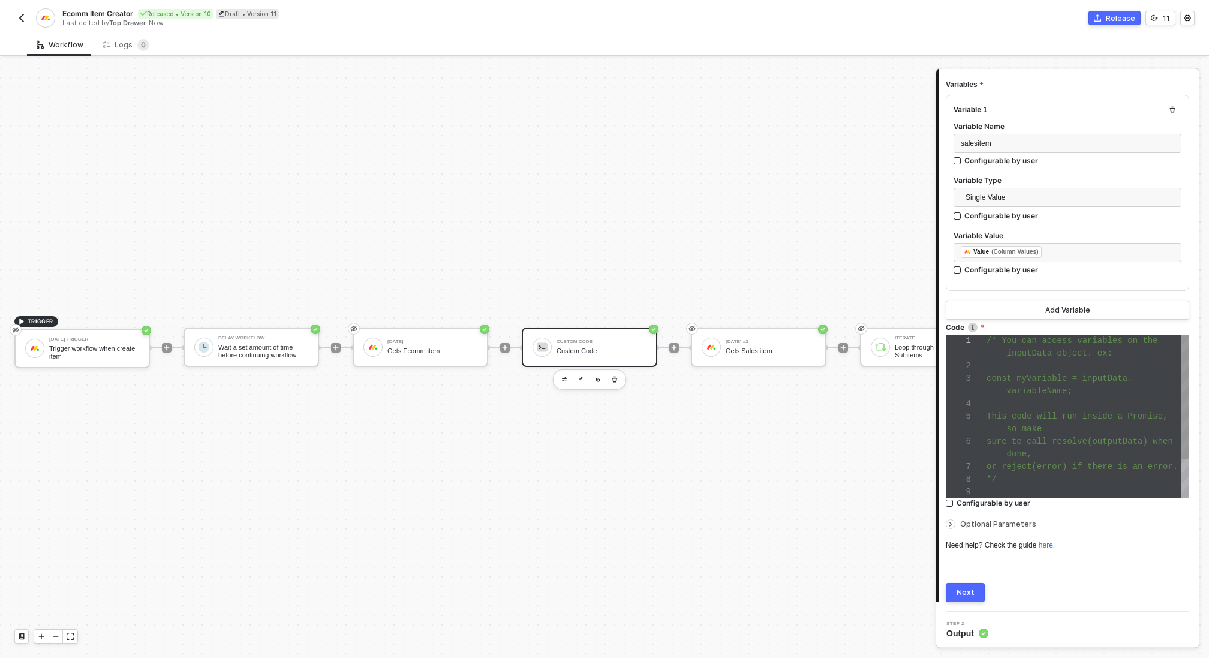
scroll to position [38, 0]
click at [1119, 398] on div at bounding box center [1088, 404] width 203 height 13
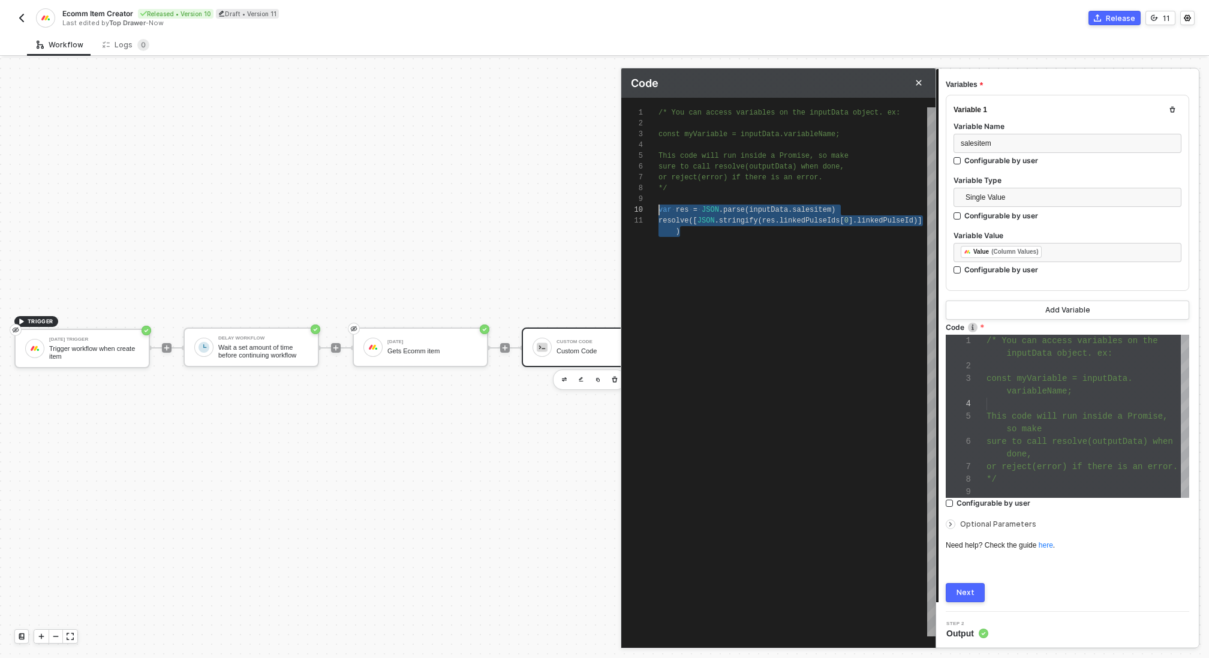
scroll to position [0, 0]
type textarea "/* You can access variables on the inputData object. ex: const myVariable = inp…"
drag, startPoint x: 707, startPoint y: 236, endPoint x: 660, endPoint y: 211, distance: 54.0
click at [660, 211] on div "/* You can access variables on the inputData objec t. ex: const myVariable = in…" at bounding box center [797, 371] width 277 height 529
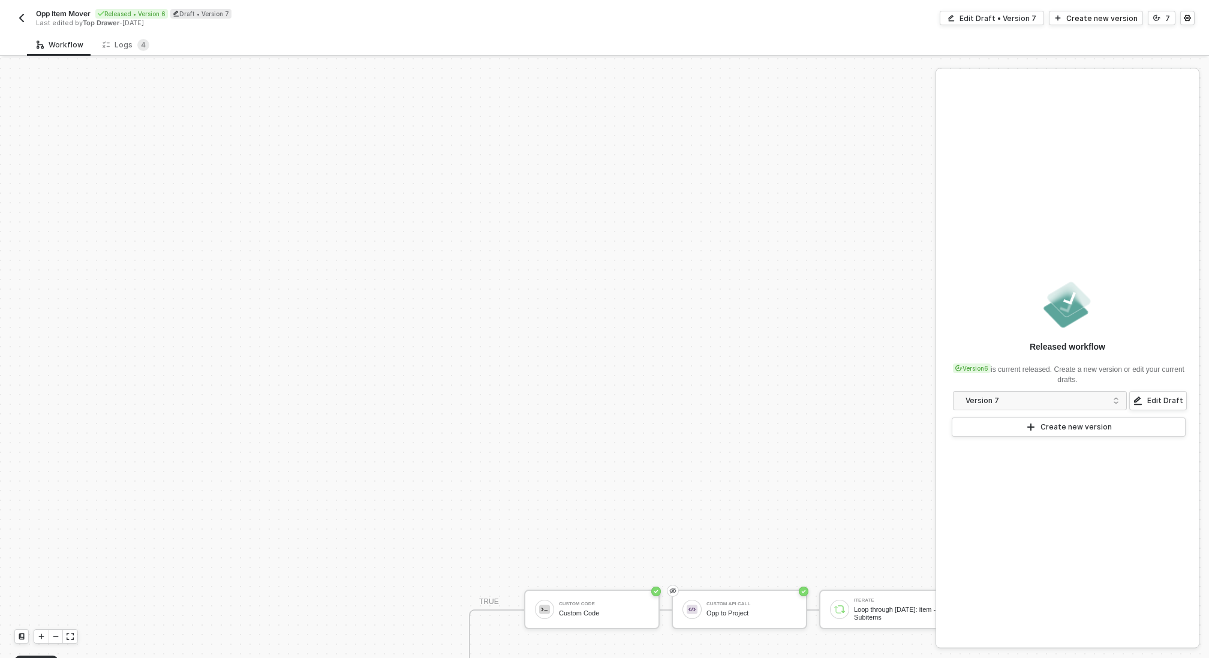
scroll to position [314, 0]
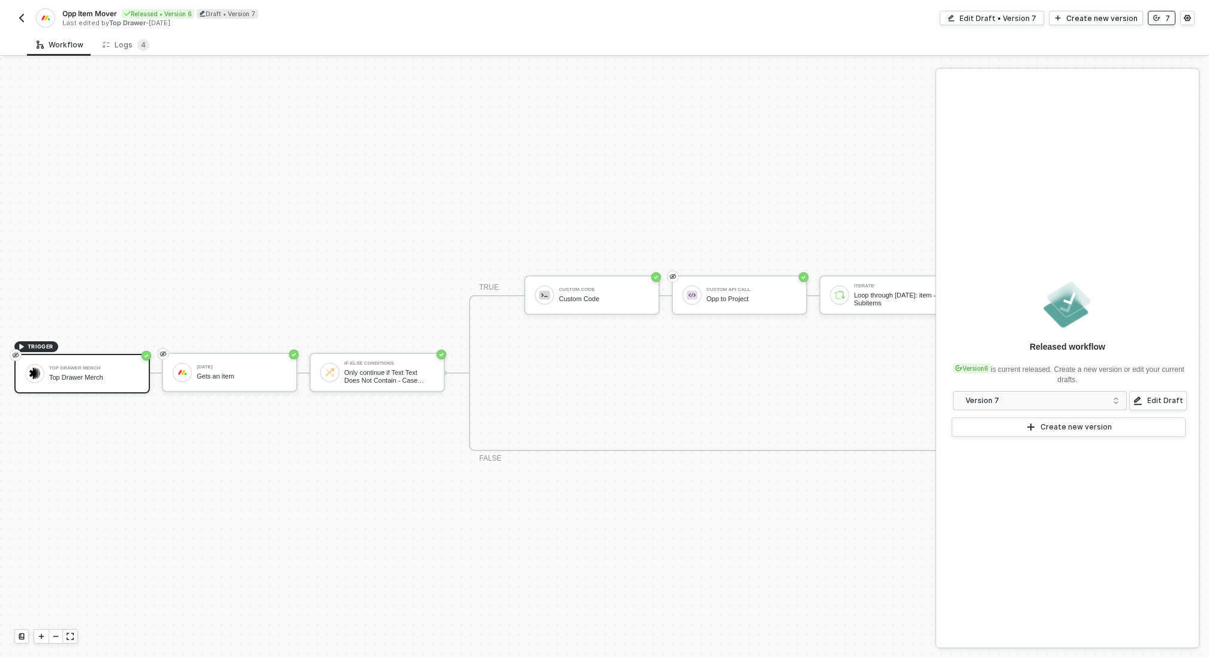
click at [1157, 18] on icon "icon-versioning" at bounding box center [1157, 18] width 7 height 6
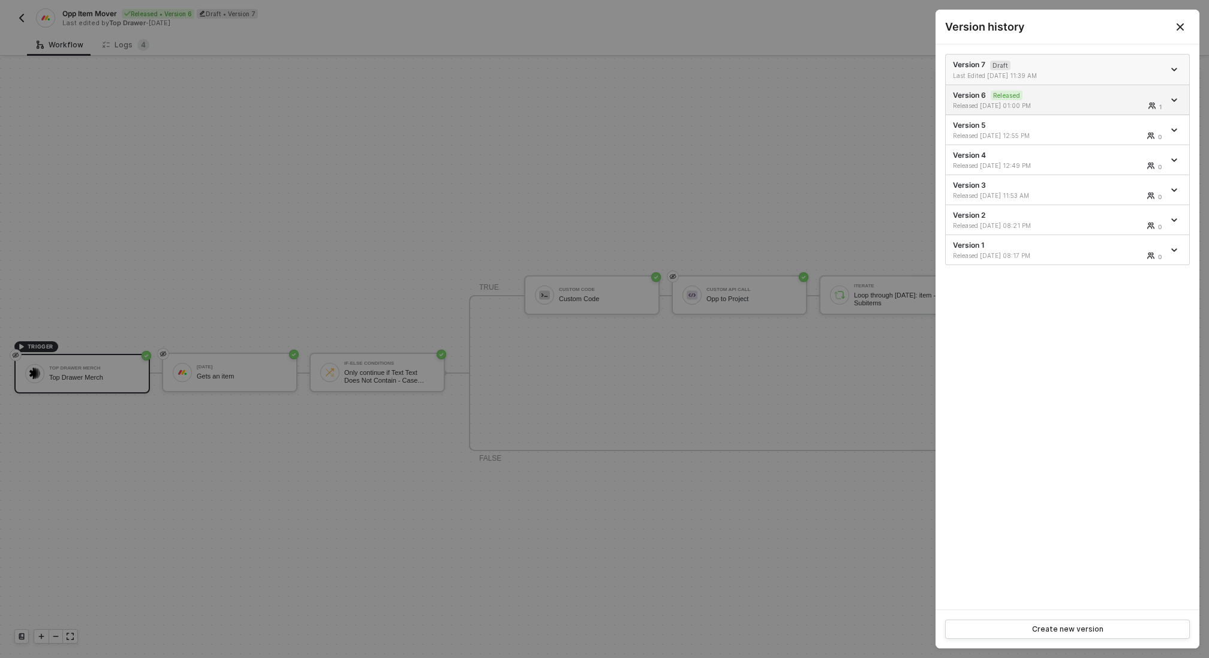
click at [1091, 59] on div "Version 7 Draft Last Edited 08/20/2025 11:39 AM" at bounding box center [1058, 69] width 211 height 20
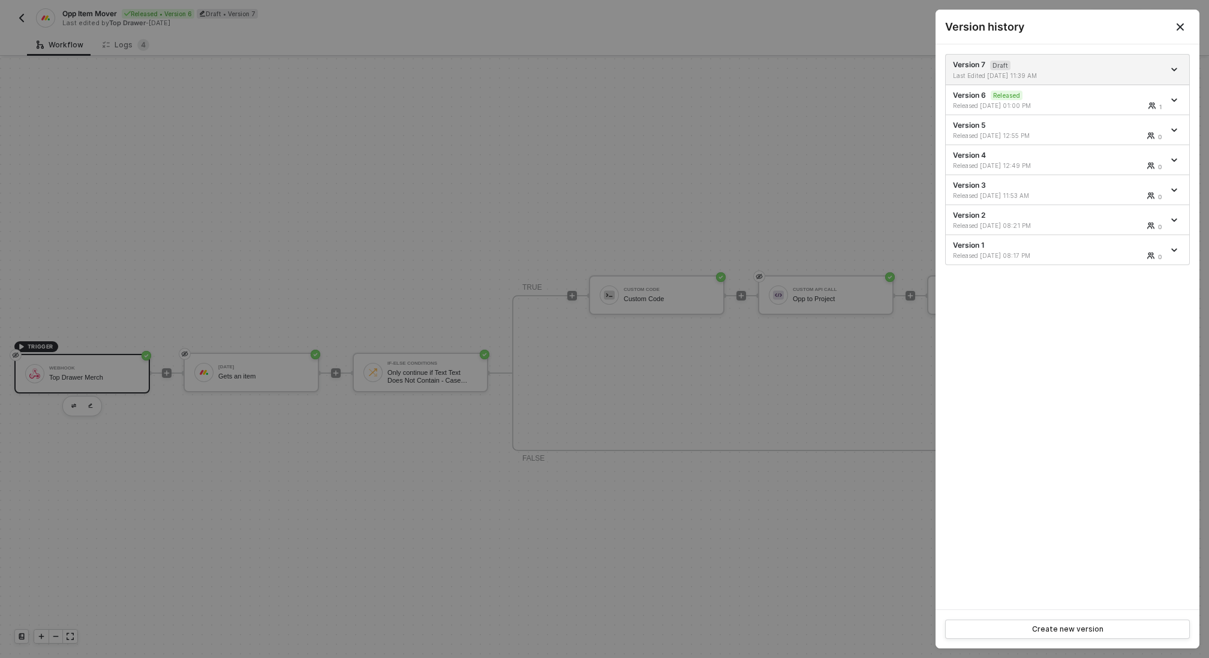
click at [710, 133] on div at bounding box center [604, 329] width 1209 height 658
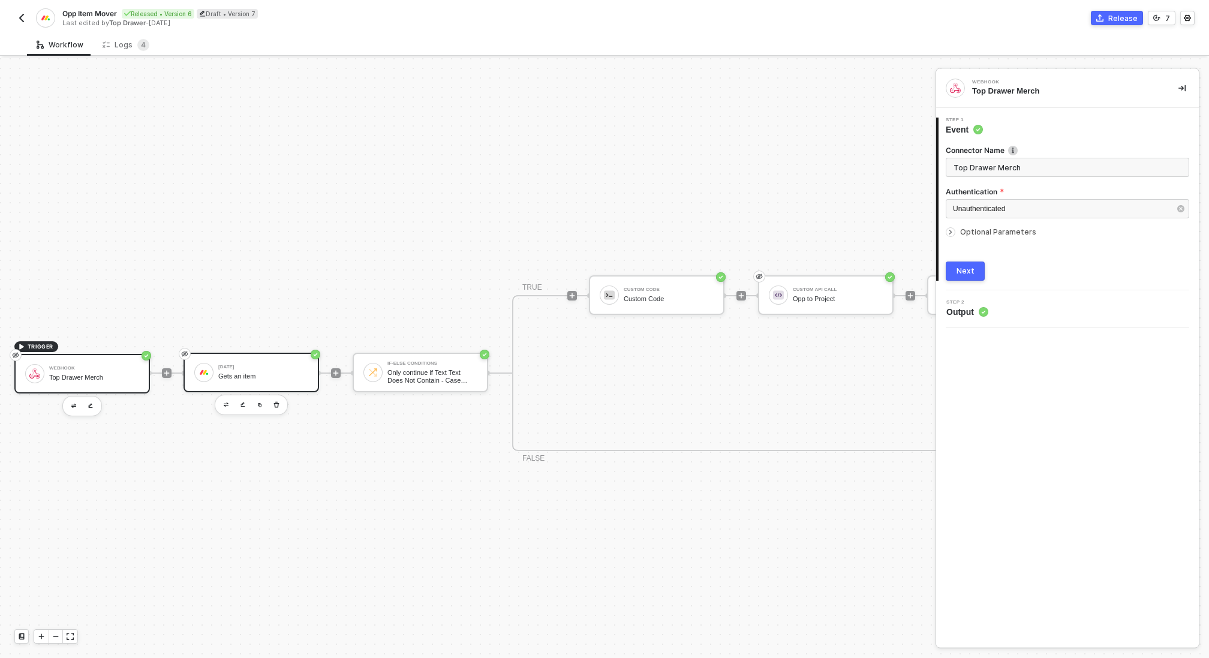
click at [273, 370] on div "Monday Gets an item" at bounding box center [263, 372] width 90 height 23
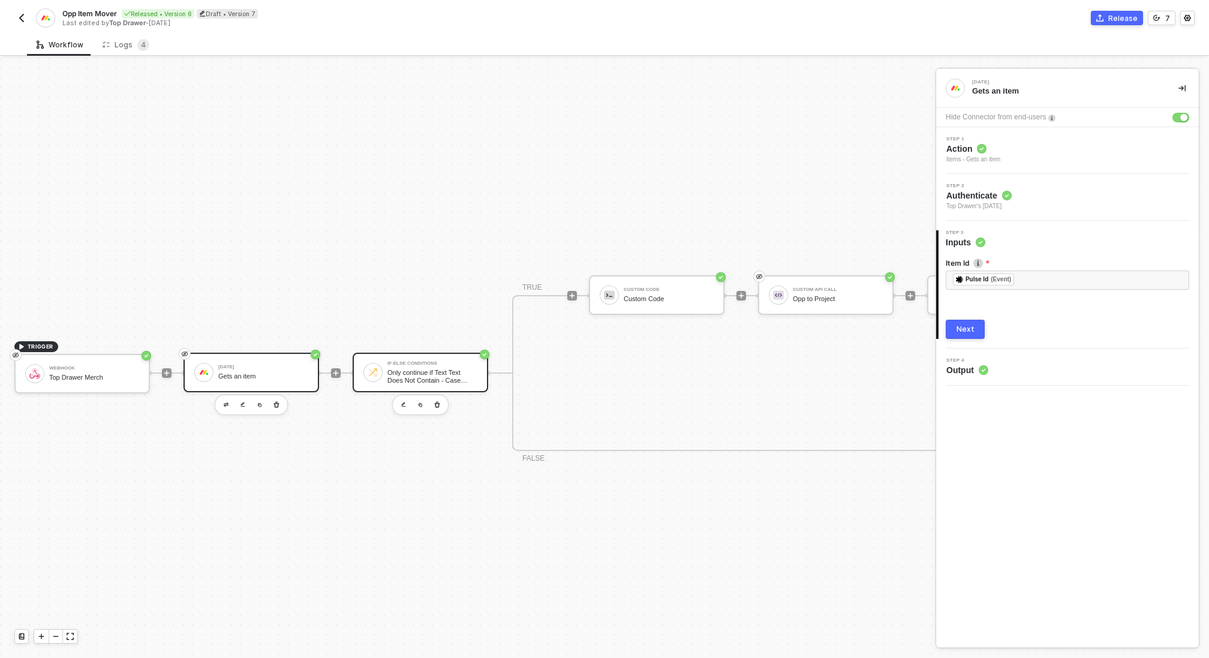
click at [428, 365] on div "If-Else Conditions" at bounding box center [433, 363] width 90 height 5
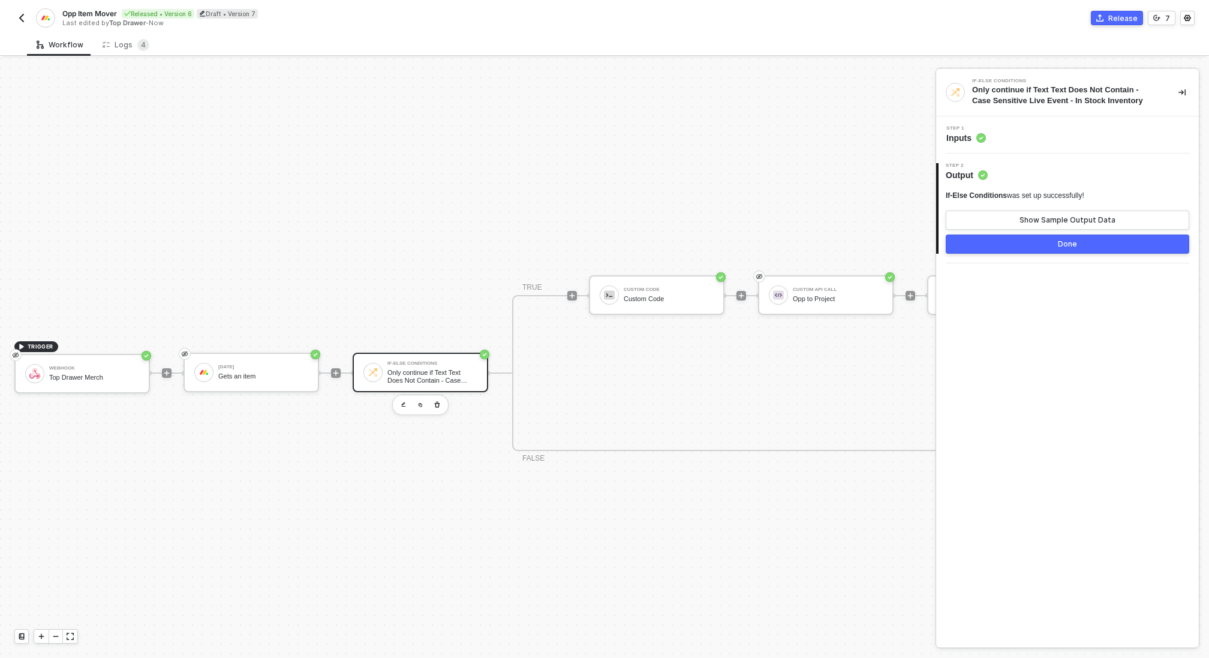
click at [991, 142] on div "Step 1 Inputs" at bounding box center [1069, 135] width 260 height 18
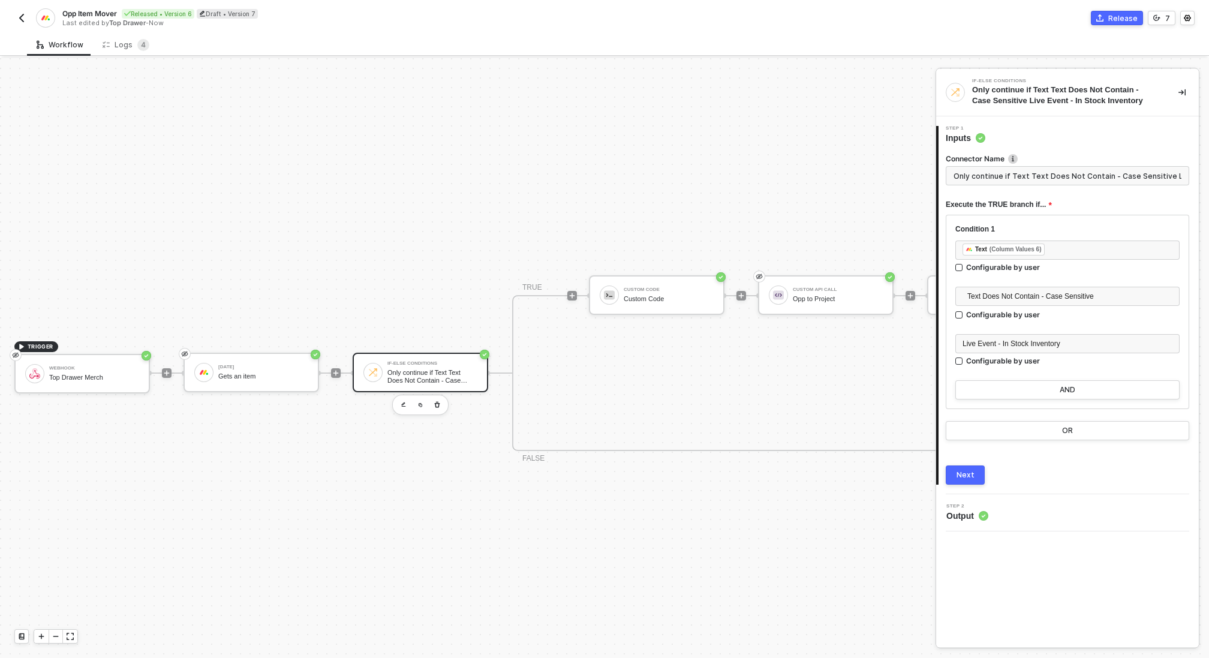
click at [609, 389] on div "TRUE Custom Code Custom Code Custom API Call Opp to Project Iterate Loop throug…" at bounding box center [1071, 373] width 1119 height 156
click at [656, 295] on div "Custom Code" at bounding box center [669, 299] width 90 height 8
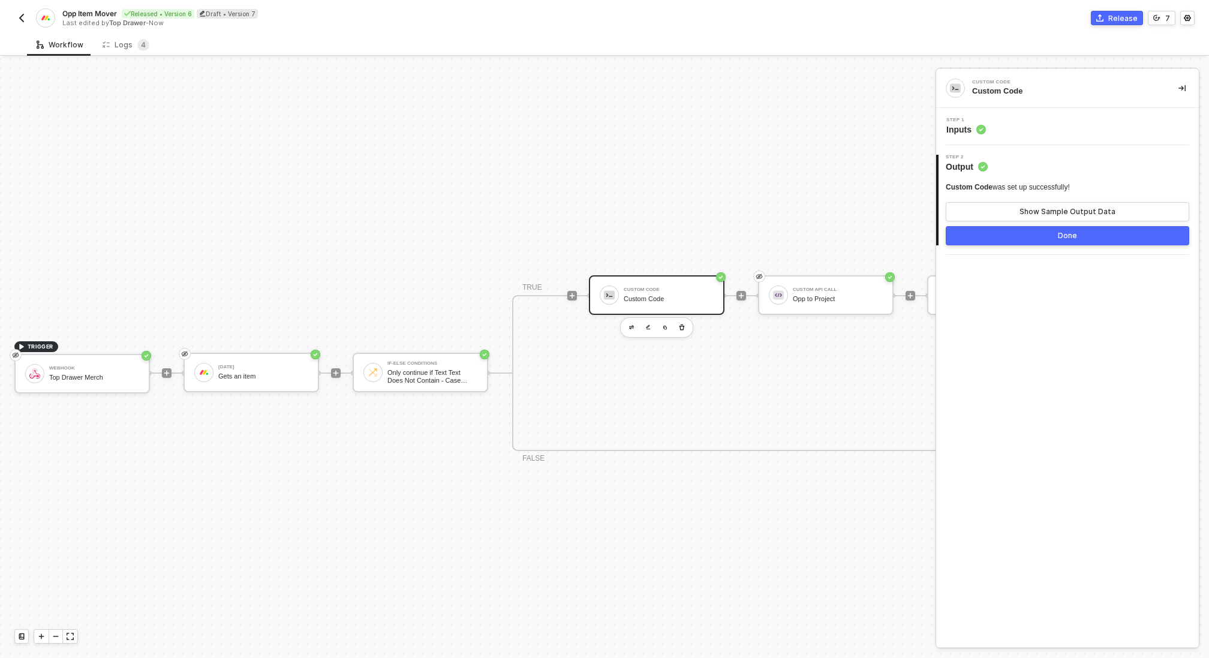
click at [1002, 113] on div "Step 1 Inputs" at bounding box center [1067, 126] width 263 height 37
click at [1001, 127] on div "Step 1 Inputs" at bounding box center [1069, 127] width 260 height 18
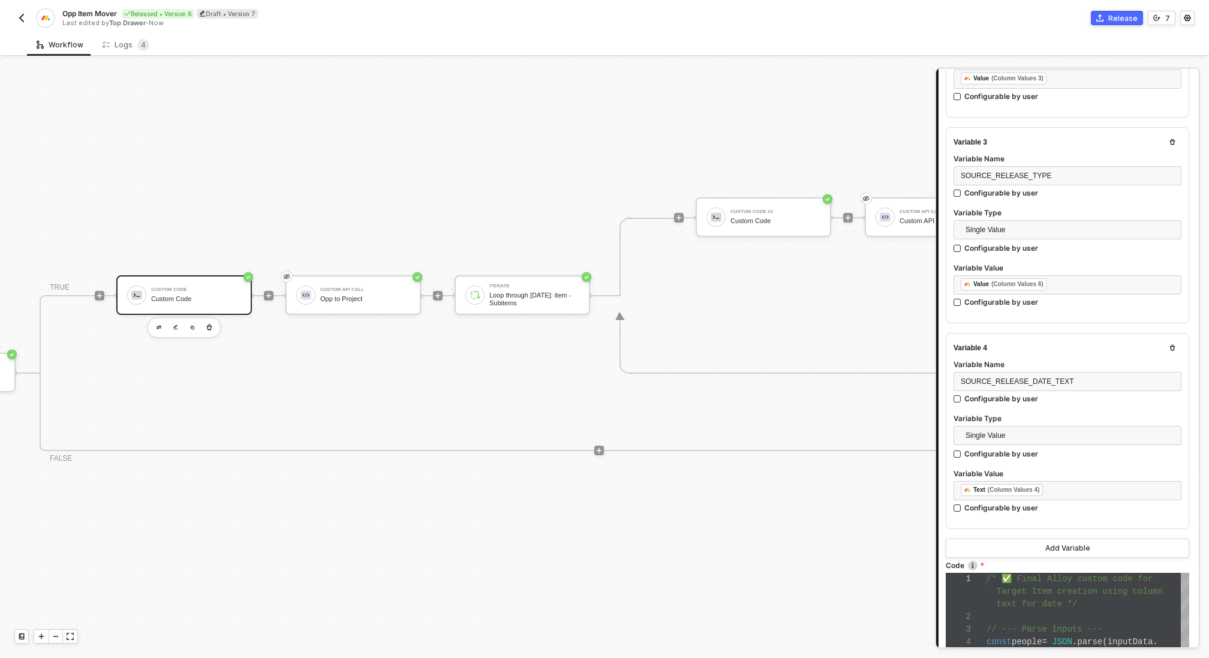
scroll to position [314, 480]
click at [737, 212] on div "Custom Code #2" at bounding box center [768, 211] width 90 height 5
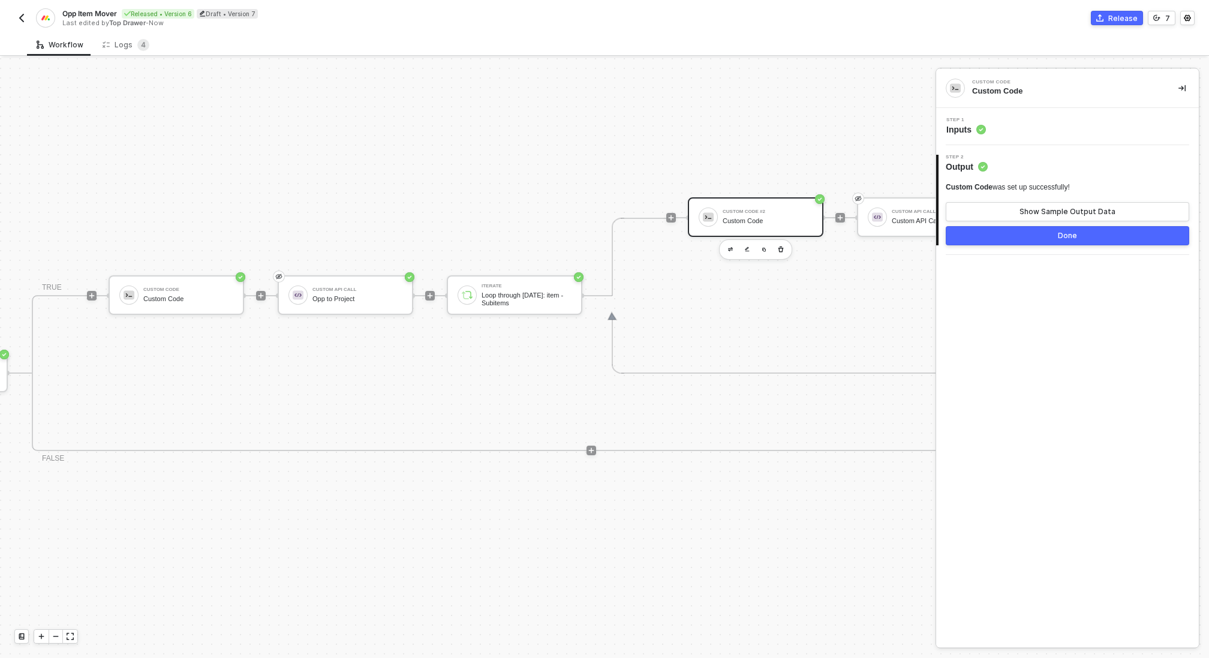
click at [1028, 133] on div "Step 1 Inputs" at bounding box center [1069, 127] width 260 height 18
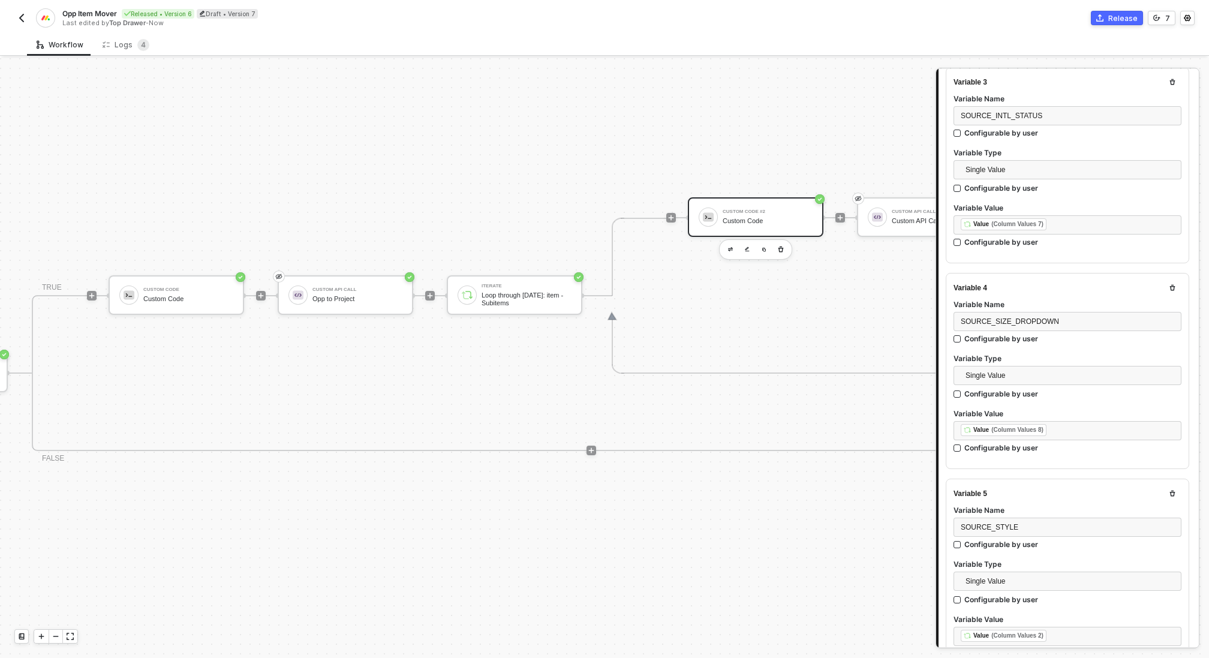
scroll to position [571, 0]
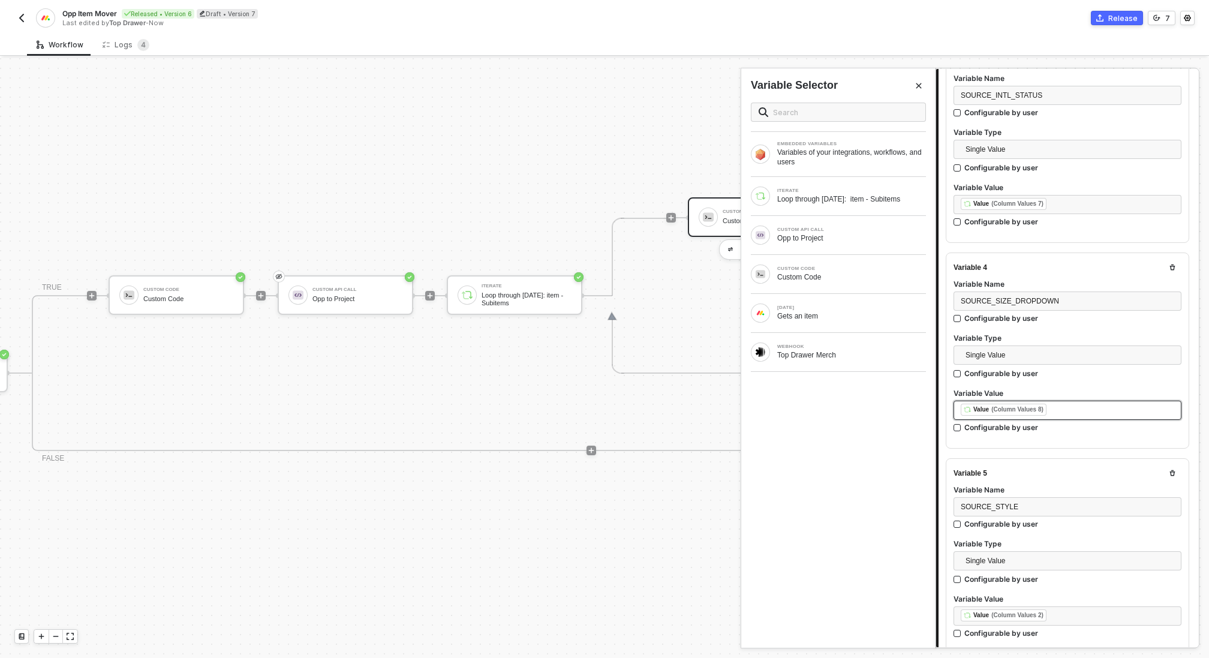
click at [1057, 408] on div "﻿ ﻿ Value (Column Values 8) ﻿" at bounding box center [1068, 410] width 214 height 13
click at [837, 201] on div "Loop through [DATE]: item - Subitems" at bounding box center [851, 199] width 149 height 10
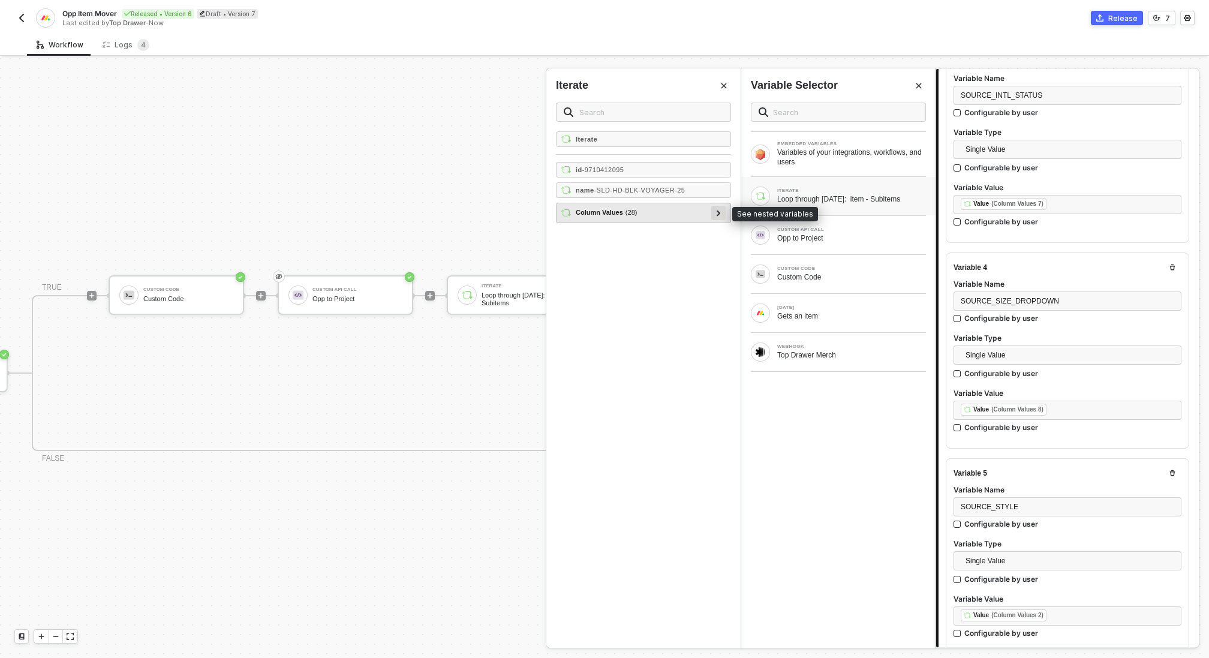
click at [714, 212] on div at bounding box center [718, 213] width 14 height 14
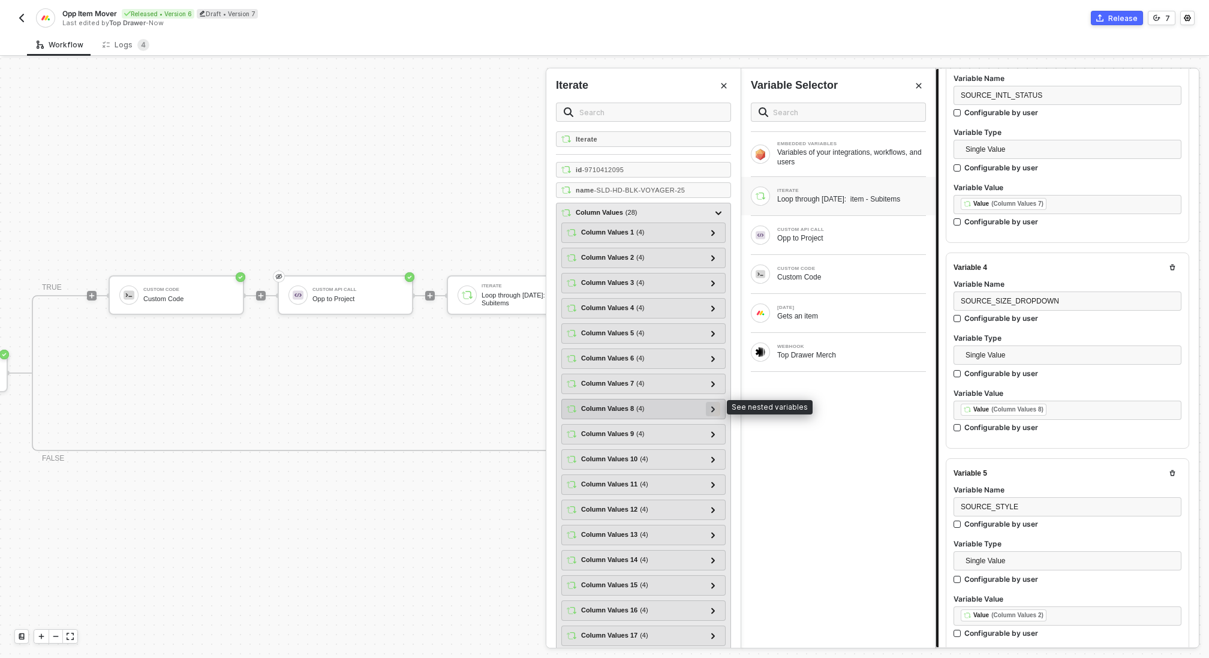
click at [713, 406] on icon at bounding box center [713, 409] width 4 height 6
click at [713, 407] on icon at bounding box center [713, 409] width 6 height 4
click at [713, 382] on icon at bounding box center [713, 384] width 4 height 6
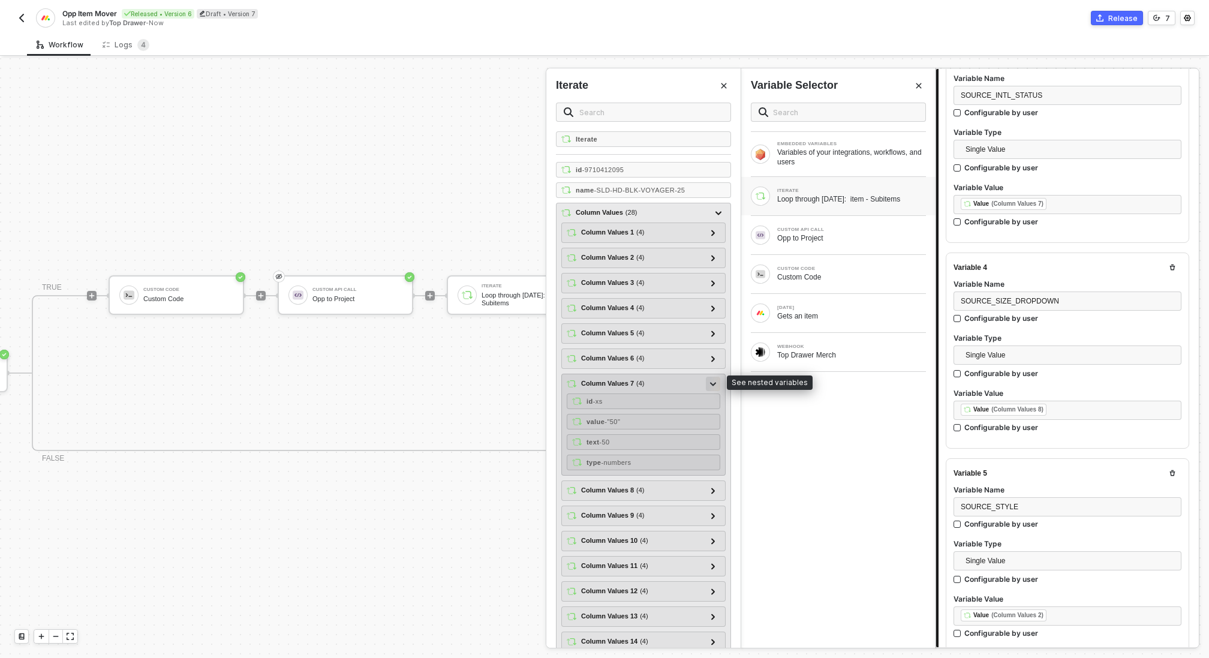
click at [713, 382] on icon at bounding box center [713, 384] width 6 height 4
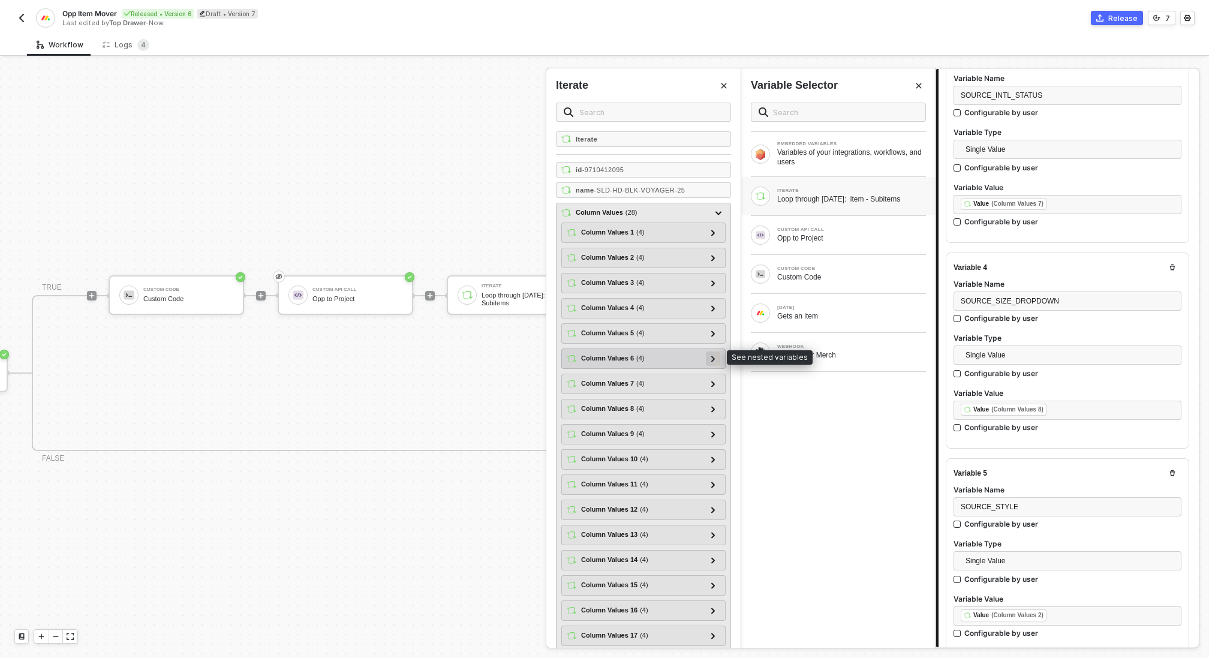
click at [713, 356] on icon at bounding box center [713, 359] width 4 height 6
click at [713, 357] on icon at bounding box center [713, 359] width 6 height 4
click at [713, 332] on icon at bounding box center [713, 334] width 4 height 6
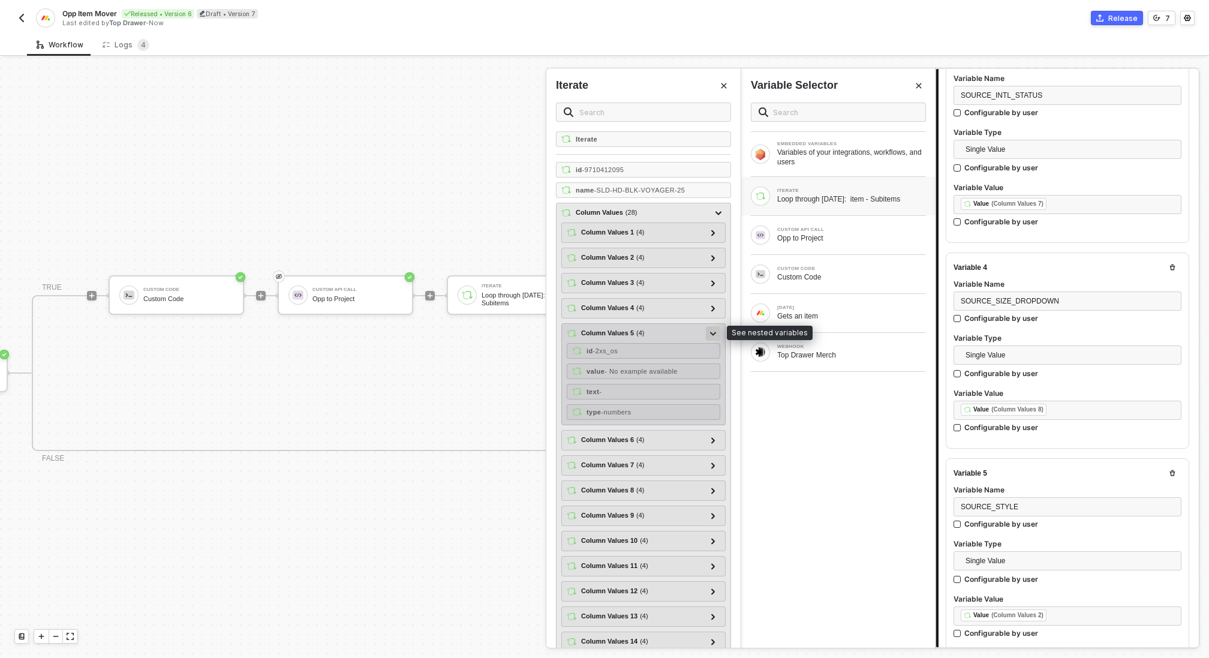
click at [713, 332] on icon at bounding box center [713, 334] width 6 height 4
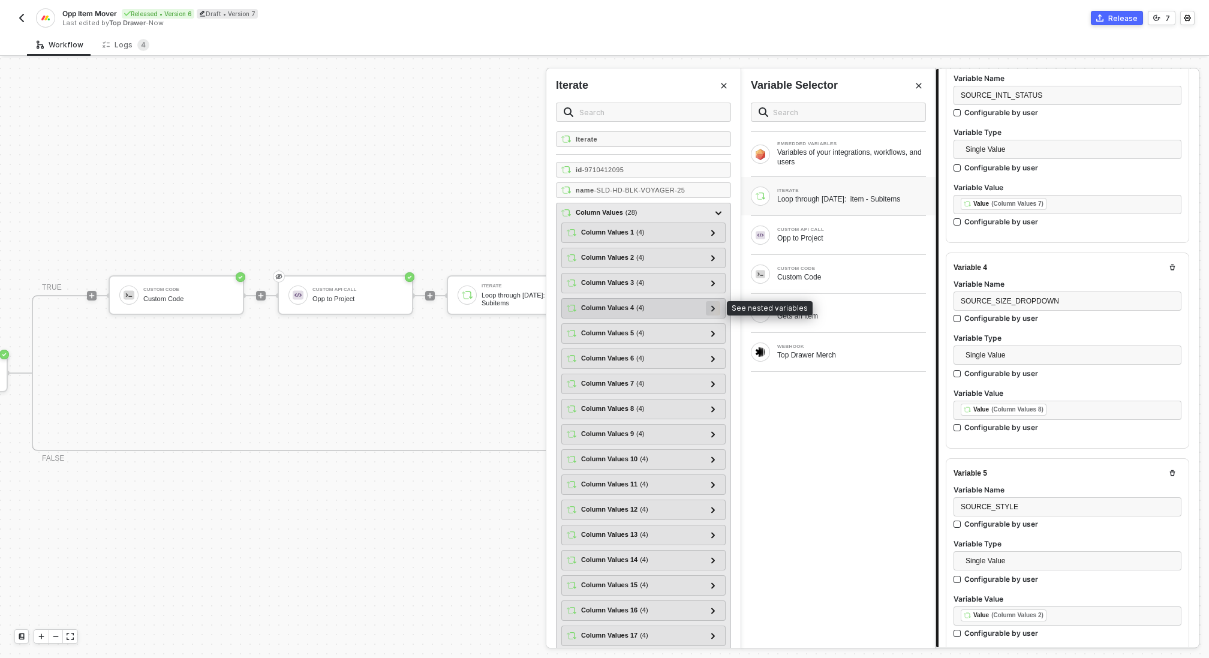
click at [713, 305] on icon at bounding box center [713, 308] width 4 height 6
click at [713, 307] on icon at bounding box center [713, 309] width 6 height 4
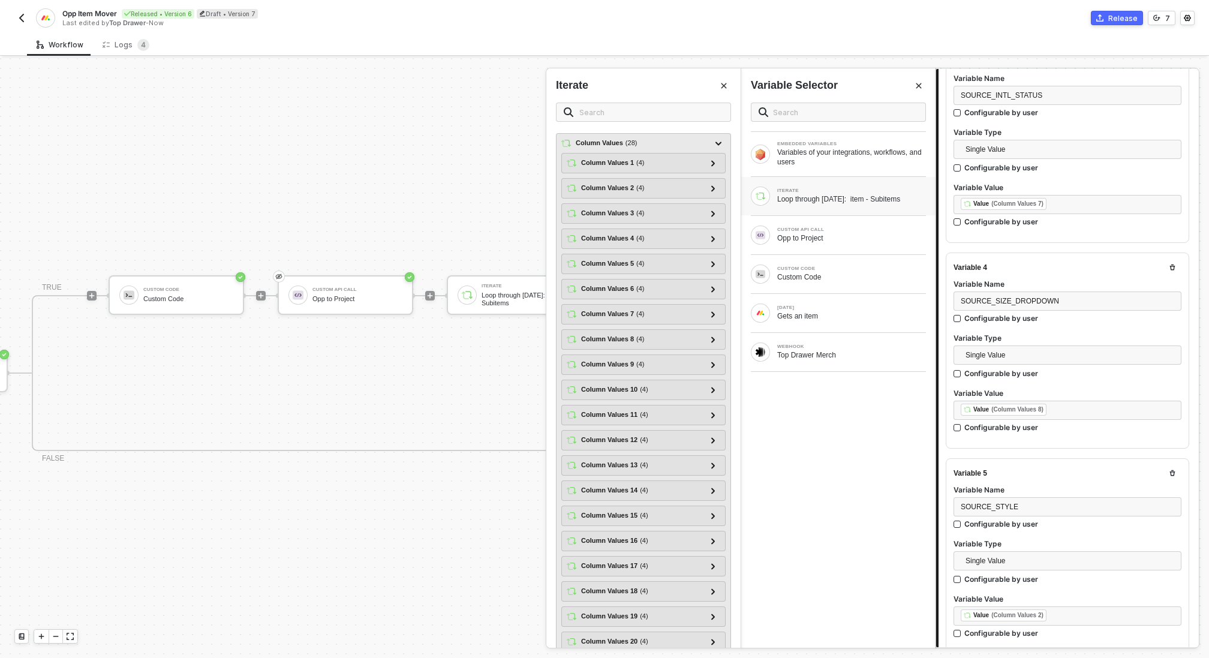
scroll to position [88, 0]
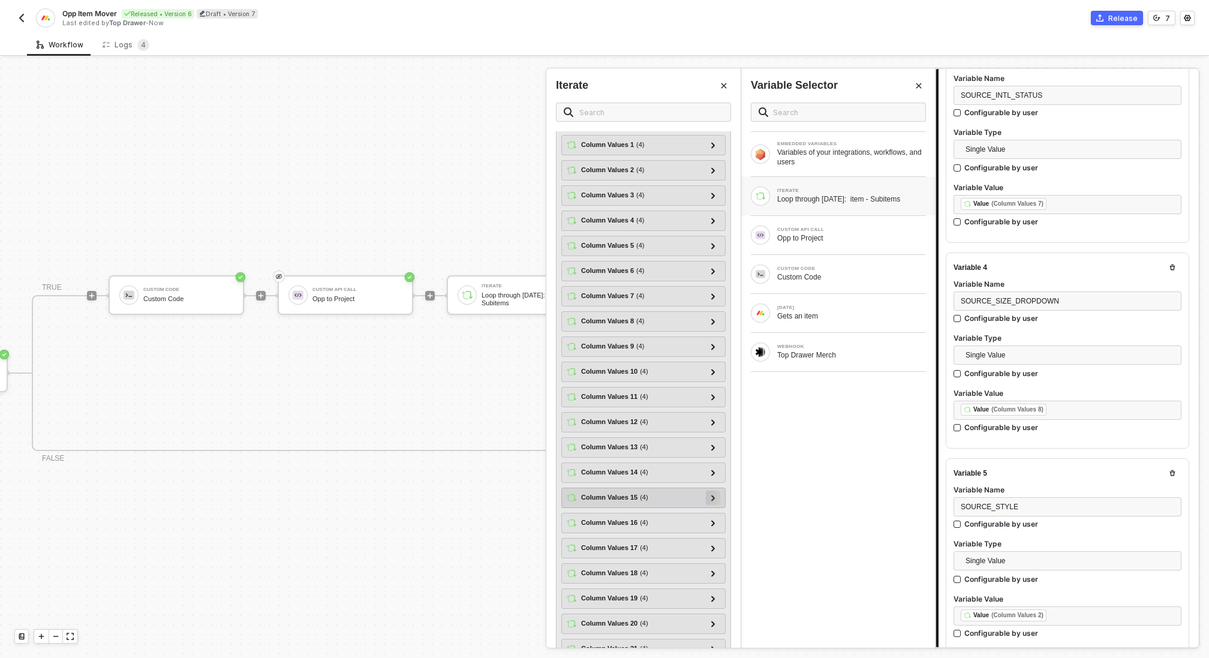
click at [714, 495] on icon at bounding box center [713, 498] width 4 height 6
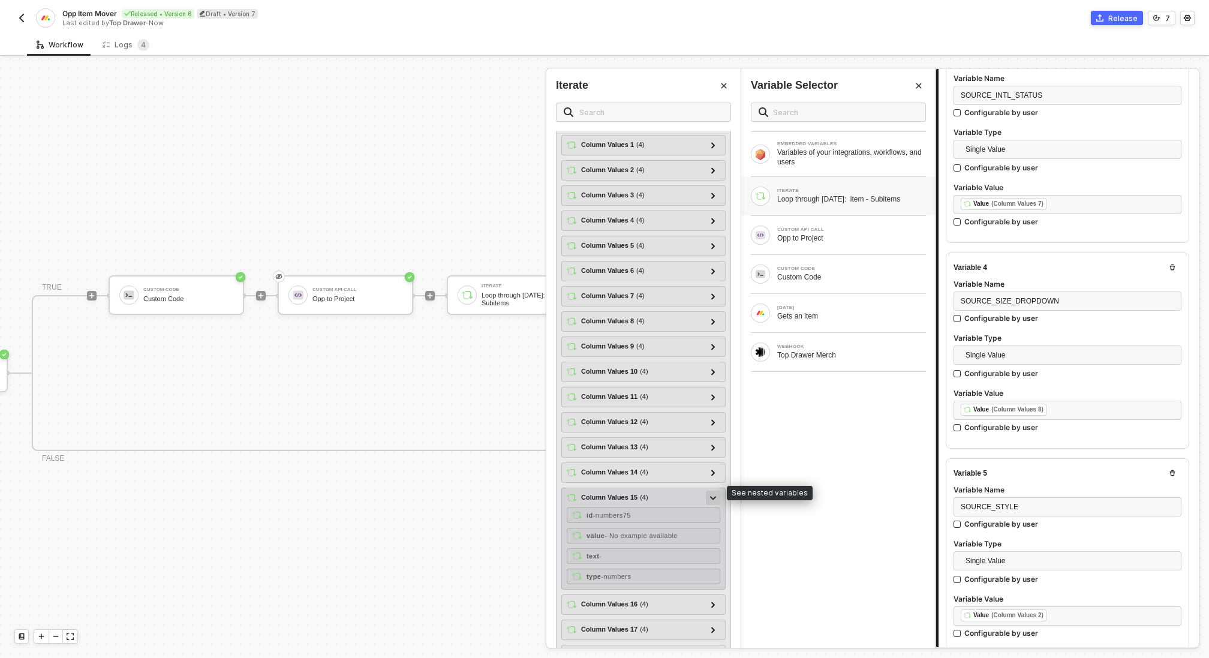
click at [714, 496] on icon at bounding box center [713, 498] width 6 height 4
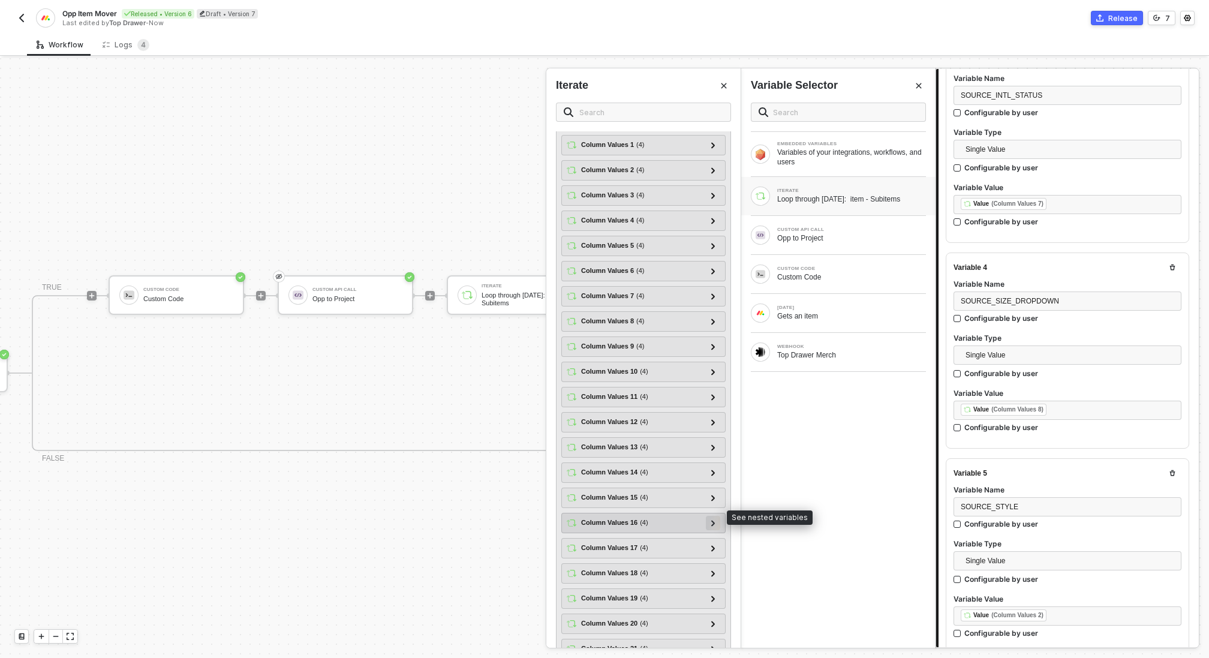
click at [714, 520] on icon at bounding box center [713, 523] width 4 height 6
click at [714, 518] on div at bounding box center [713, 522] width 6 height 13
click at [711, 542] on div at bounding box center [713, 547] width 6 height 13
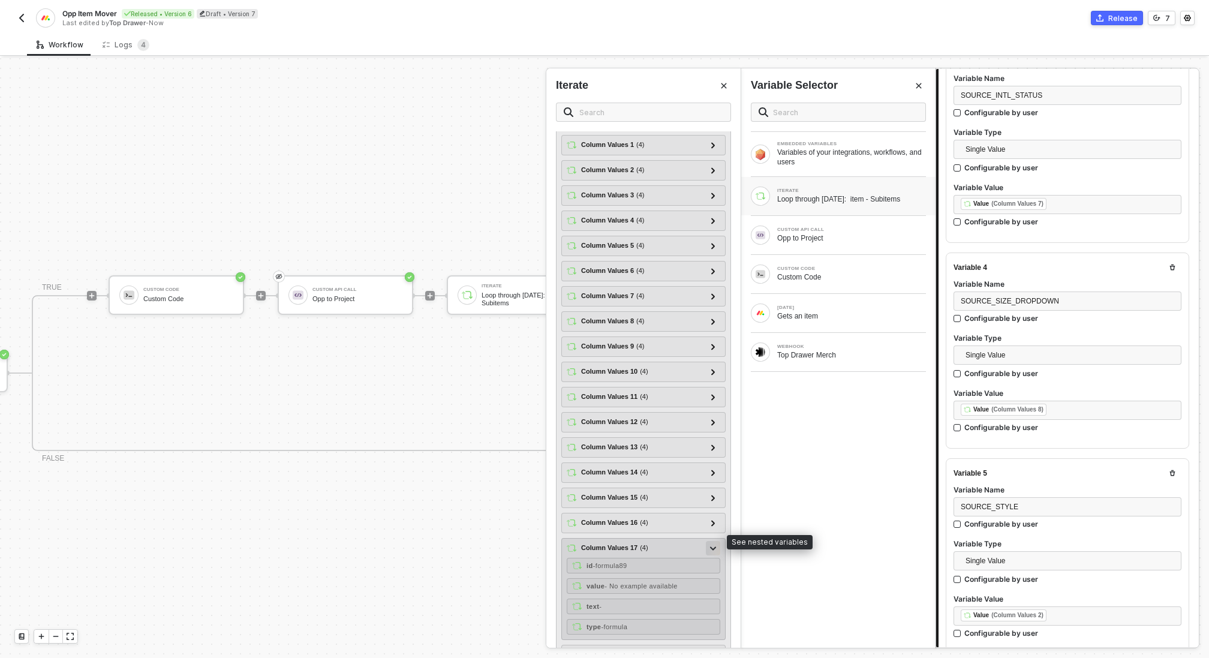
click at [711, 542] on div at bounding box center [713, 547] width 6 height 13
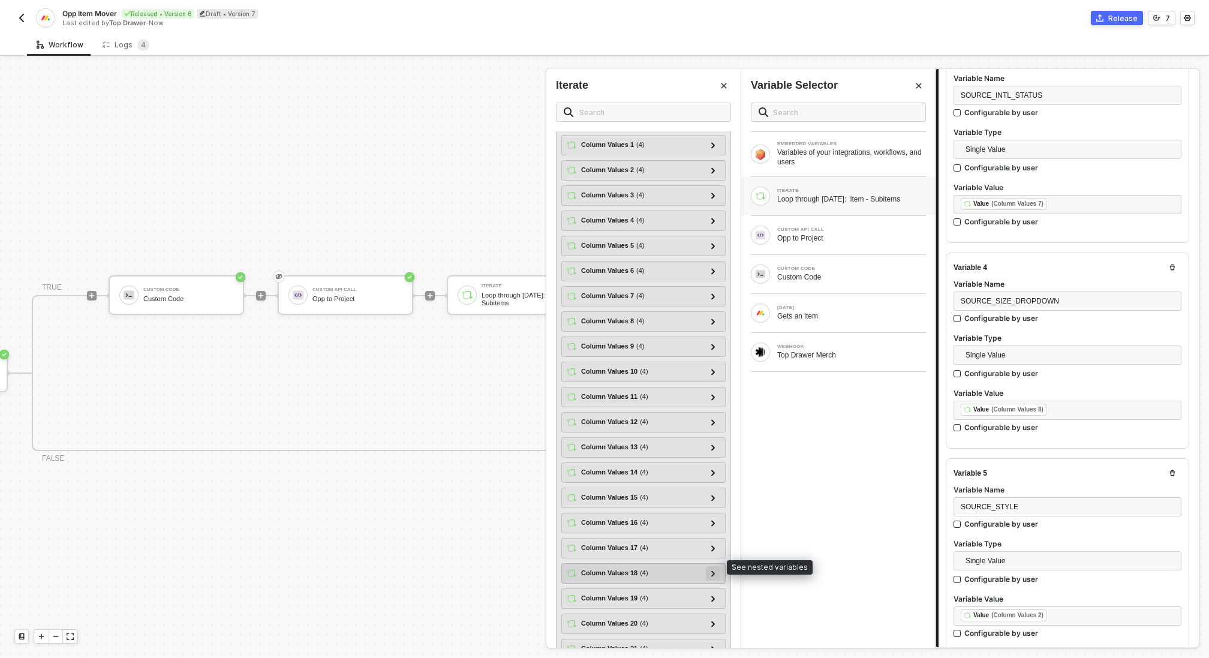
click at [711, 567] on div at bounding box center [713, 572] width 6 height 13
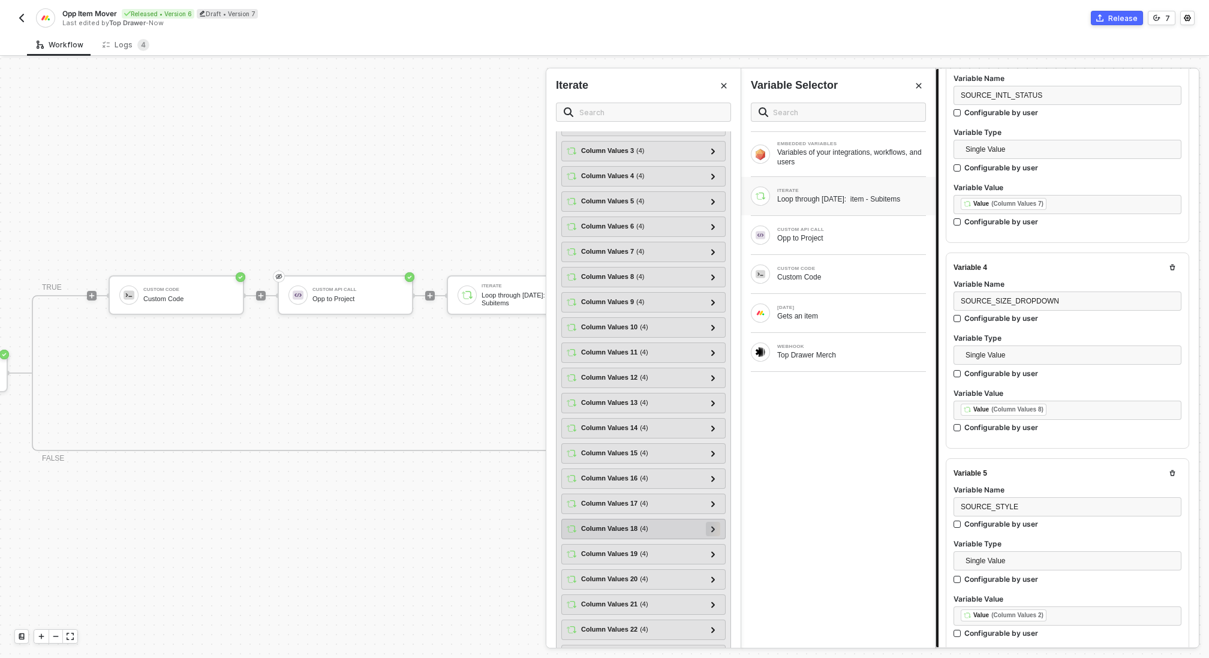
scroll to position [148, 0]
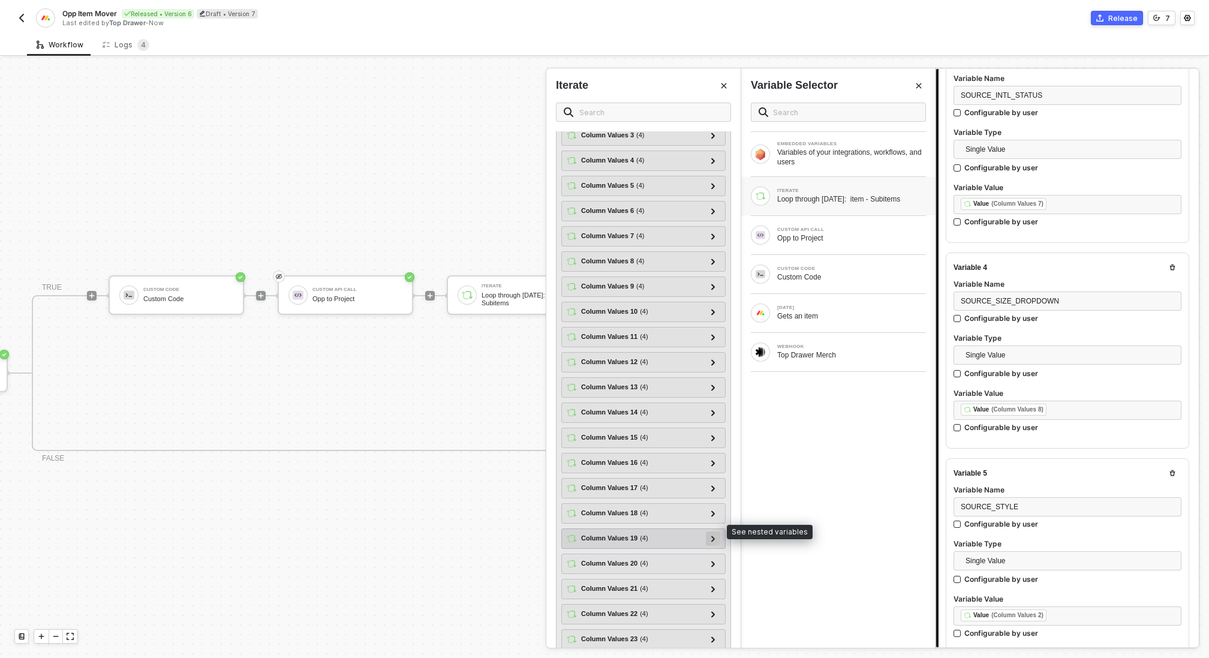
click at [713, 533] on div at bounding box center [713, 537] width 6 height 13
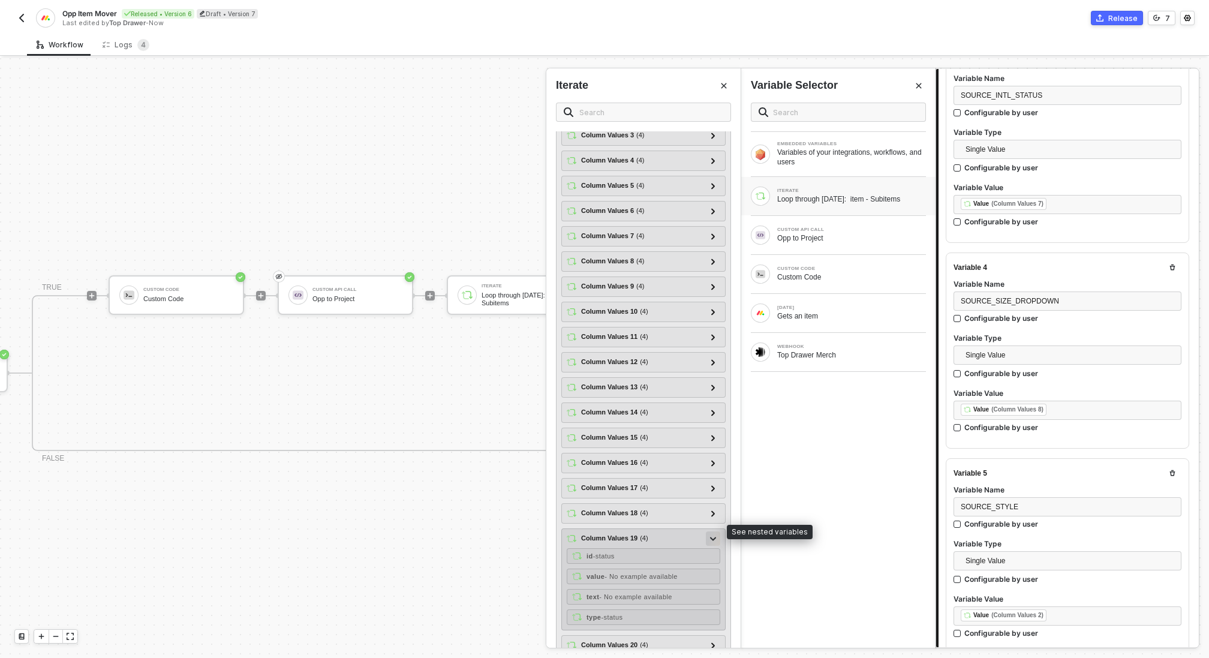
click at [713, 533] on div at bounding box center [713, 537] width 6 height 13
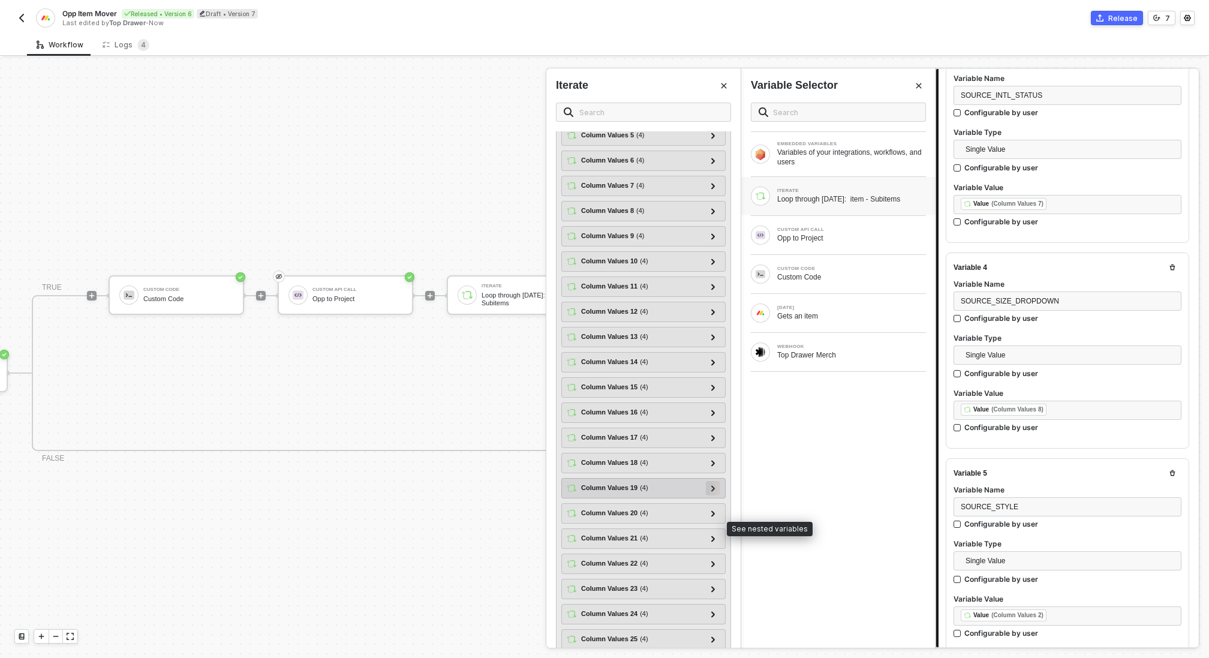
scroll to position [200, 0]
click at [710, 506] on div at bounding box center [713, 511] width 14 height 14
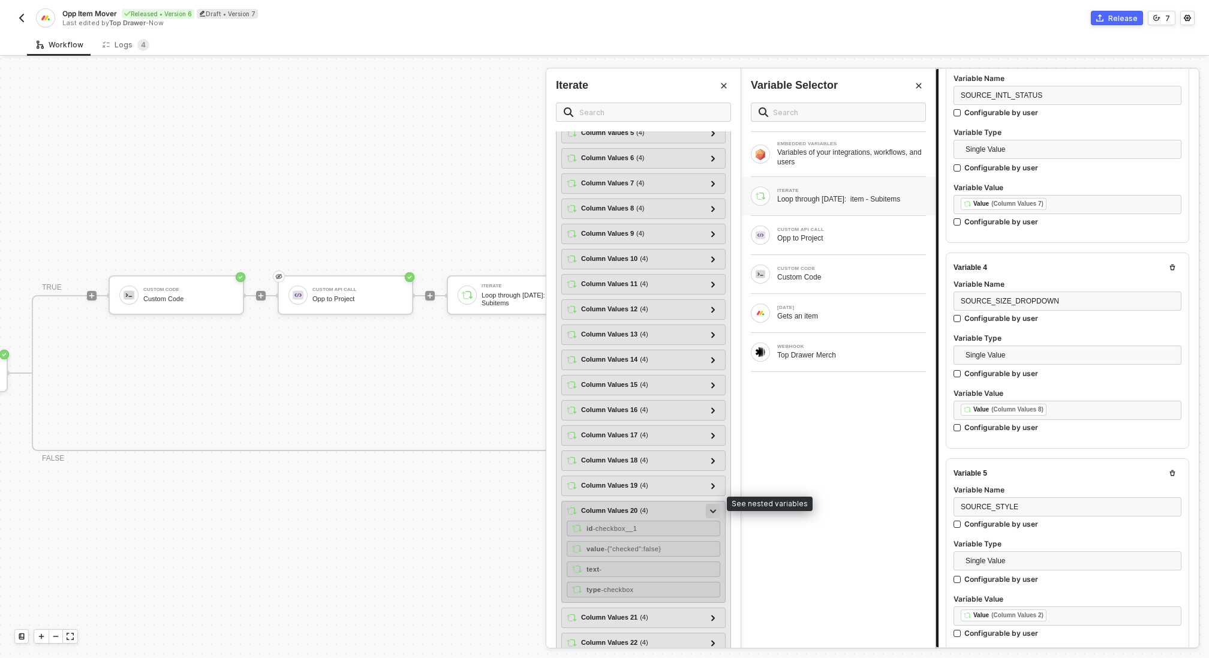
click at [710, 506] on div at bounding box center [713, 511] width 14 height 14
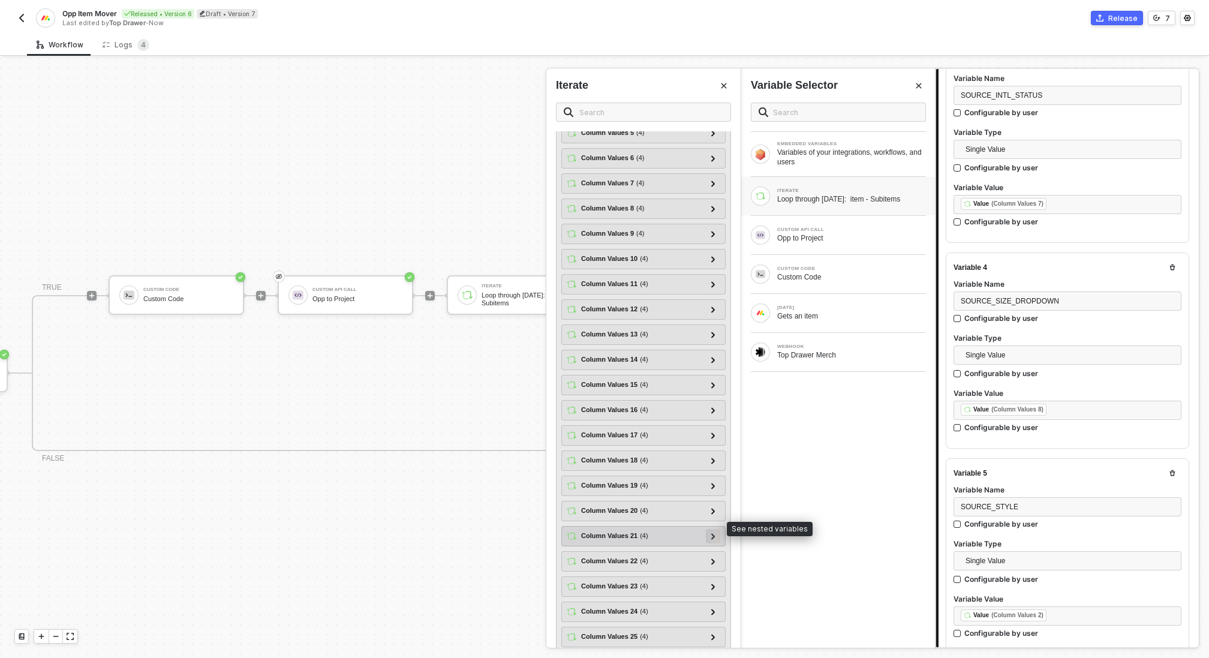
click at [711, 529] on div at bounding box center [713, 535] width 6 height 13
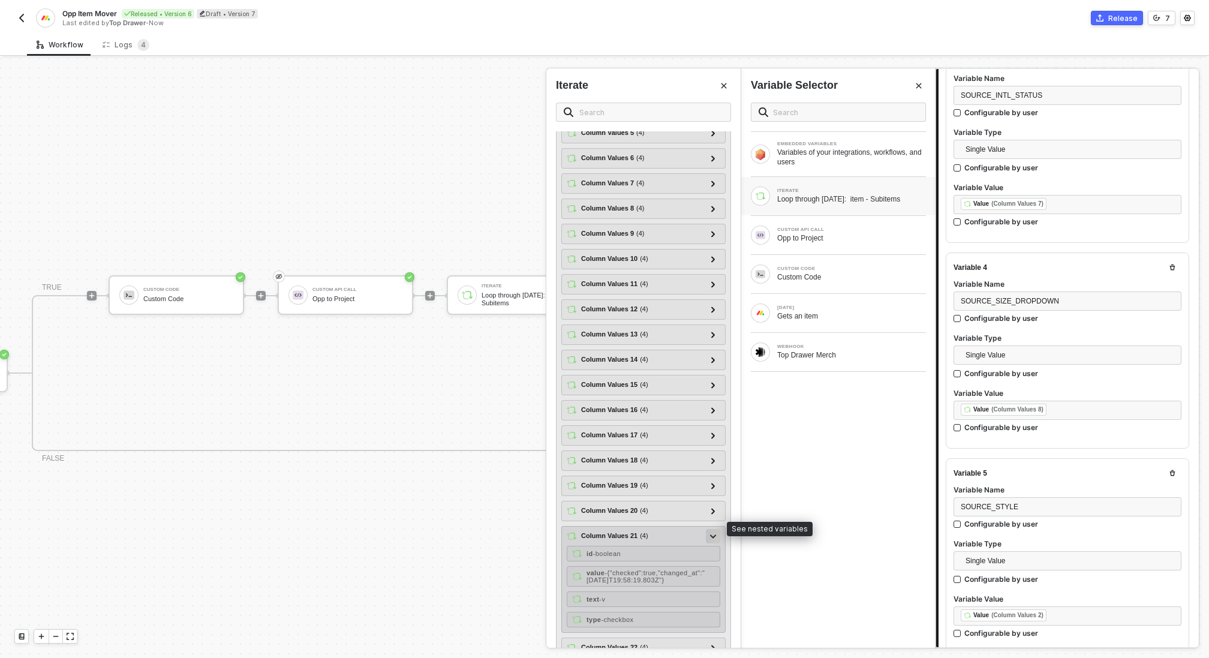
click at [711, 529] on div at bounding box center [713, 535] width 6 height 13
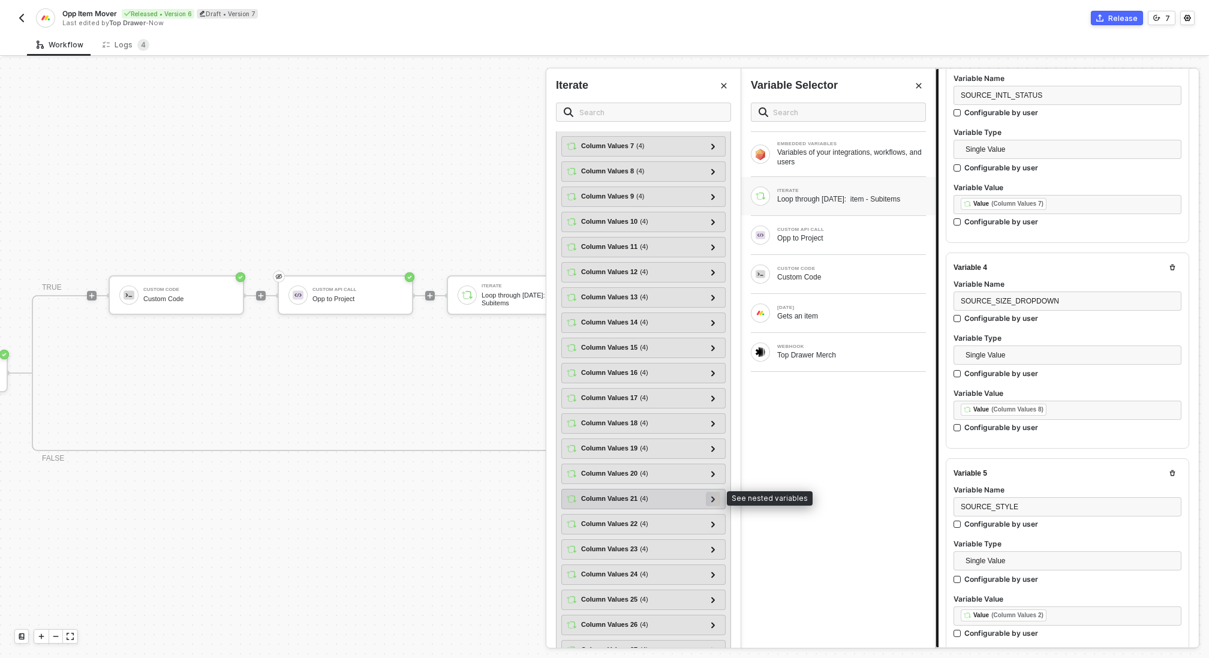
scroll to position [241, 0]
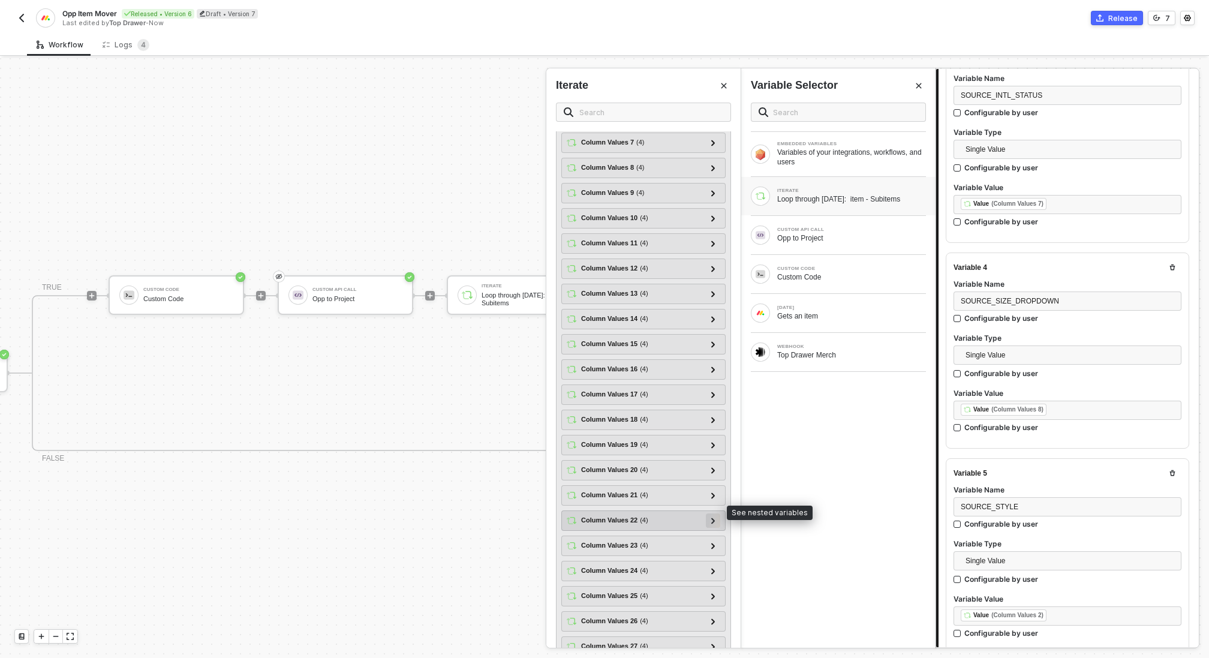
click at [714, 518] on icon at bounding box center [713, 521] width 4 height 6
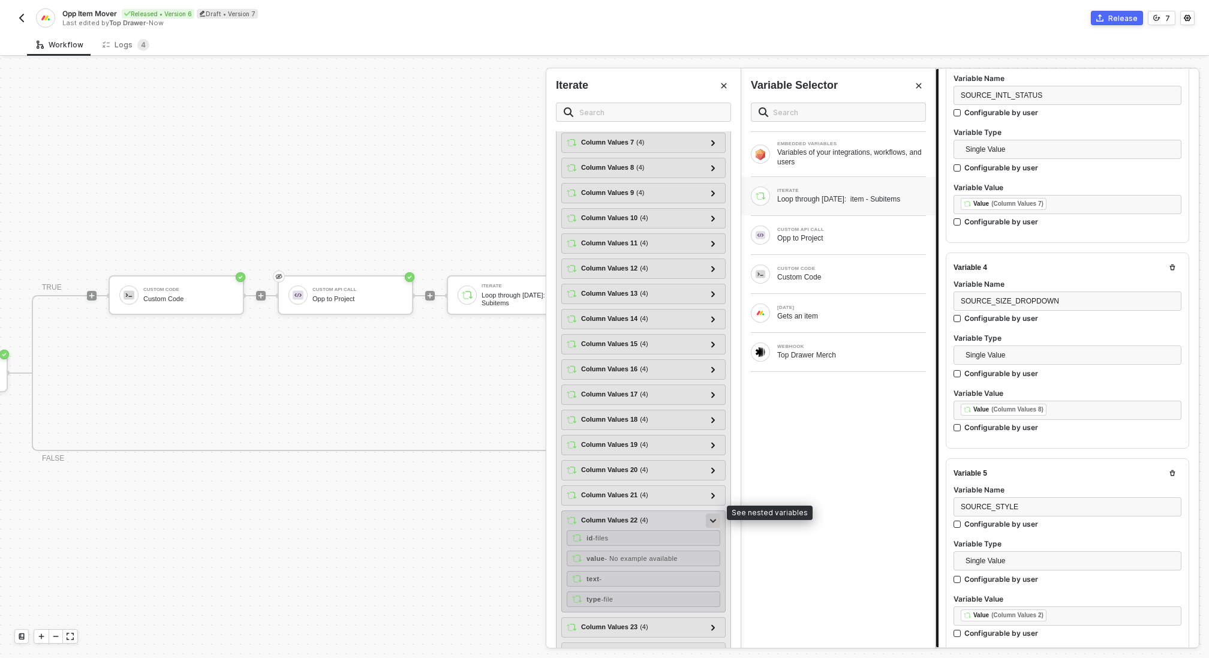
click at [714, 519] on icon at bounding box center [713, 521] width 6 height 4
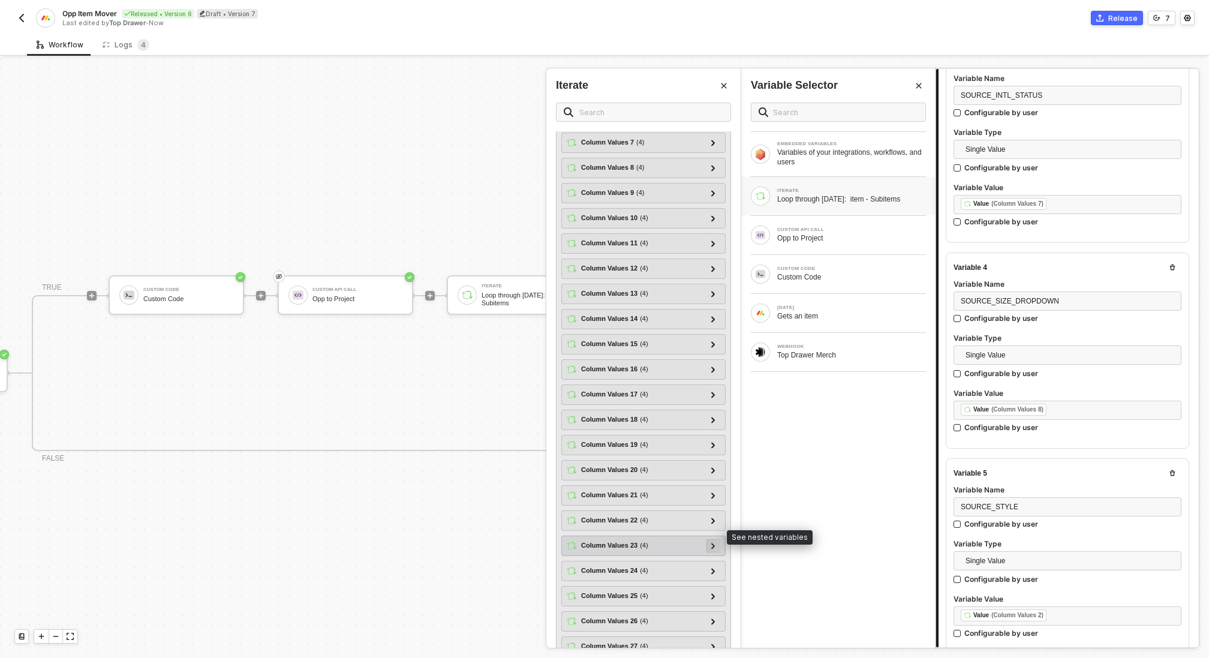
click at [713, 543] on icon at bounding box center [713, 546] width 4 height 6
click at [713, 544] on icon at bounding box center [713, 546] width 6 height 4
click at [711, 564] on div at bounding box center [713, 570] width 6 height 13
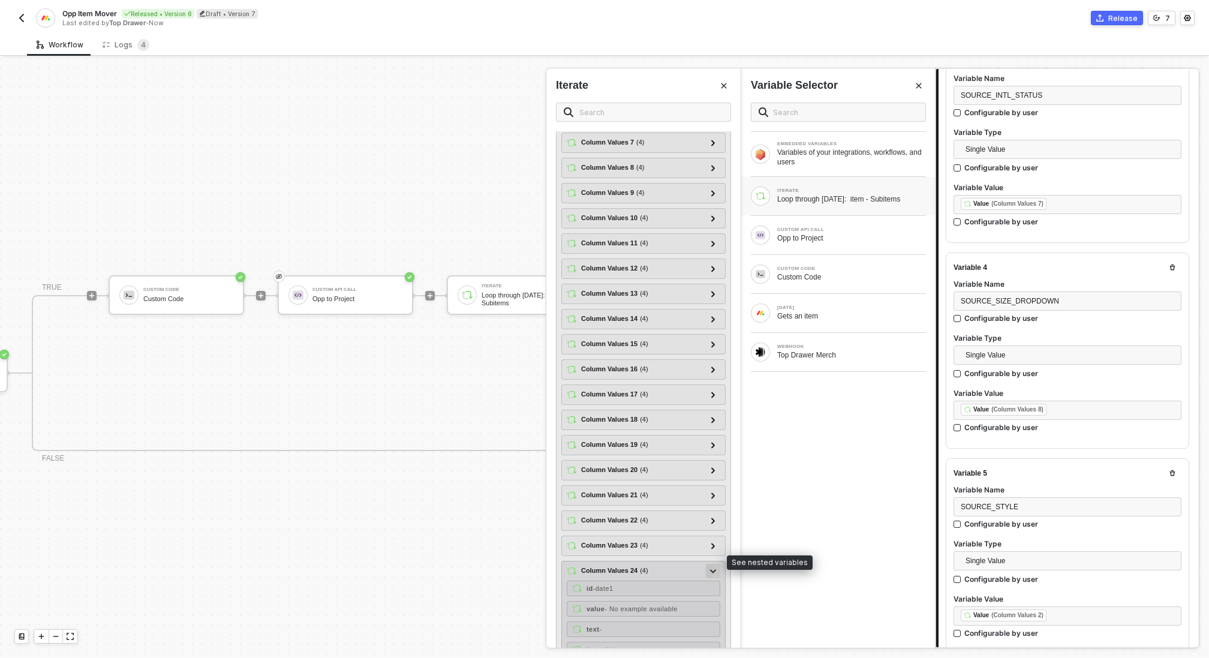
click at [711, 564] on div at bounding box center [713, 570] width 6 height 13
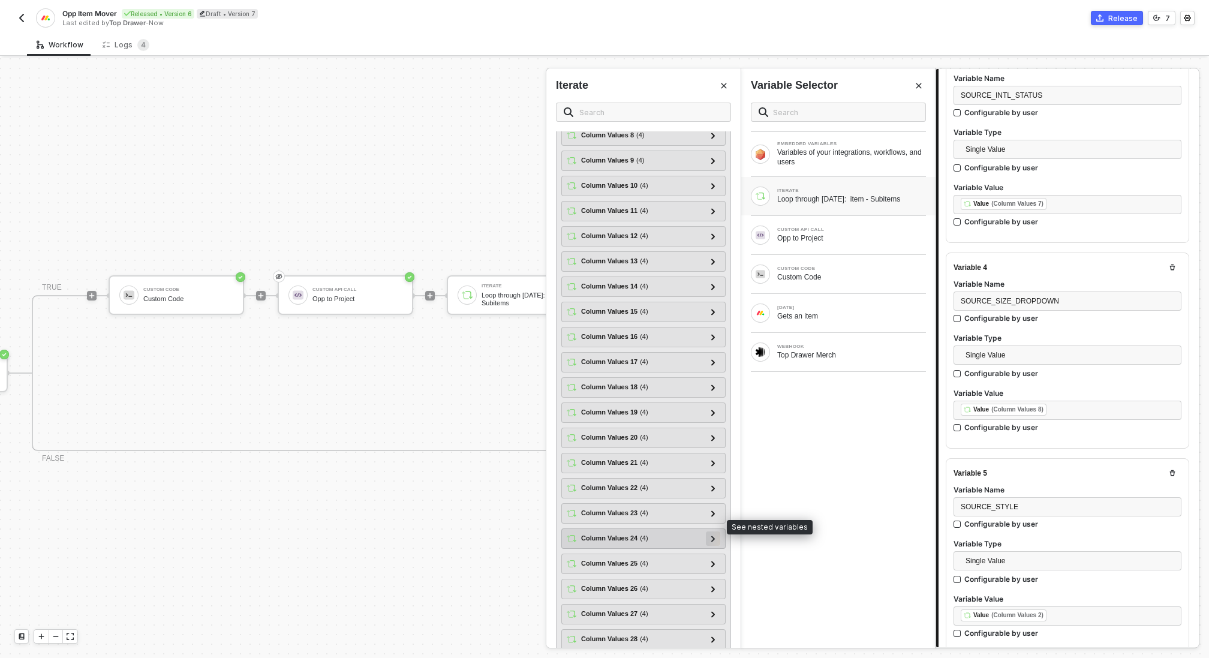
scroll to position [277, 0]
click at [713, 554] on div at bounding box center [713, 560] width 6 height 13
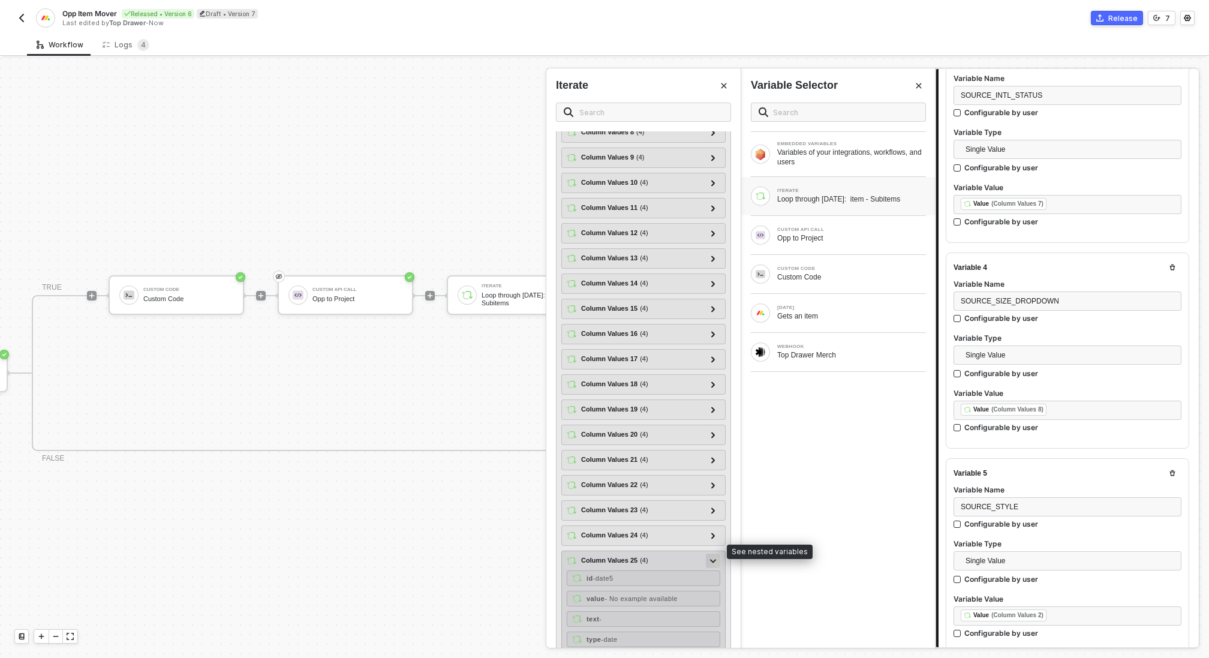
click at [713, 554] on div at bounding box center [713, 560] width 6 height 13
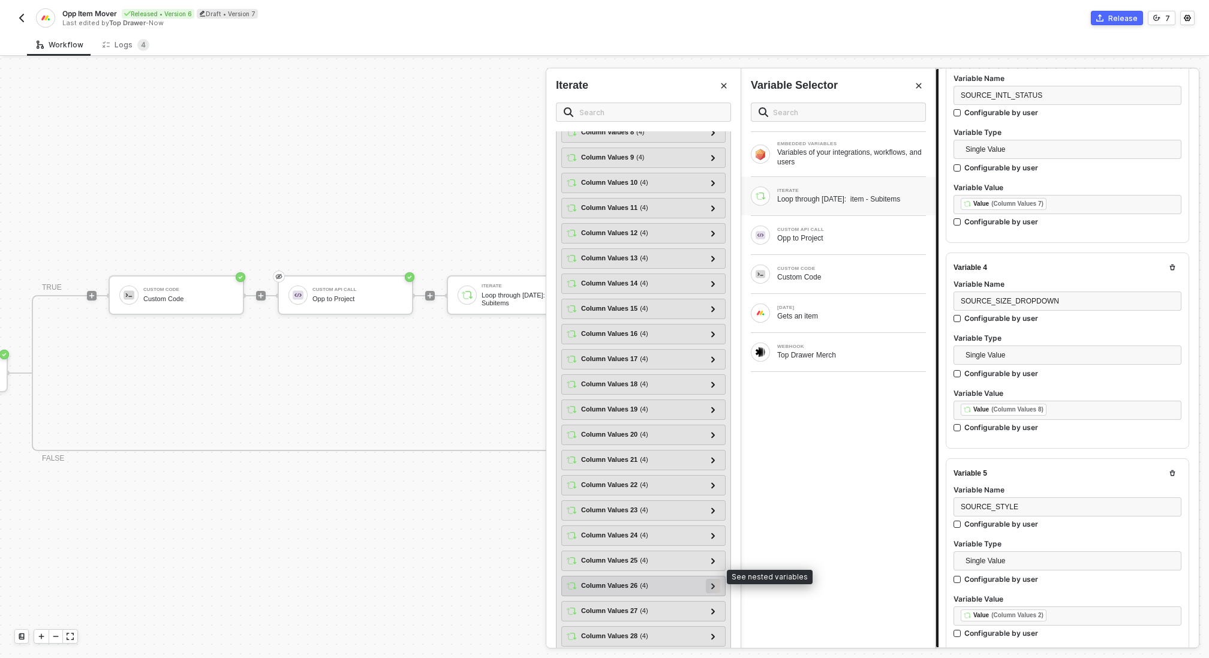
click at [711, 583] on icon at bounding box center [713, 586] width 4 height 6
click at [712, 579] on div at bounding box center [713, 586] width 14 height 14
click at [711, 579] on div at bounding box center [713, 585] width 6 height 13
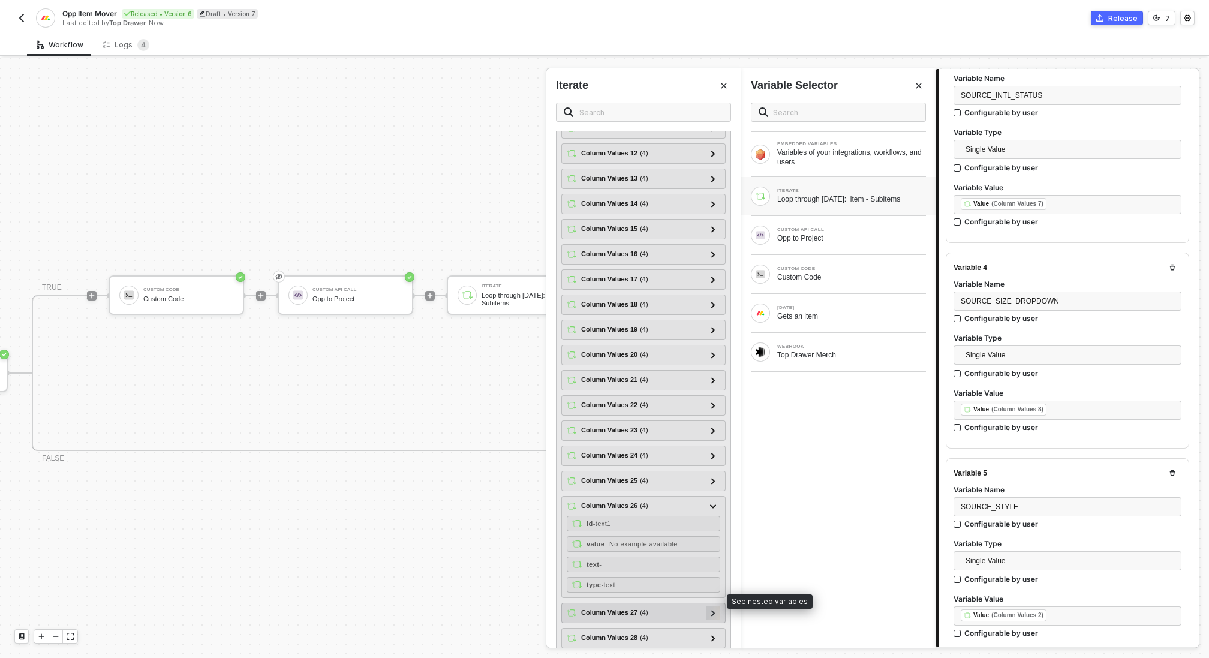
click at [712, 610] on icon at bounding box center [713, 613] width 4 height 6
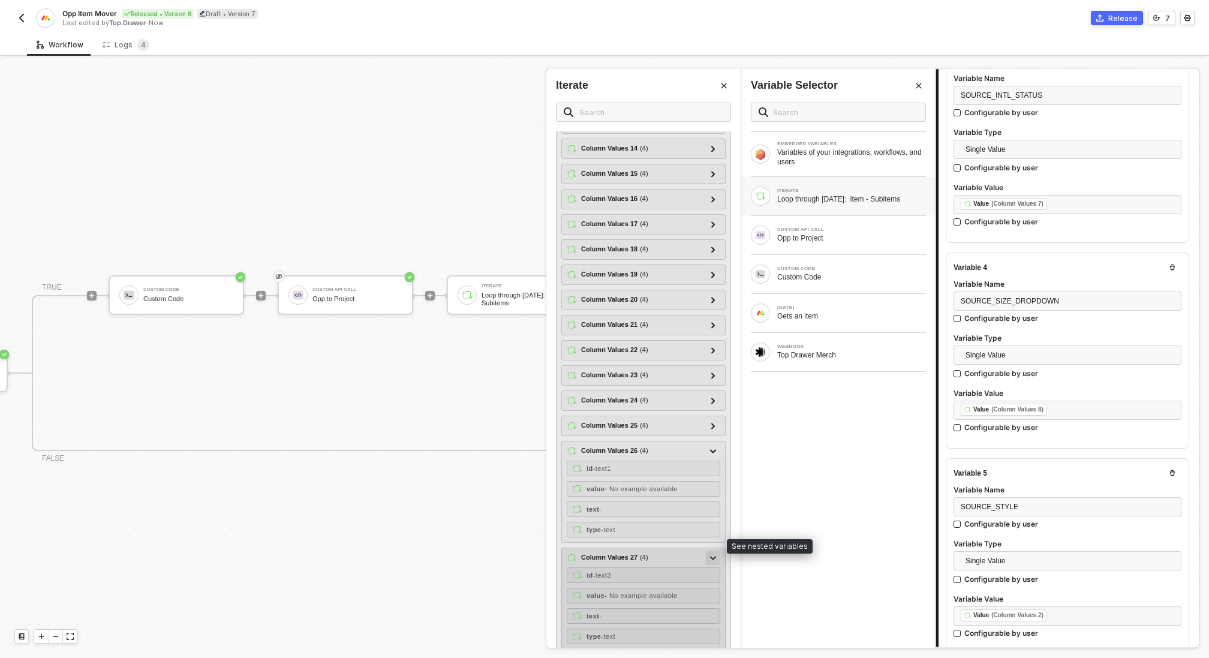
scroll to position [437, 0]
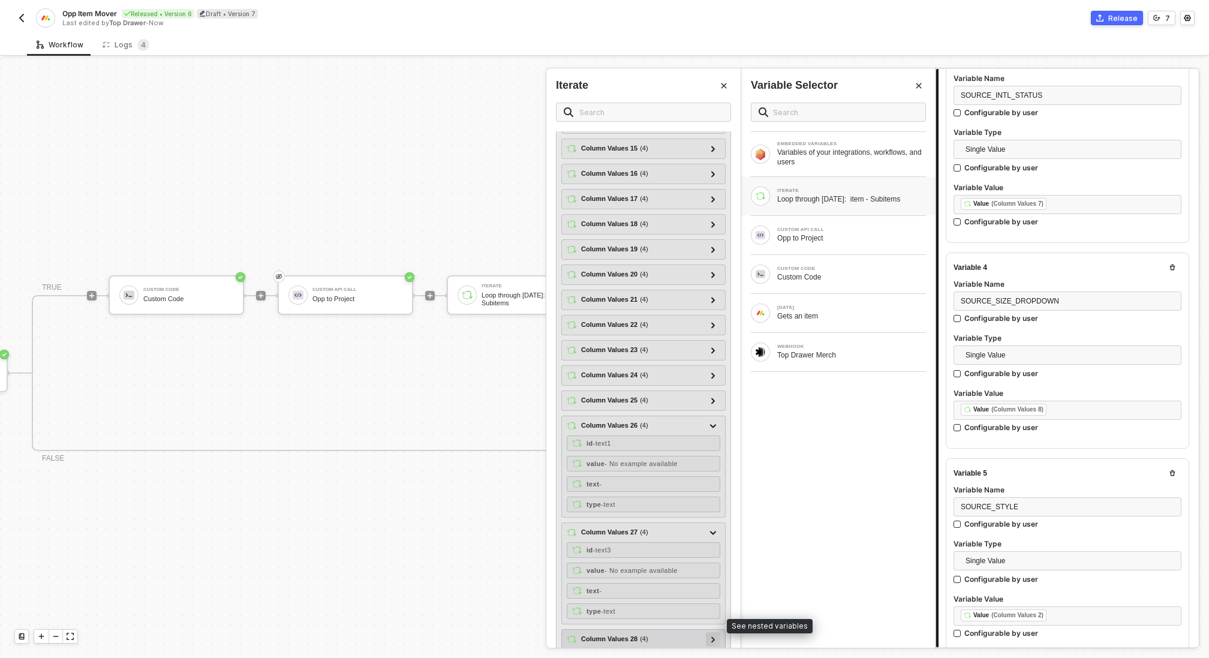
click at [712, 636] on icon at bounding box center [713, 639] width 4 height 6
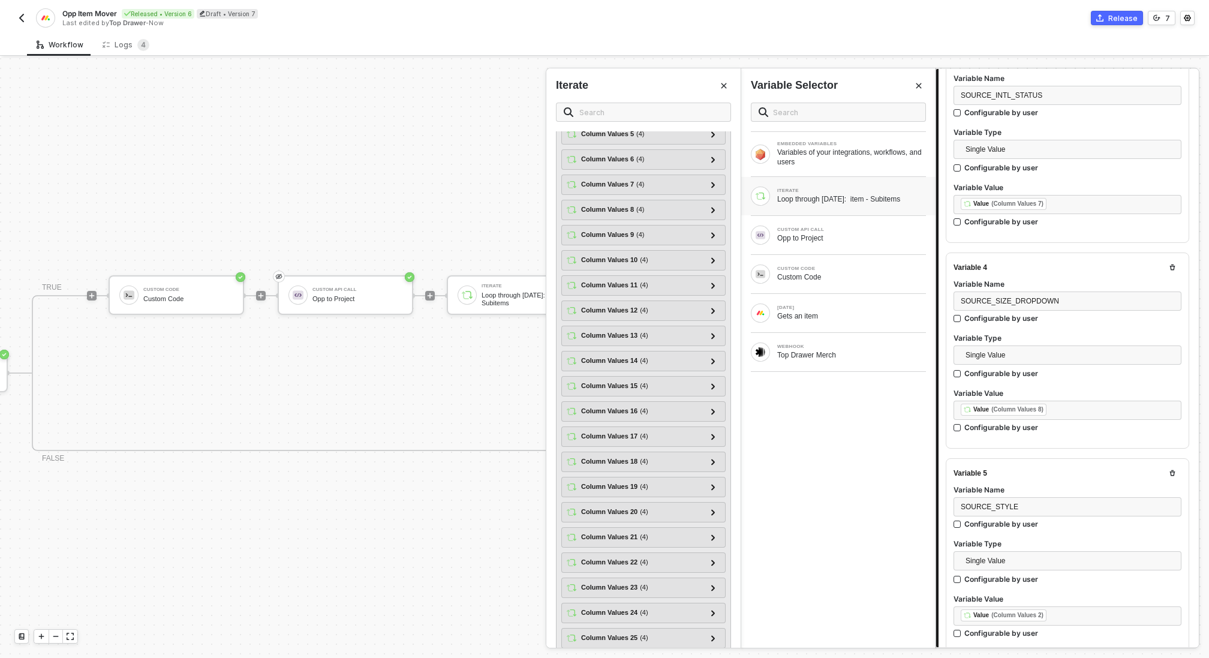
scroll to position [0, 0]
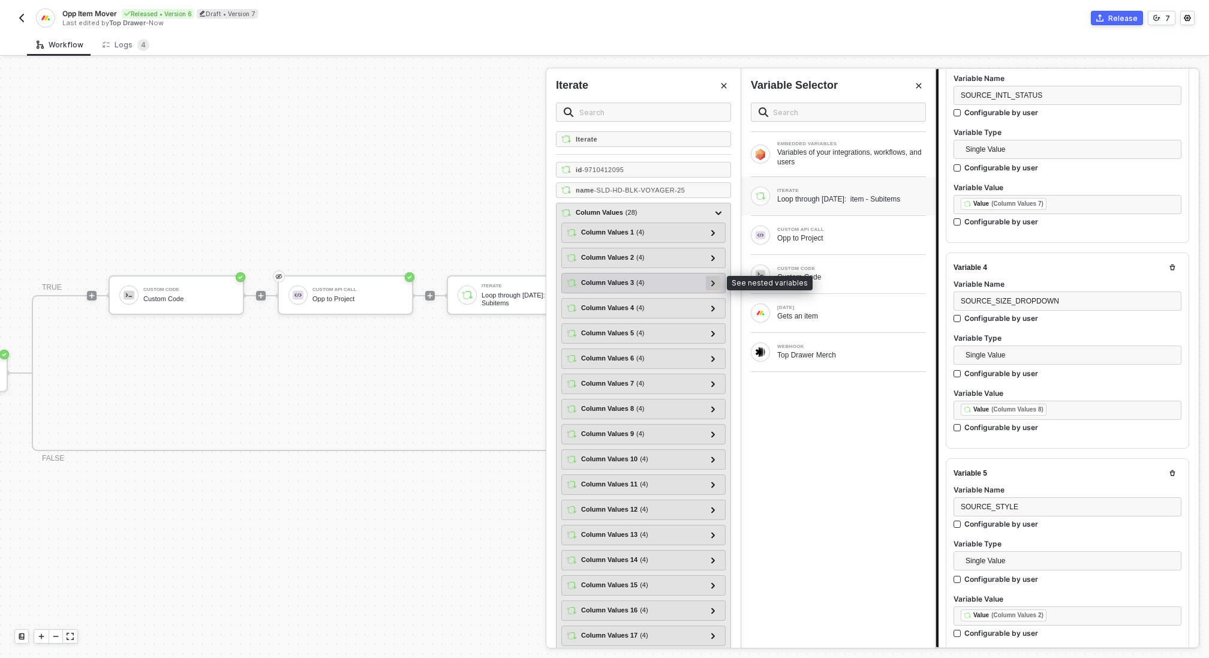
click at [714, 283] on icon at bounding box center [713, 283] width 4 height 6
click at [714, 283] on div at bounding box center [713, 282] width 6 height 13
click at [713, 233] on icon at bounding box center [713, 233] width 4 height 6
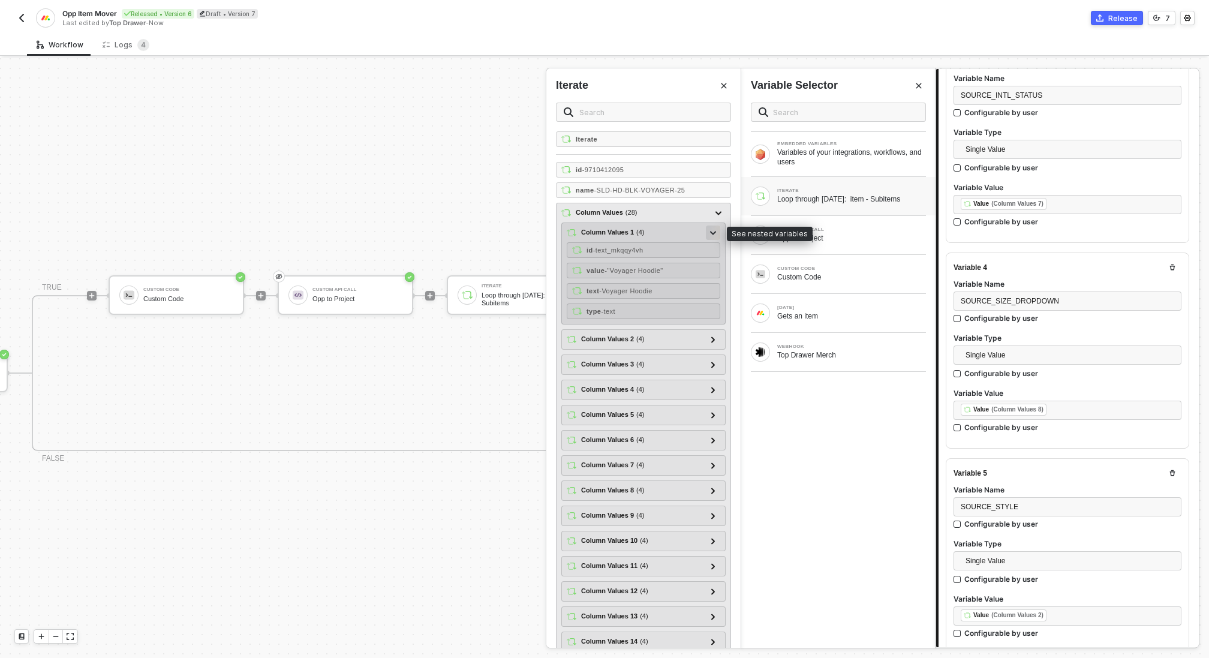
click at [713, 233] on div at bounding box center [713, 232] width 6 height 13
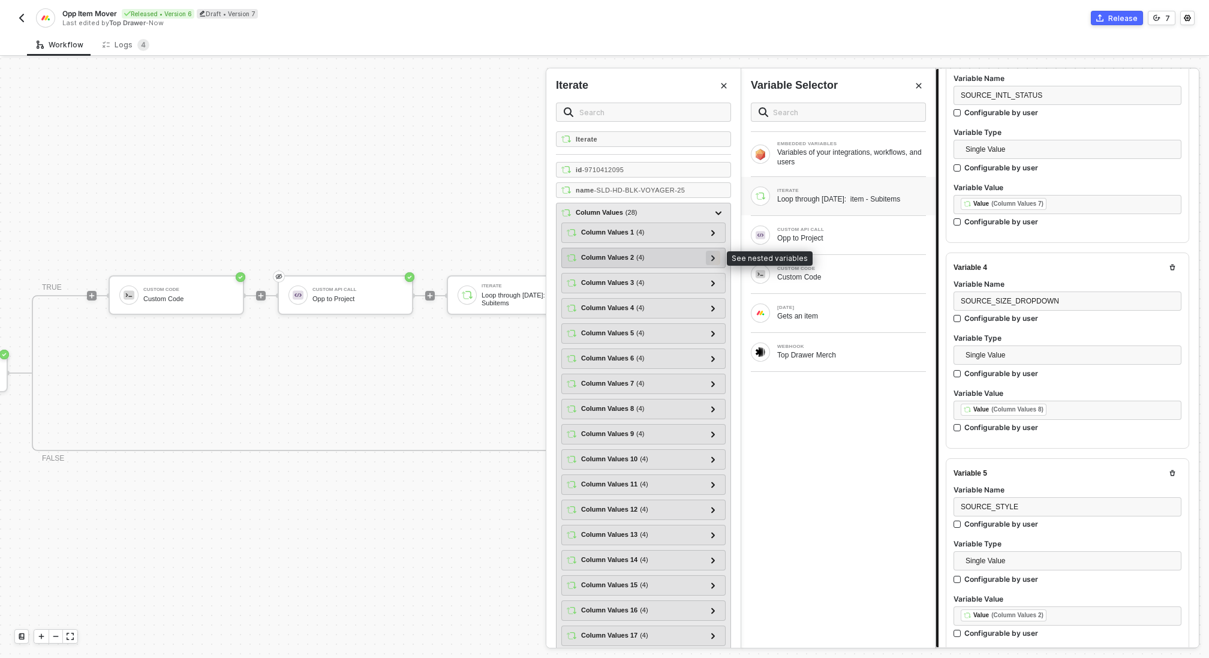
click at [713, 256] on icon at bounding box center [713, 258] width 4 height 6
click at [713, 256] on icon at bounding box center [713, 258] width 6 height 4
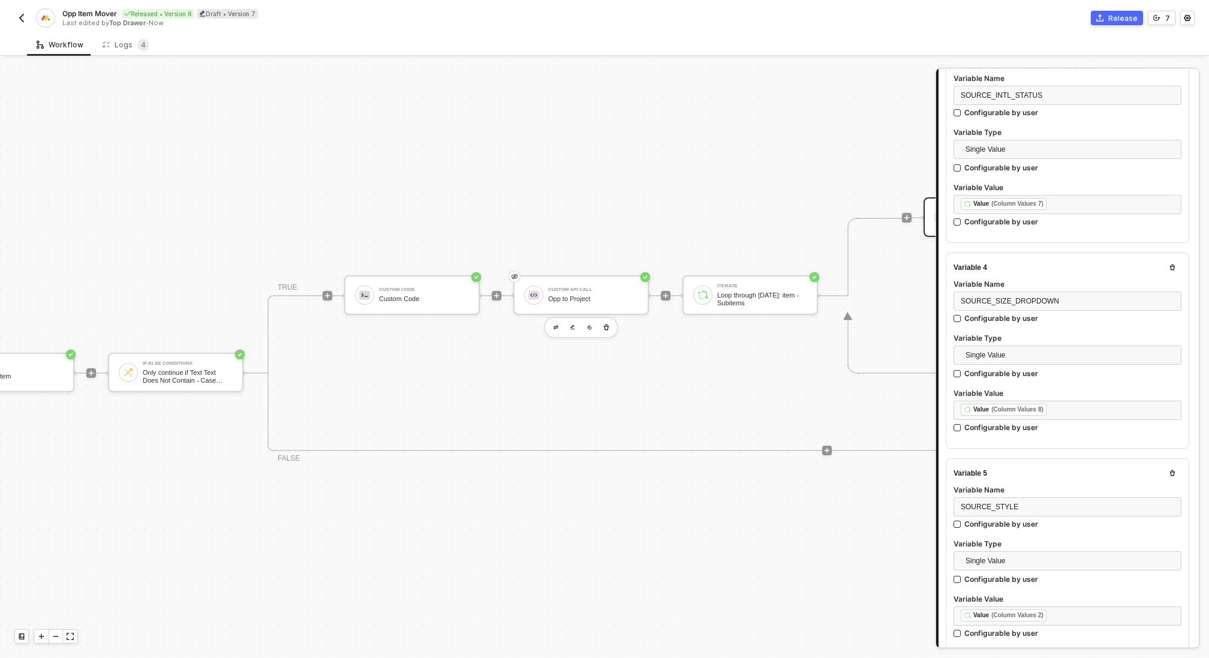
scroll to position [314, 0]
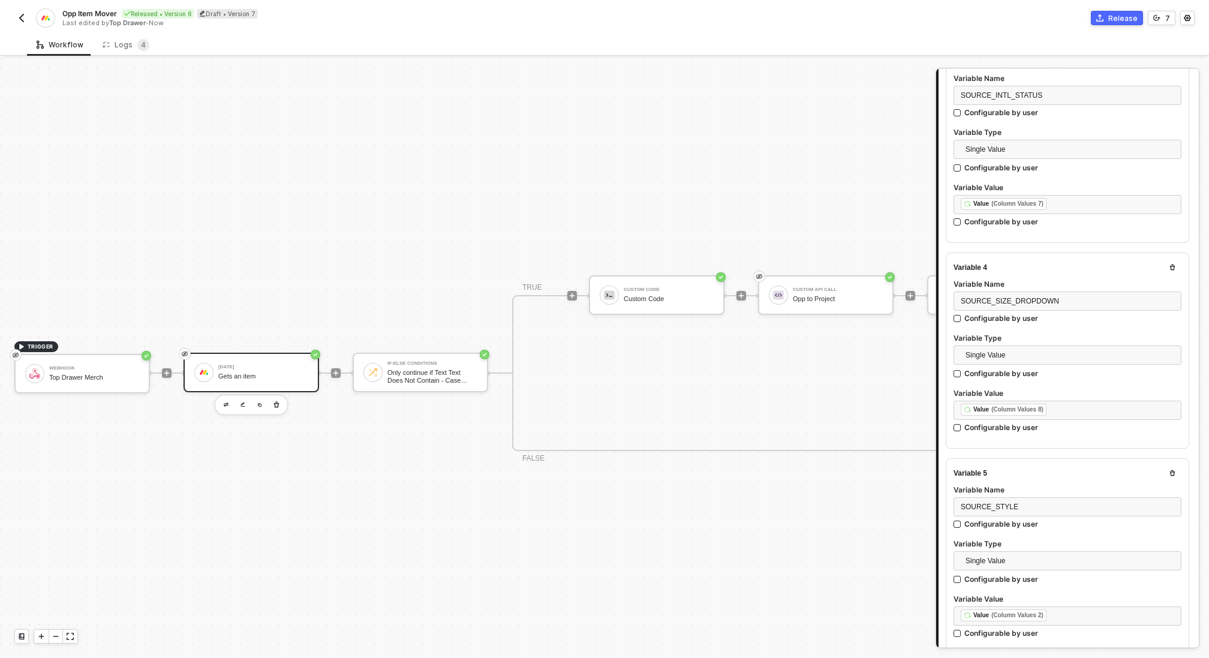
click at [239, 383] on div "Monday Gets an item" at bounding box center [263, 372] width 90 height 23
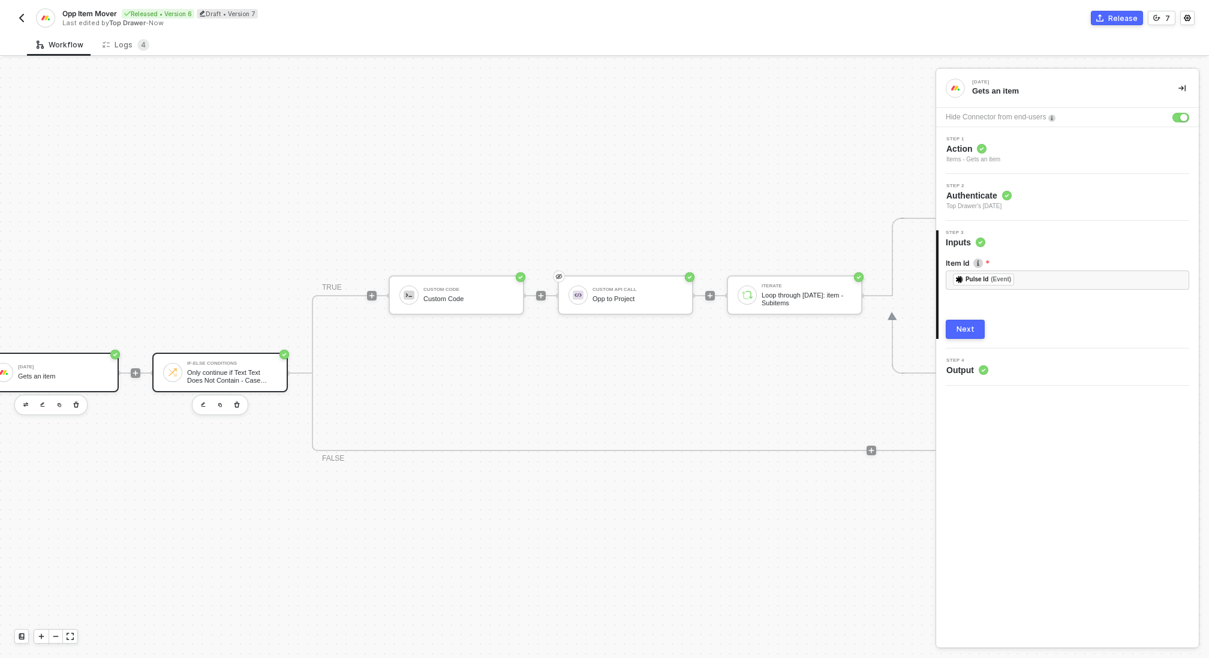
scroll to position [314, 324]
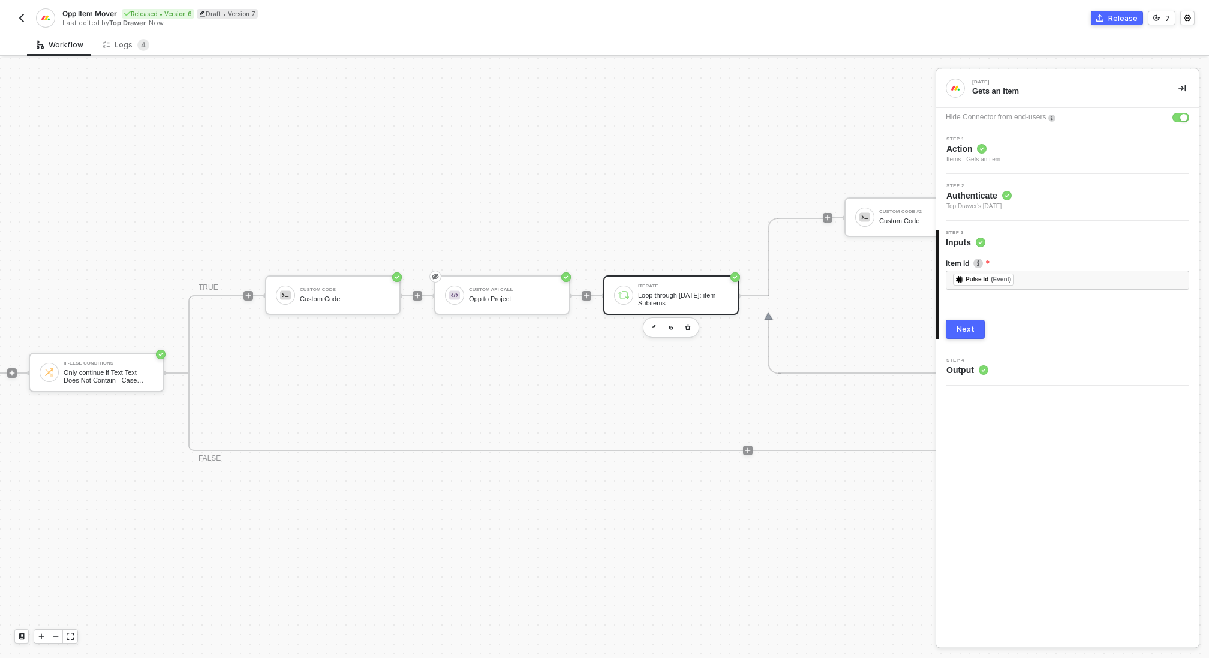
click at [668, 302] on div "Loop through [DATE]: item - Subitems" at bounding box center [683, 299] width 90 height 15
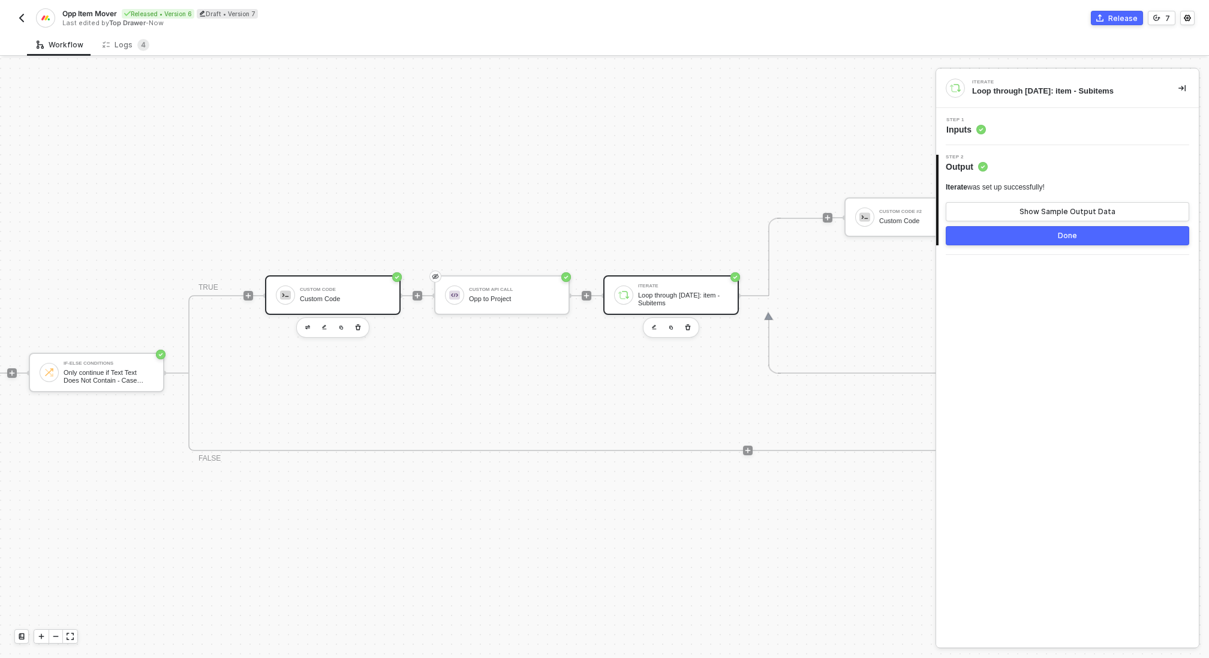
scroll to position [314, 0]
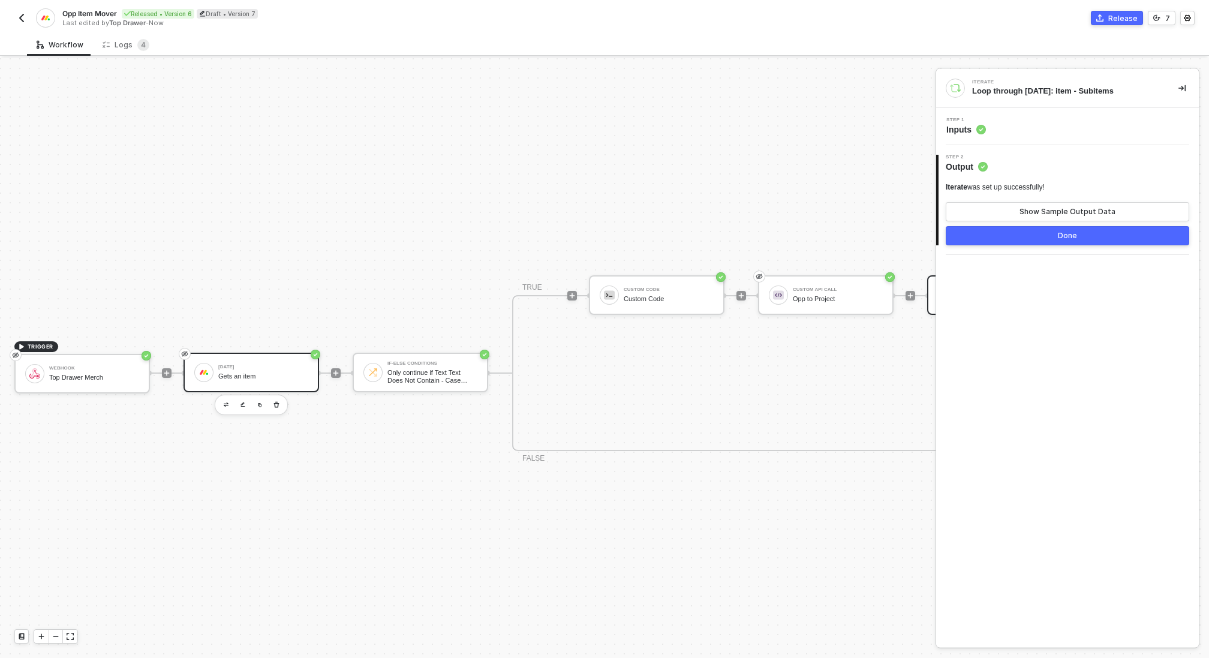
click at [250, 382] on div "Monday Gets an item" at bounding box center [263, 372] width 90 height 23
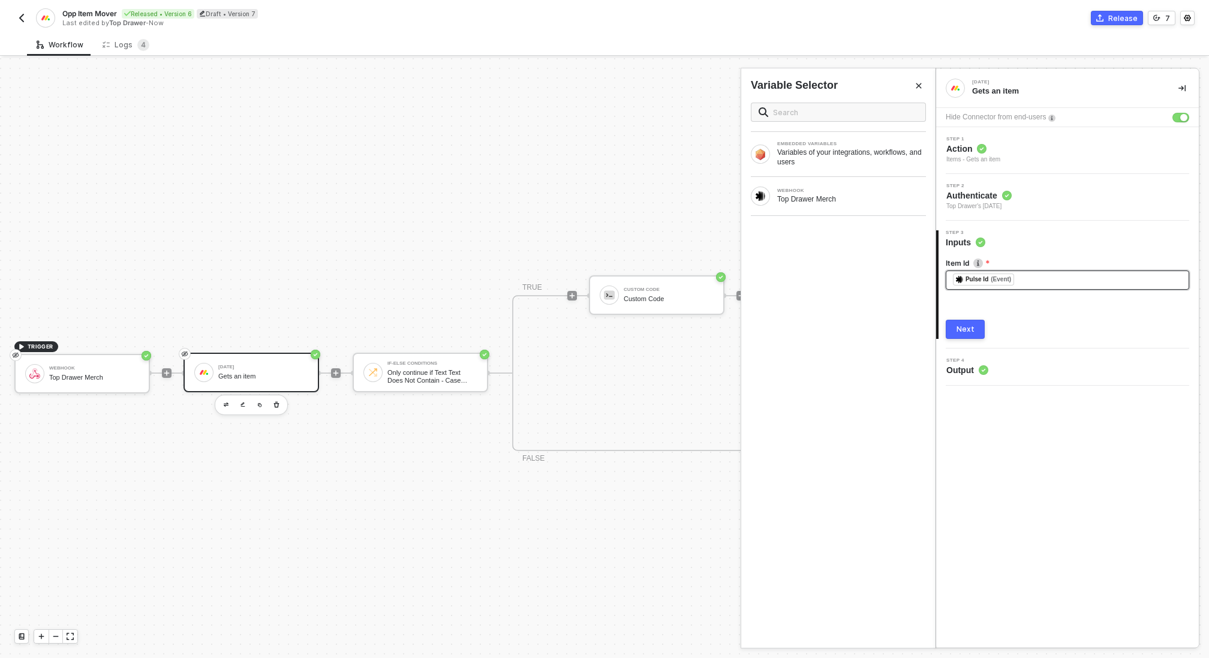
click at [1025, 281] on div "﻿ ﻿ Pulse Id (Event) ﻿" at bounding box center [1067, 280] width 229 height 13
click at [970, 332] on div "Next" at bounding box center [966, 330] width 18 height 10
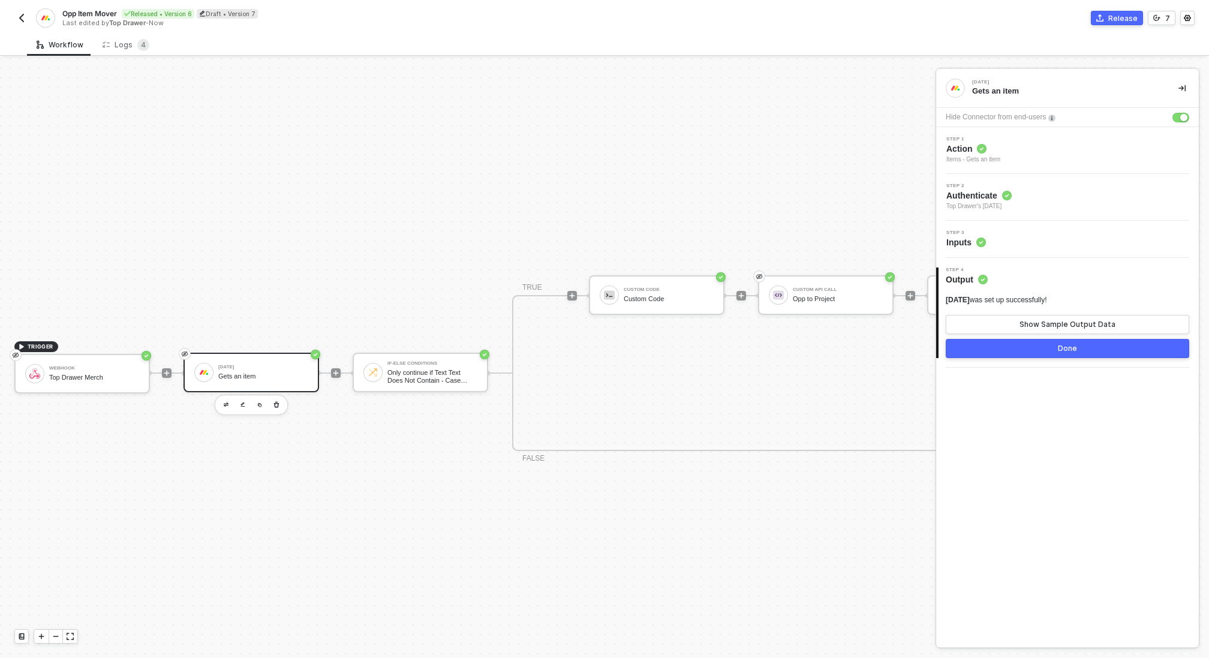
click at [998, 348] on button "Done" at bounding box center [1068, 348] width 244 height 19
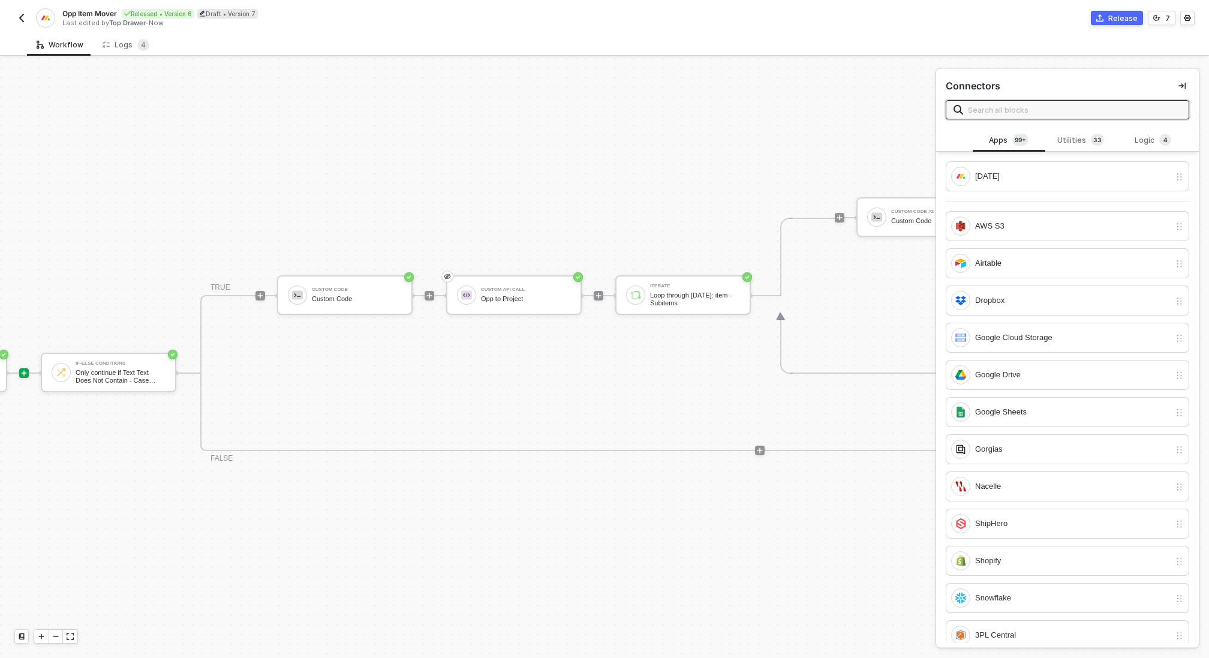
scroll to position [314, 374]
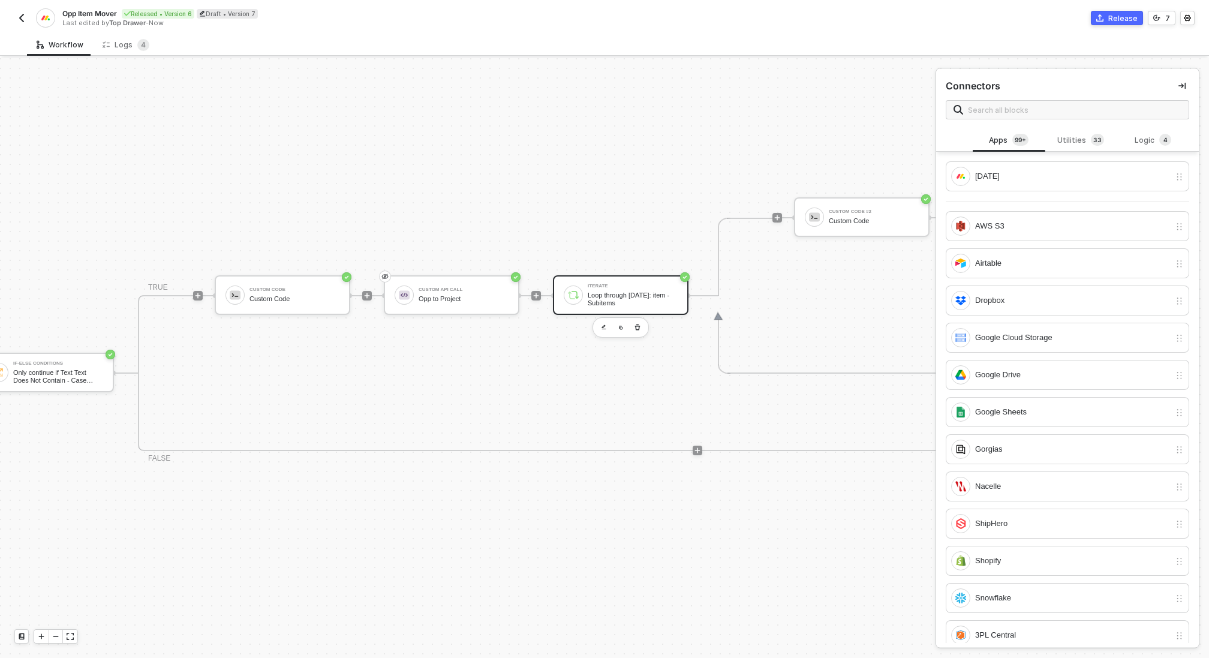
click at [628, 293] on div "Loop through [DATE]: item - Subitems" at bounding box center [633, 299] width 90 height 15
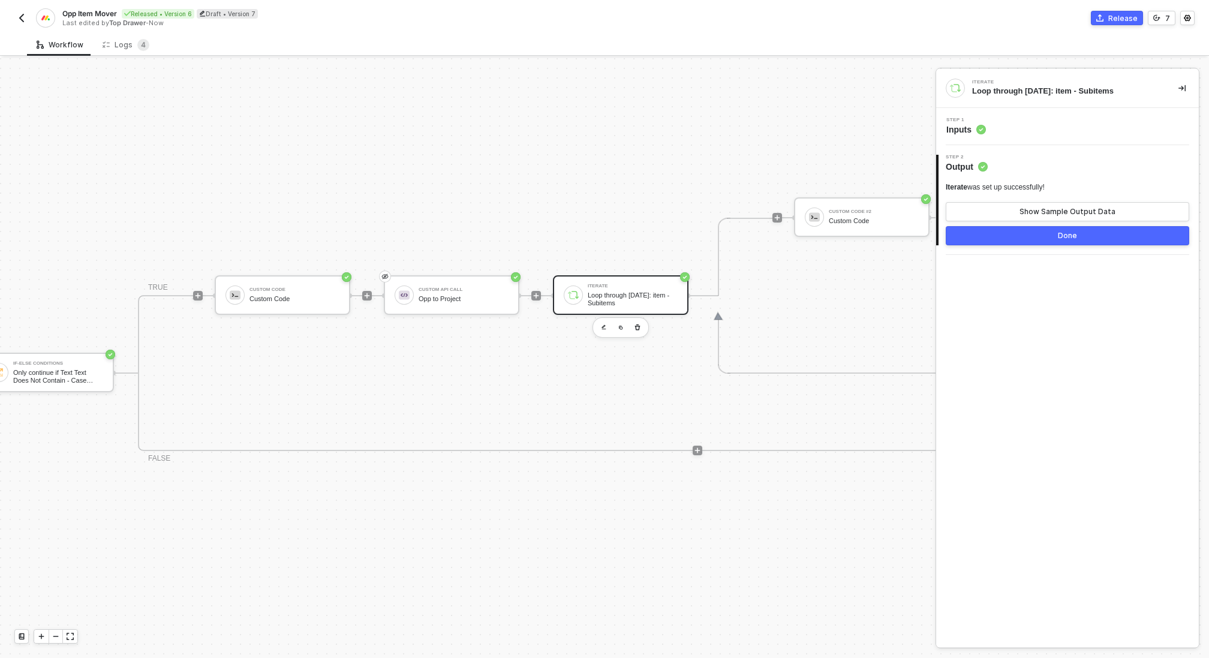
click at [1055, 236] on button "Done" at bounding box center [1068, 235] width 244 height 19
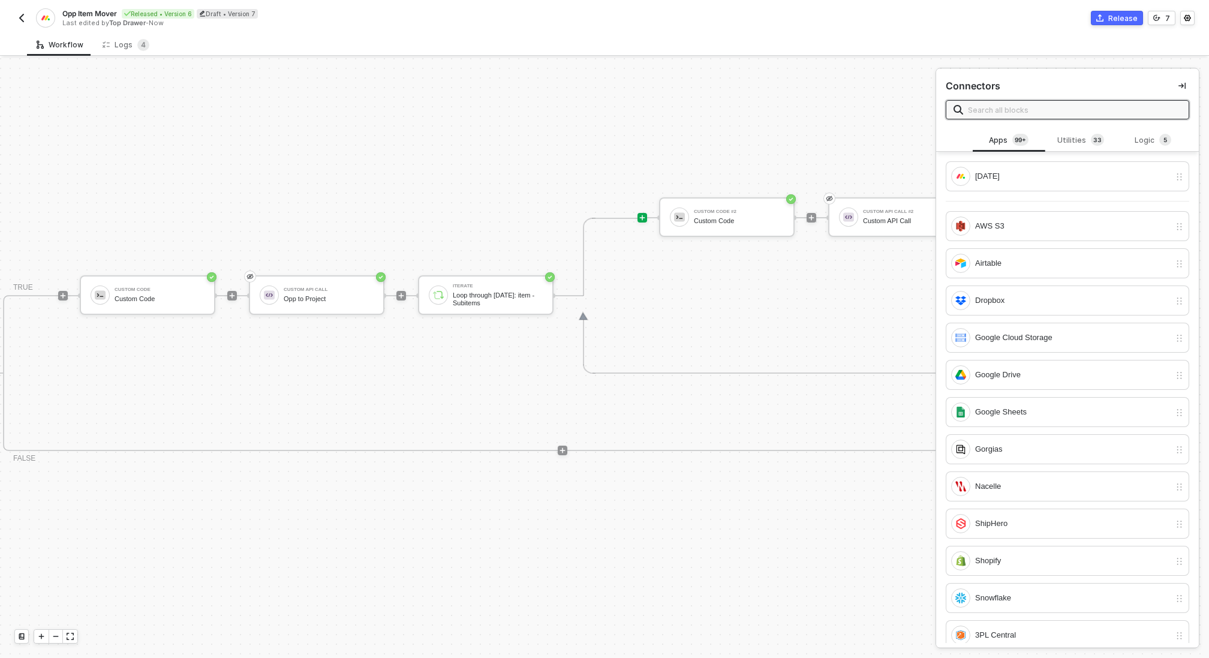
scroll to position [314, 617]
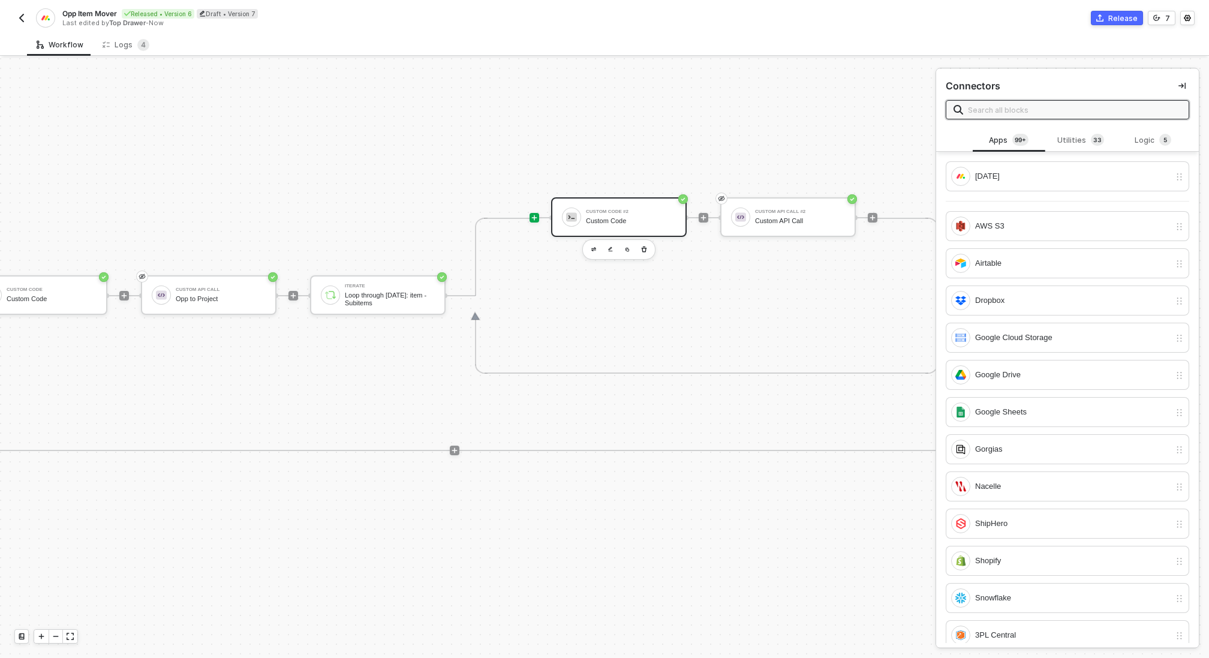
click at [598, 203] on div "Custom Code #2 Custom Code" at bounding box center [619, 217] width 136 height 40
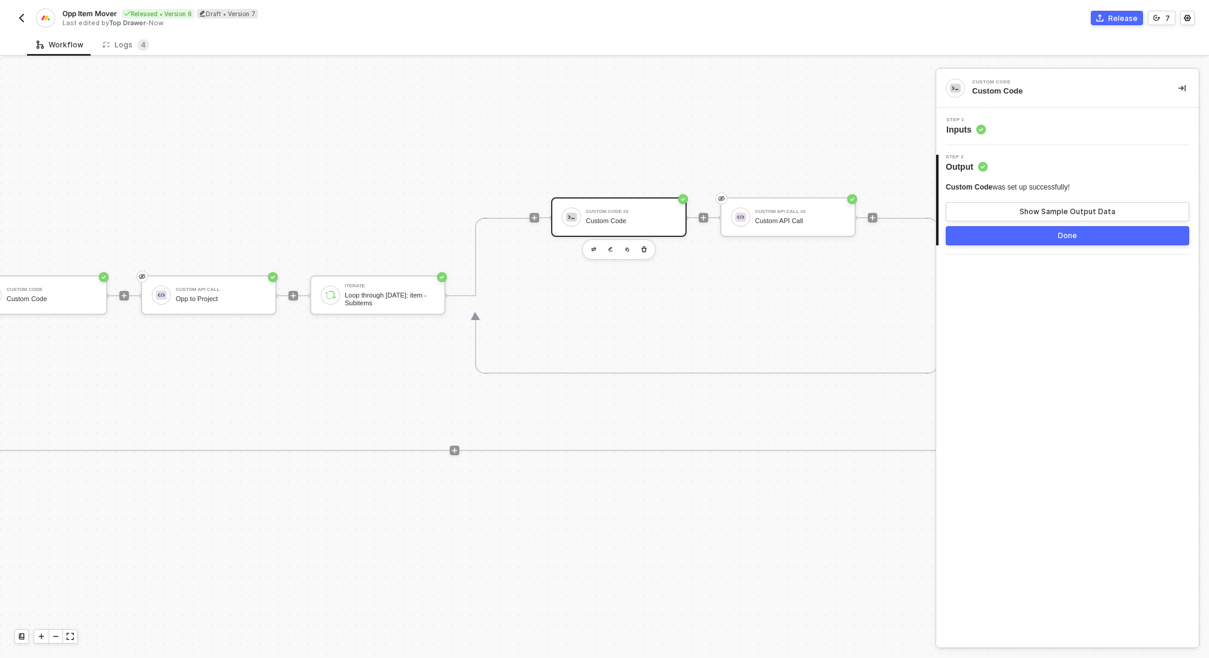
click at [1027, 122] on div "Step 1 Inputs" at bounding box center [1069, 127] width 260 height 18
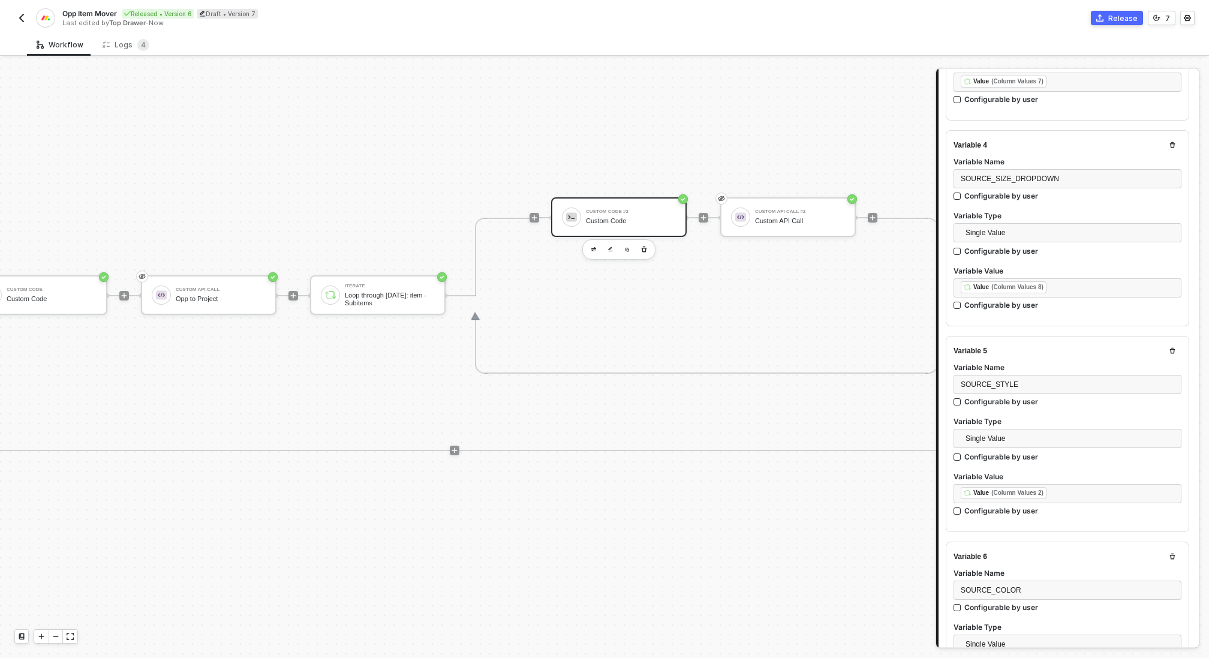
scroll to position [665, 0]
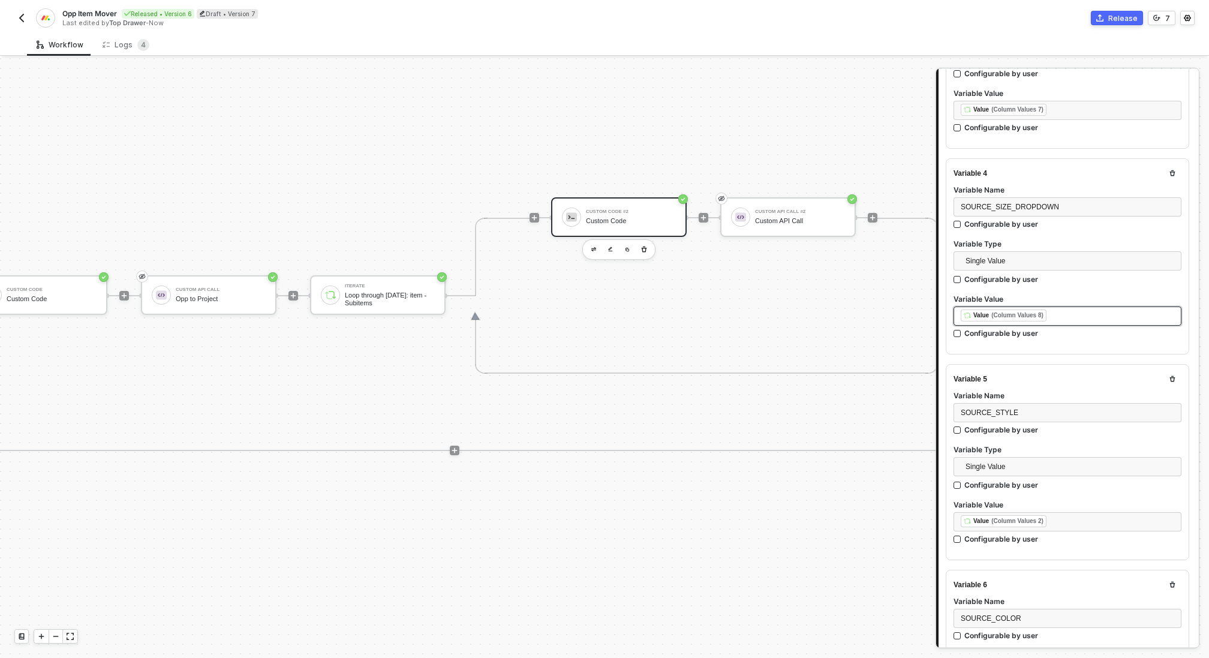
click at [1068, 310] on div "﻿ ﻿ Value (Column Values 8) ﻿" at bounding box center [1068, 316] width 214 height 13
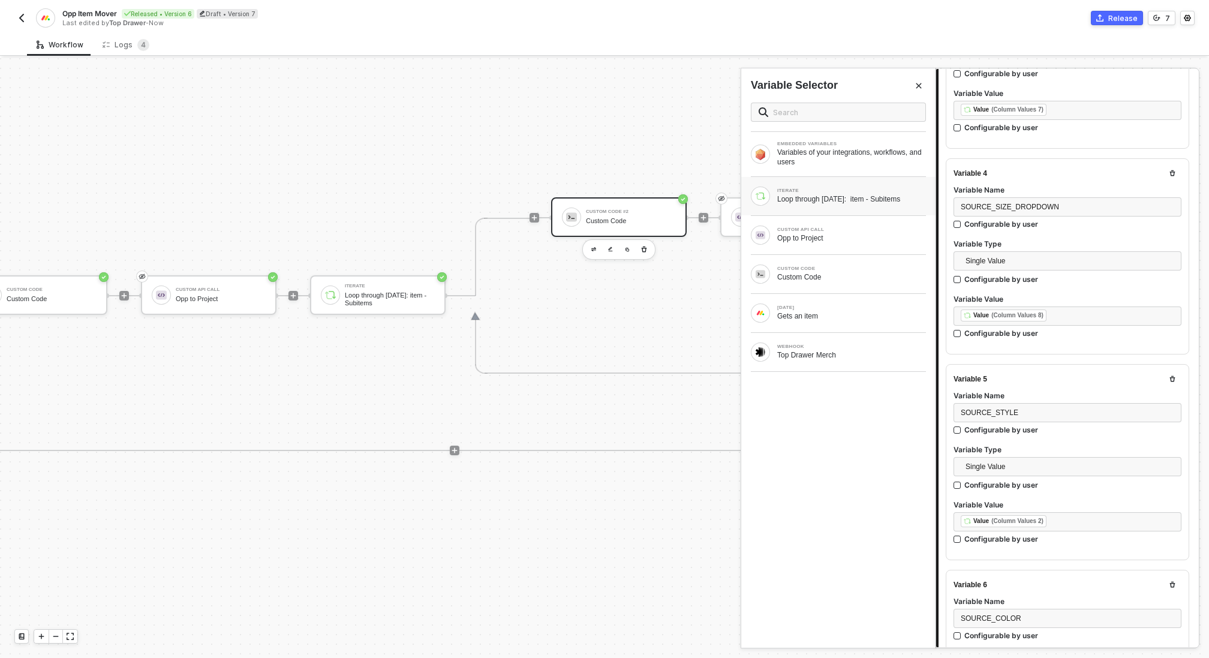
click at [821, 194] on div "Loop through [DATE]: item - Subitems" at bounding box center [851, 199] width 149 height 10
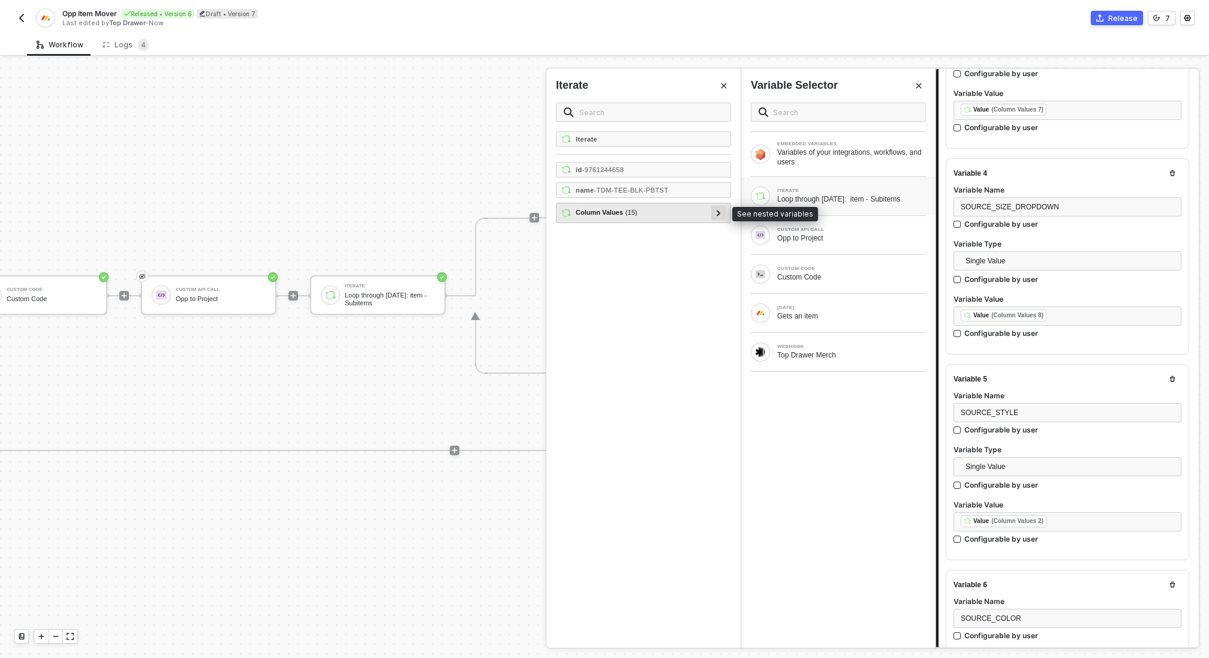
click at [716, 211] on div at bounding box center [719, 212] width 6 height 13
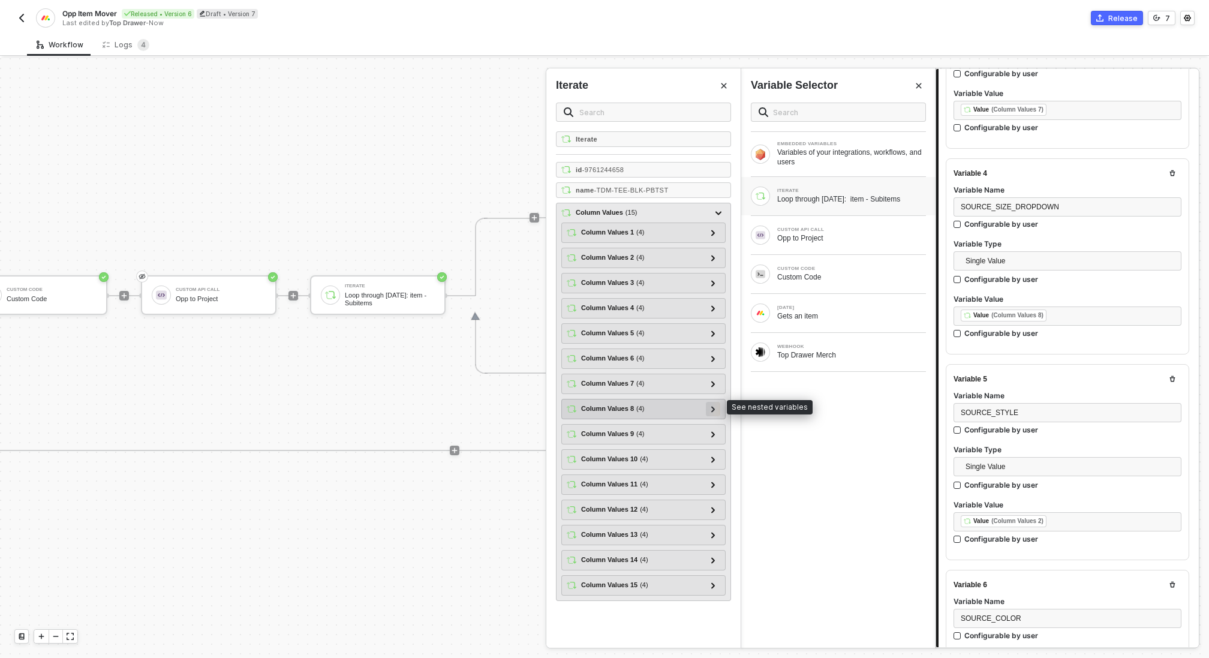
click at [715, 402] on div at bounding box center [713, 408] width 6 height 13
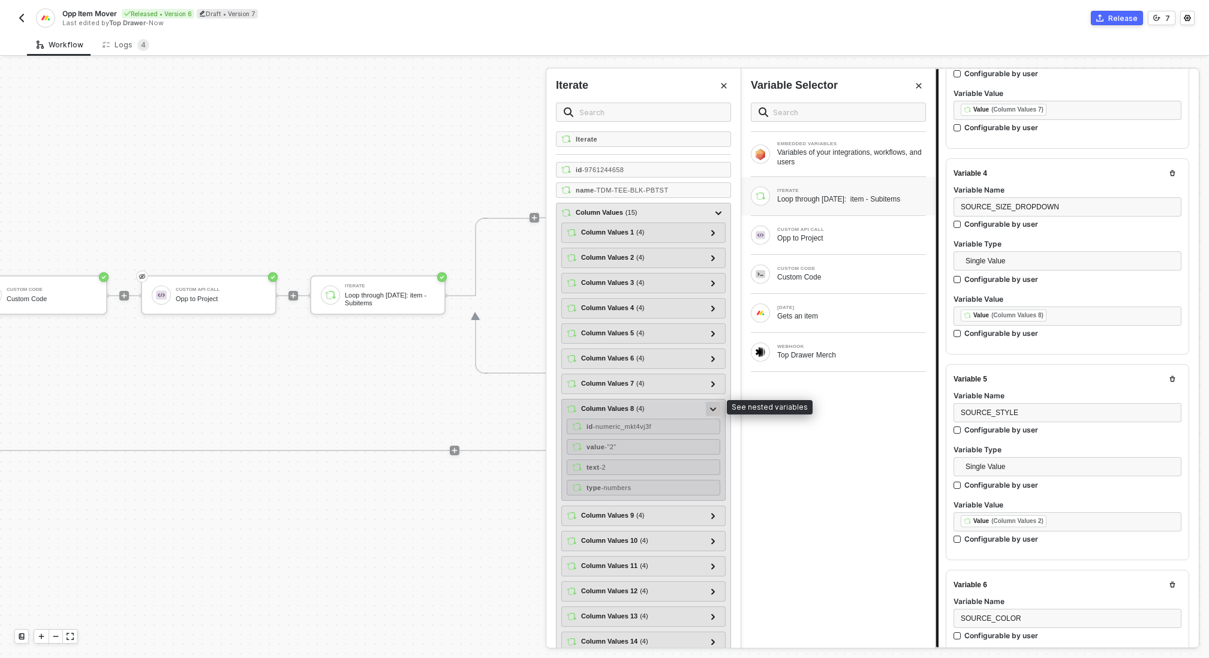
click at [715, 402] on div at bounding box center [713, 408] width 6 height 13
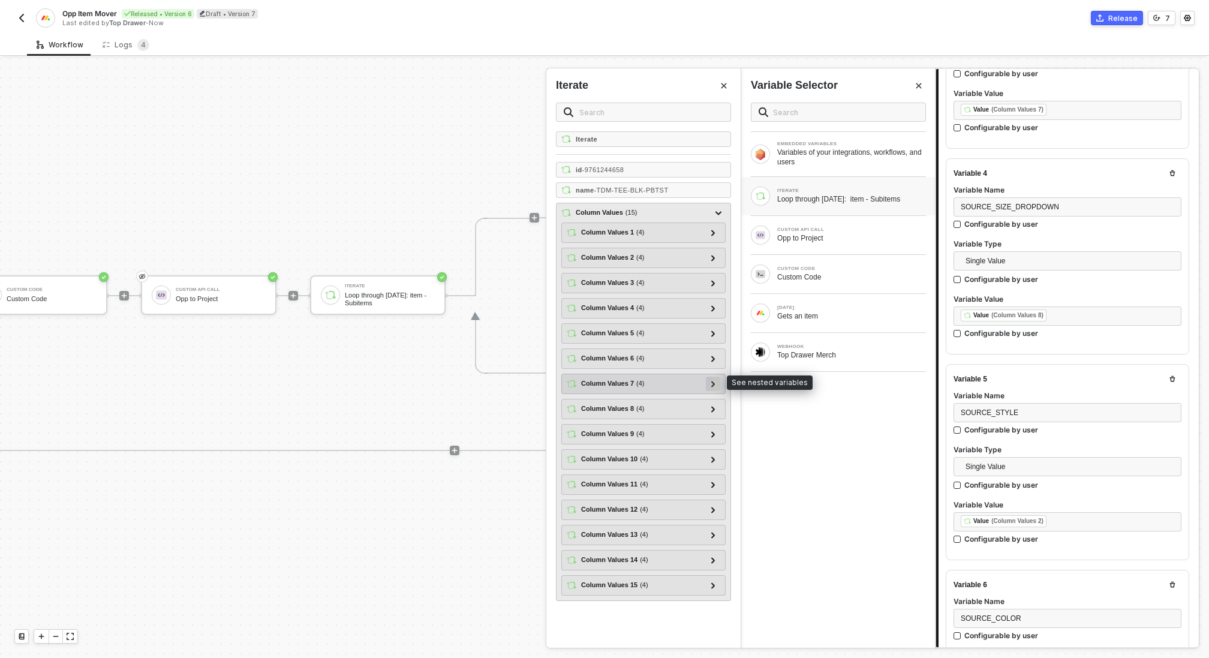
click at [713, 381] on icon at bounding box center [713, 384] width 4 height 6
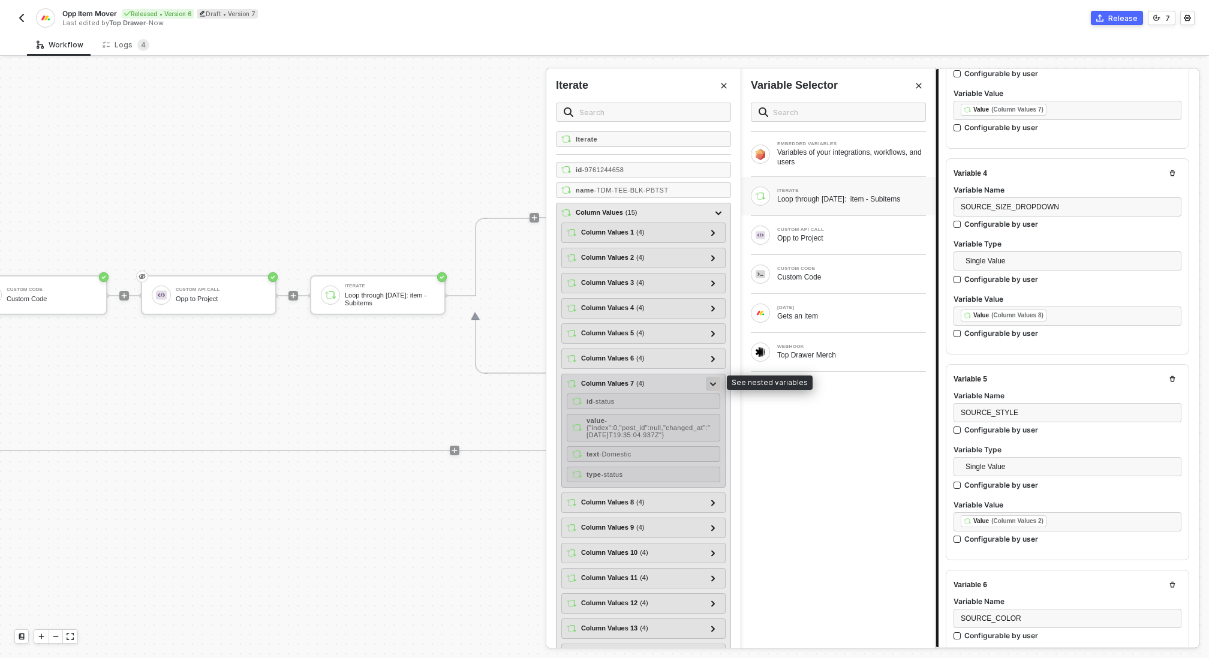
click at [713, 382] on icon at bounding box center [713, 384] width 6 height 4
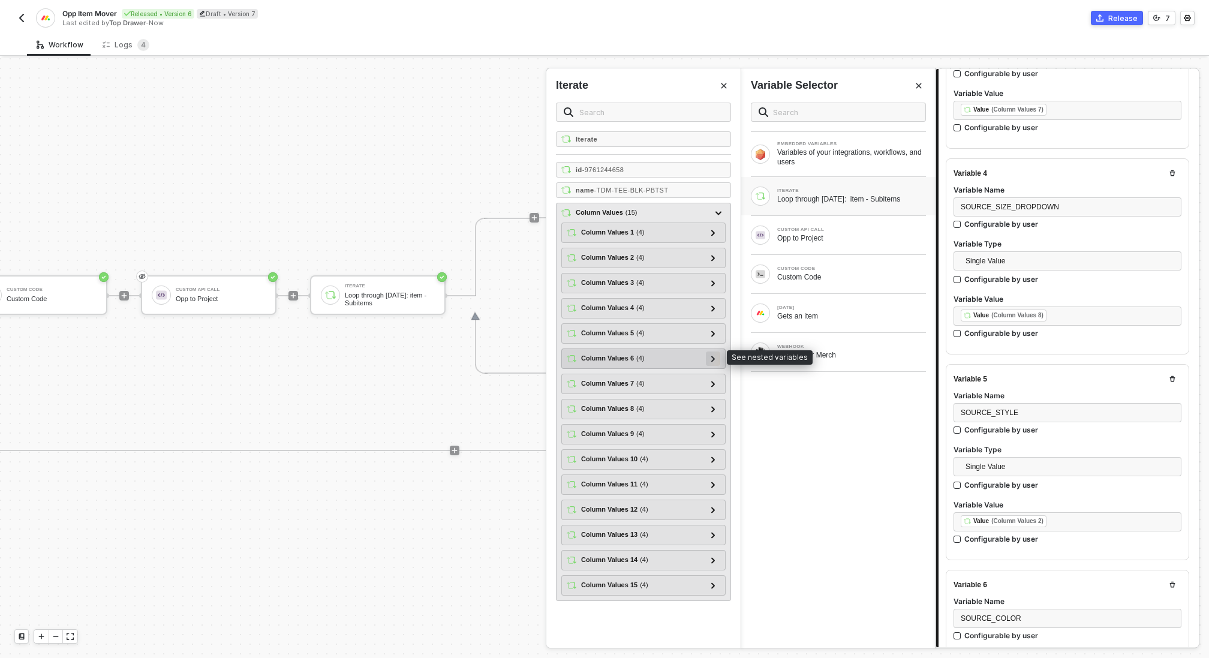
click at [711, 358] on div at bounding box center [713, 358] width 6 height 13
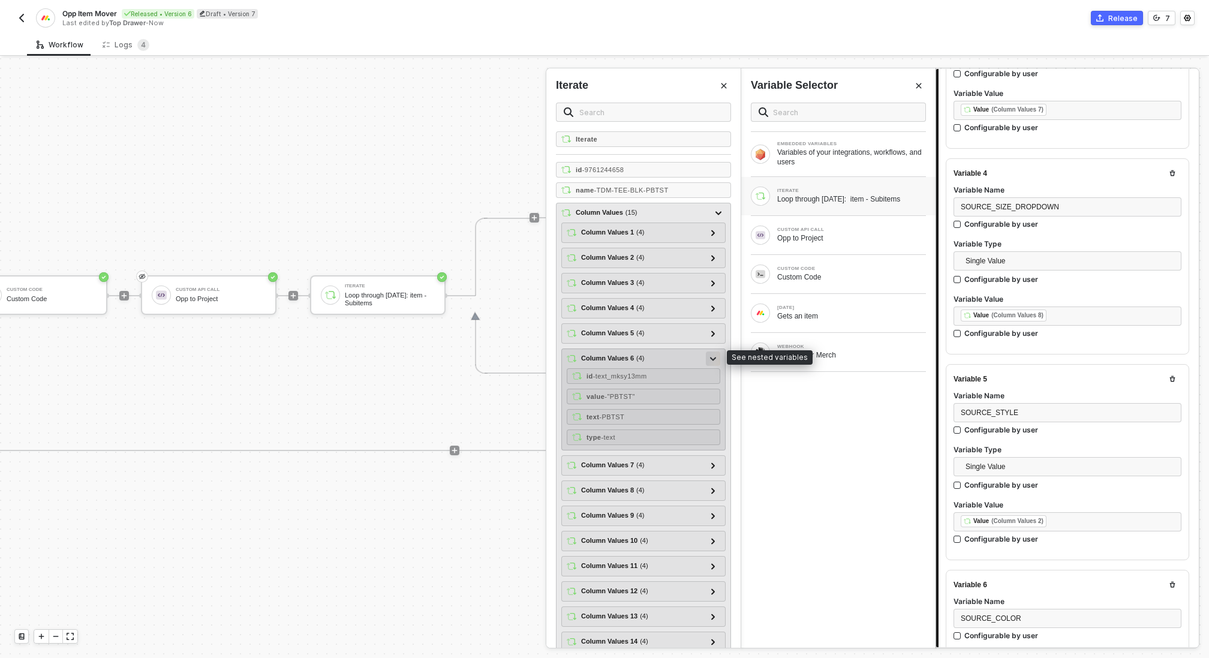
click at [711, 358] on div at bounding box center [713, 358] width 6 height 13
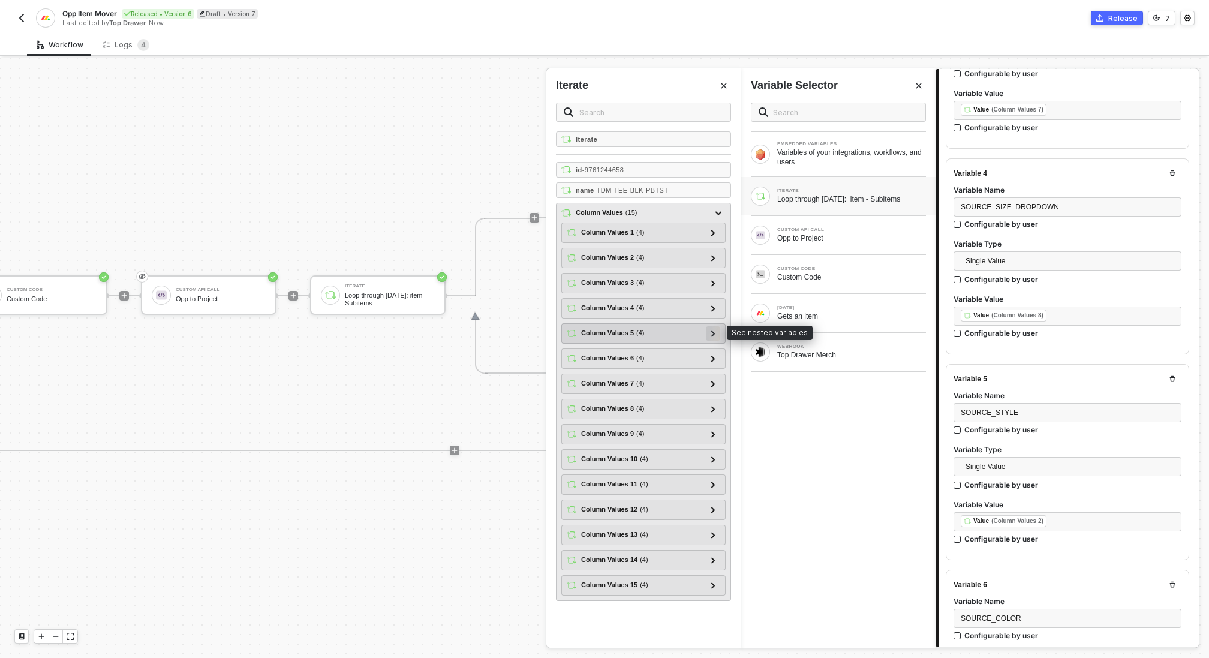
click at [711, 335] on div at bounding box center [713, 332] width 6 height 13
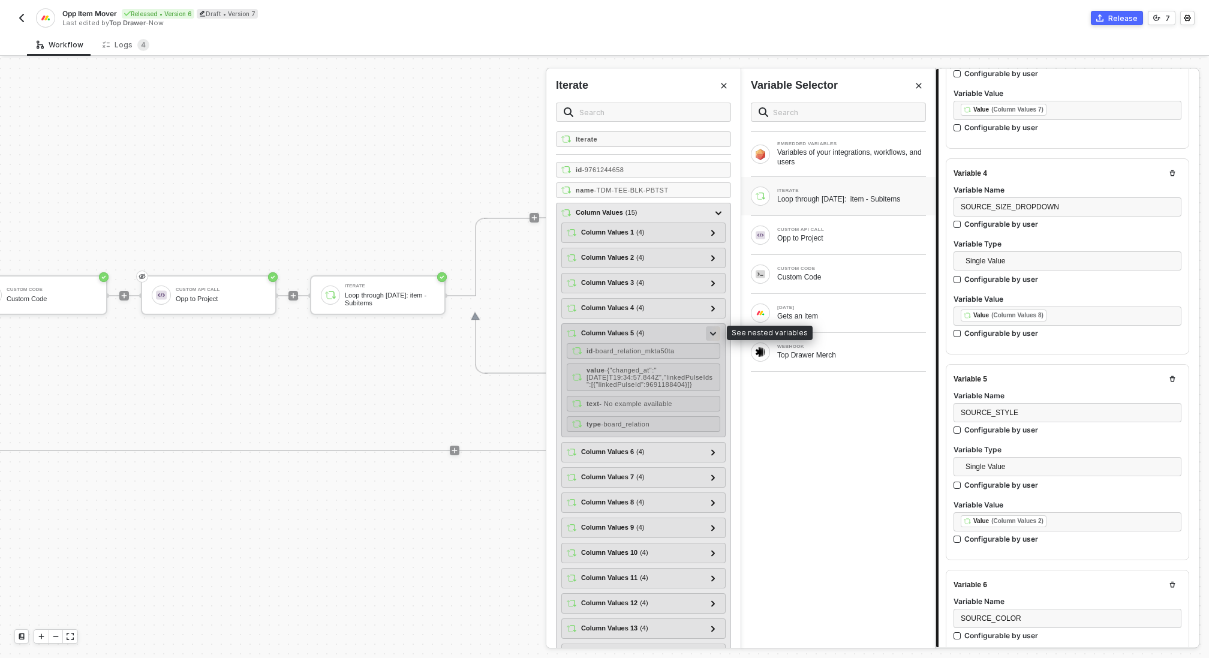
click at [711, 335] on div at bounding box center [713, 332] width 6 height 13
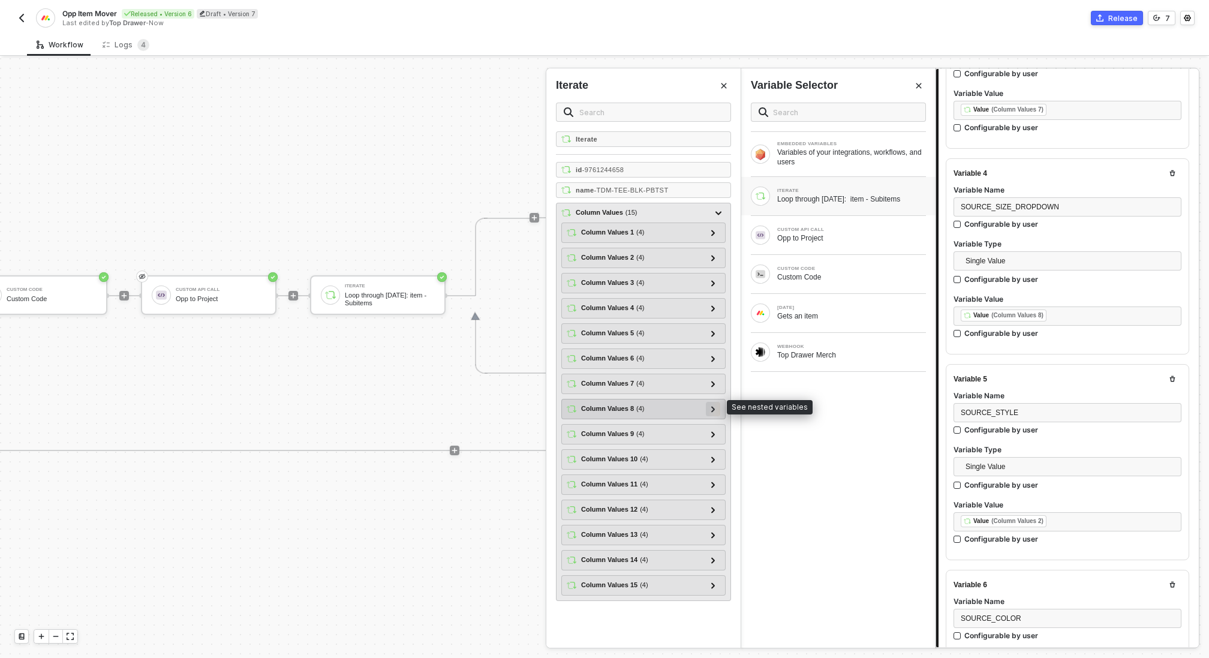
click at [713, 406] on icon at bounding box center [713, 409] width 4 height 6
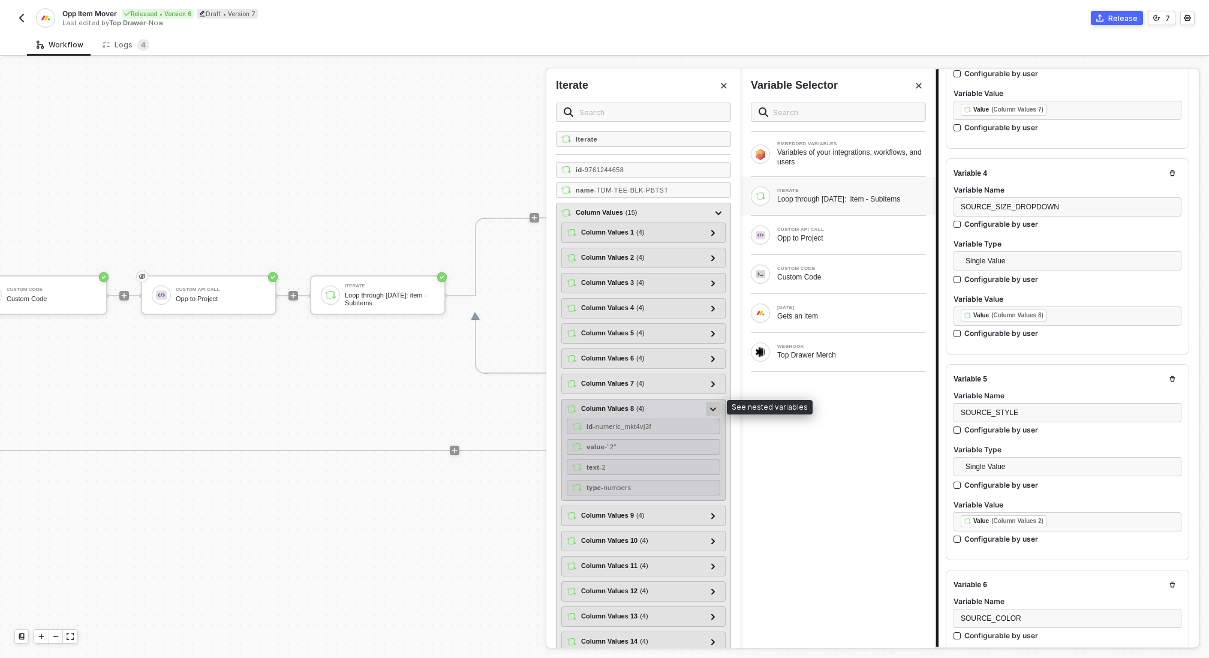
click at [713, 407] on icon at bounding box center [713, 409] width 6 height 4
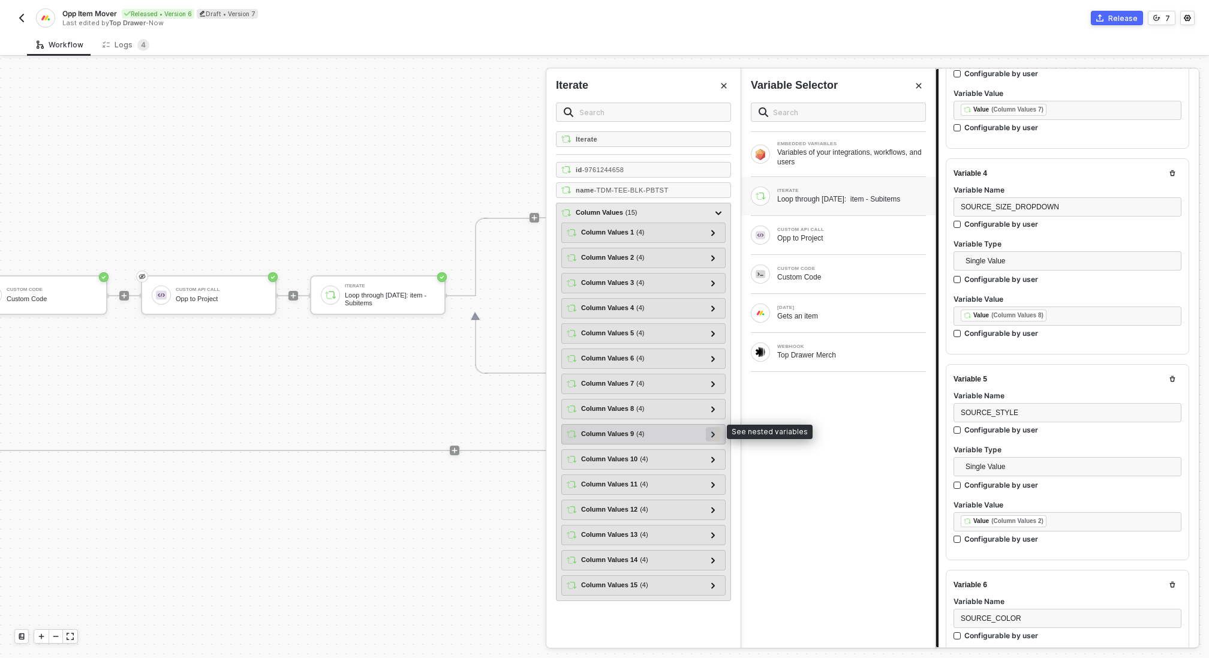
click at [711, 427] on div at bounding box center [713, 433] width 6 height 13
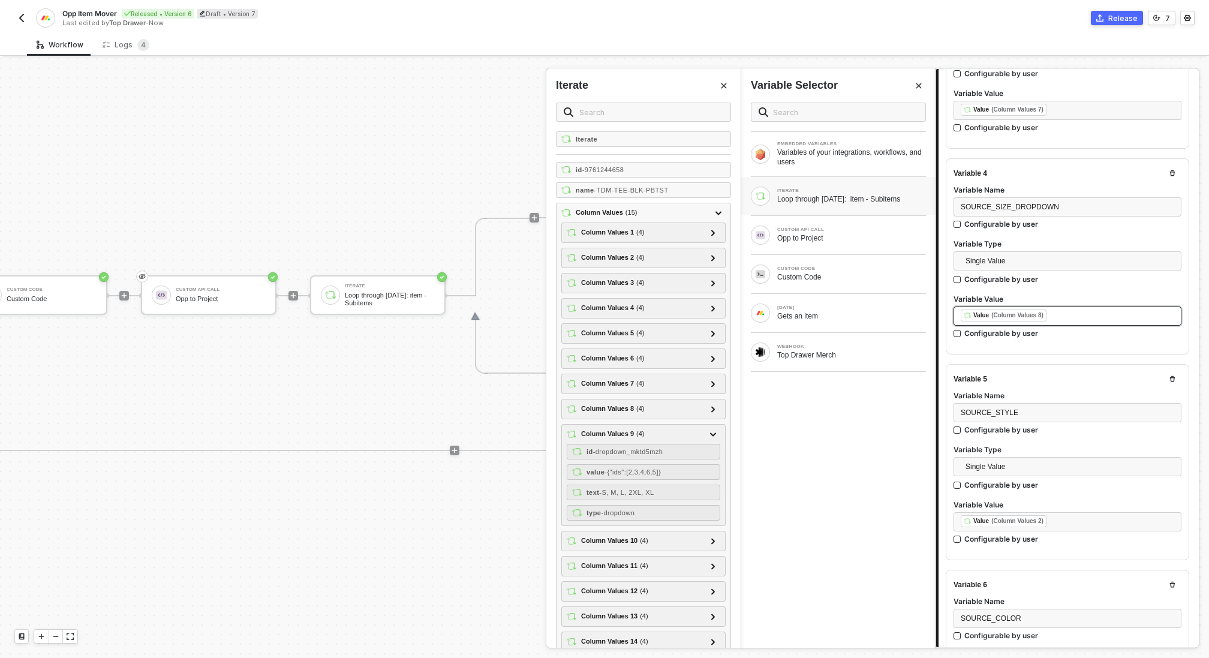
click at [1065, 316] on div "﻿ ﻿ Value (Column Values 8) ﻿" at bounding box center [1068, 316] width 214 height 13
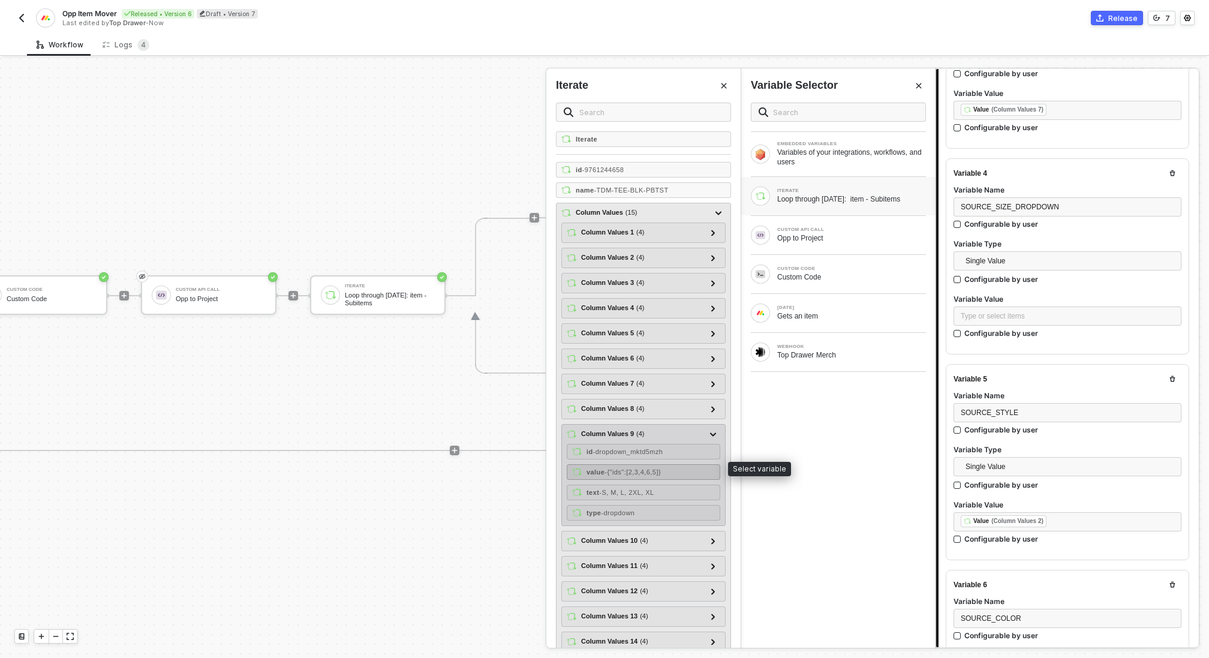
click at [648, 468] on span "- {"ids":[2,3,4,6,5]}" at bounding box center [633, 471] width 56 height 7
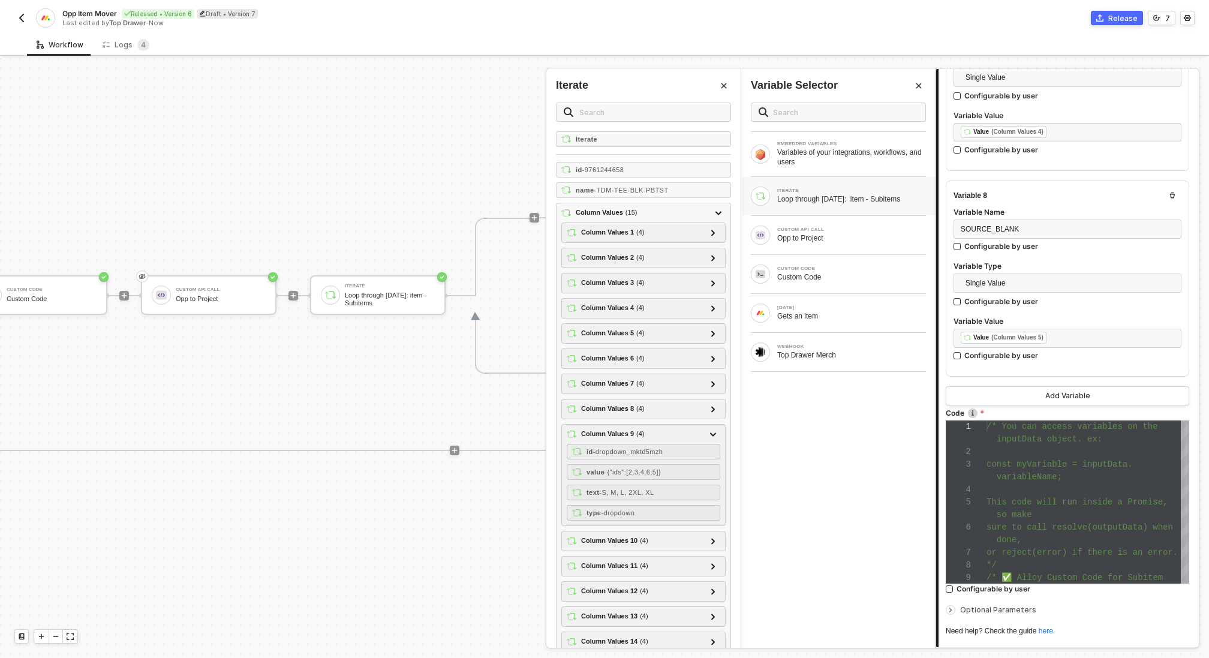
scroll to position [1546, 0]
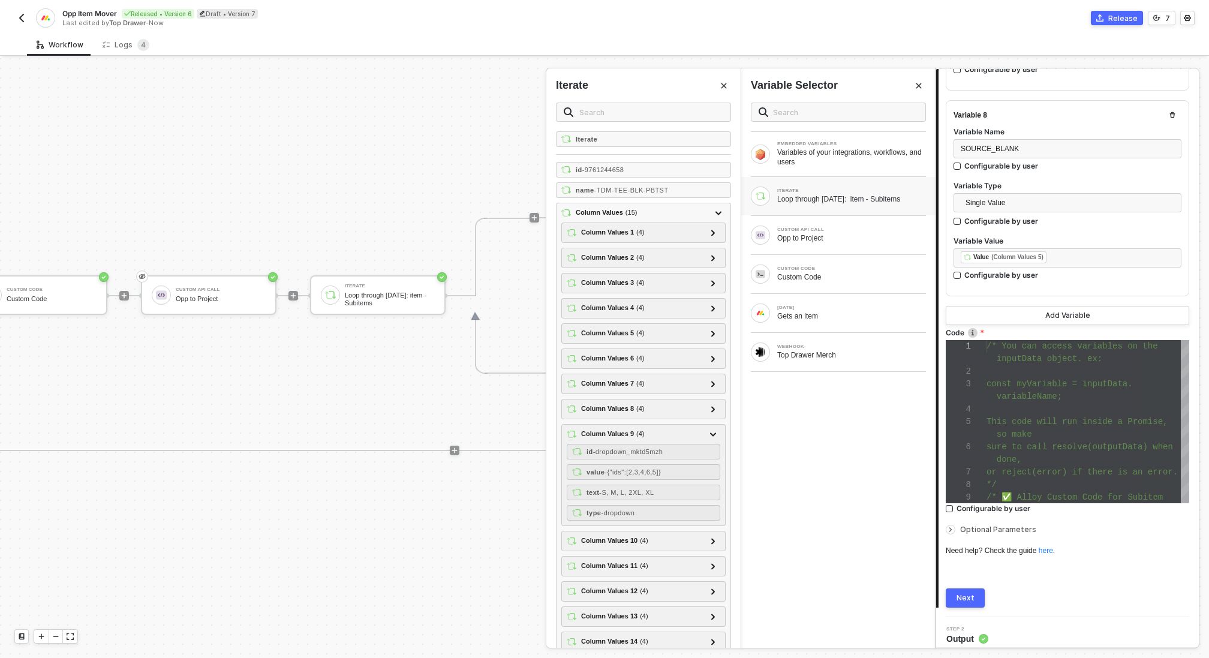
click at [968, 593] on div "Next" at bounding box center [966, 598] width 18 height 10
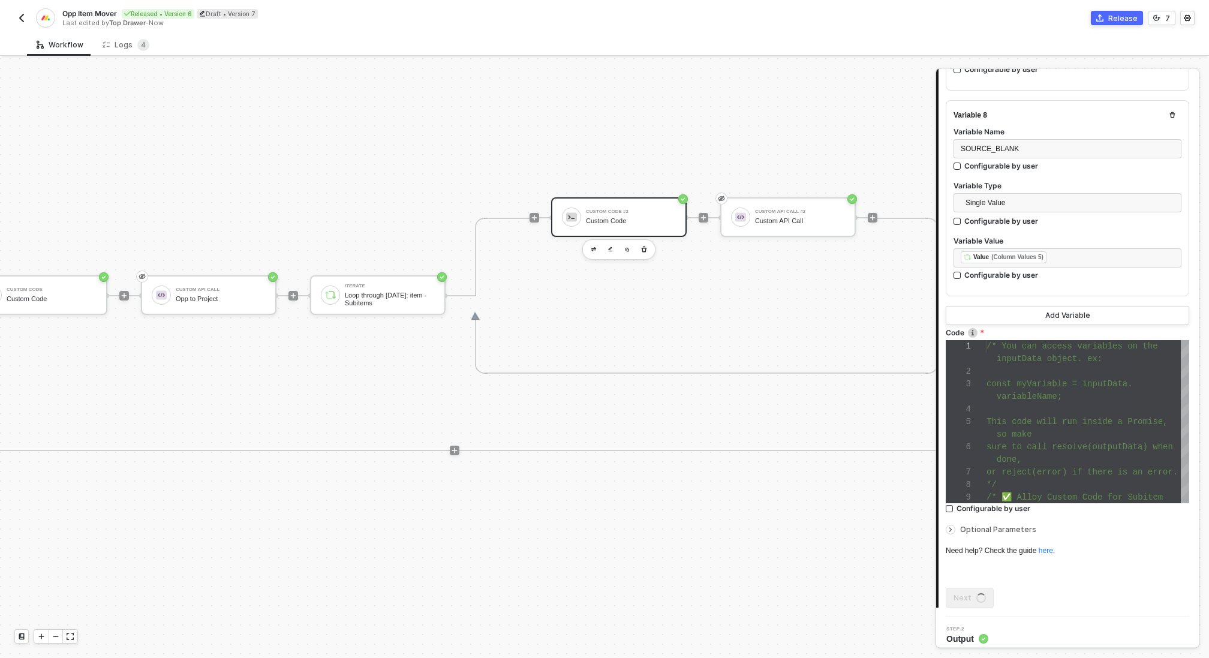
scroll to position [0, 0]
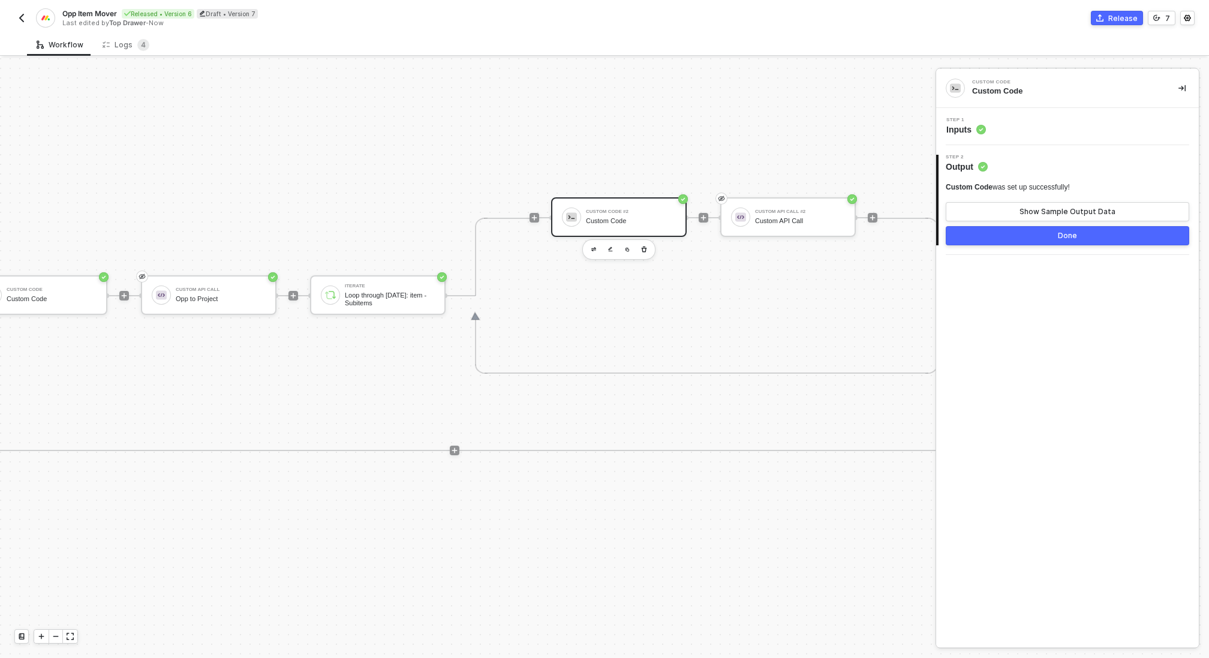
click at [1087, 234] on button "Done" at bounding box center [1068, 235] width 244 height 19
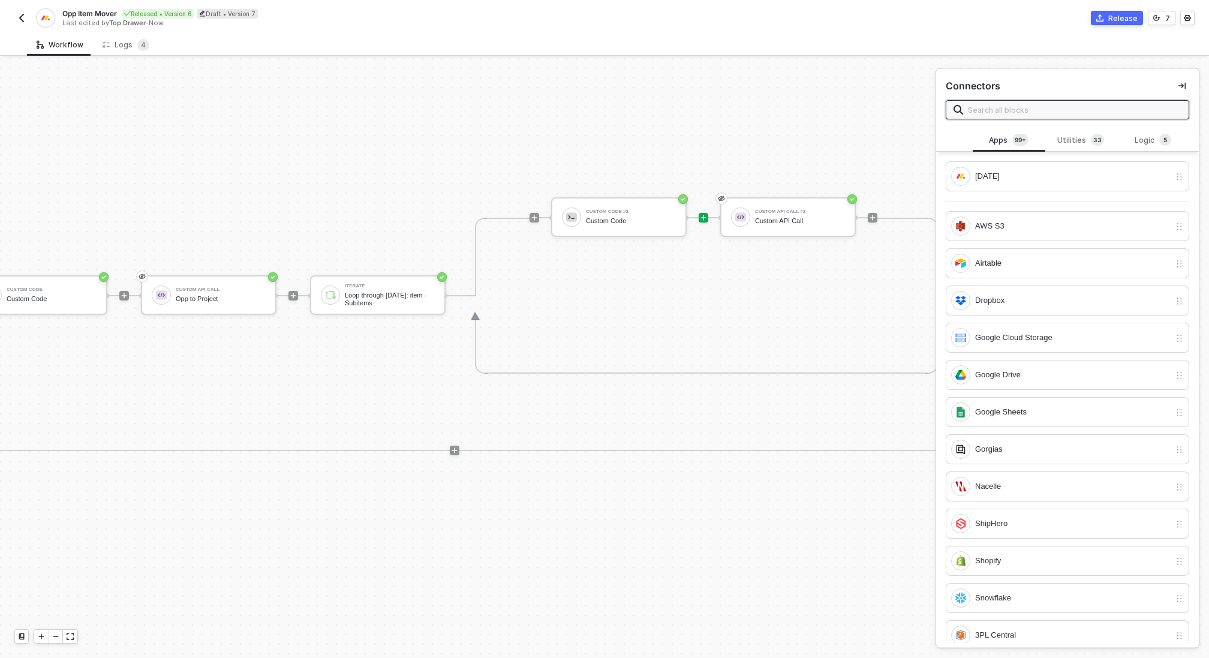
scroll to position [314, 0]
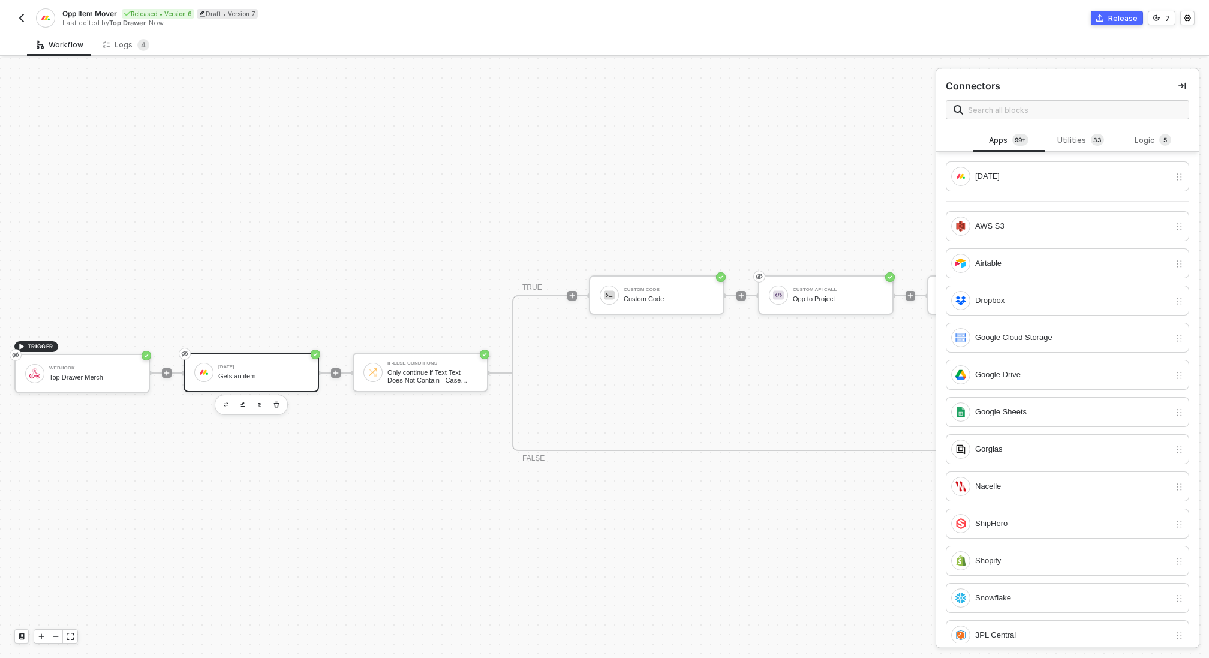
click at [272, 377] on div "Gets an item" at bounding box center [263, 377] width 90 height 8
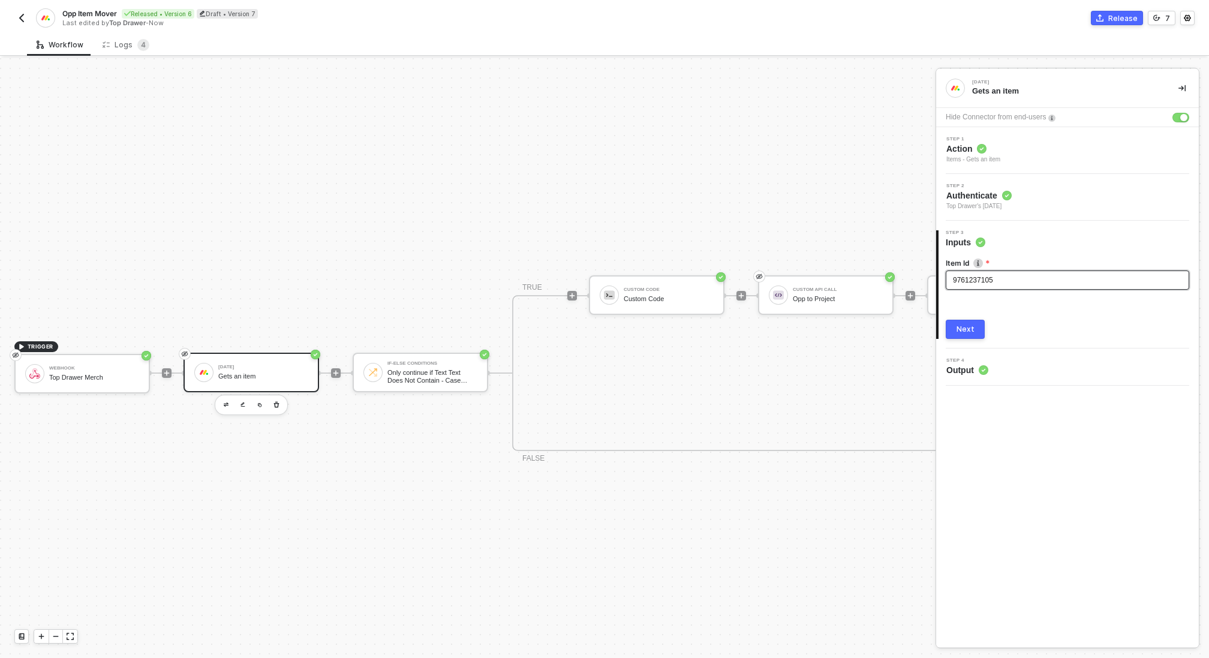
click at [985, 275] on div "9761237105" at bounding box center [1067, 280] width 229 height 11
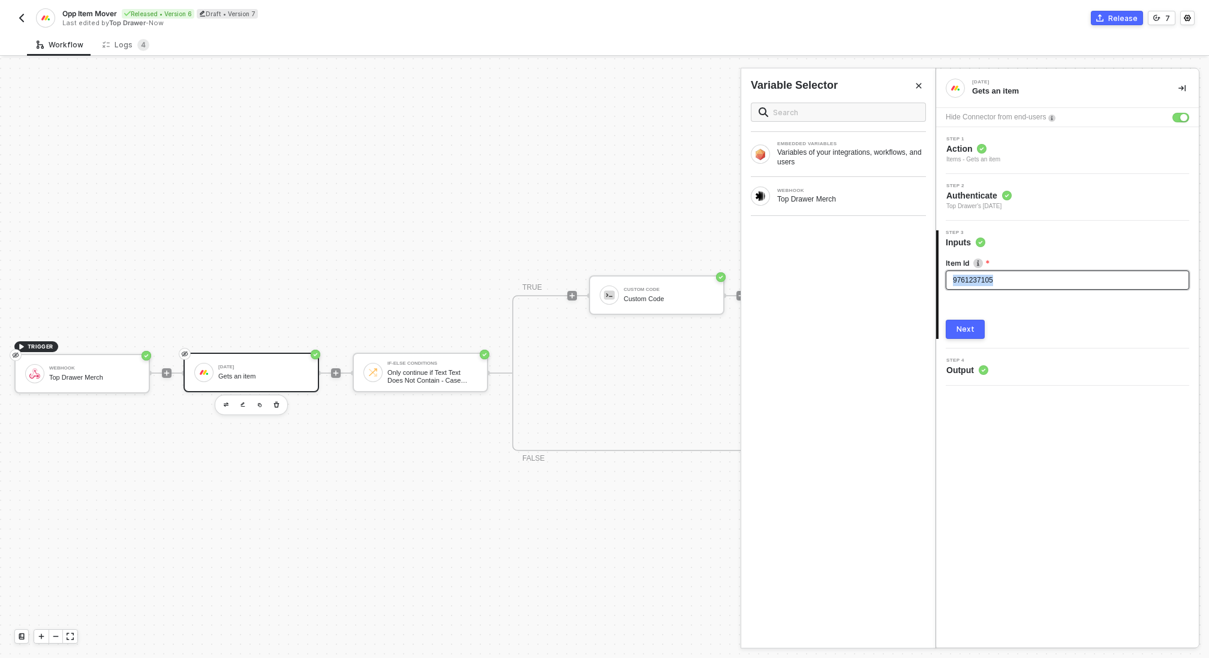
click at [985, 275] on div "9761237105" at bounding box center [1067, 280] width 229 height 11
click at [837, 197] on div "Top Drawer Merch" at bounding box center [851, 199] width 149 height 10
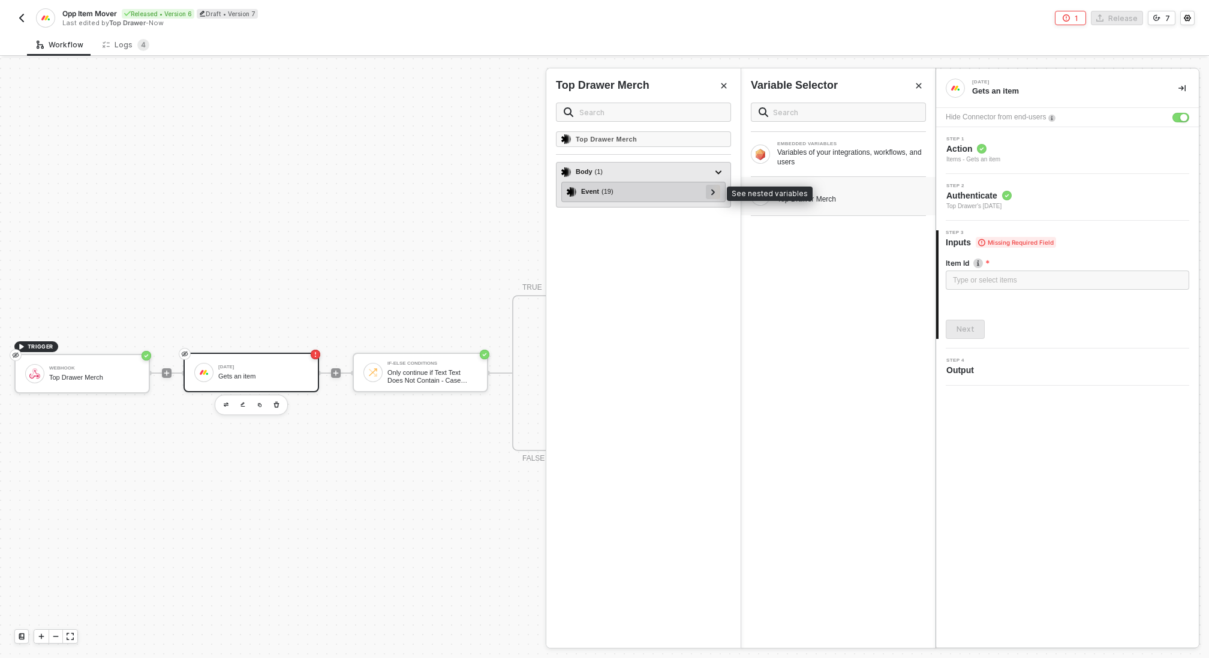
click at [711, 192] on div at bounding box center [713, 191] width 6 height 13
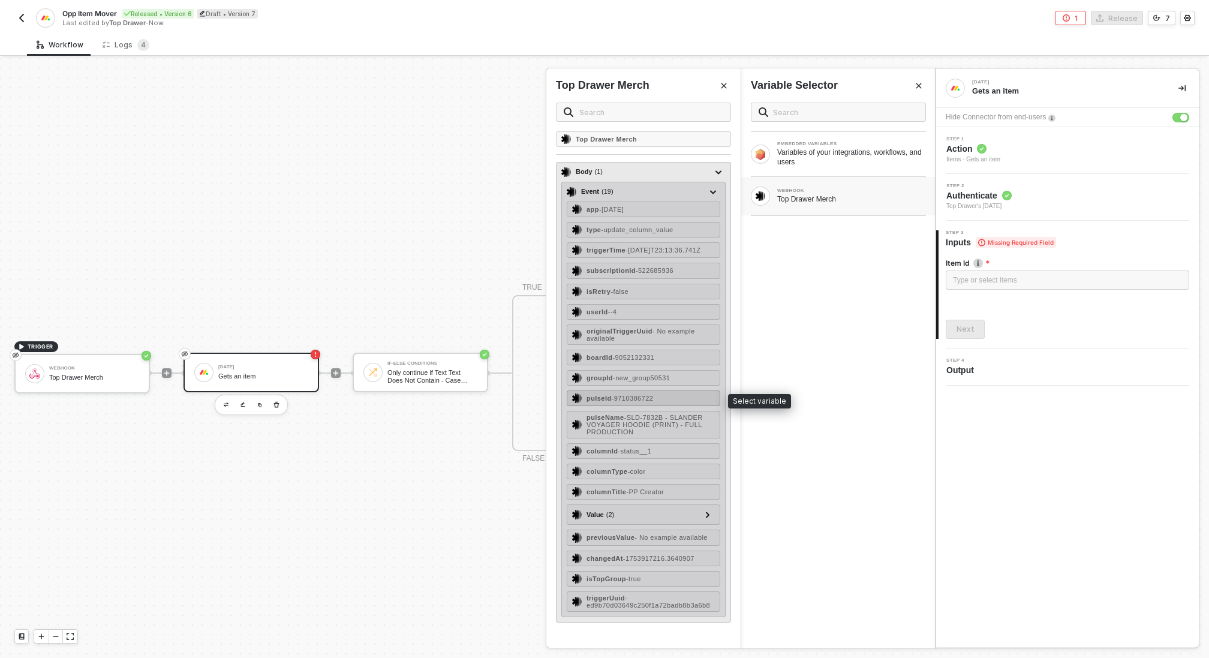
click at [630, 395] on span "- 9710386722" at bounding box center [633, 398] width 42 height 7
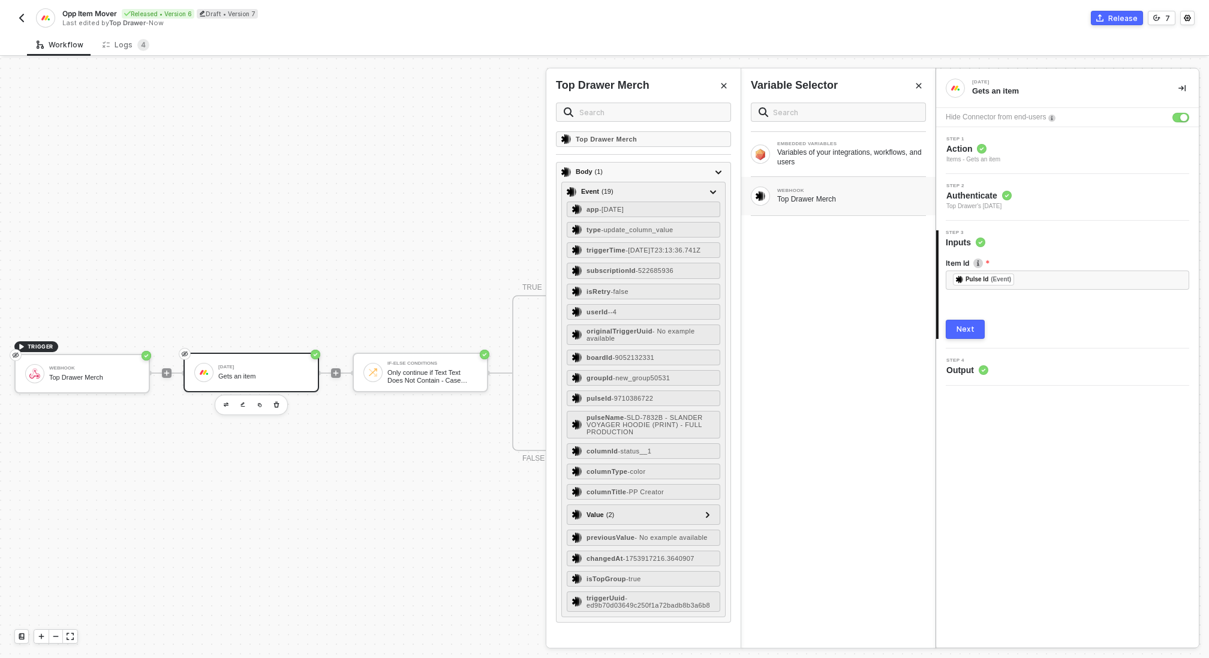
click at [966, 329] on div "Next" at bounding box center [966, 330] width 18 height 10
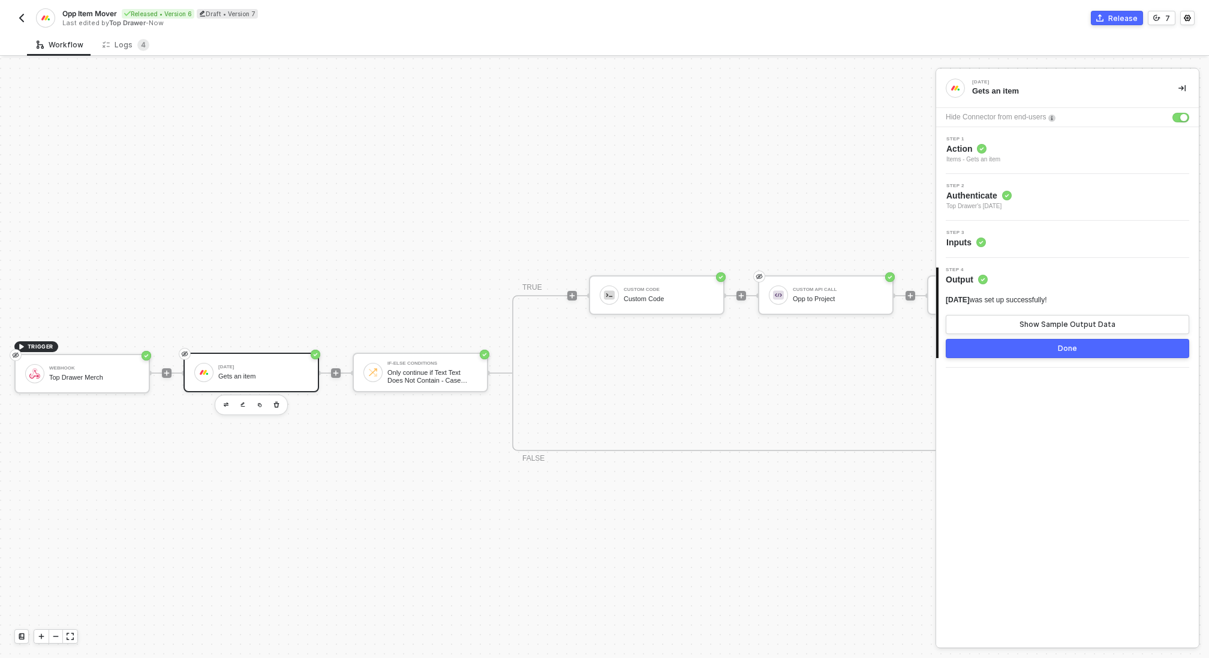
click at [1029, 350] on button "Done" at bounding box center [1068, 348] width 244 height 19
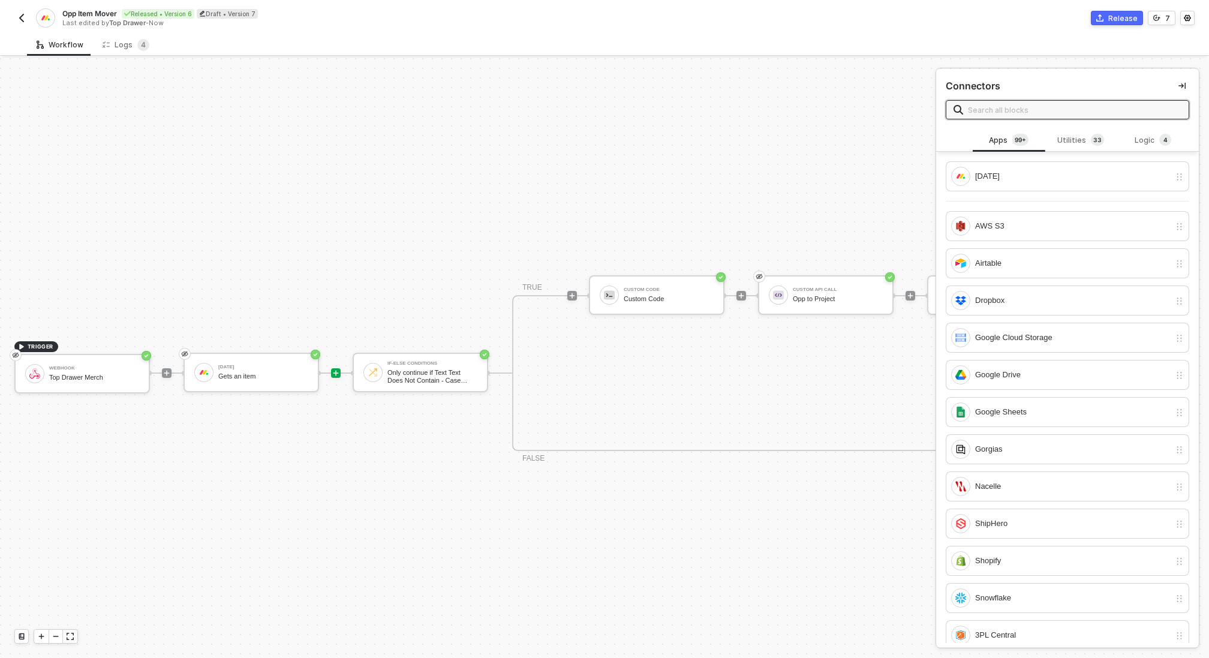
click at [769, 155] on div "TRIGGER Webhook Top Drawer Merch Monday Gets an item If-Else Conditions Only co…" at bounding box center [826, 373] width 1653 height 1258
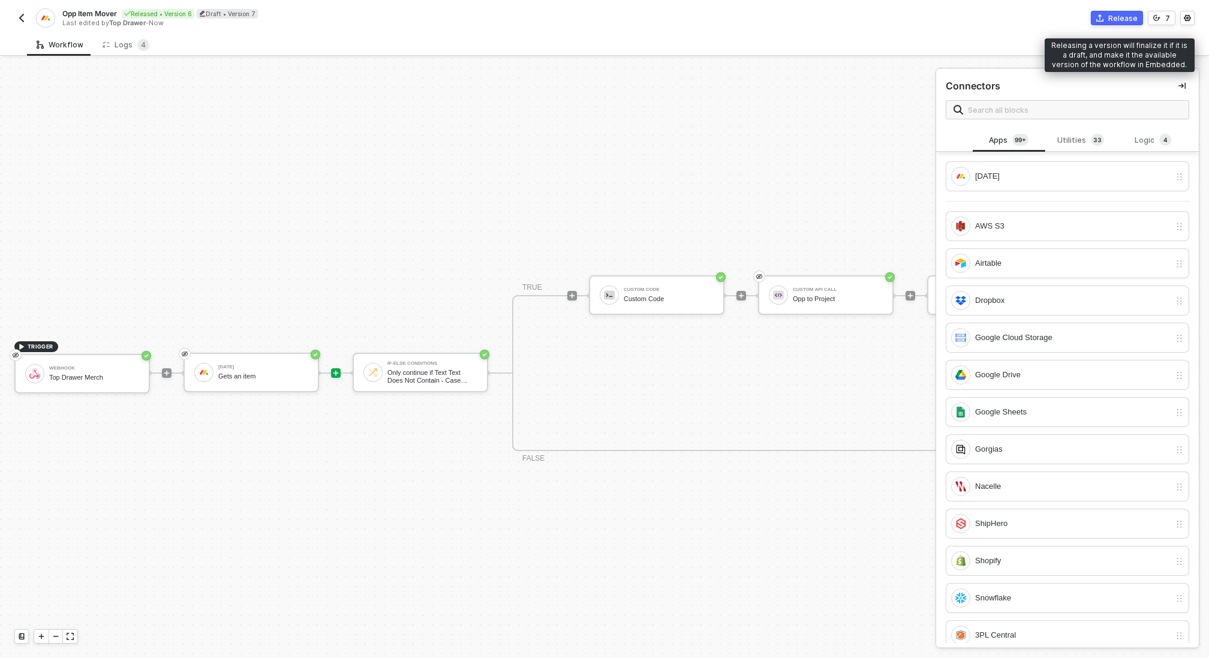
click at [1121, 18] on div "Release" at bounding box center [1123, 18] width 29 height 10
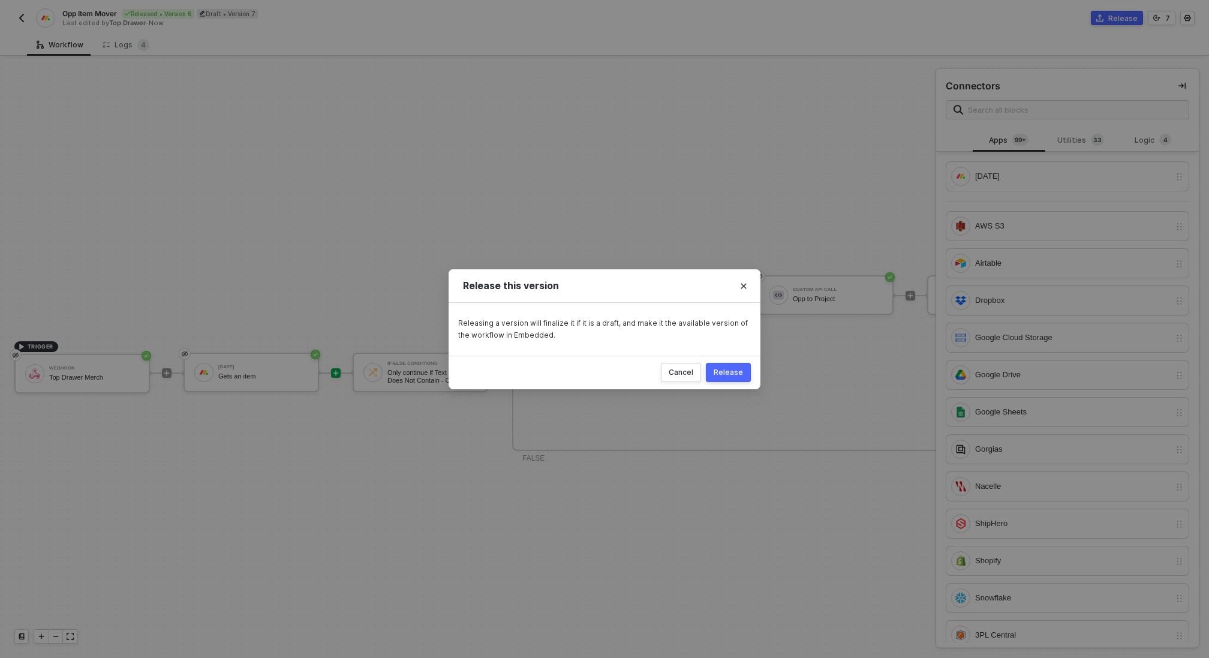
click at [740, 369] on div "Release" at bounding box center [728, 373] width 29 height 10
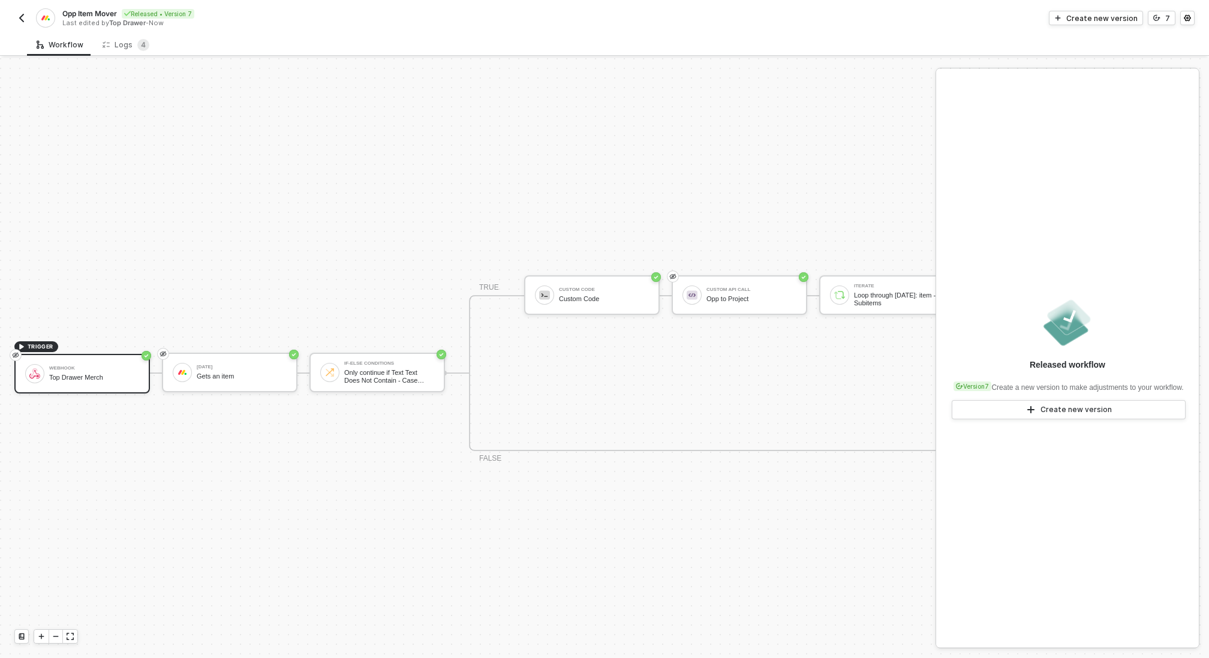
click at [21, 17] on img "button" at bounding box center [22, 18] width 10 height 10
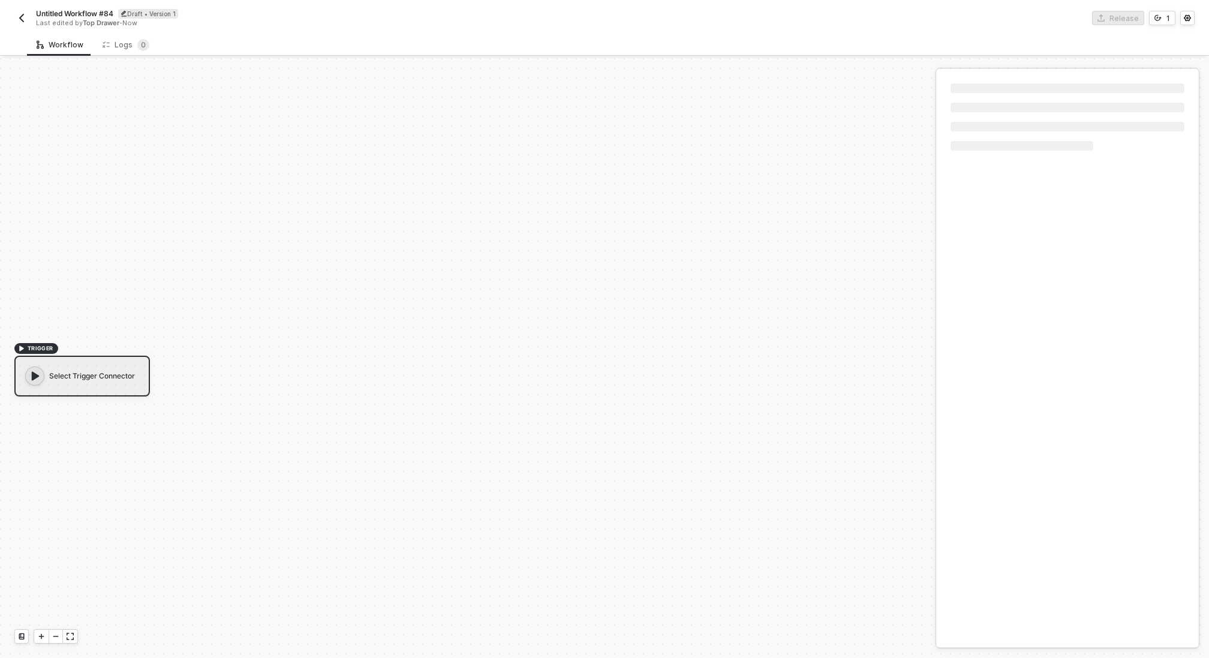
scroll to position [22, 0]
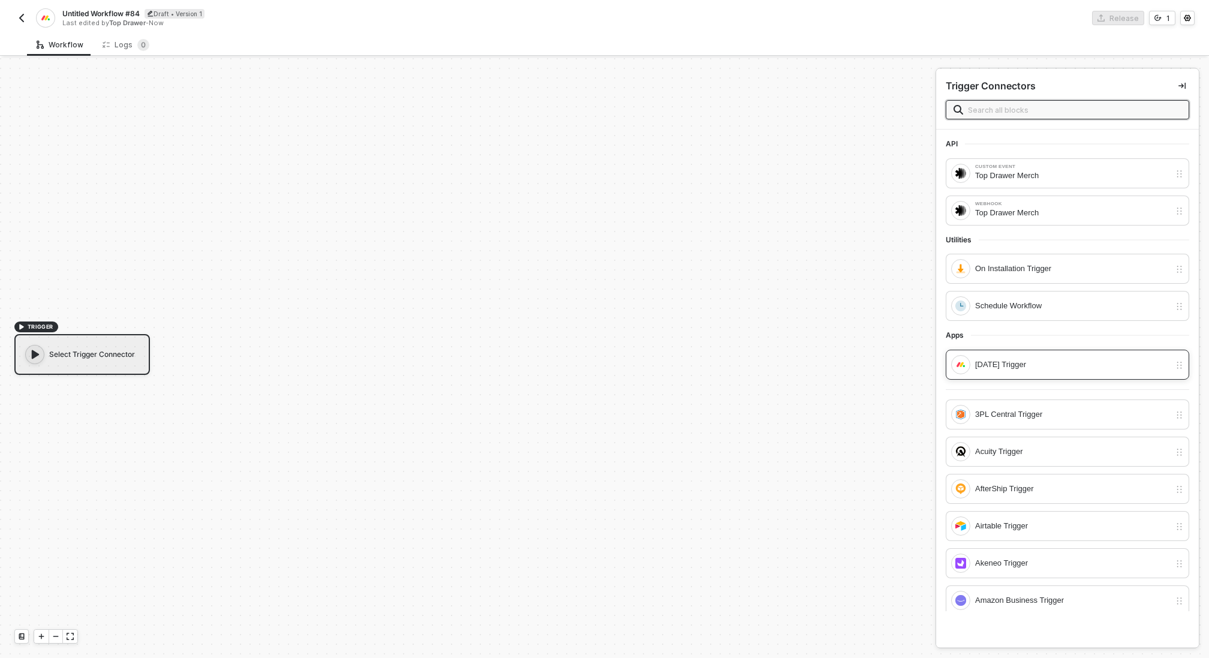
click at [1042, 364] on div "[DATE] Trigger" at bounding box center [1072, 364] width 195 height 13
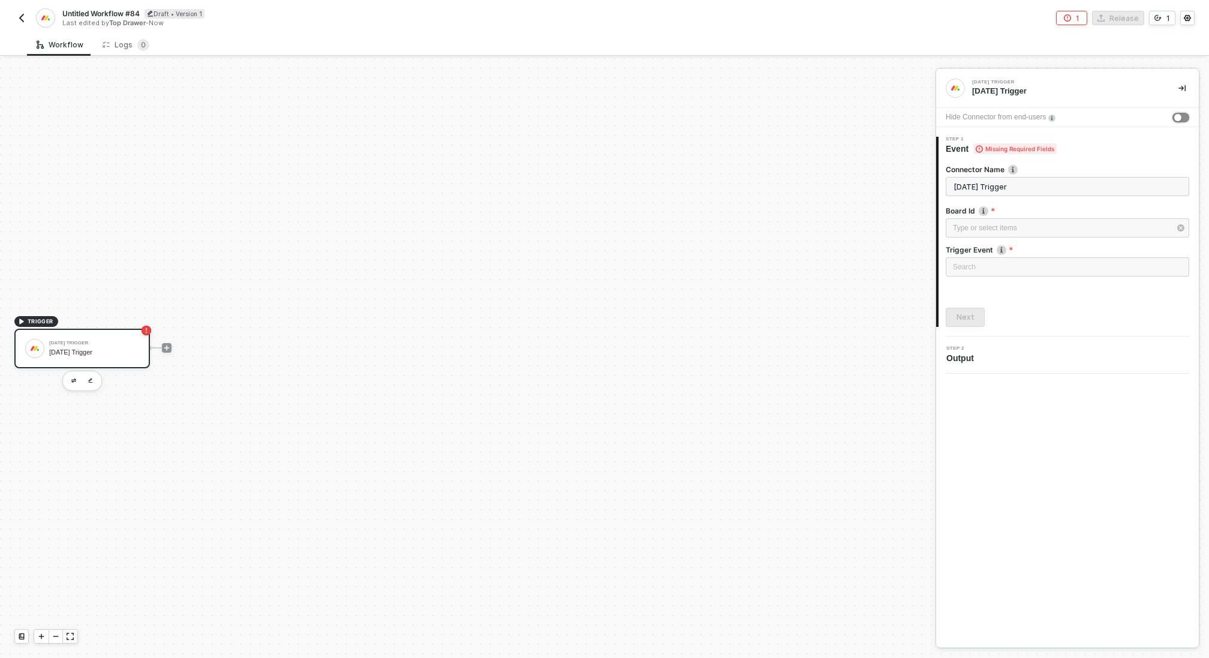
click at [1181, 114] on div "button" at bounding box center [1178, 117] width 7 height 7
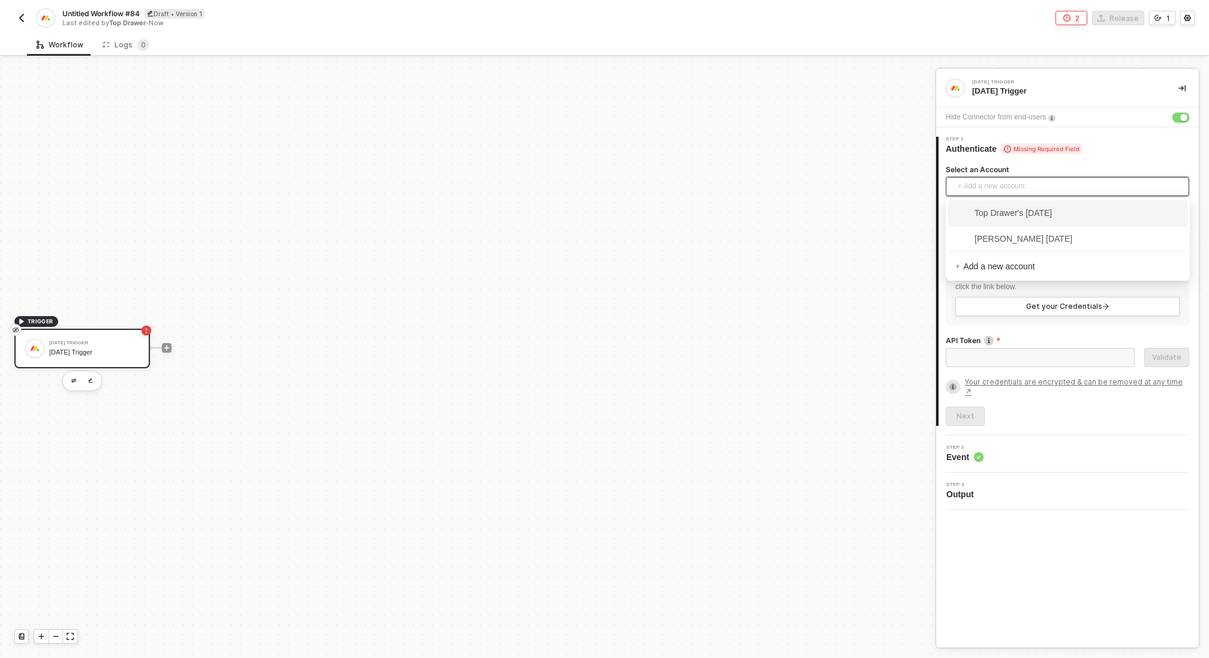
click at [1023, 185] on span "+ Add a new account" at bounding box center [1070, 186] width 224 height 19
click at [1019, 214] on span "Top Drawer's [DATE]" at bounding box center [1004, 212] width 97 height 13
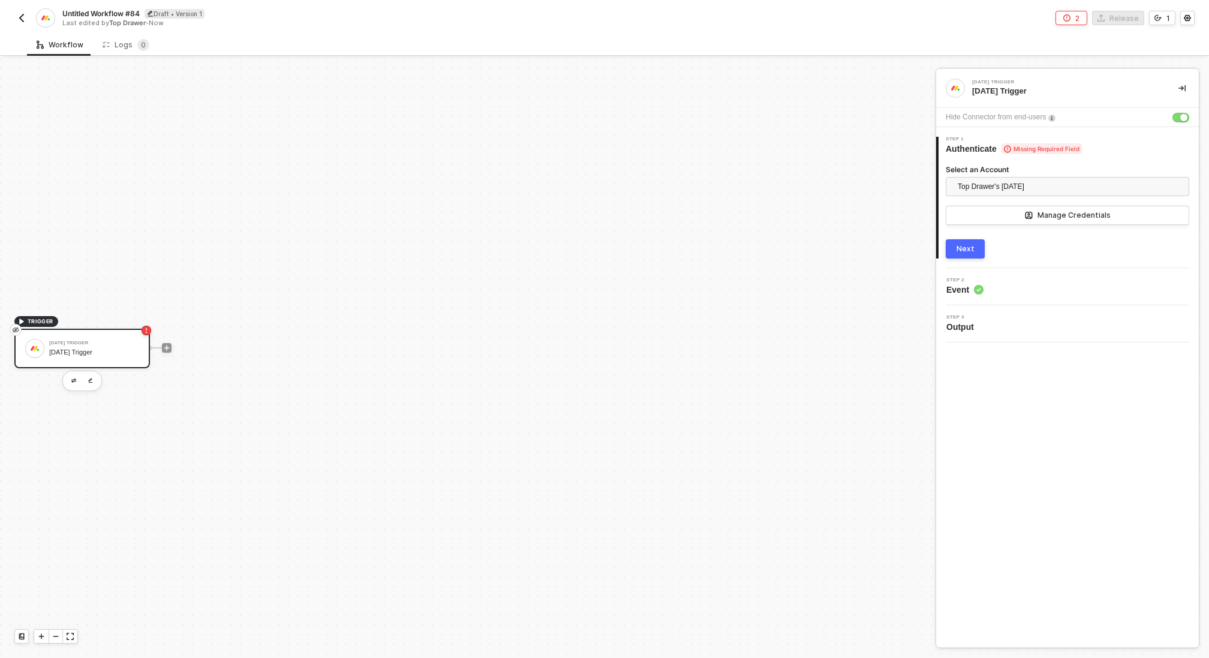
click at [970, 247] on div "Next" at bounding box center [966, 249] width 18 height 10
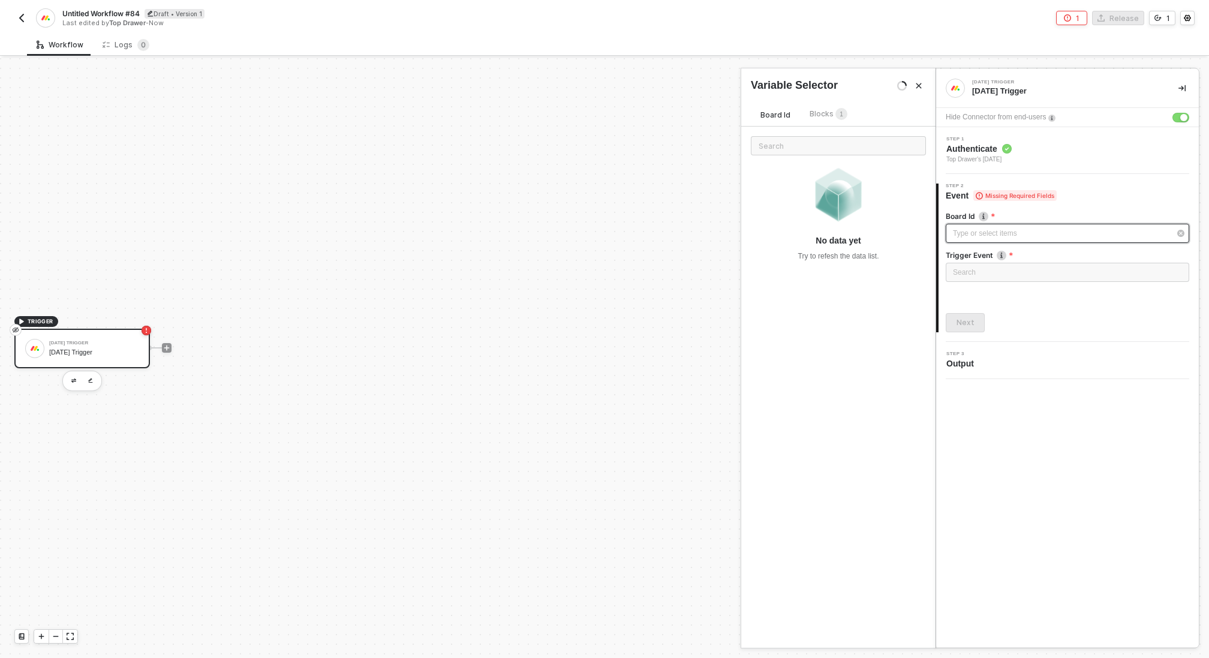
click at [990, 230] on div "Type or select items ﻿" at bounding box center [1061, 233] width 217 height 11
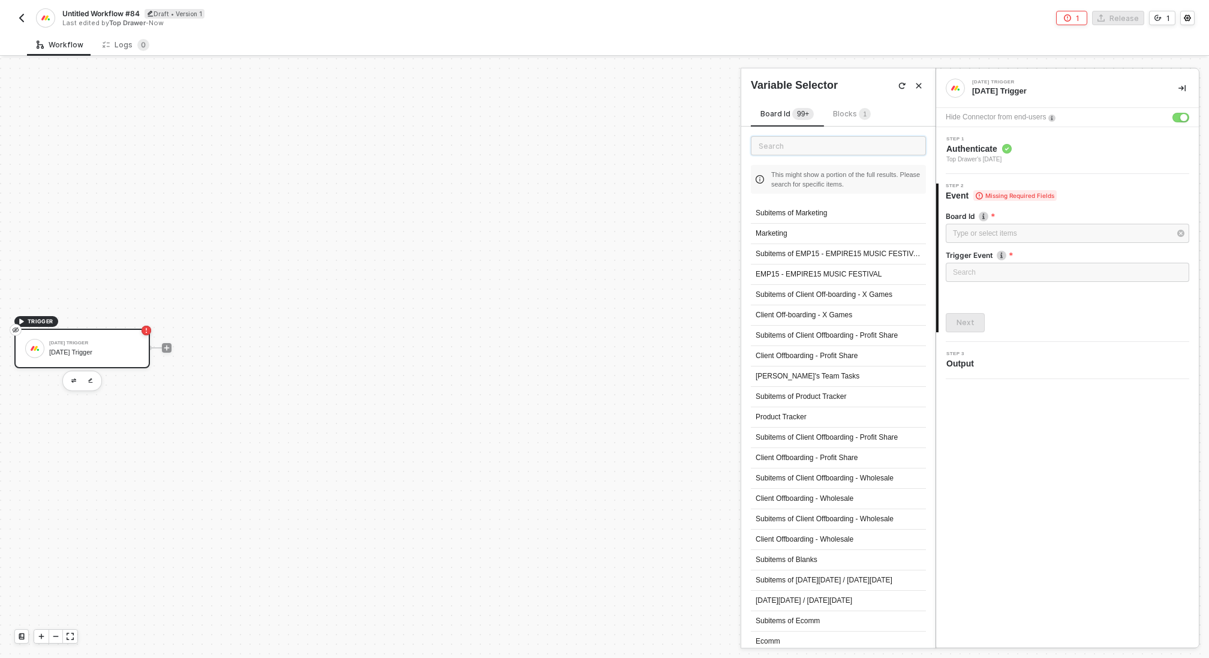
click at [838, 142] on input "text" at bounding box center [838, 145] width 175 height 19
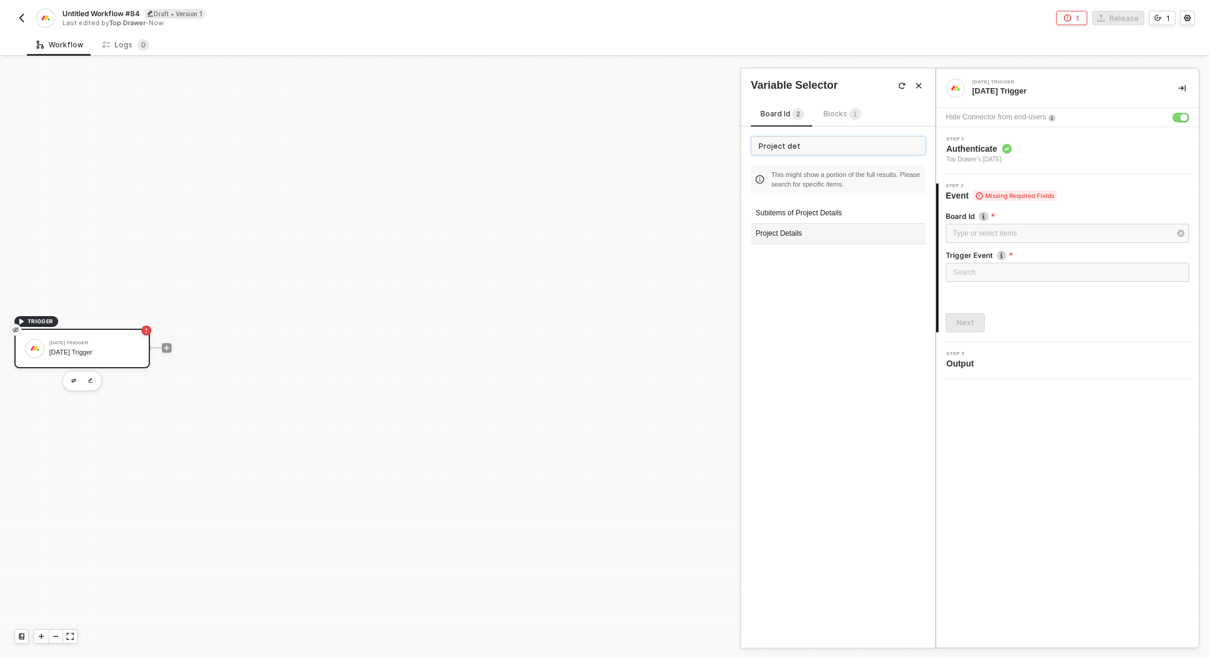
type input "Project det"
click at [793, 235] on div "Project Details" at bounding box center [838, 234] width 175 height 20
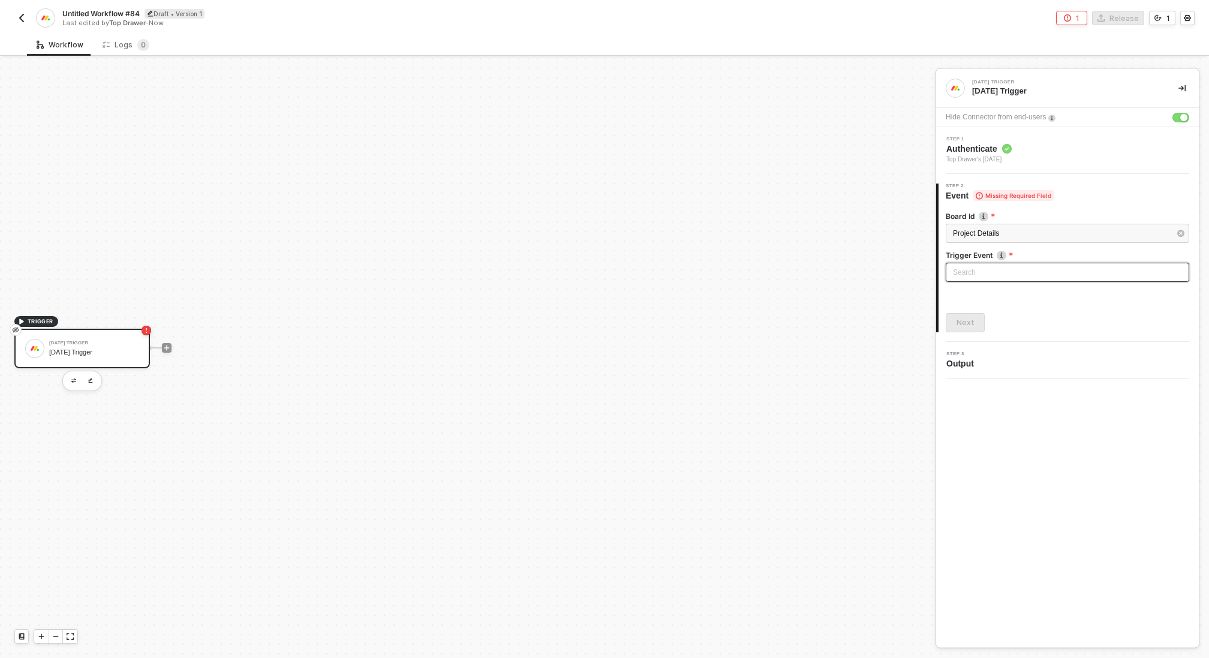
click at [1013, 274] on input "search" at bounding box center [1067, 272] width 229 height 18
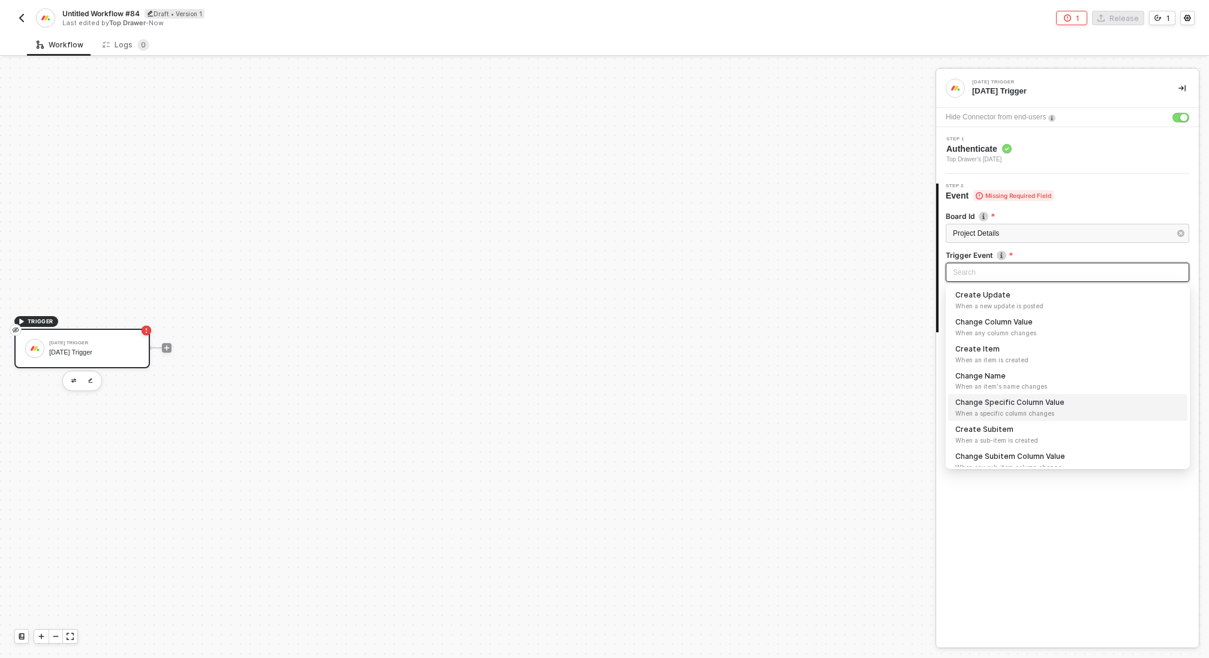
click at [1010, 409] on span "When a specific column changes" at bounding box center [1068, 414] width 225 height 10
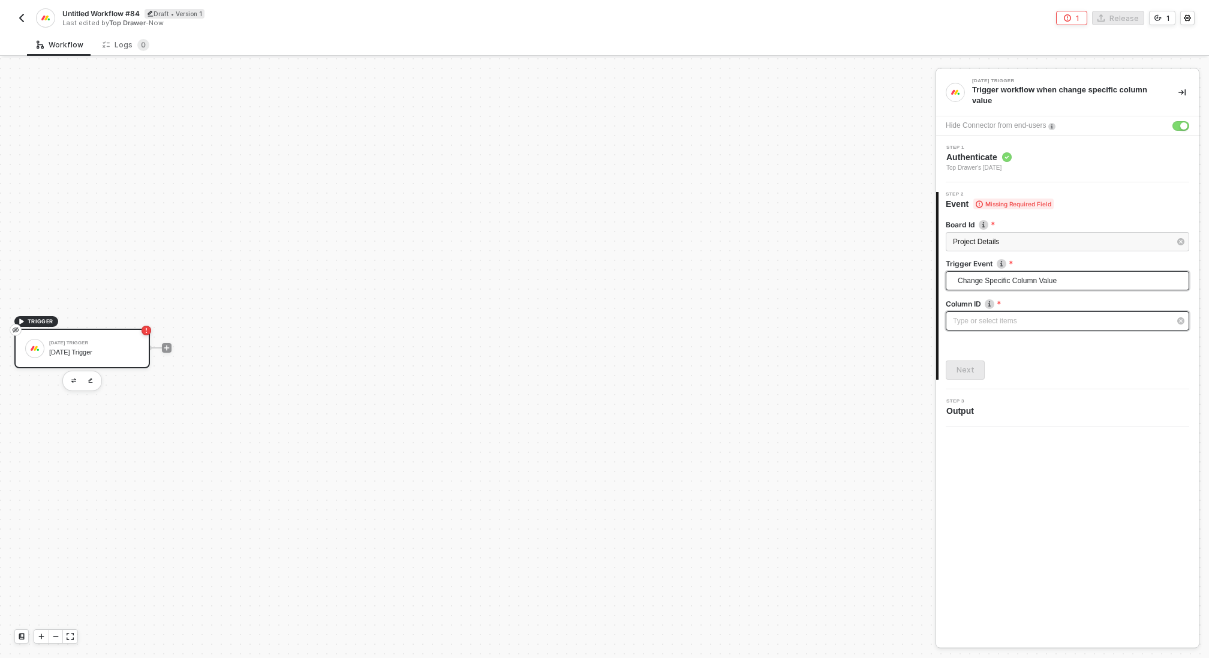
click at [993, 322] on div "Type or select items ﻿" at bounding box center [1061, 321] width 217 height 11
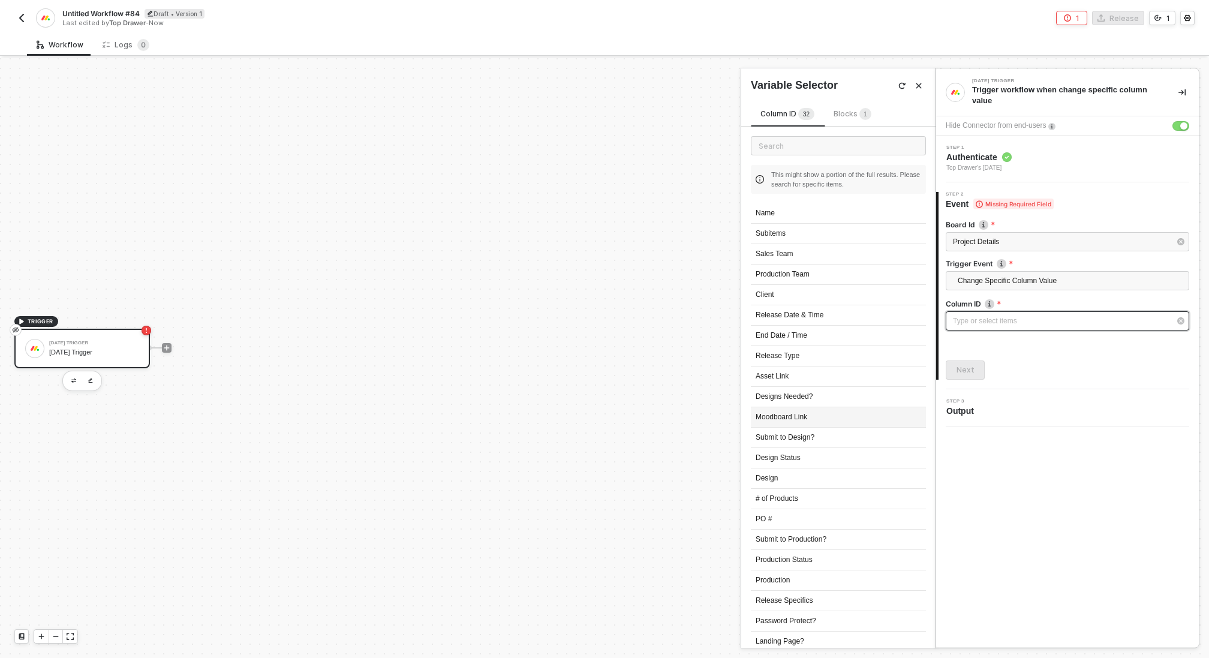
scroll to position [220, 0]
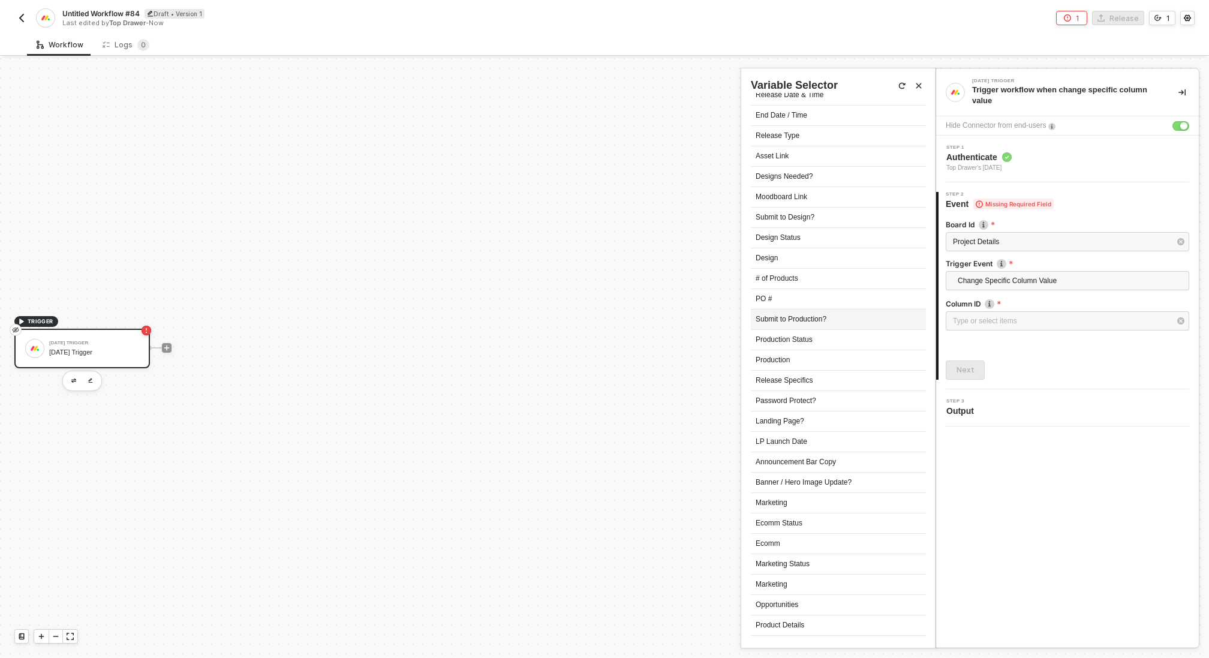
click at [807, 316] on div "Submit to Production?" at bounding box center [838, 320] width 175 height 20
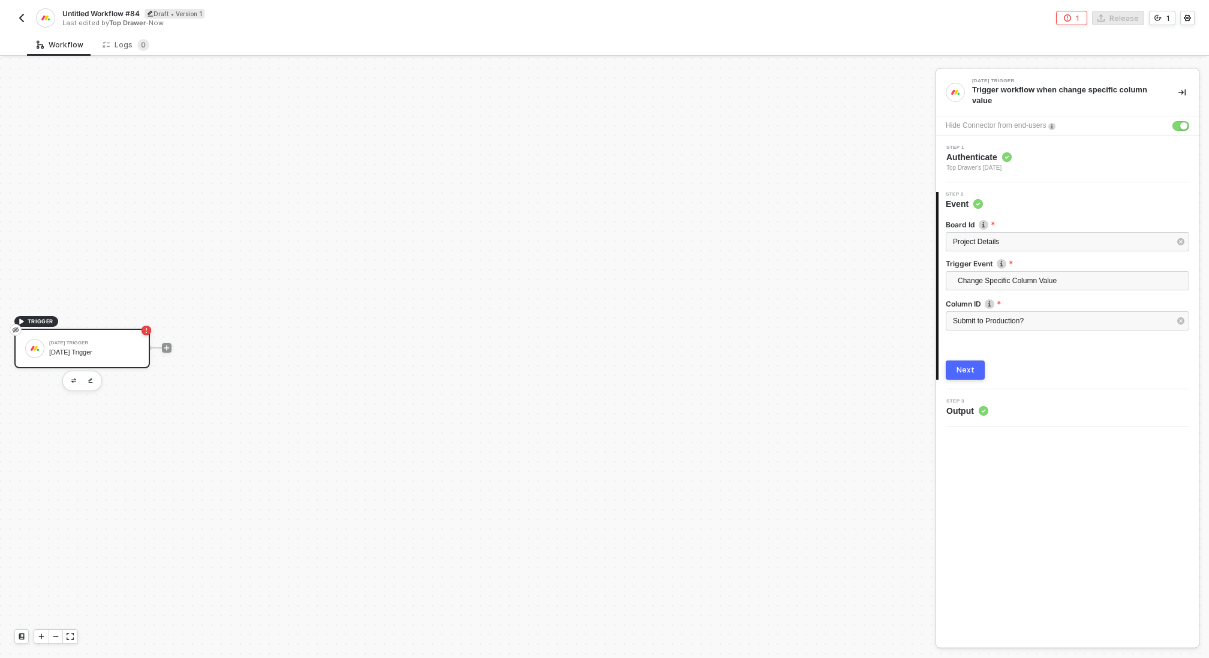
click at [960, 371] on div "Next" at bounding box center [966, 370] width 18 height 10
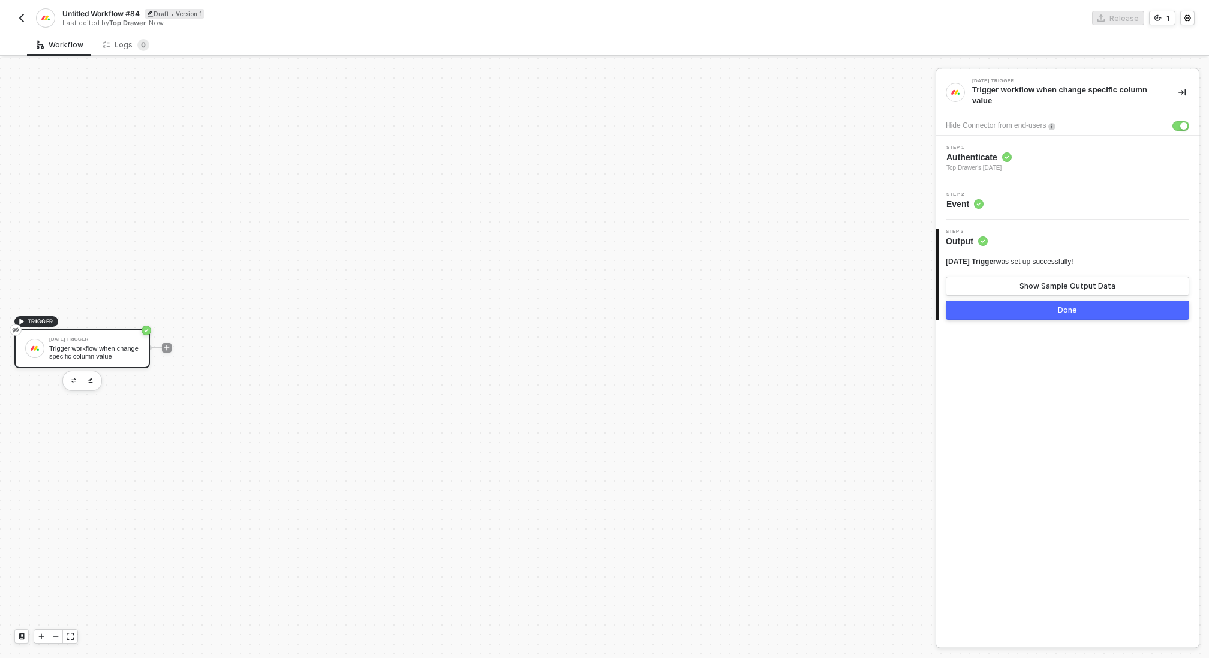
click at [1039, 308] on button "Done" at bounding box center [1068, 310] width 244 height 19
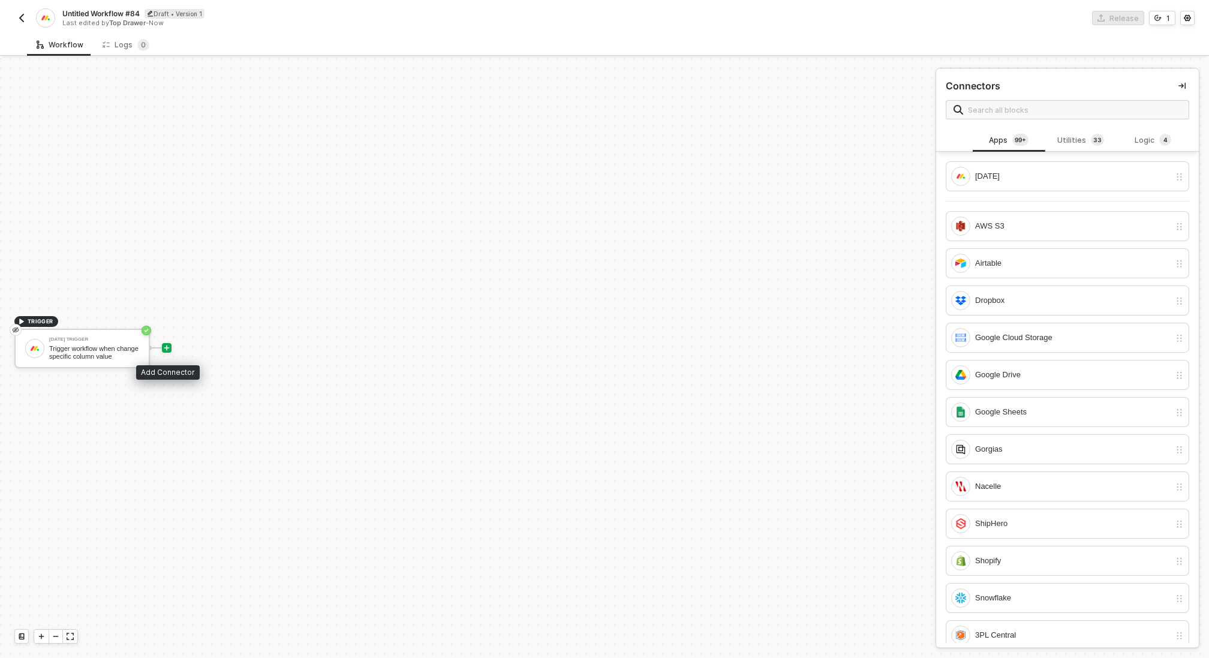
click at [166, 344] on icon "icon-play" at bounding box center [166, 347] width 7 height 7
click at [1023, 108] on input "text" at bounding box center [1075, 109] width 214 height 13
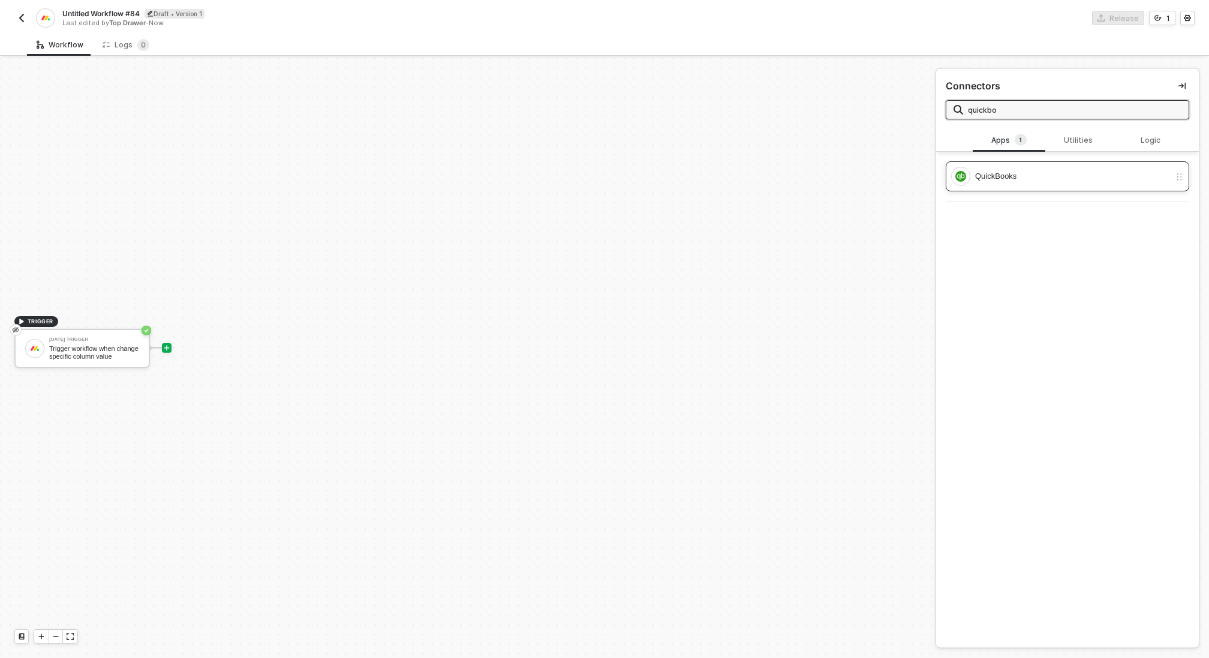
type input "quickbo"
click at [1002, 173] on div "QuickBooks" at bounding box center [1072, 176] width 195 height 13
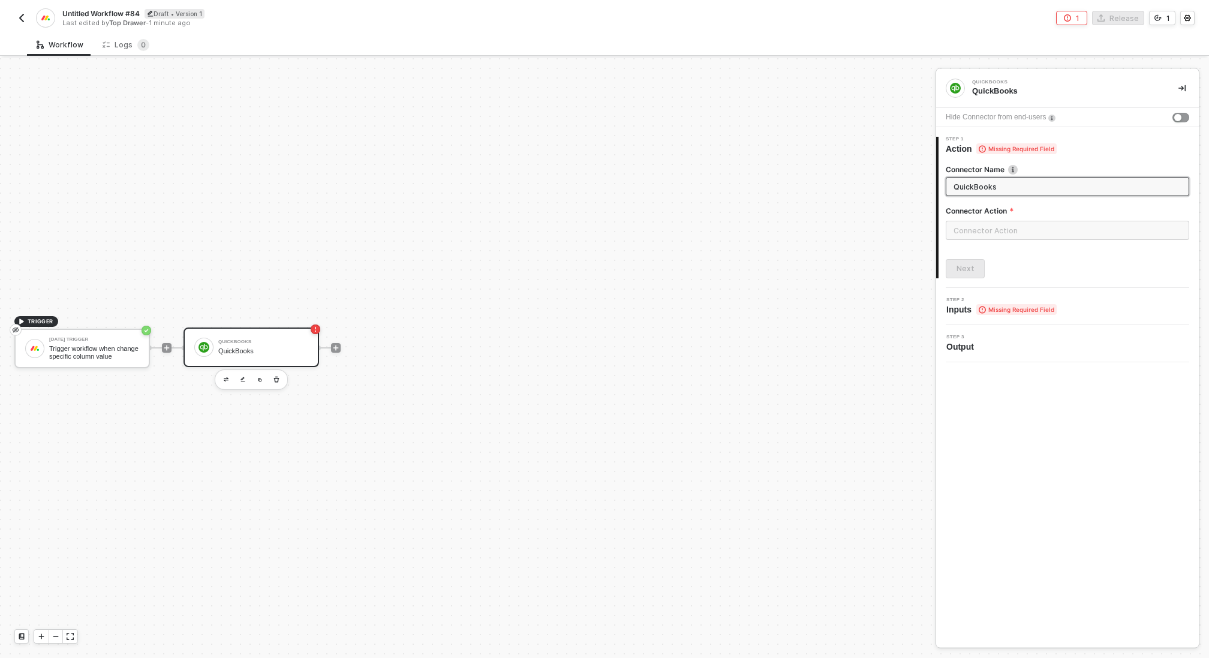
click at [1179, 108] on div "Hide Connector from end-users" at bounding box center [1067, 117] width 263 height 19
click at [1178, 116] on div "button" at bounding box center [1178, 117] width 7 height 7
click at [1026, 232] on input "text" at bounding box center [1068, 230] width 244 height 19
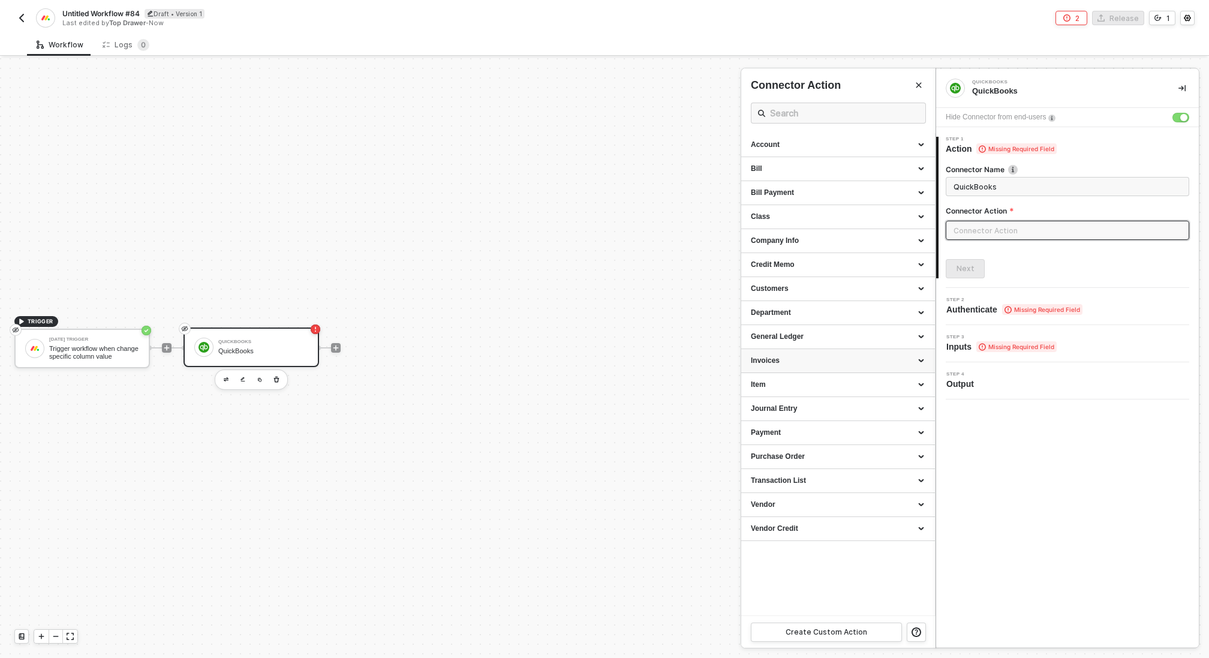
click at [860, 357] on div "Invoices" at bounding box center [838, 361] width 175 height 10
click at [835, 391] on div "Create an Invoice Create an invoice" at bounding box center [838, 389] width 175 height 20
type input "Create an invoice"
type input "Invoices - Create an Invoice"
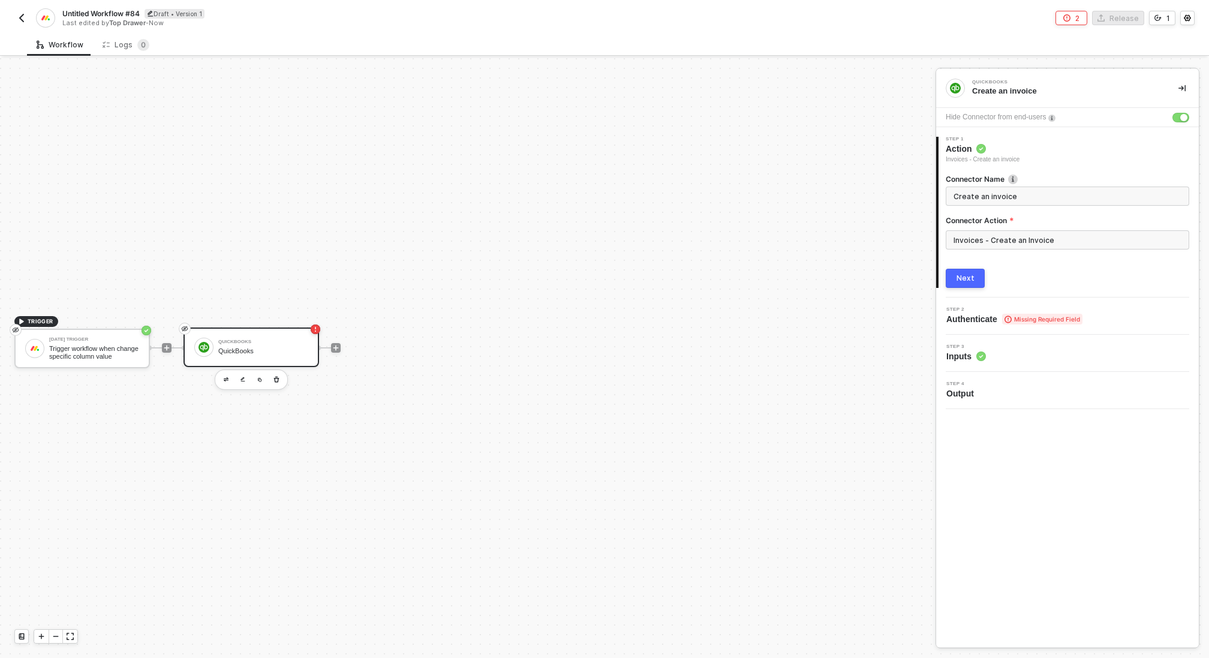
click at [978, 283] on button "Next" at bounding box center [965, 278] width 39 height 19
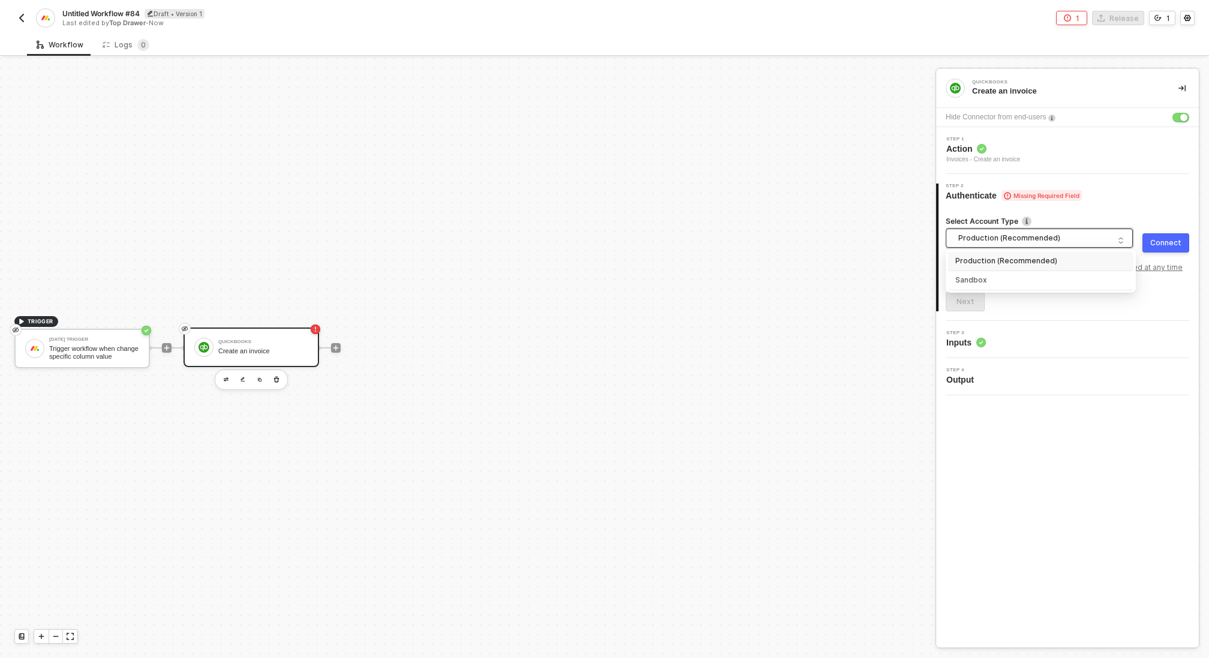
click at [1008, 242] on span "Production (Recommended)" at bounding box center [1042, 238] width 167 height 18
click at [1023, 262] on div "Production (Recommended)" at bounding box center [1041, 261] width 171 height 13
click at [1052, 240] on span "Production (Recommended)" at bounding box center [1042, 238] width 167 height 18
click at [1104, 199] on div "Step 2 Authenticate Missing Required Field" at bounding box center [1069, 193] width 260 height 18
click at [1088, 238] on span "Production (Recommended)" at bounding box center [1042, 238] width 167 height 18
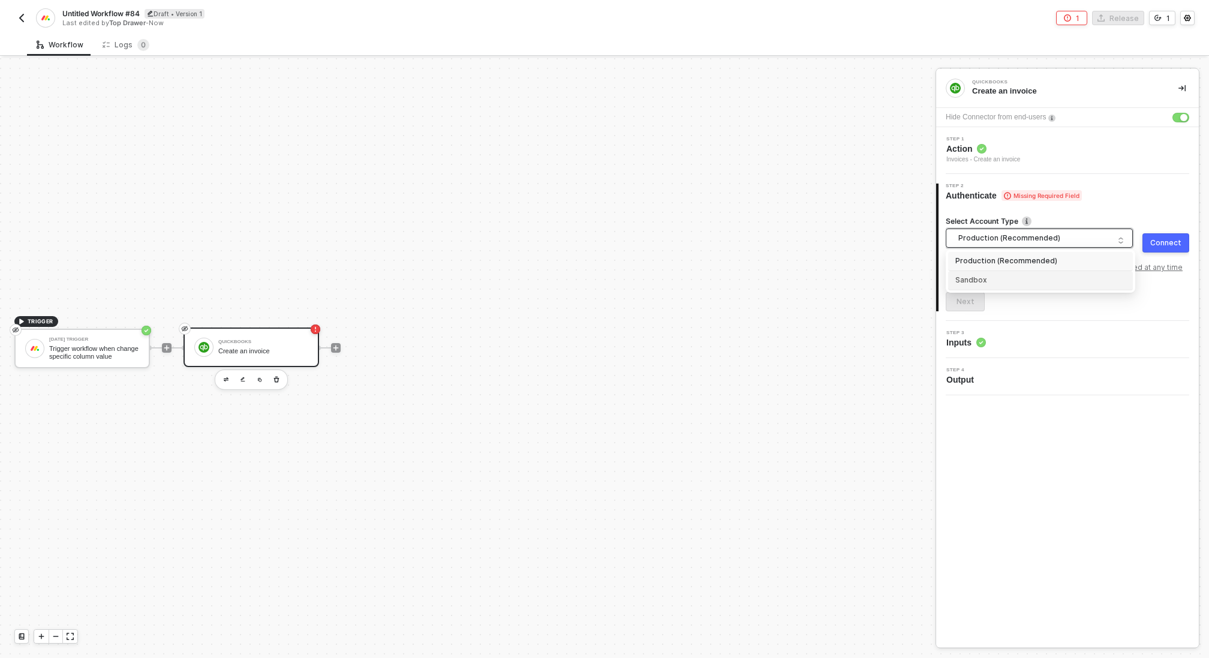
click at [1047, 283] on div "Sandbox" at bounding box center [1041, 280] width 171 height 13
click at [1025, 239] on span "Sandbox" at bounding box center [1042, 238] width 167 height 18
click at [784, 323] on div "TRIGGER Monday Trigger Trigger workflow when change specific column value Quick…" at bounding box center [465, 348] width 930 height 622
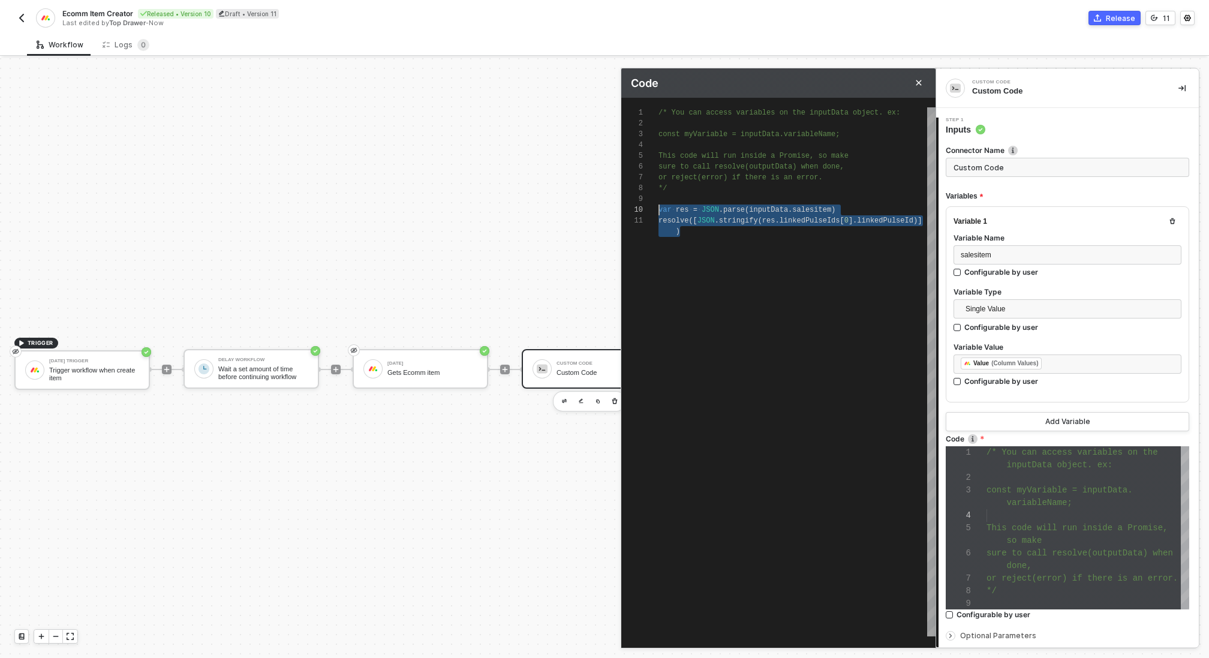
scroll to position [97, 0]
